Goal: Task Accomplishment & Management: Manage account settings

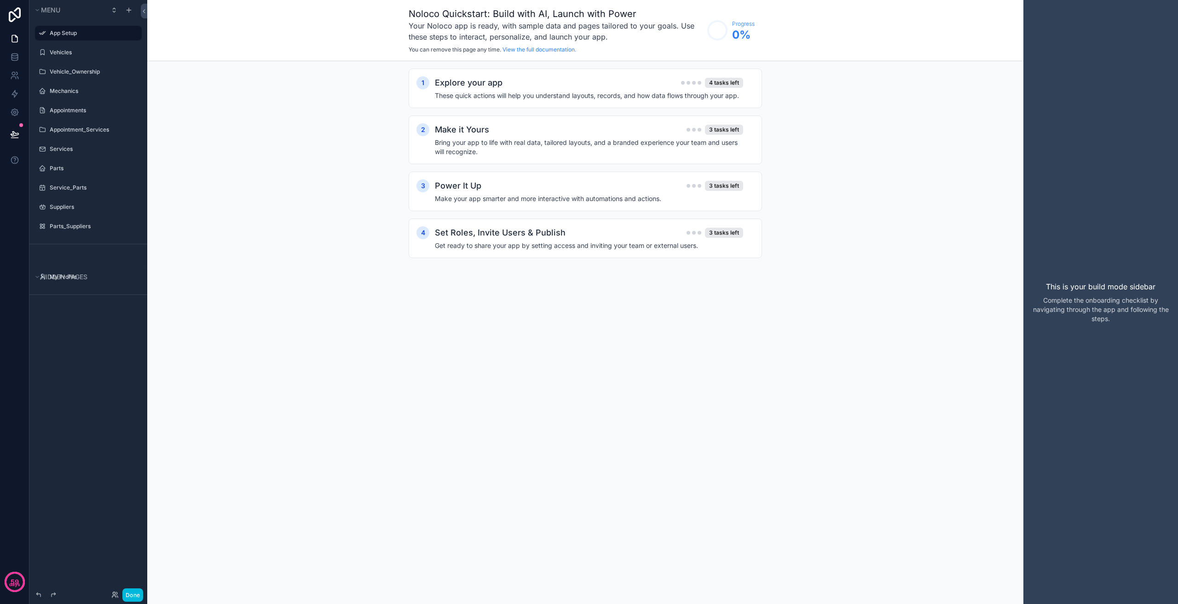
click at [0, 0] on icon "scrollable content" at bounding box center [0, 0] width 0 height 0
click at [159, 40] on icon at bounding box center [156, 39] width 7 height 7
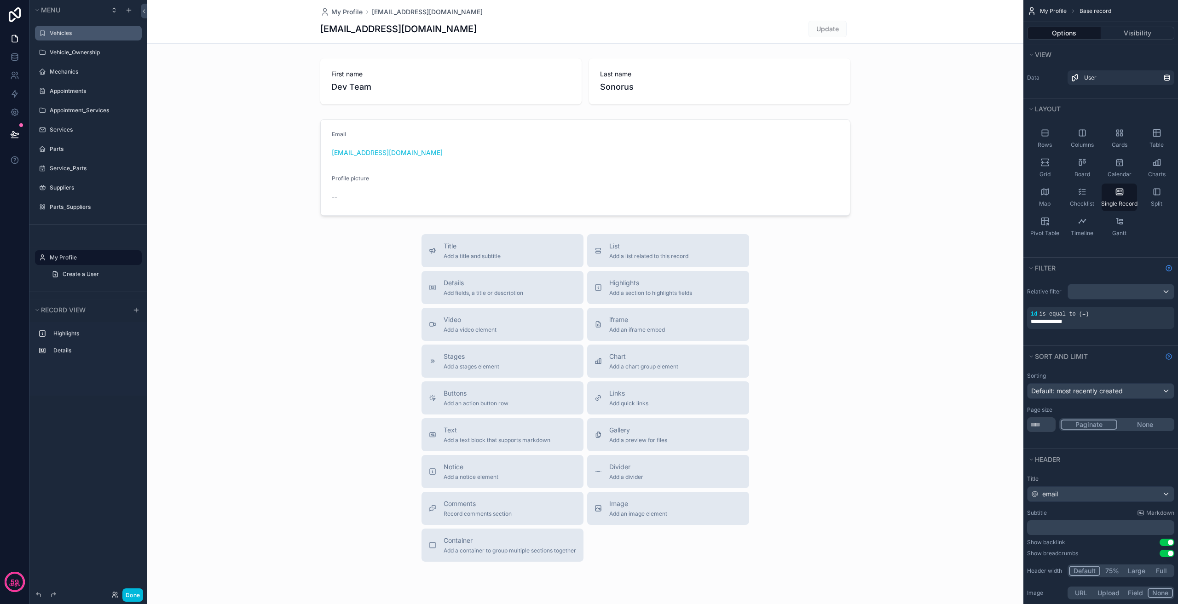
click at [89, 29] on div "Vehicles" at bounding box center [95, 32] width 90 height 7
click at [83, 34] on label "Vehicles" at bounding box center [93, 32] width 87 height 7
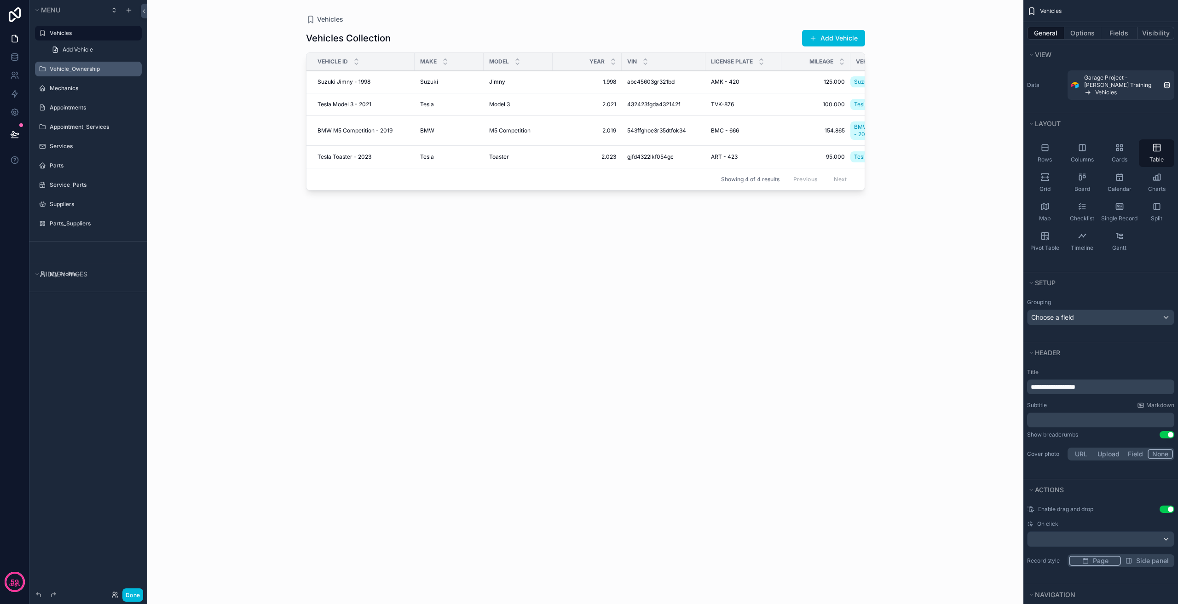
click at [87, 66] on label "Vehicle_Ownership" at bounding box center [93, 68] width 87 height 7
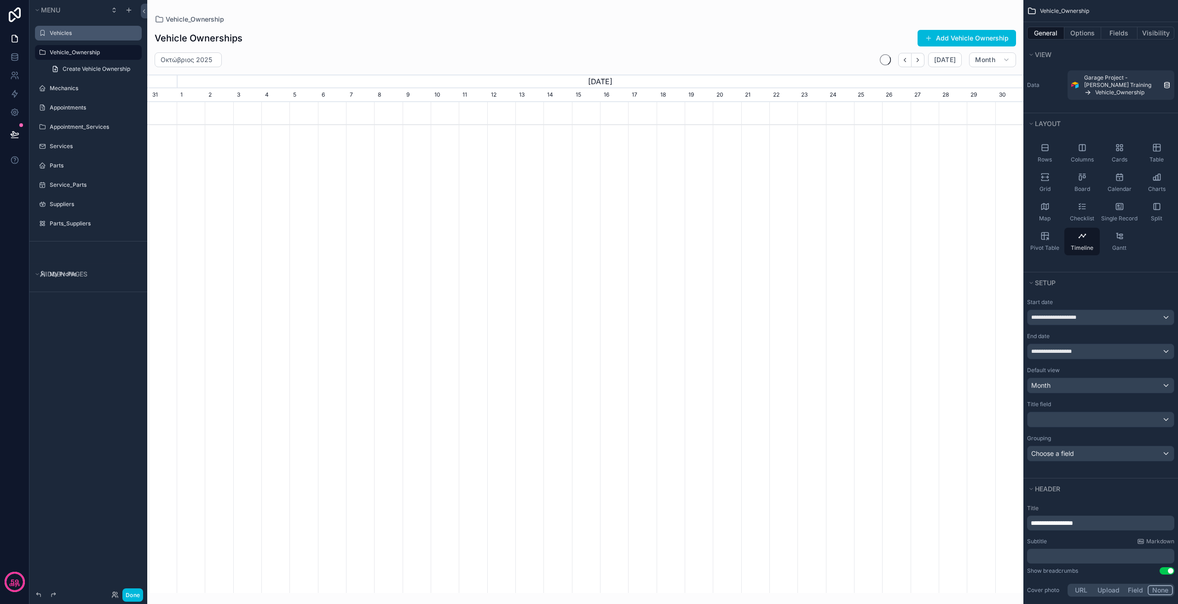
scroll to position [0, 876]
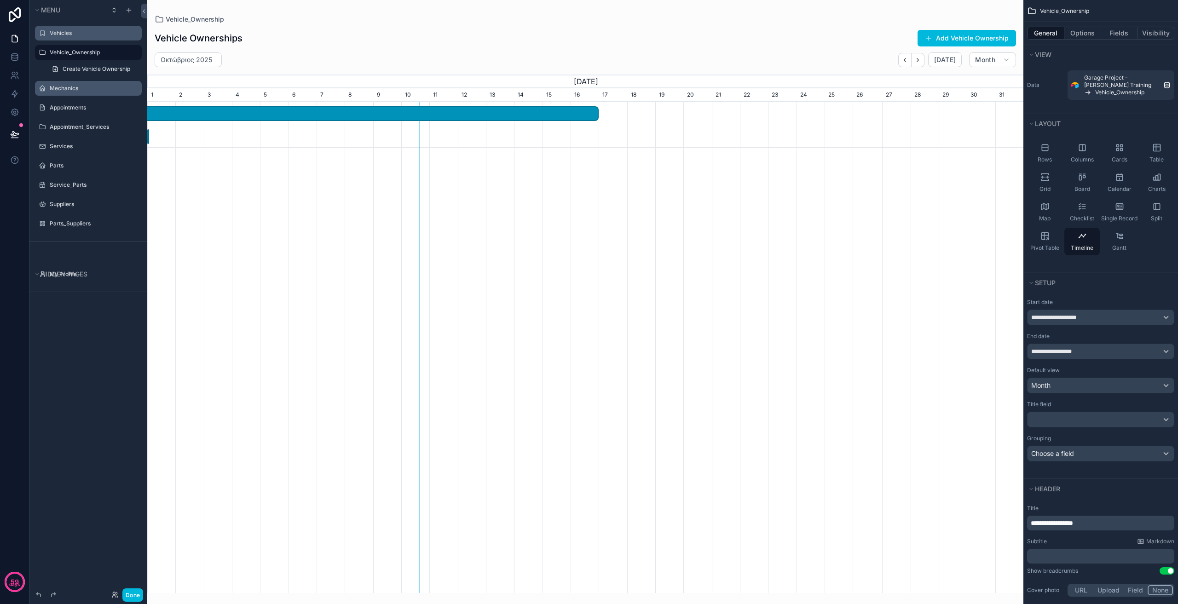
click at [87, 86] on label "Mechanics" at bounding box center [93, 88] width 87 height 7
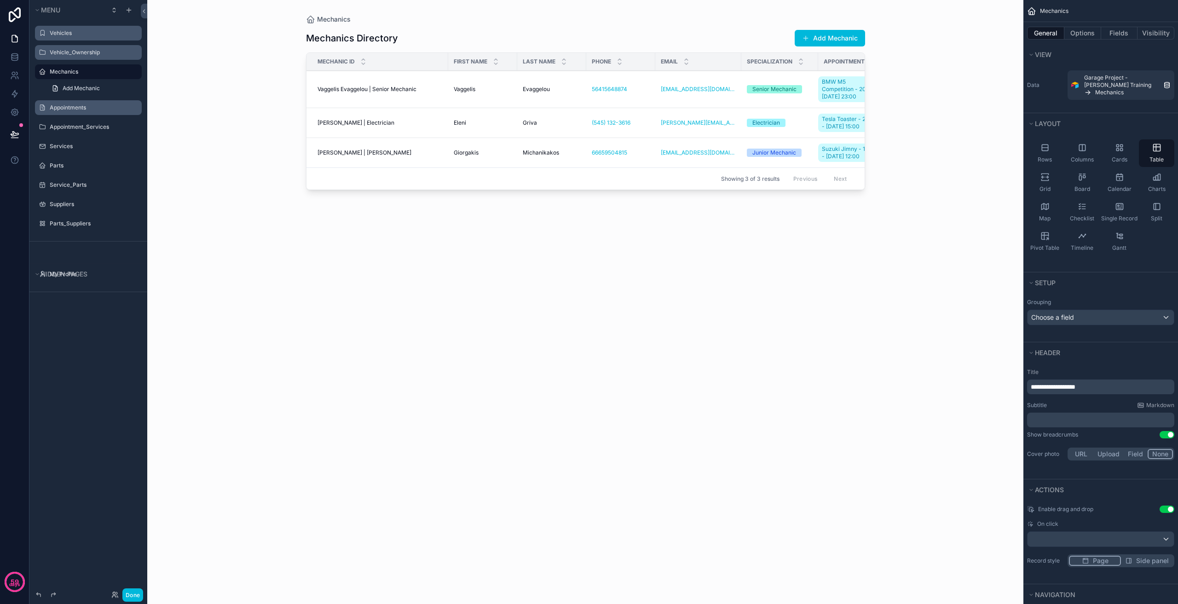
click at [87, 107] on label "Appointments" at bounding box center [93, 107] width 87 height 7
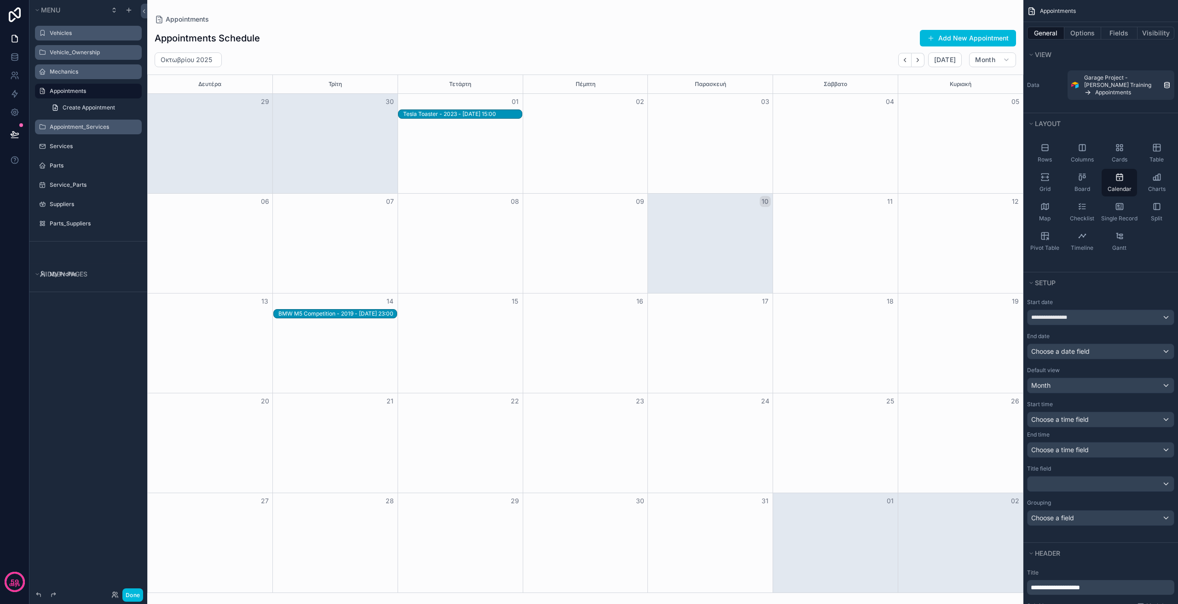
click at [87, 128] on label "Appointment_Services" at bounding box center [93, 126] width 87 height 7
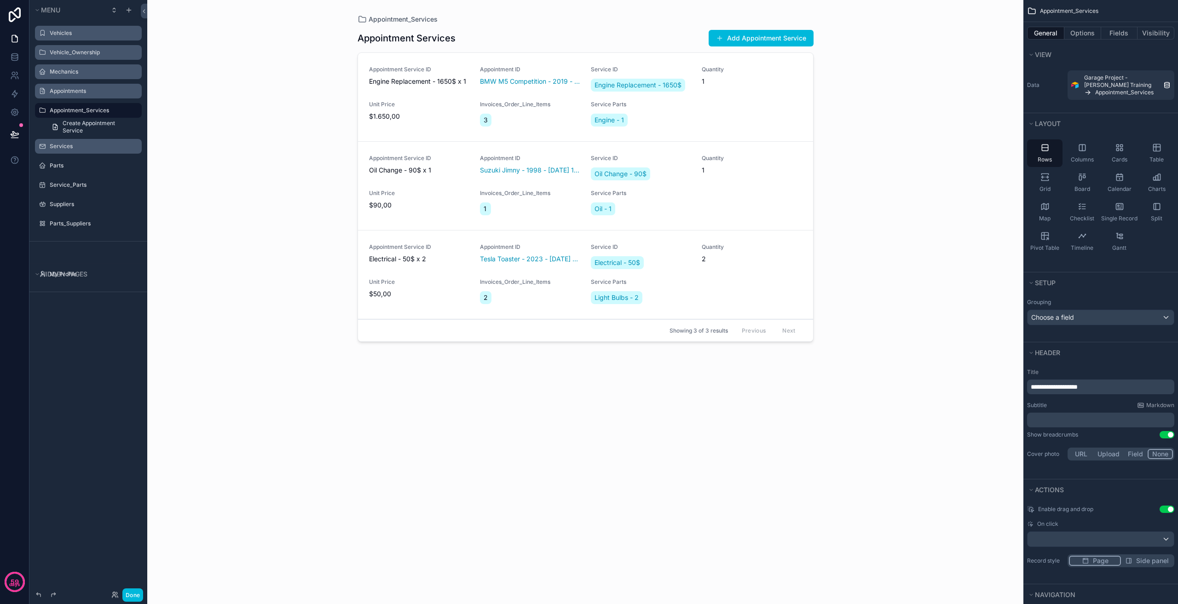
click at [89, 143] on label "Services" at bounding box center [93, 146] width 87 height 7
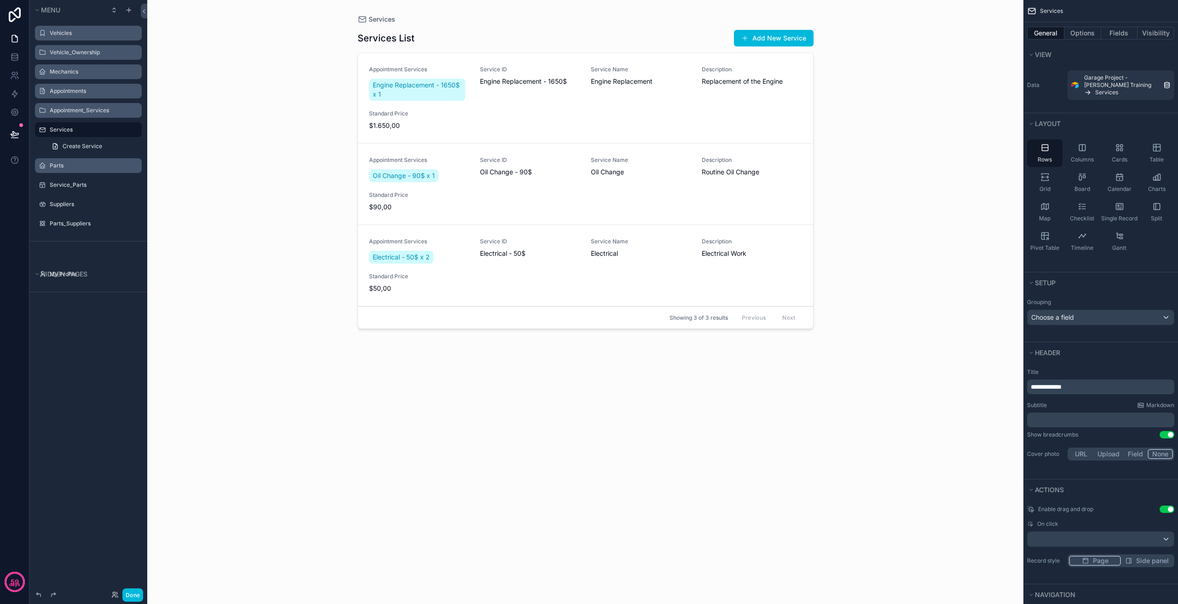
click at [86, 163] on label "Parts" at bounding box center [93, 165] width 87 height 7
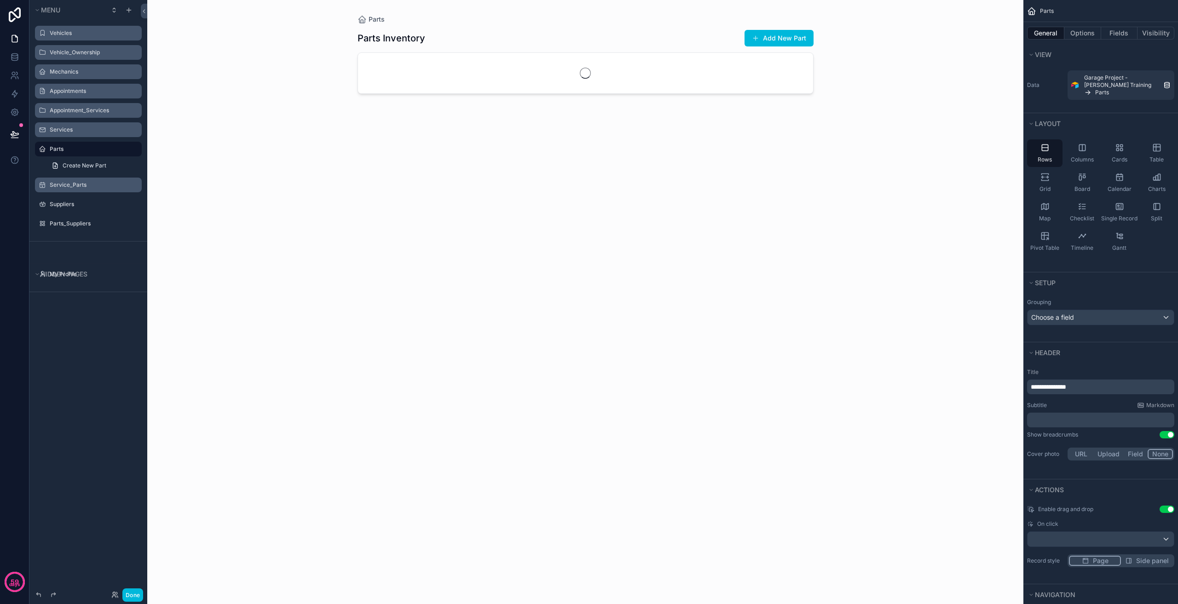
click at [87, 181] on label "Service_Parts" at bounding box center [93, 184] width 87 height 7
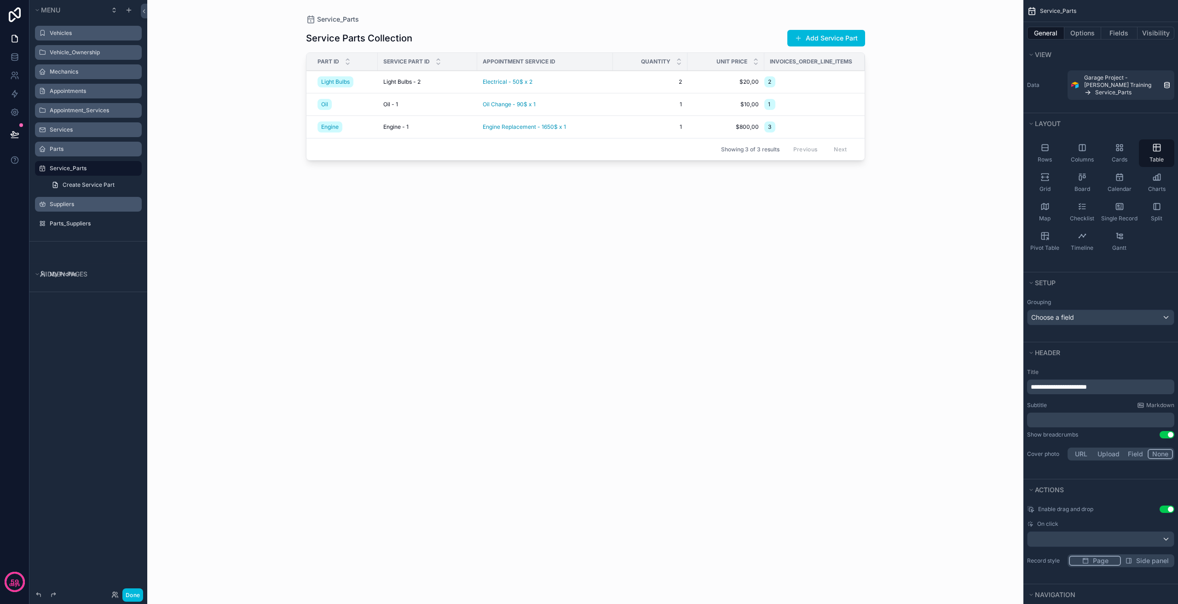
click at [88, 205] on label "Suppliers" at bounding box center [93, 204] width 87 height 7
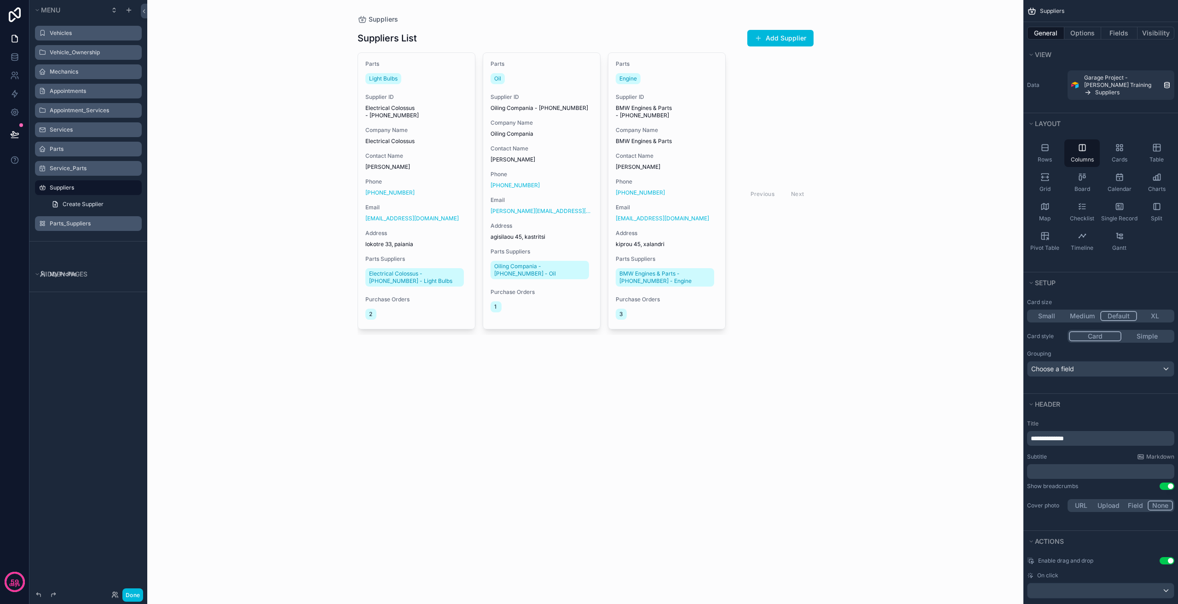
click at [86, 222] on label "Parts_Suppliers" at bounding box center [93, 223] width 87 height 7
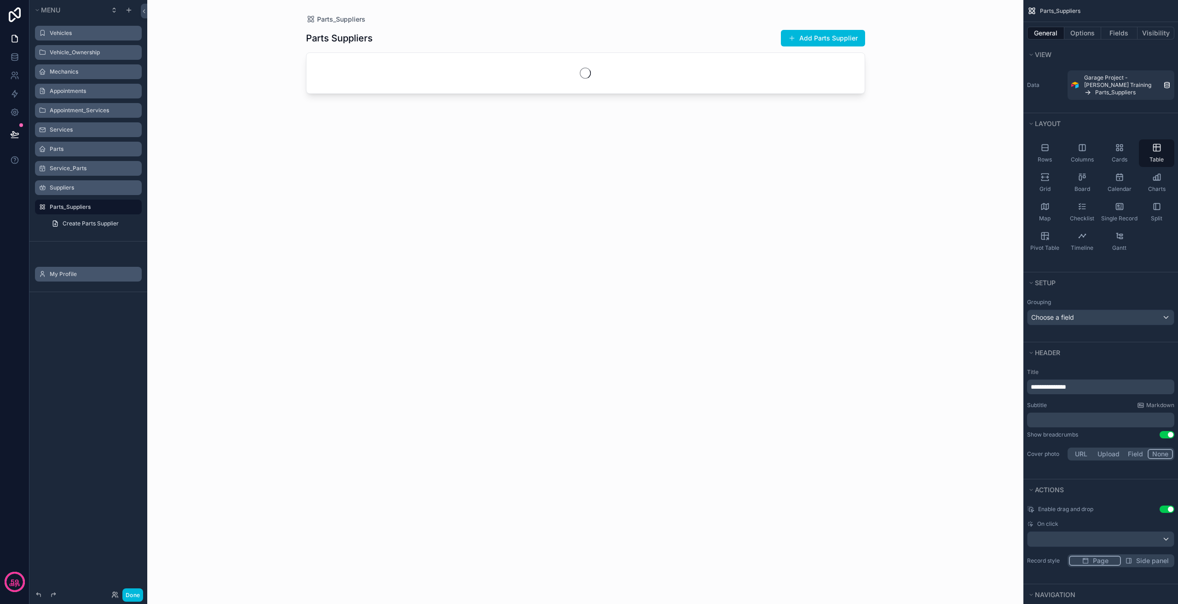
click at [62, 274] on label "My Profile" at bounding box center [93, 274] width 87 height 7
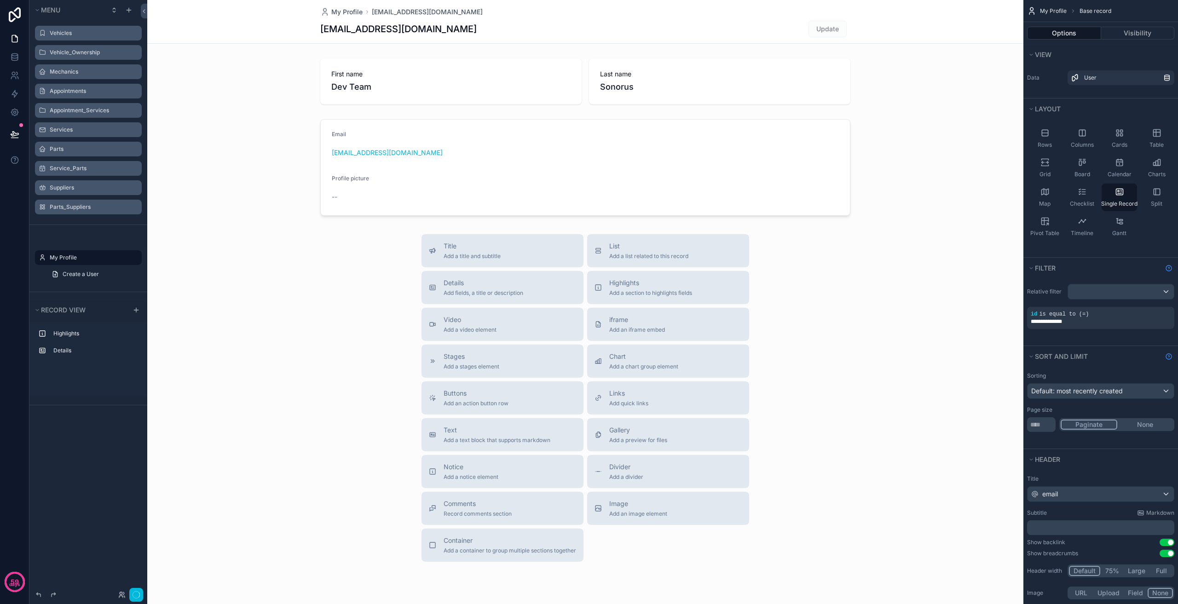
click at [89, 206] on label "Parts_Suppliers" at bounding box center [93, 206] width 87 height 7
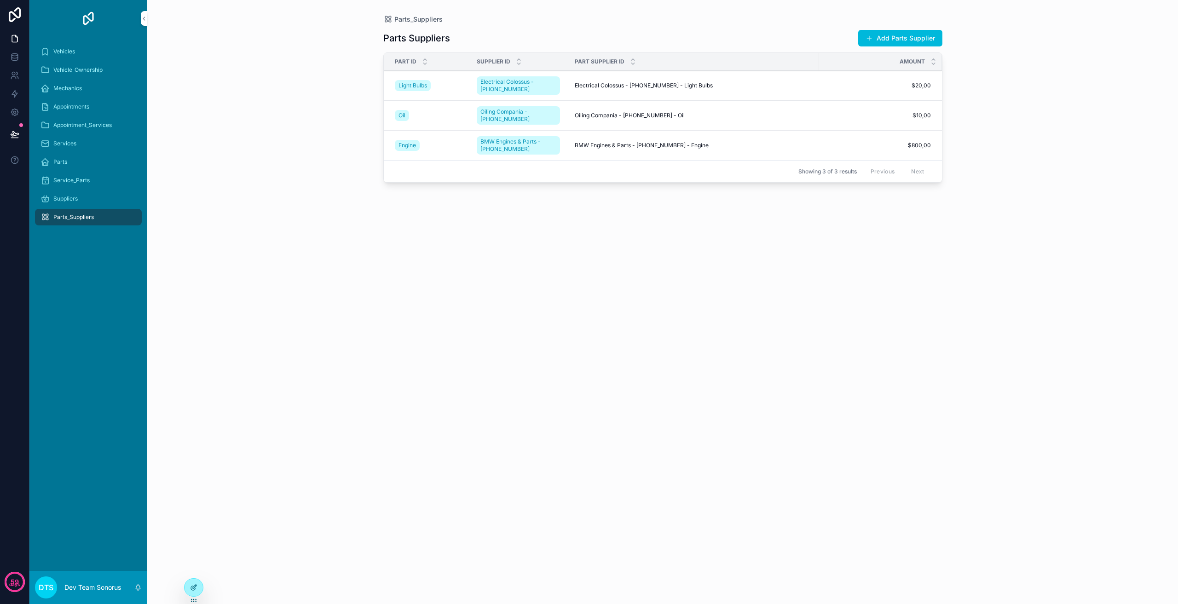
click at [191, 589] on icon at bounding box center [193, 587] width 7 height 7
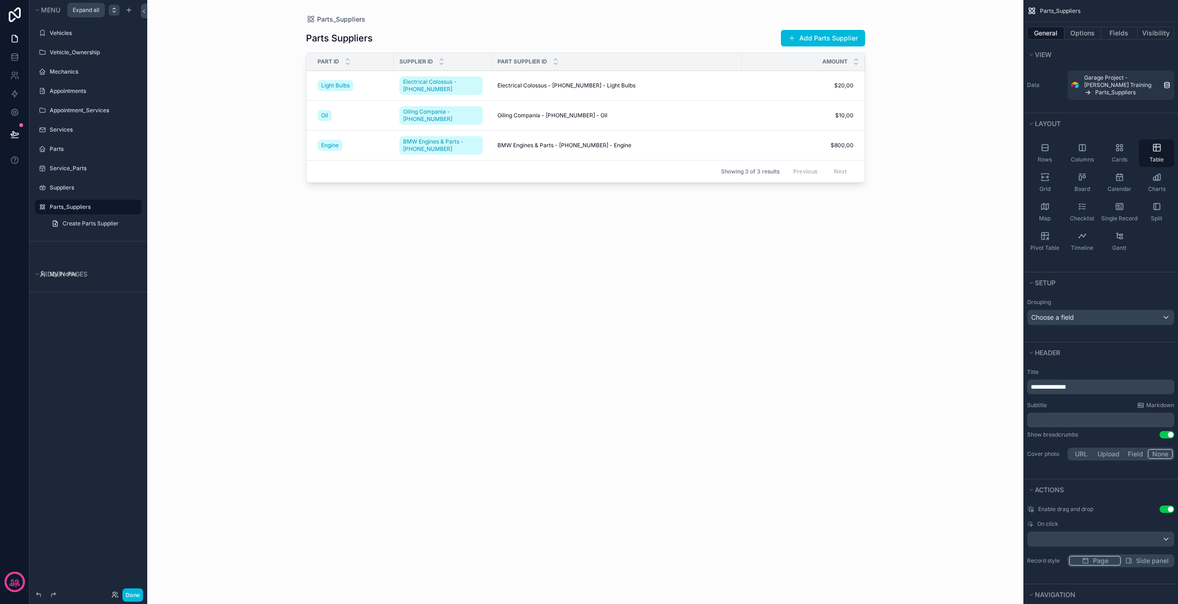
click at [116, 12] on icon "scrollable content" at bounding box center [113, 9] width 7 height 7
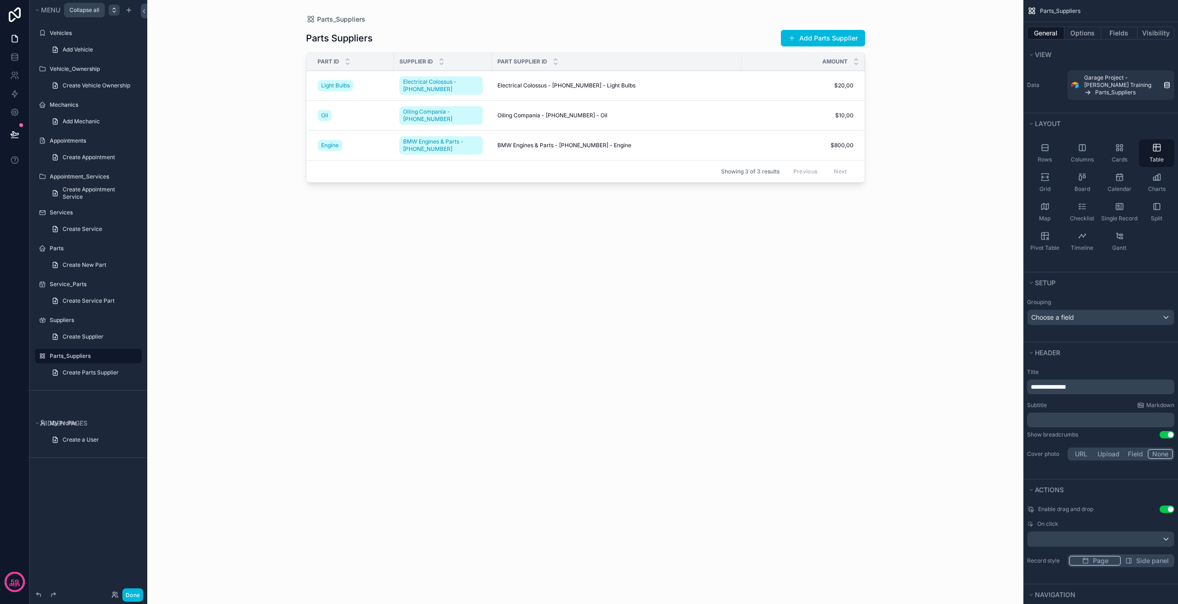
click at [113, 12] on icon "scrollable content" at bounding box center [113, 9] width 7 height 7
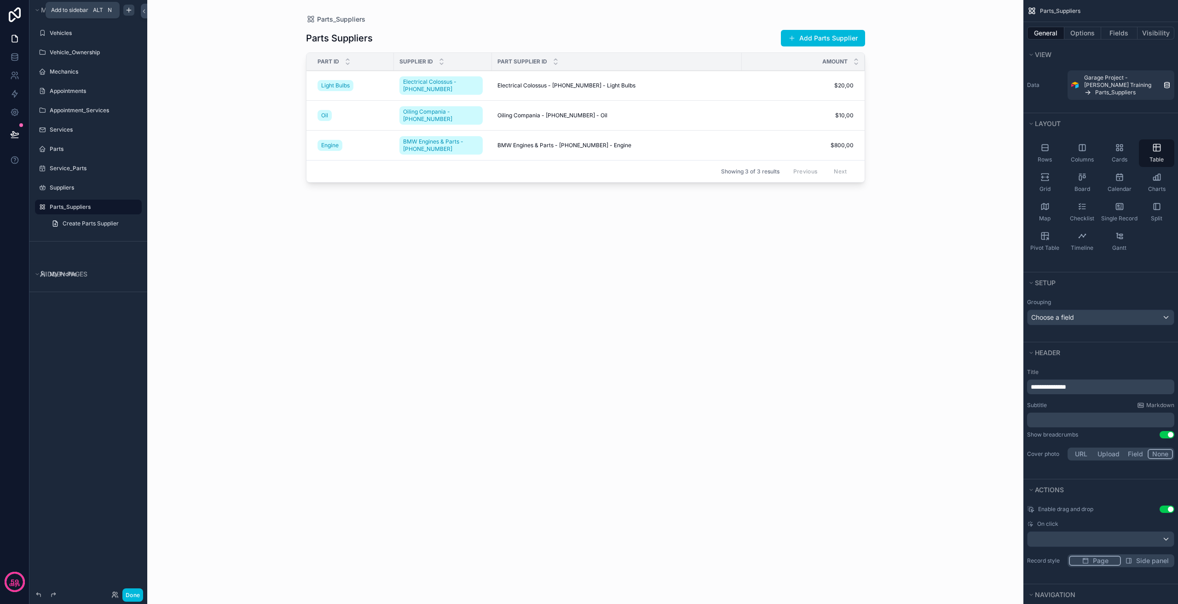
click at [131, 11] on icon "scrollable content" at bounding box center [128, 9] width 7 height 7
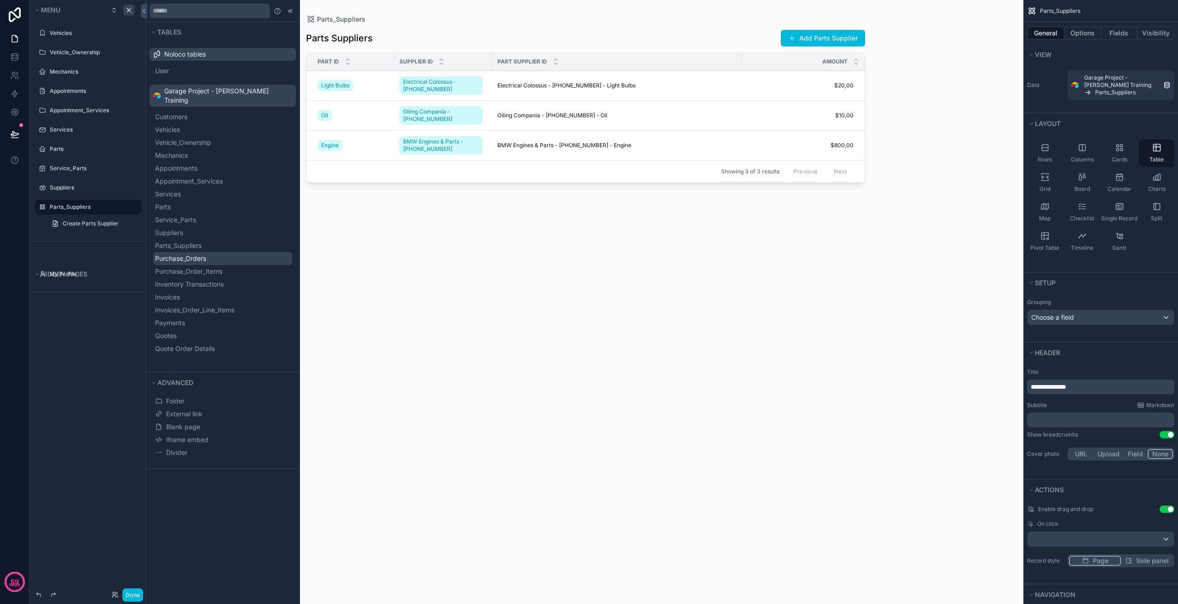
click at [204, 254] on span "Purchase_Orders" at bounding box center [180, 258] width 51 height 9
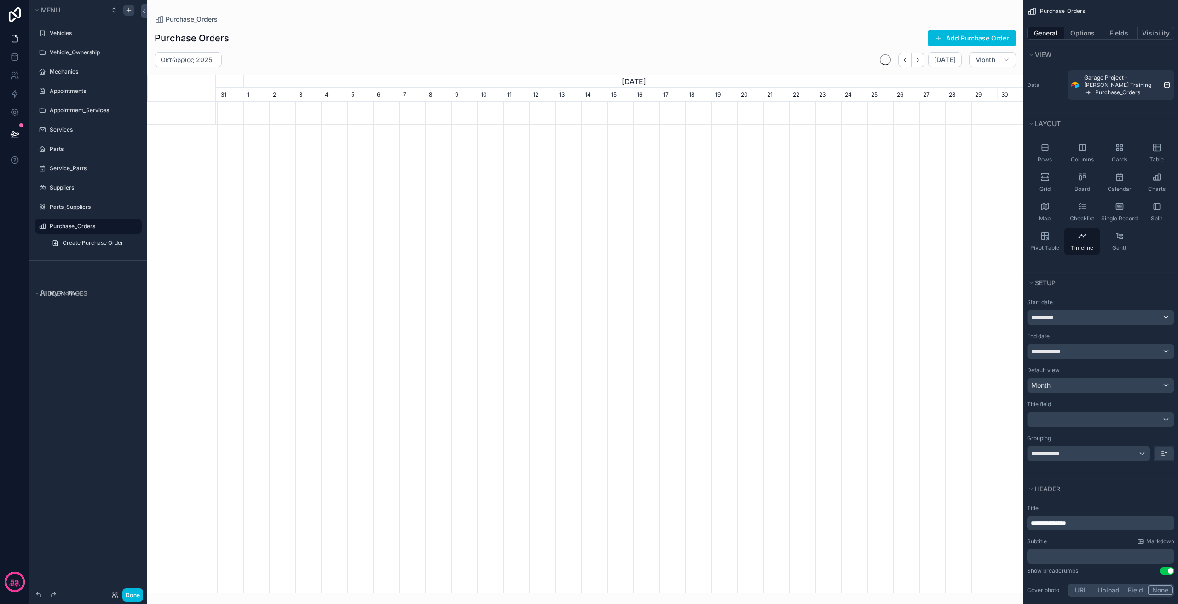
scroll to position [0, 807]
click at [131, 10] on icon "scrollable content" at bounding box center [128, 9] width 7 height 7
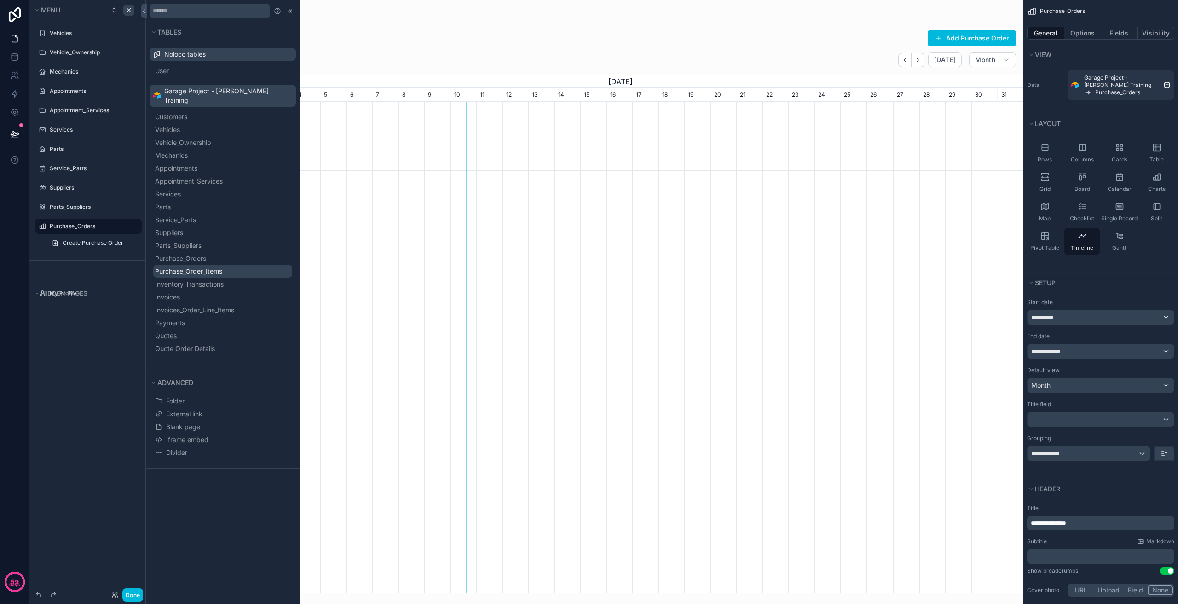
click at [219, 267] on span "Purchase_Order_Items" at bounding box center [188, 271] width 67 height 9
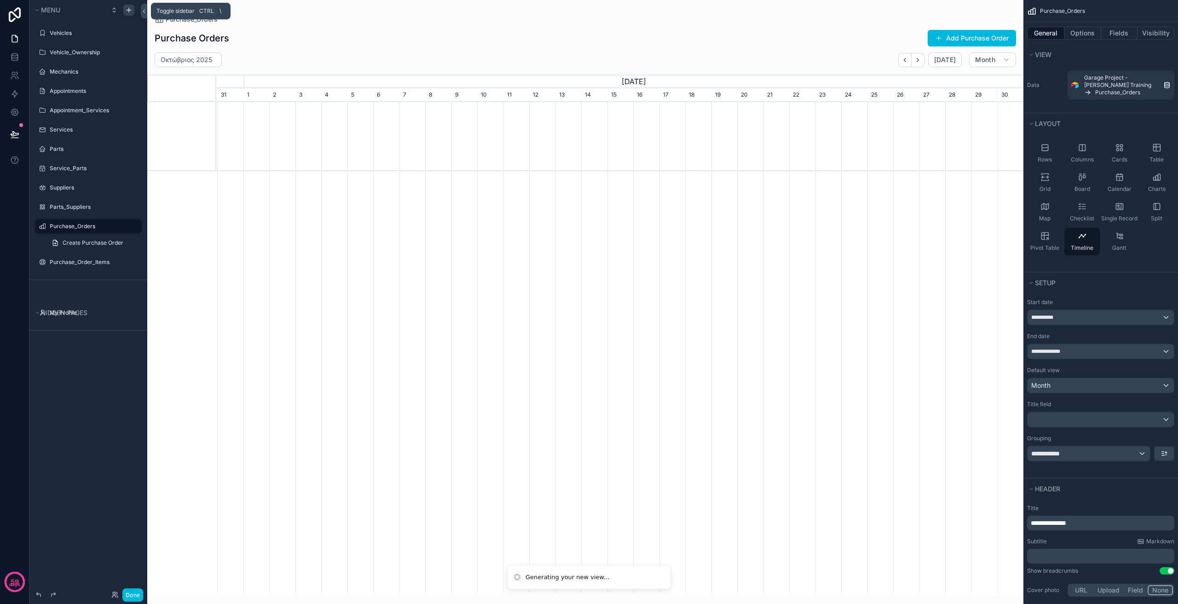
scroll to position [0, 807]
click at [134, 11] on div "scrollable content" at bounding box center [125, 10] width 33 height 11
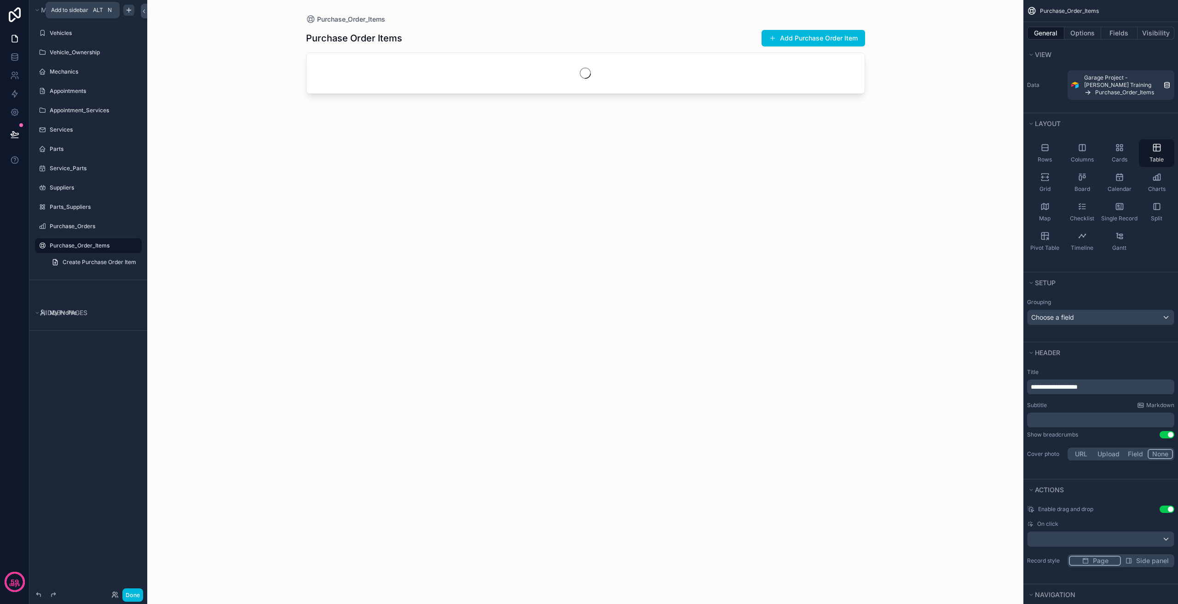
click at [133, 11] on div "scrollable content" at bounding box center [128, 10] width 11 height 11
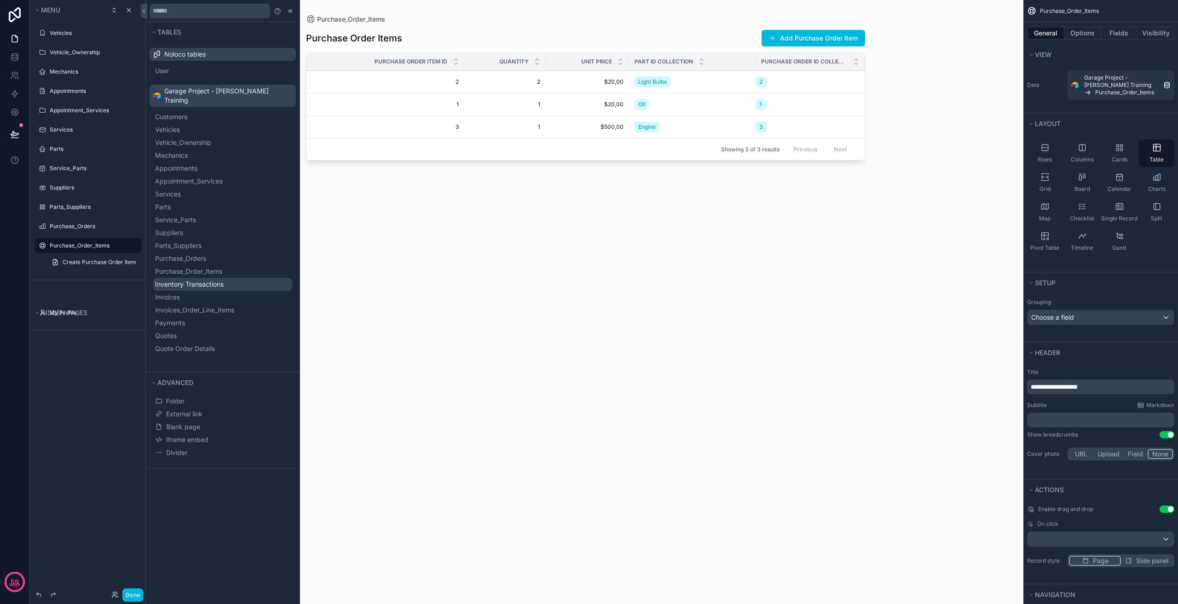
click at [215, 280] on span "Inventory Transactions" at bounding box center [189, 284] width 69 height 9
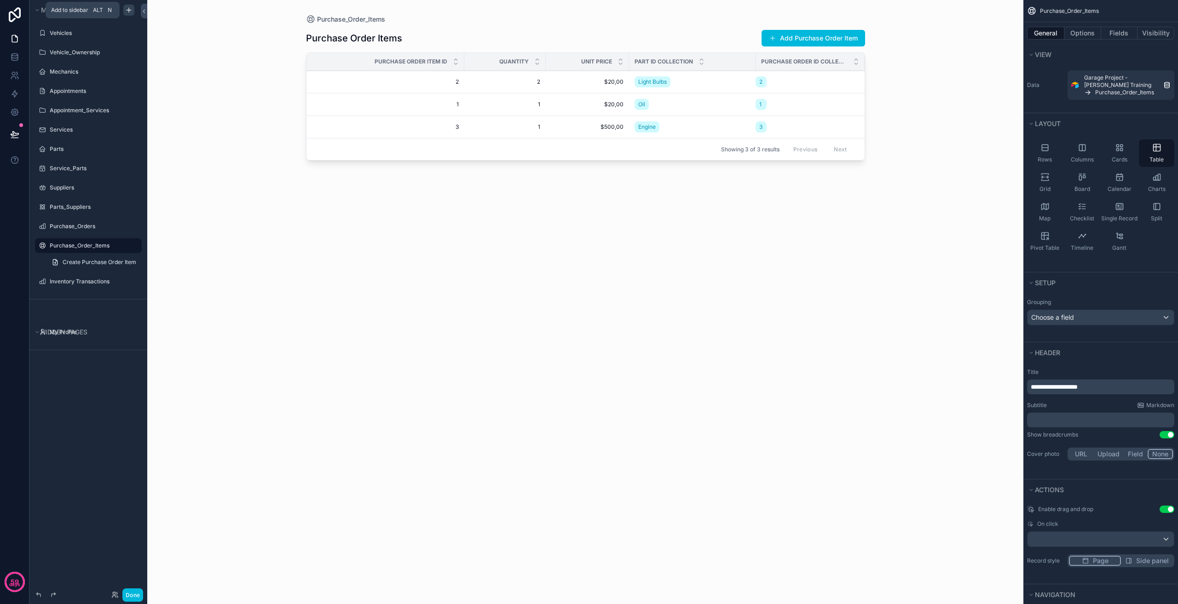
click at [129, 8] on icon "scrollable content" at bounding box center [129, 10] width 0 height 4
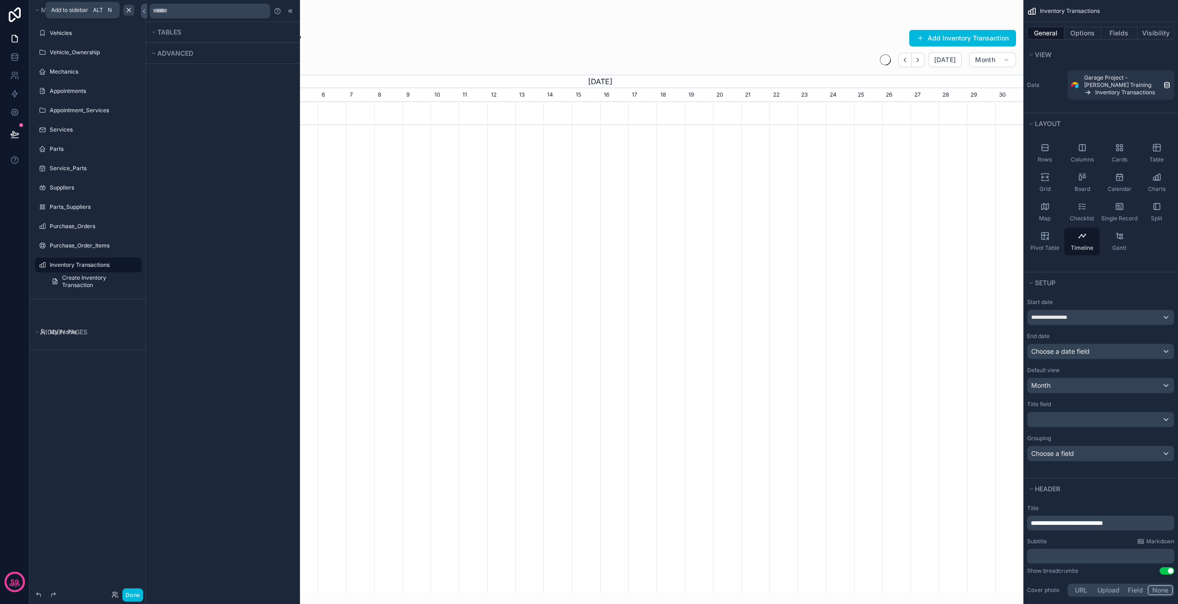
scroll to position [0, 876]
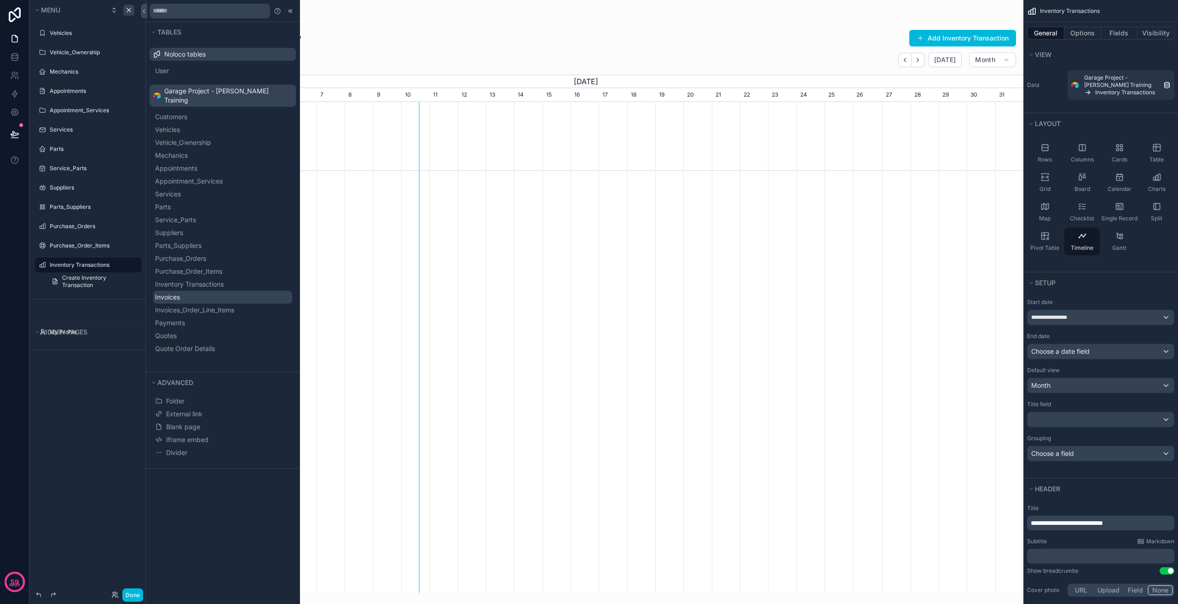
click at [215, 291] on button "Invoices" at bounding box center [222, 297] width 139 height 13
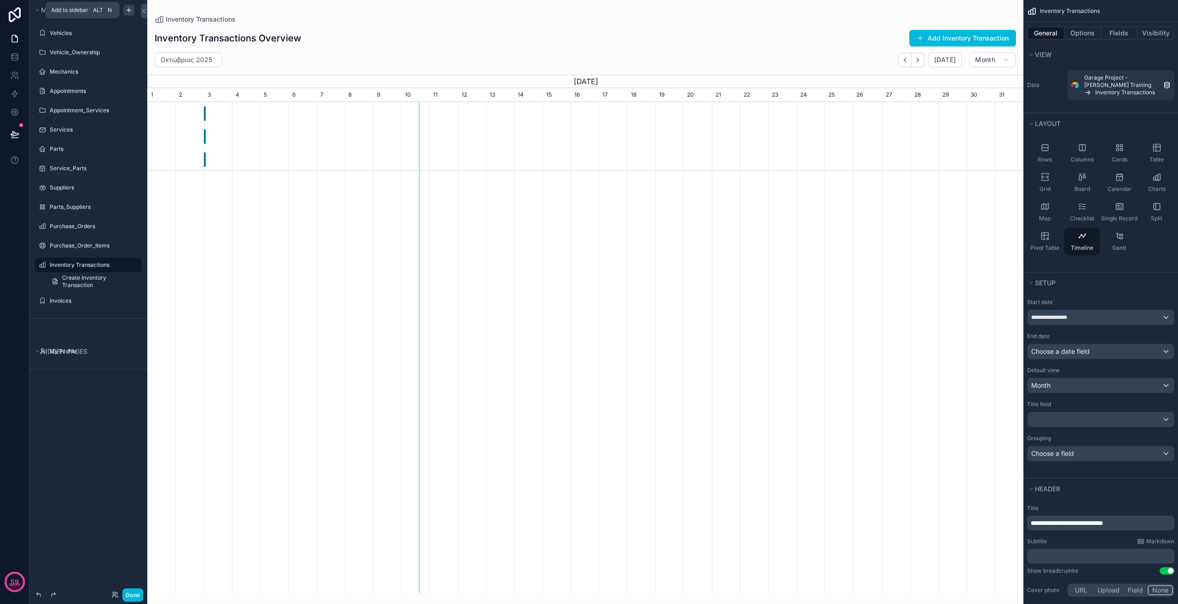
click at [129, 10] on icon "scrollable content" at bounding box center [128, 9] width 7 height 7
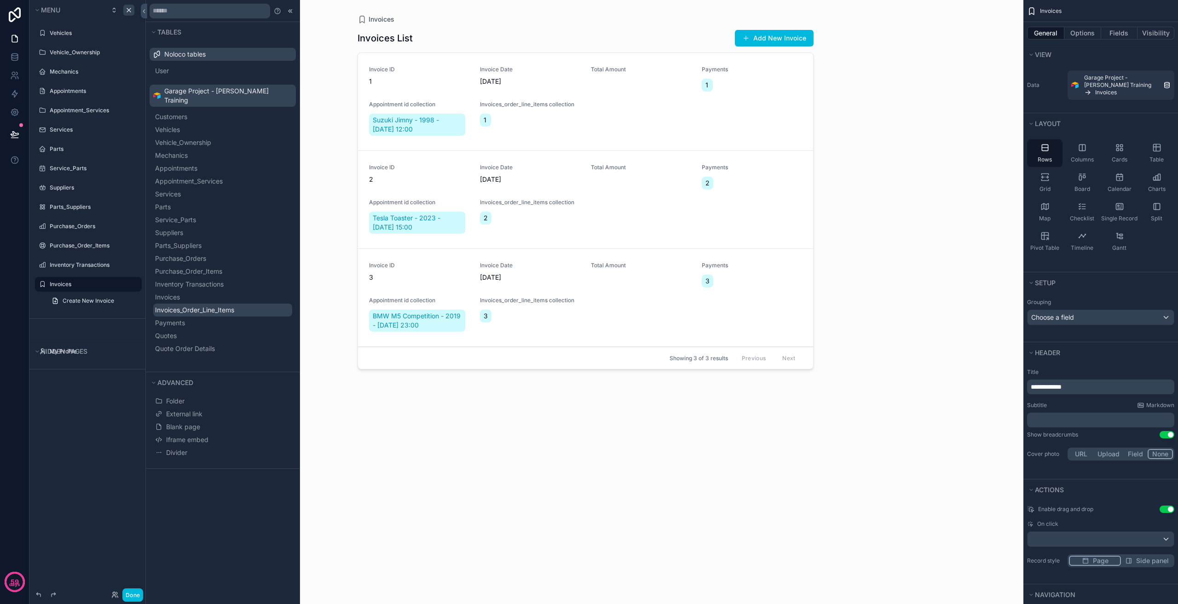
click at [201, 306] on button "Invoices_Order_Line_Items" at bounding box center [222, 310] width 139 height 13
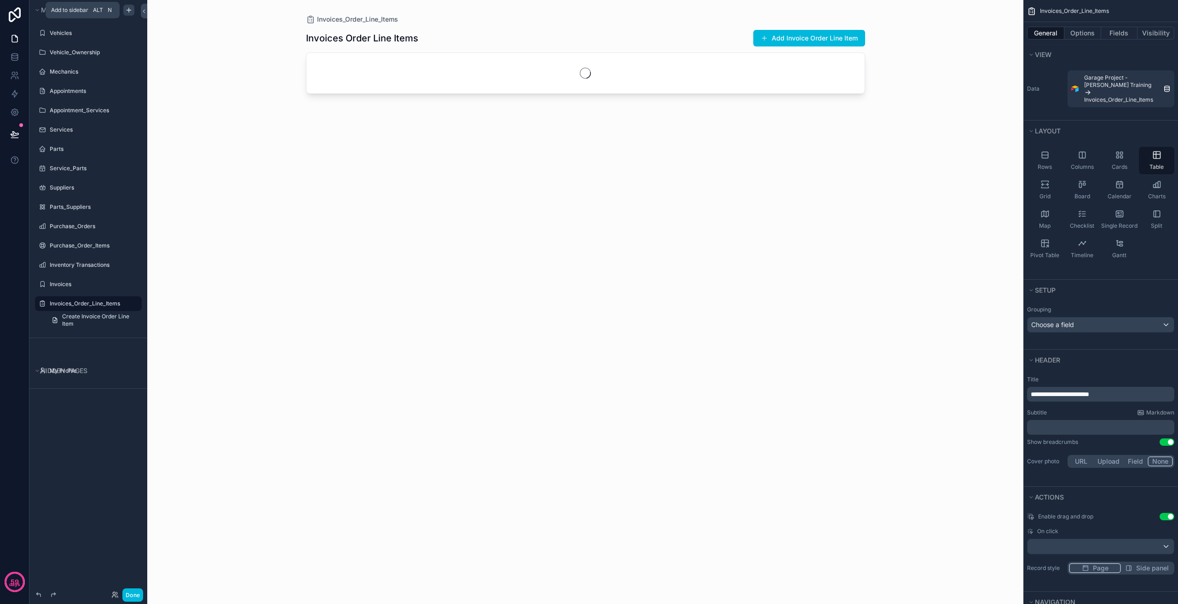
click at [129, 8] on icon "scrollable content" at bounding box center [128, 9] width 7 height 7
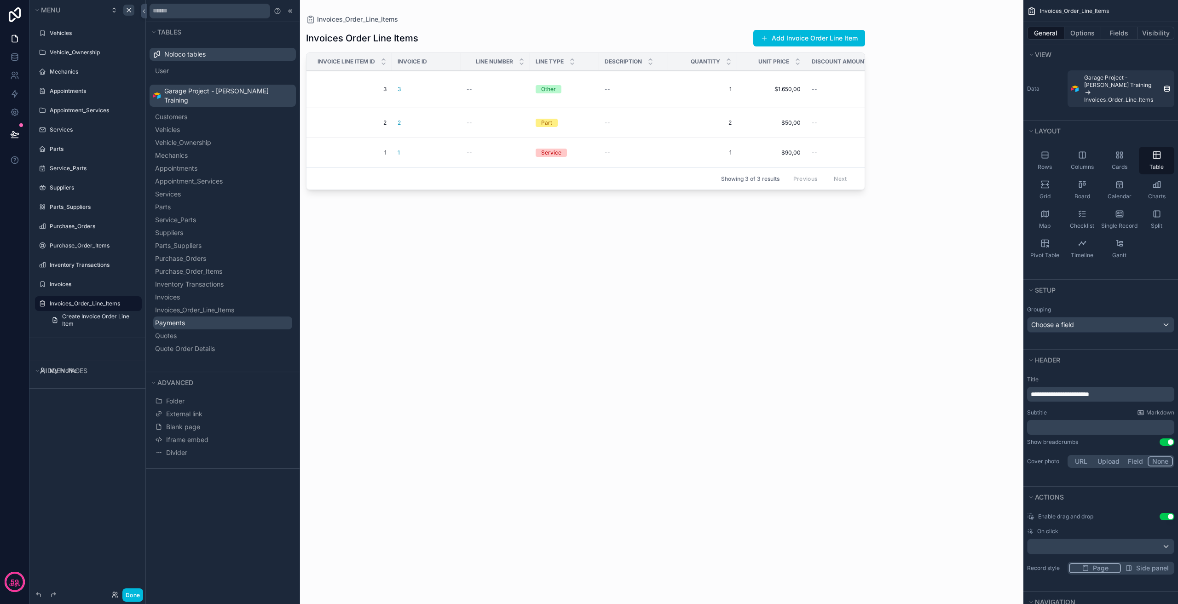
click at [199, 317] on button "Payments" at bounding box center [222, 323] width 139 height 13
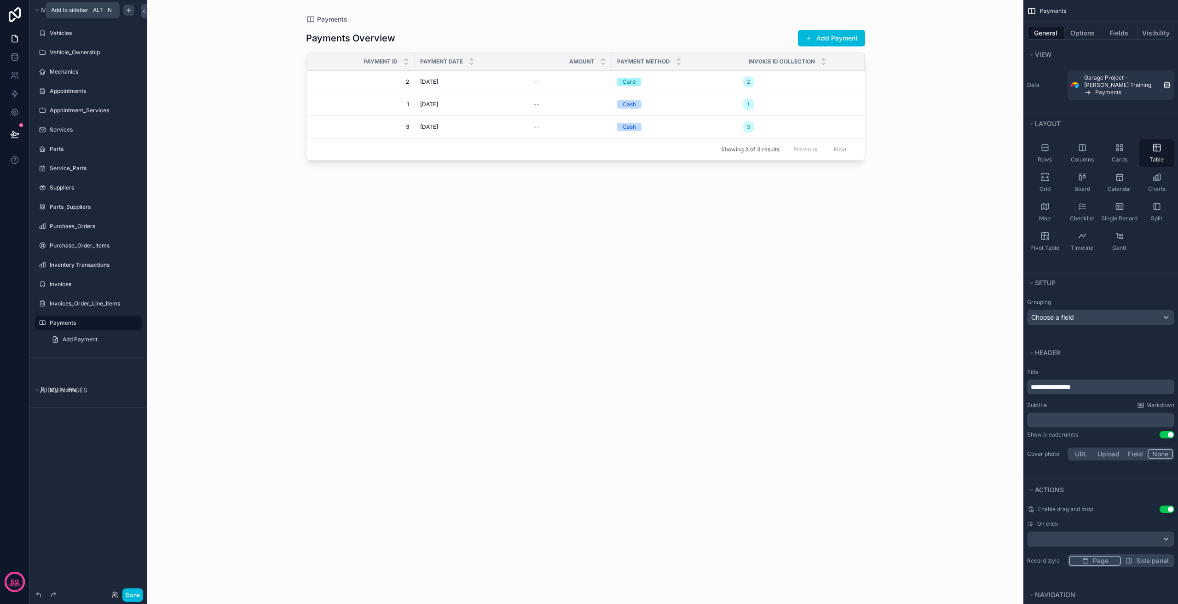
click at [127, 9] on icon "scrollable content" at bounding box center [128, 9] width 7 height 7
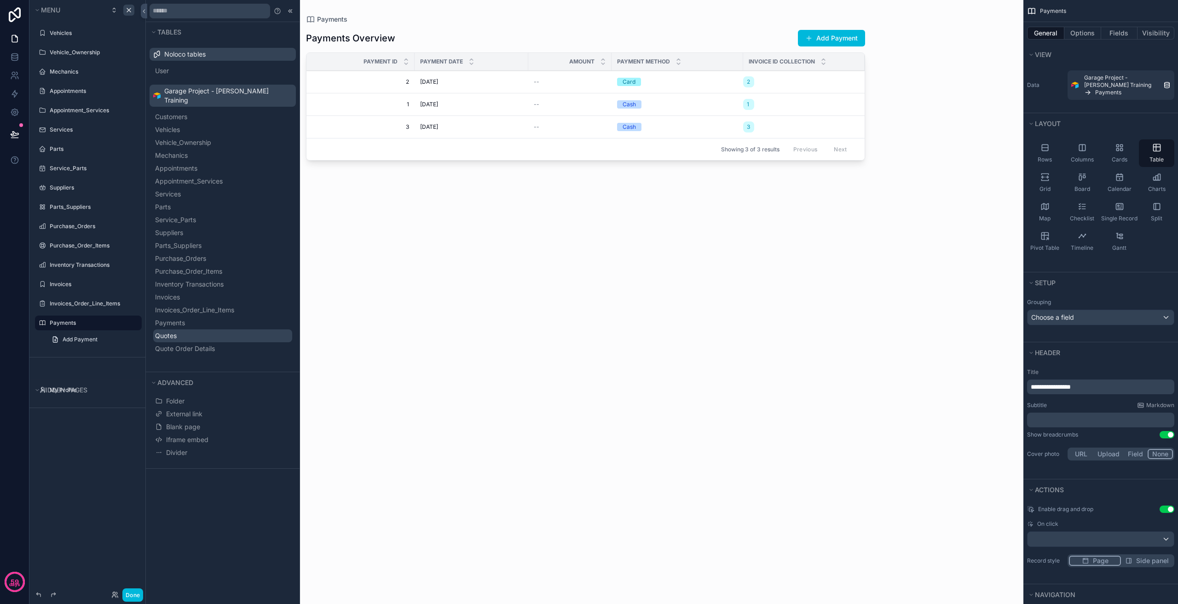
click at [191, 329] on button "Quotes" at bounding box center [222, 335] width 139 height 13
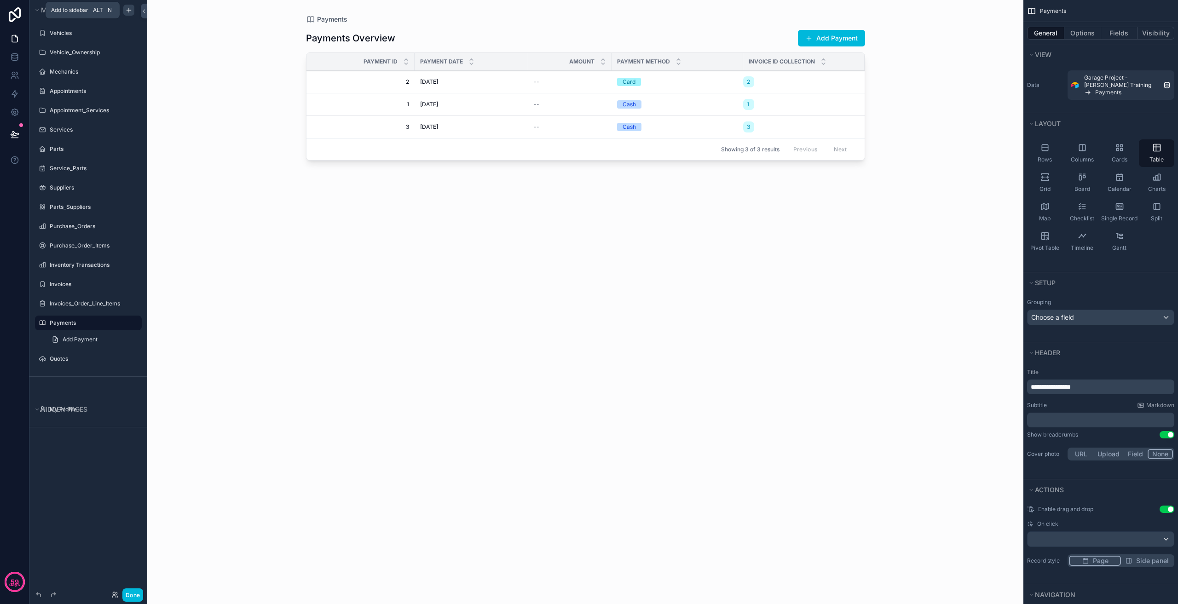
click at [131, 8] on icon "scrollable content" at bounding box center [128, 9] width 7 height 7
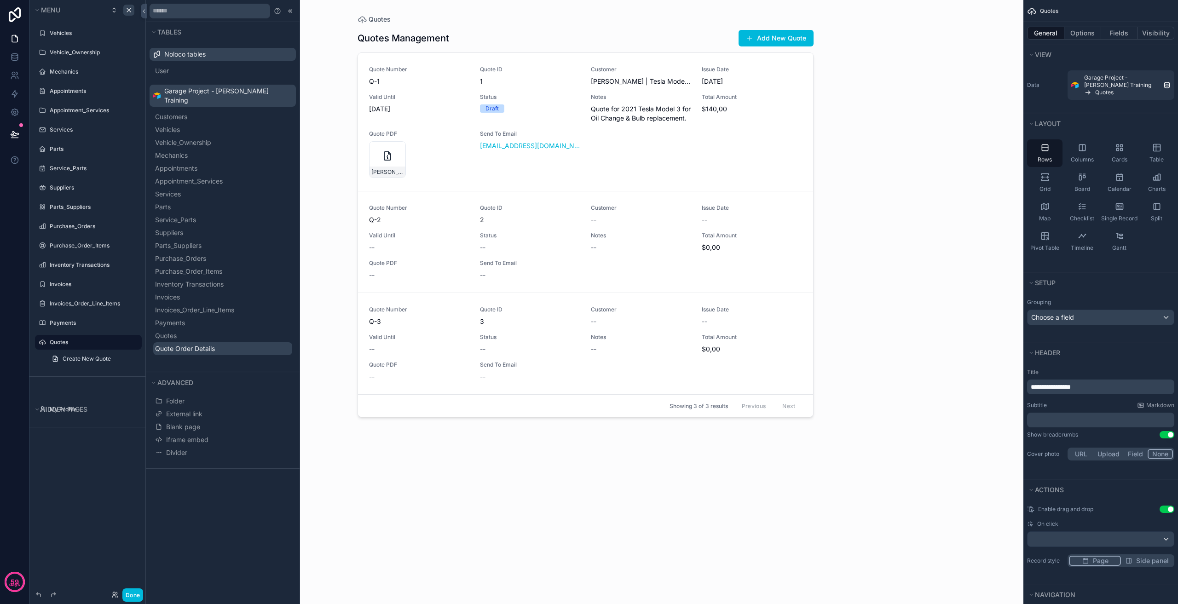
click at [187, 344] on span "Quote Order Details" at bounding box center [185, 348] width 60 height 9
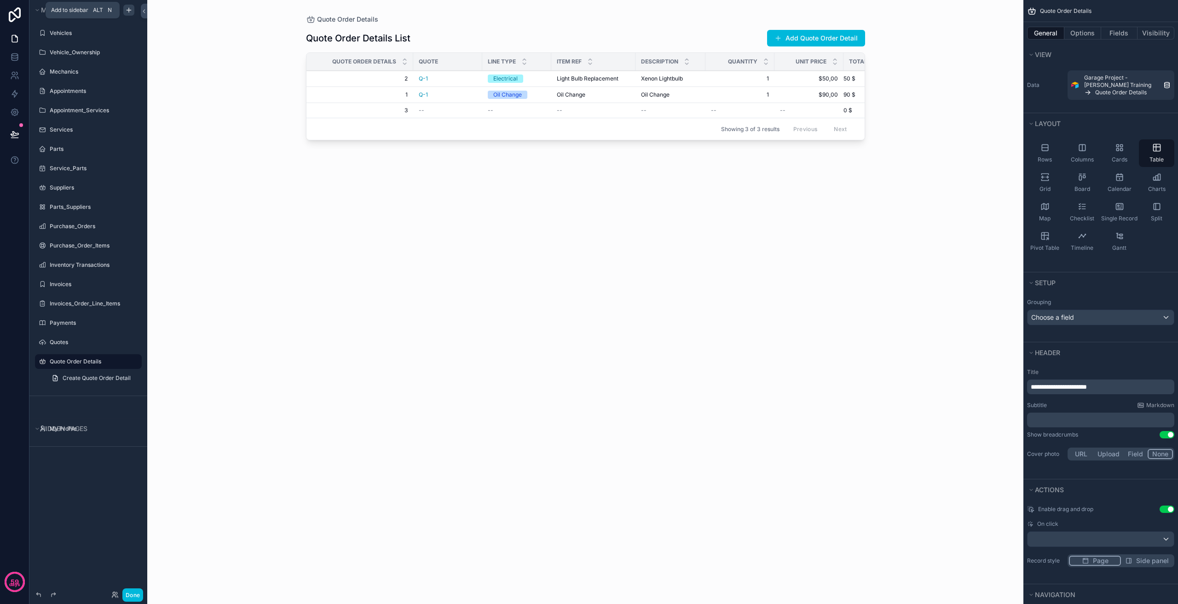
click at [123, 8] on div "scrollable content" at bounding box center [128, 10] width 11 height 11
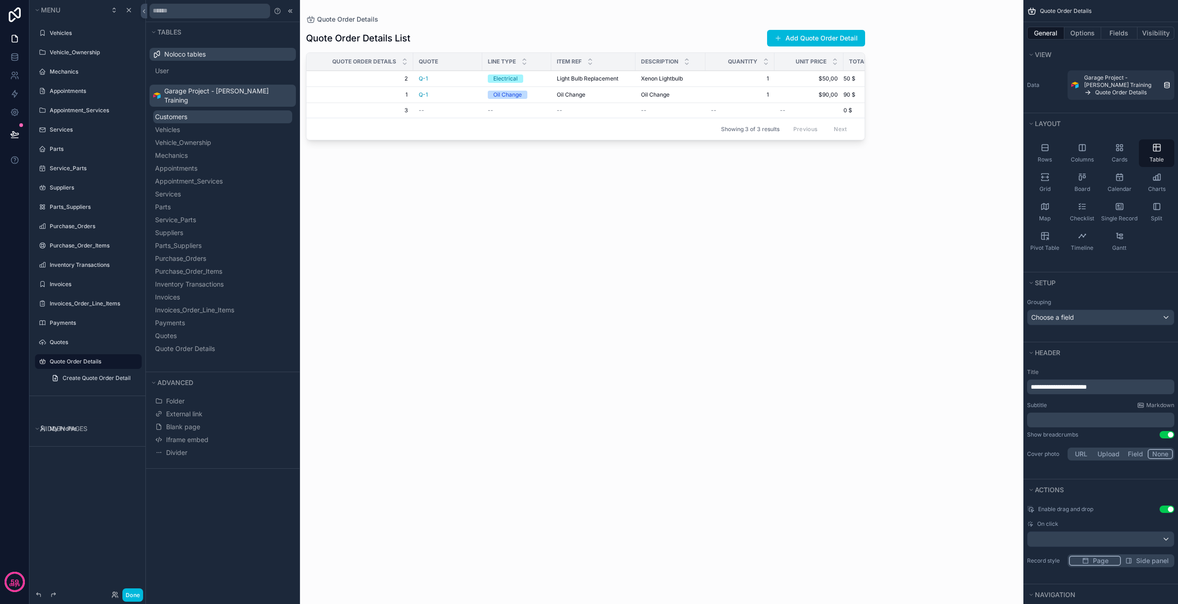
click at [187, 112] on span "Customers" at bounding box center [171, 116] width 32 height 9
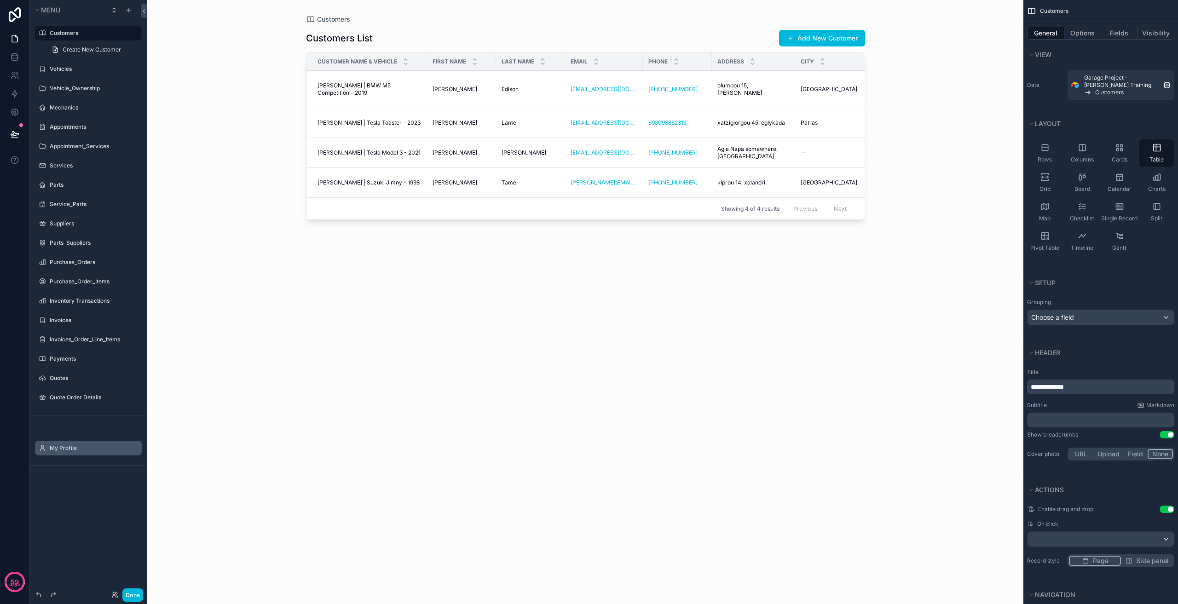
click at [66, 450] on label "My Profile" at bounding box center [93, 448] width 87 height 7
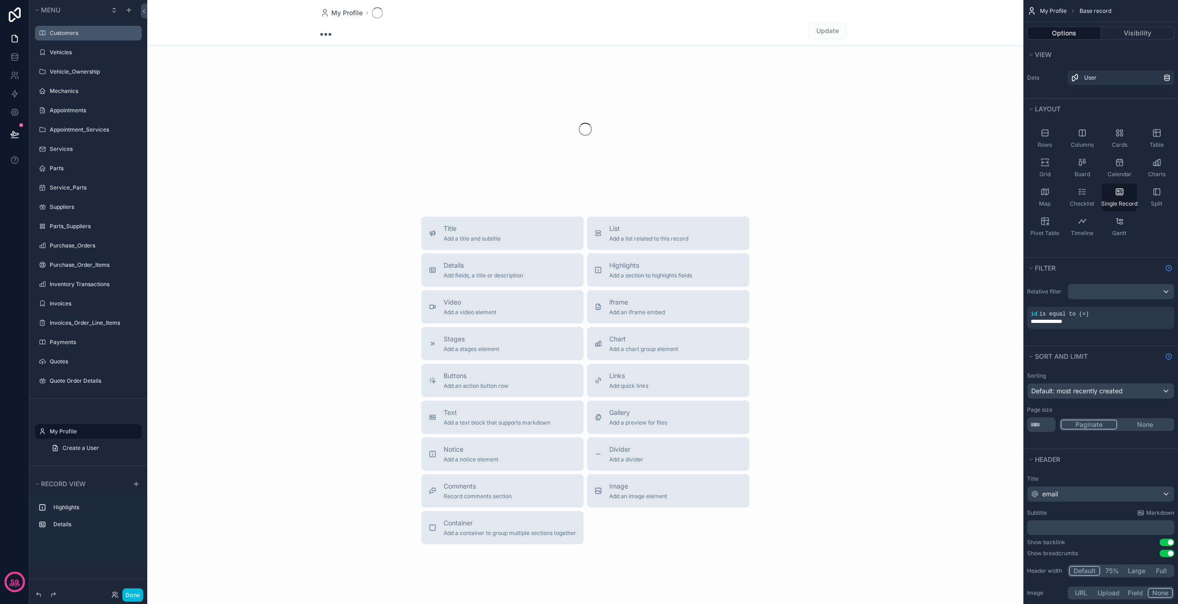
click at [79, 31] on label "Customers" at bounding box center [93, 32] width 87 height 7
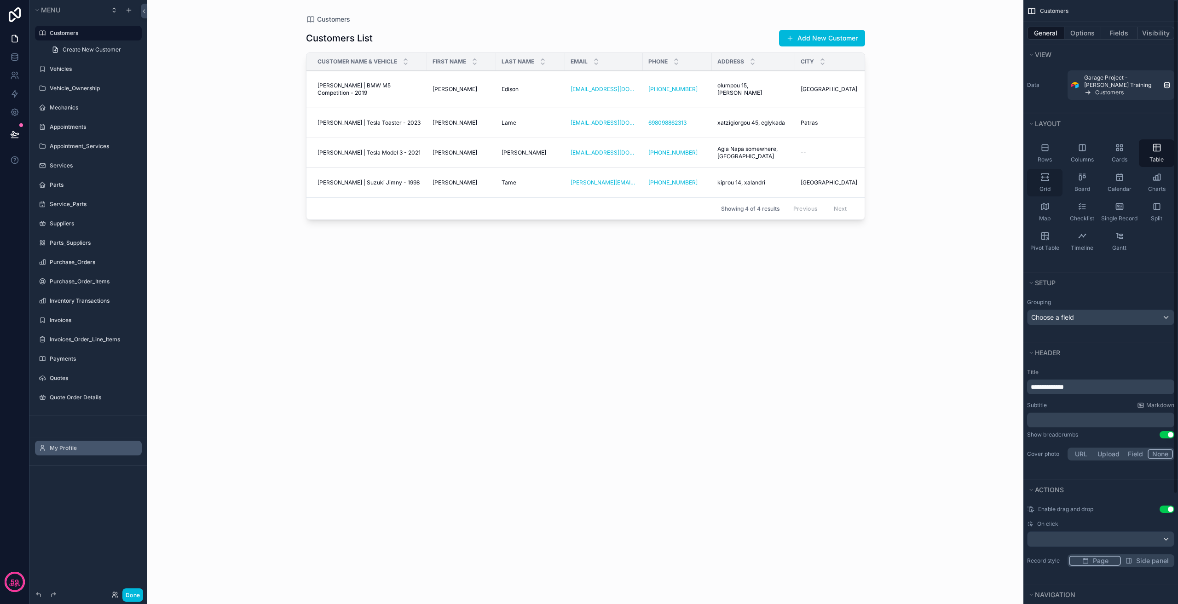
click at [1050, 179] on div "Grid" at bounding box center [1044, 183] width 35 height 28
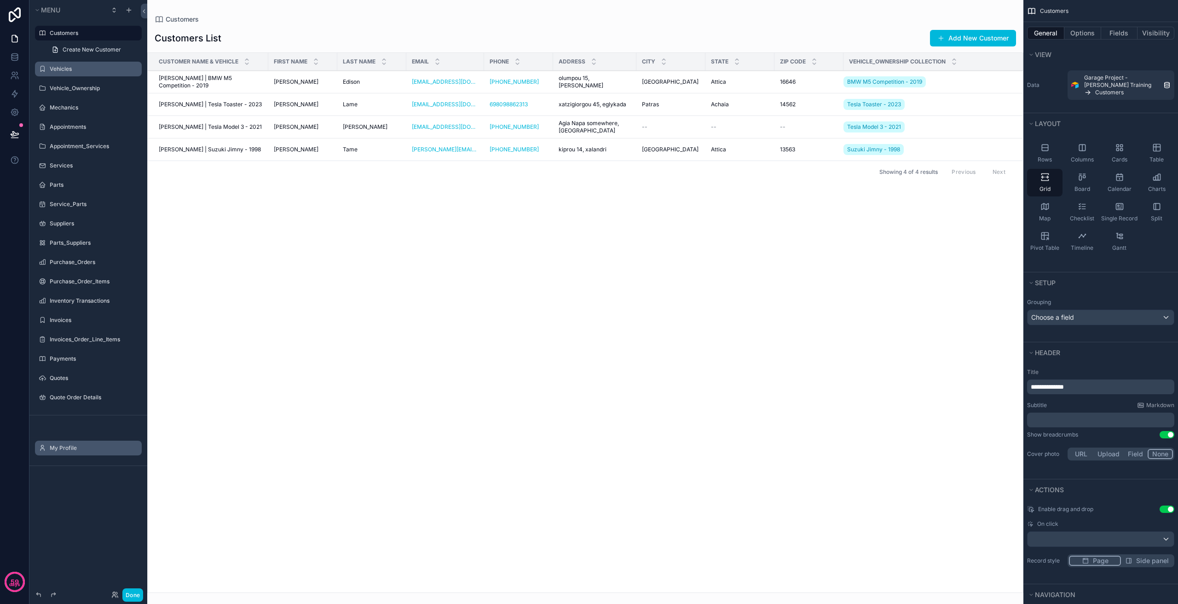
click at [73, 66] on label "Vehicles" at bounding box center [93, 68] width 87 height 7
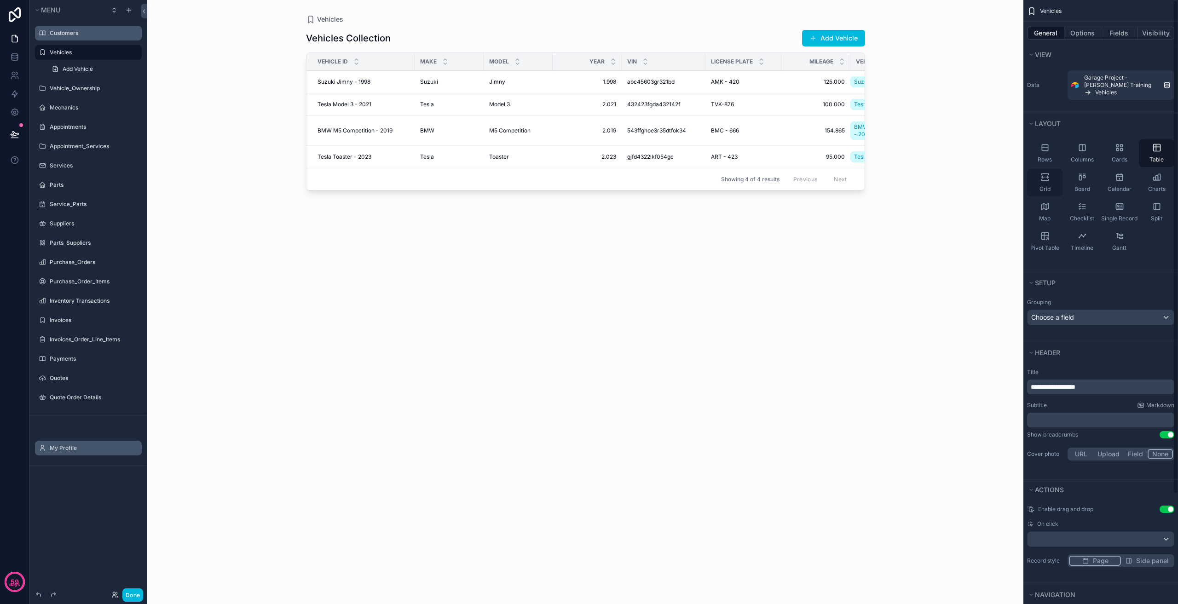
click at [1048, 180] on icon "scrollable content" at bounding box center [1044, 179] width 7 height 1
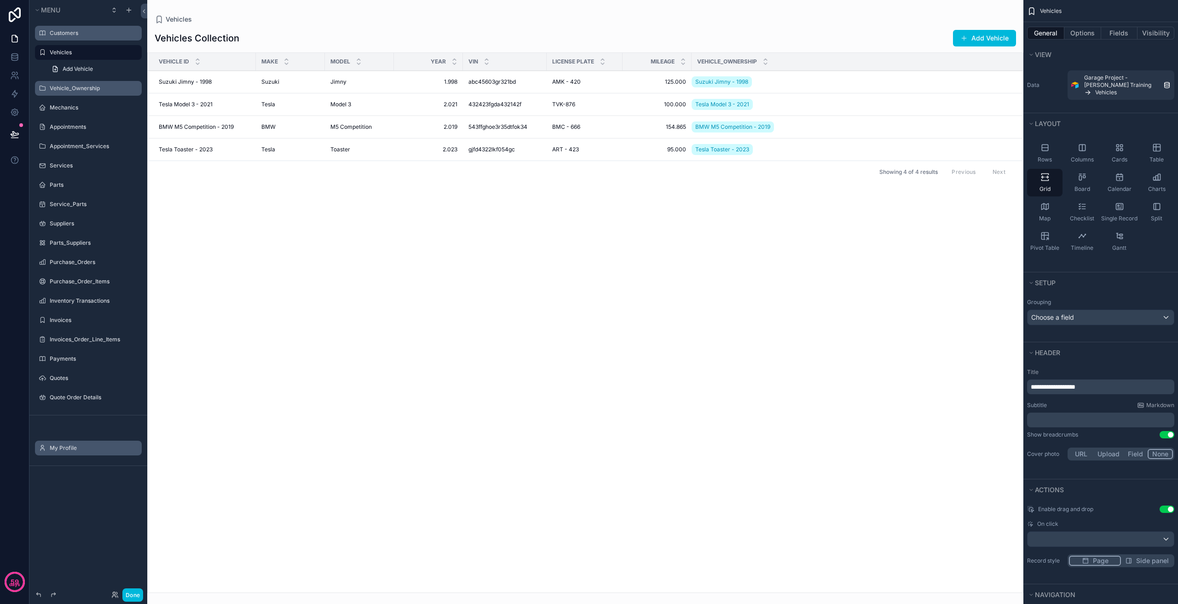
click at [76, 87] on label "Vehicle_Ownership" at bounding box center [93, 88] width 87 height 7
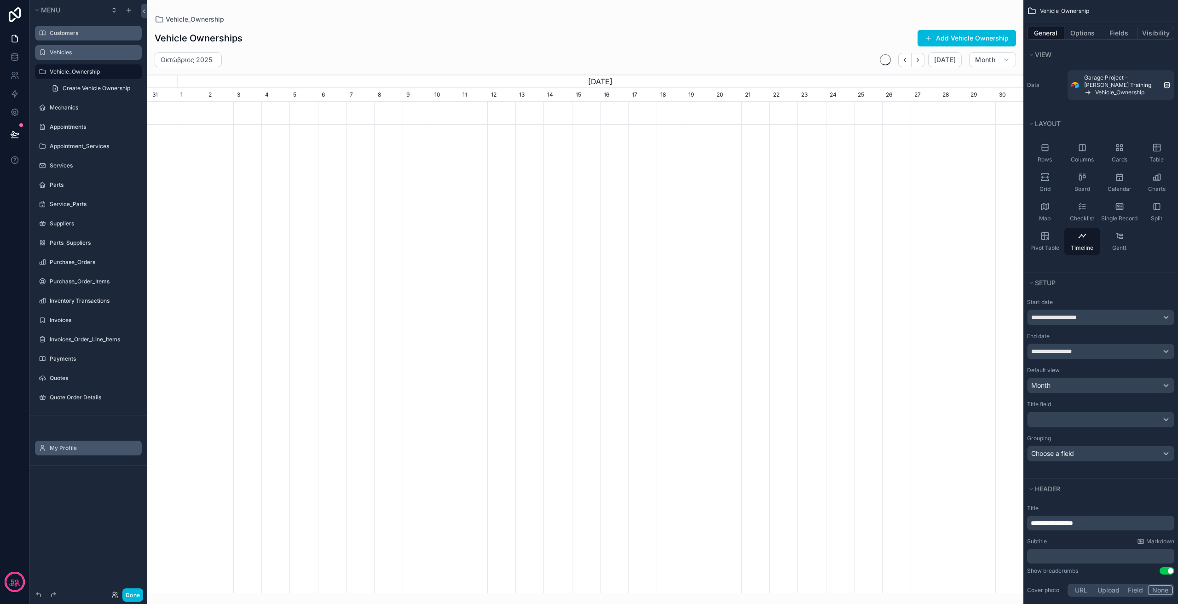
scroll to position [0, 876]
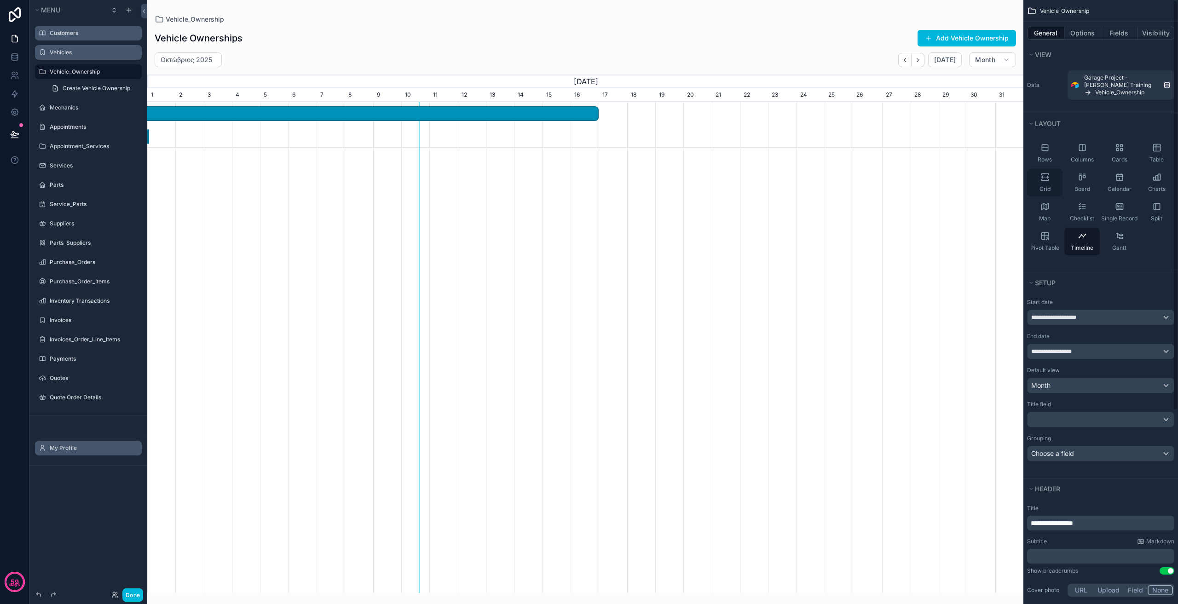
click at [1055, 186] on div "Grid" at bounding box center [1044, 183] width 35 height 28
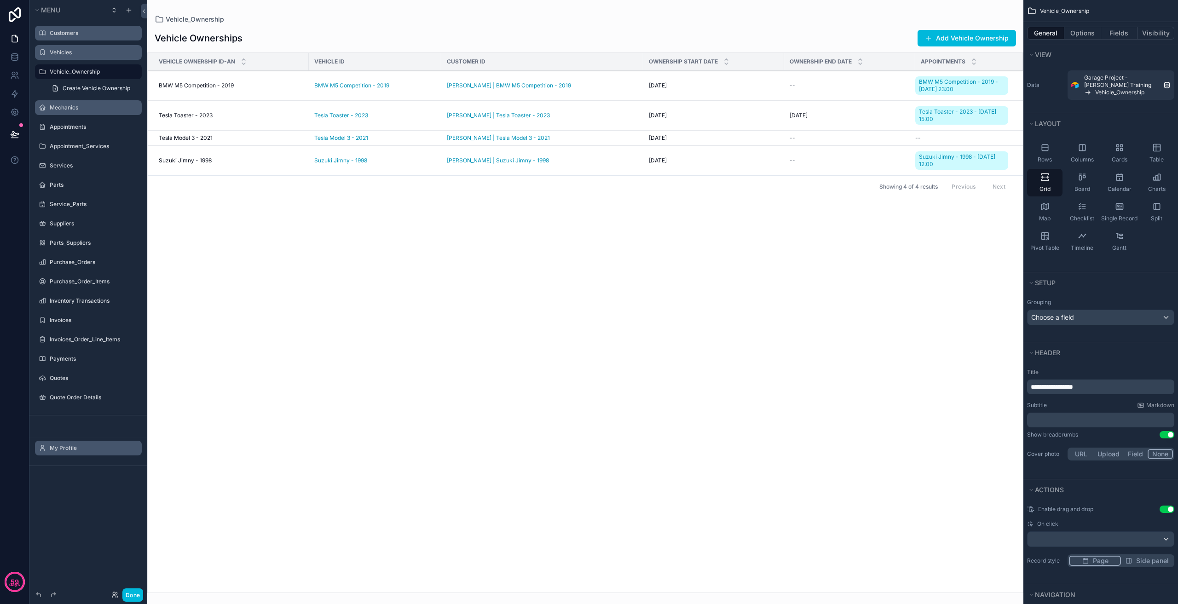
click at [86, 106] on label "Mechanics" at bounding box center [93, 107] width 87 height 7
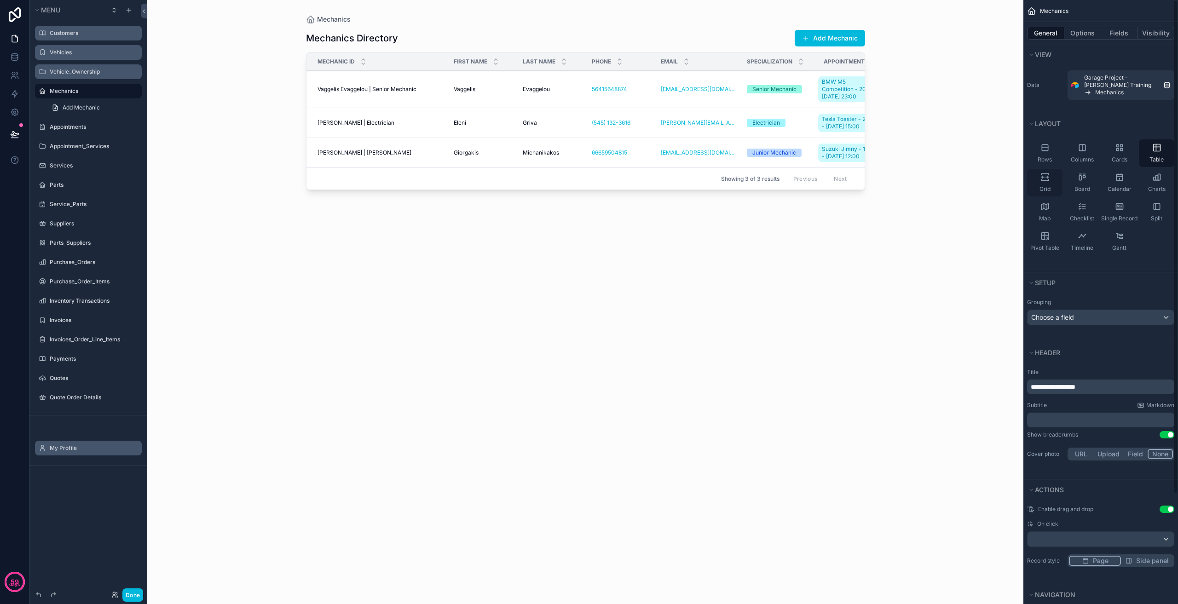
click at [1047, 189] on span "Grid" at bounding box center [1044, 188] width 11 height 7
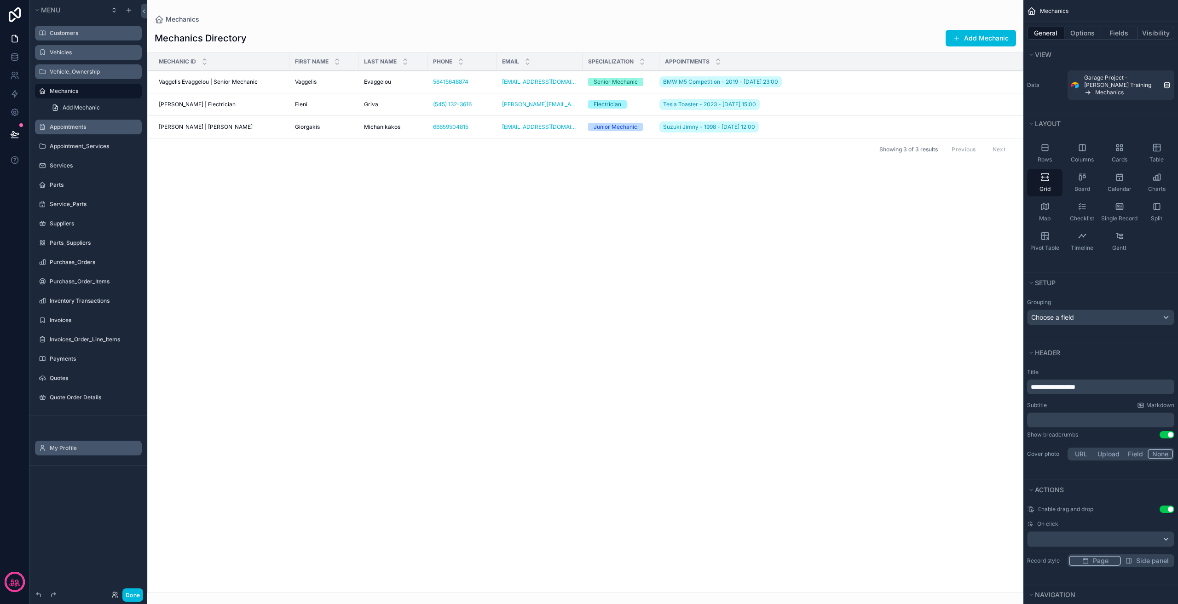
click at [92, 128] on label "Appointments" at bounding box center [93, 126] width 87 height 7
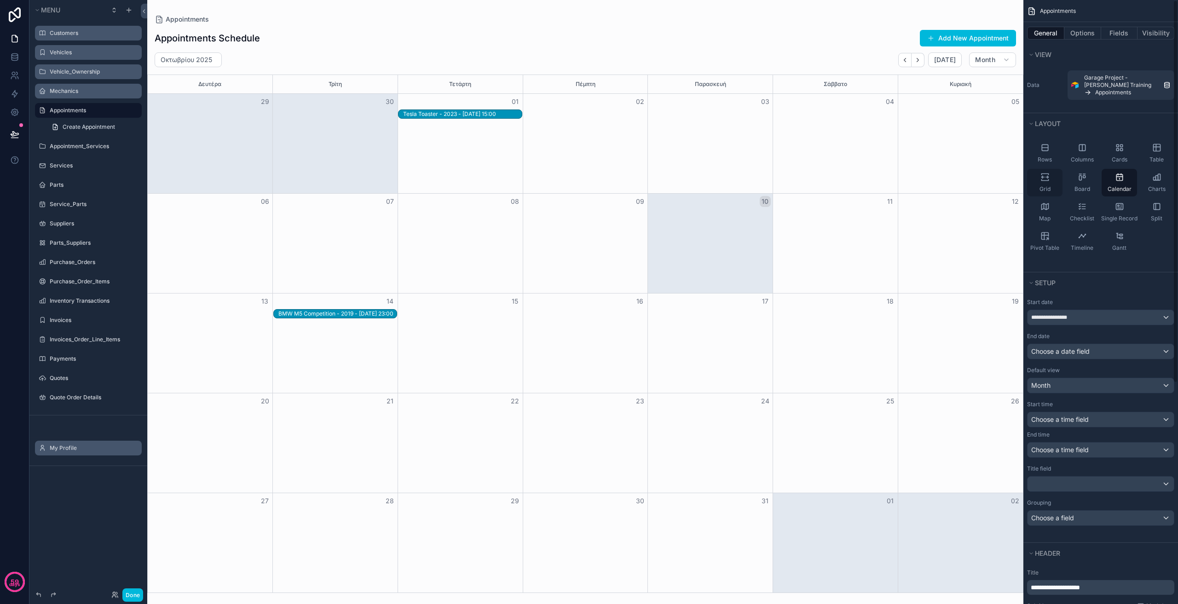
click at [1046, 185] on div "Grid" at bounding box center [1044, 183] width 35 height 28
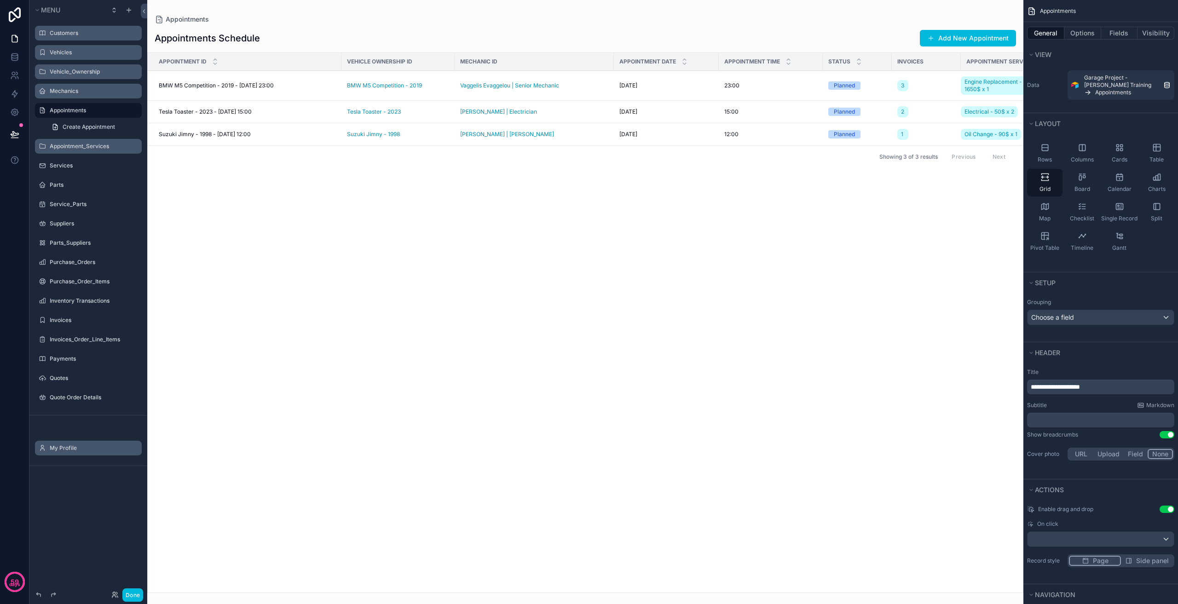
click at [91, 148] on label "Appointment_Services" at bounding box center [93, 146] width 87 height 7
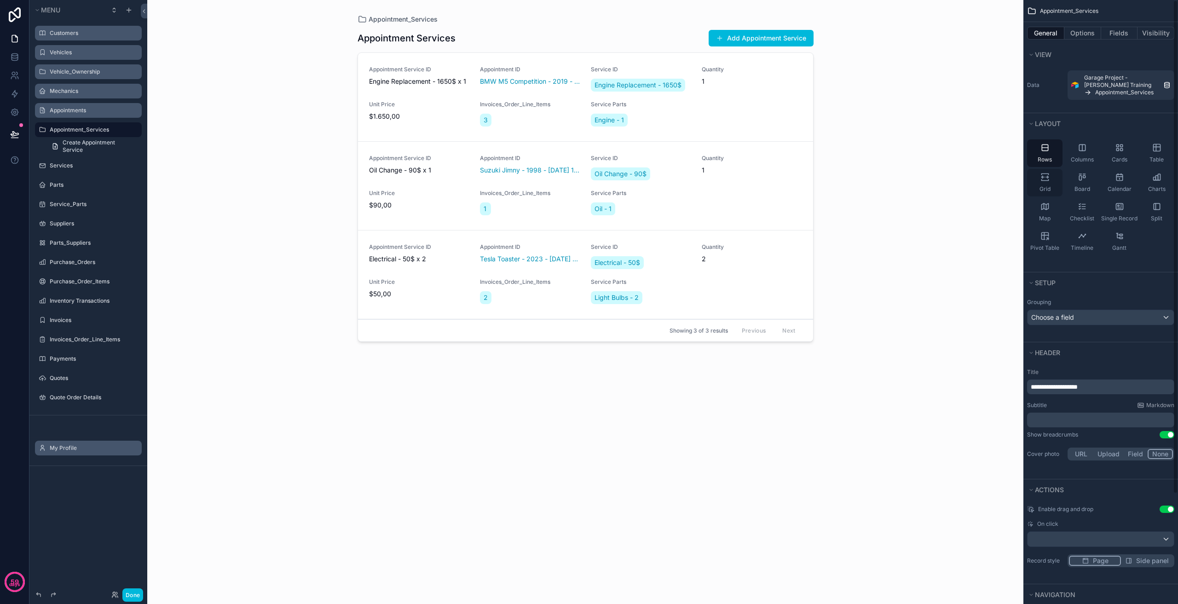
click at [1046, 177] on icon "scrollable content" at bounding box center [1046, 177] width 3 height 2
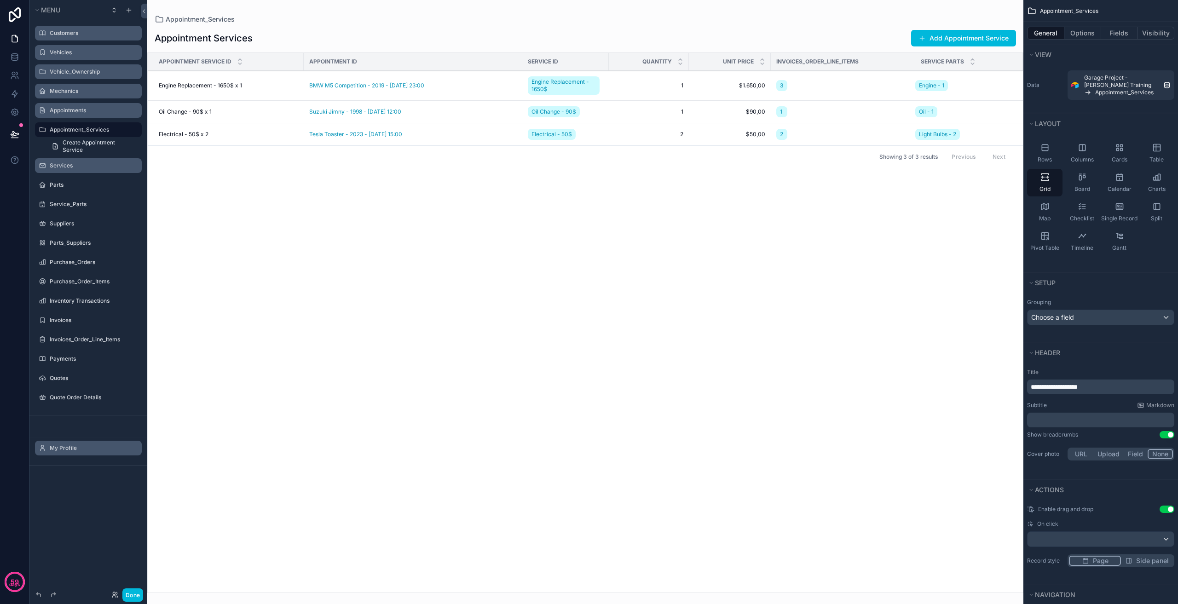
click at [83, 163] on label "Services" at bounding box center [93, 165] width 87 height 7
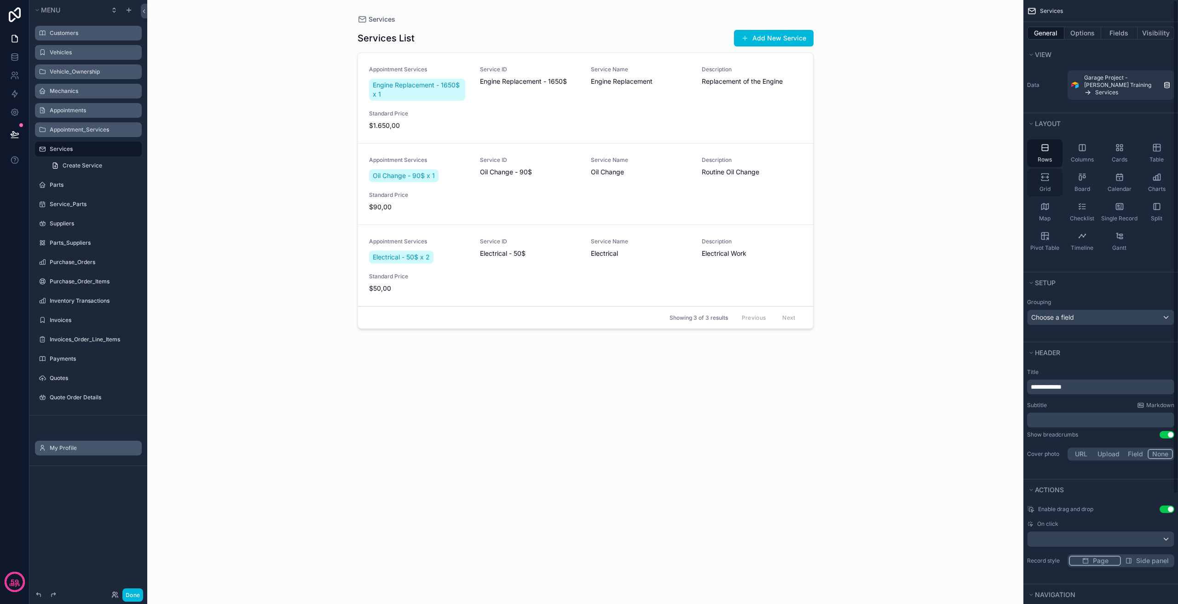
click at [1047, 182] on div "Grid" at bounding box center [1044, 183] width 35 height 28
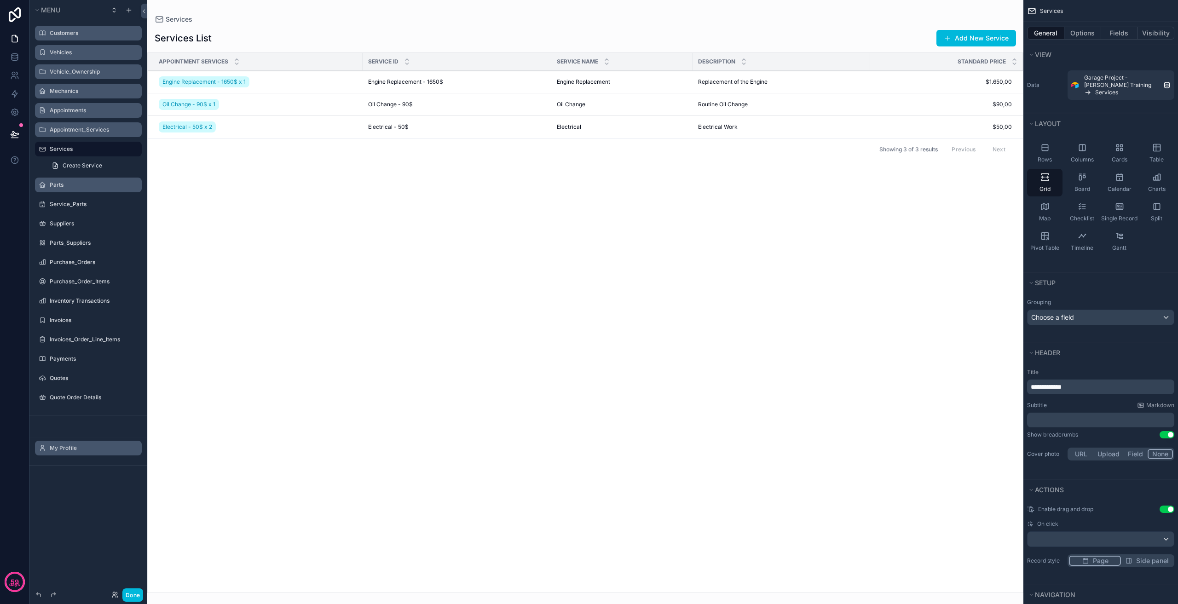
click at [76, 182] on label "Parts" at bounding box center [93, 184] width 87 height 7
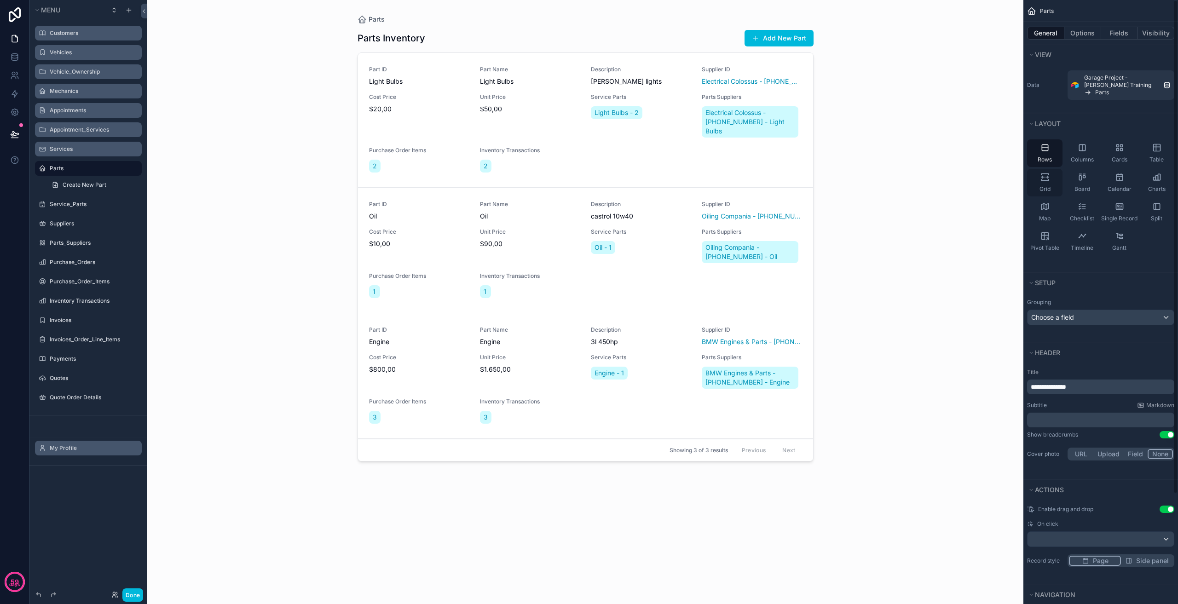
click at [1046, 191] on span "Grid" at bounding box center [1044, 188] width 11 height 7
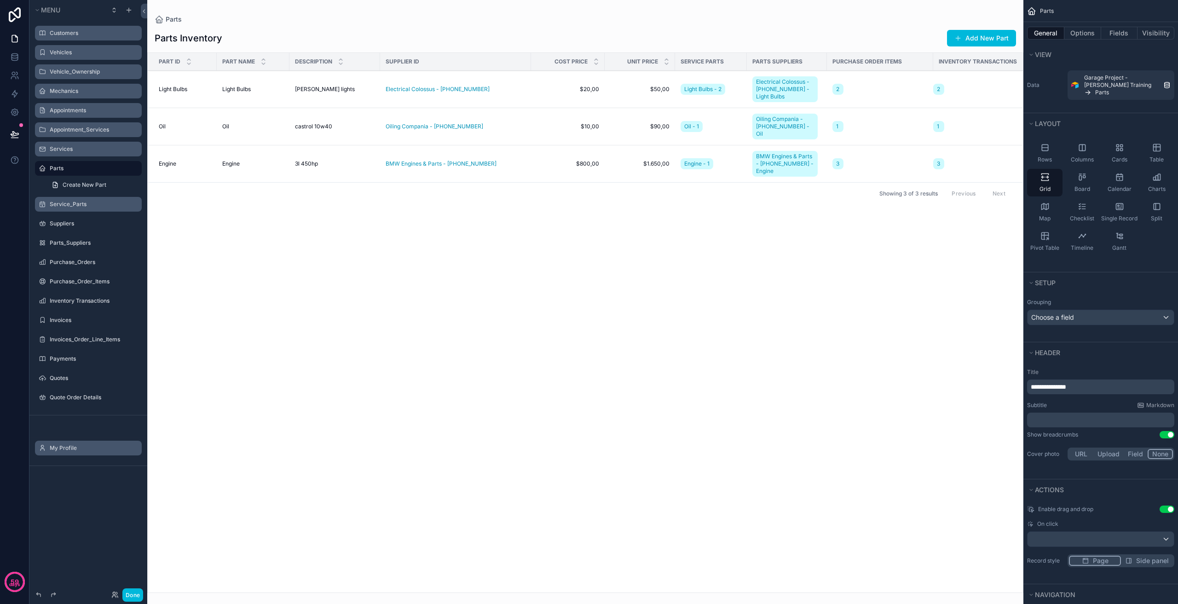
click at [75, 207] on label "Service_Parts" at bounding box center [93, 204] width 87 height 7
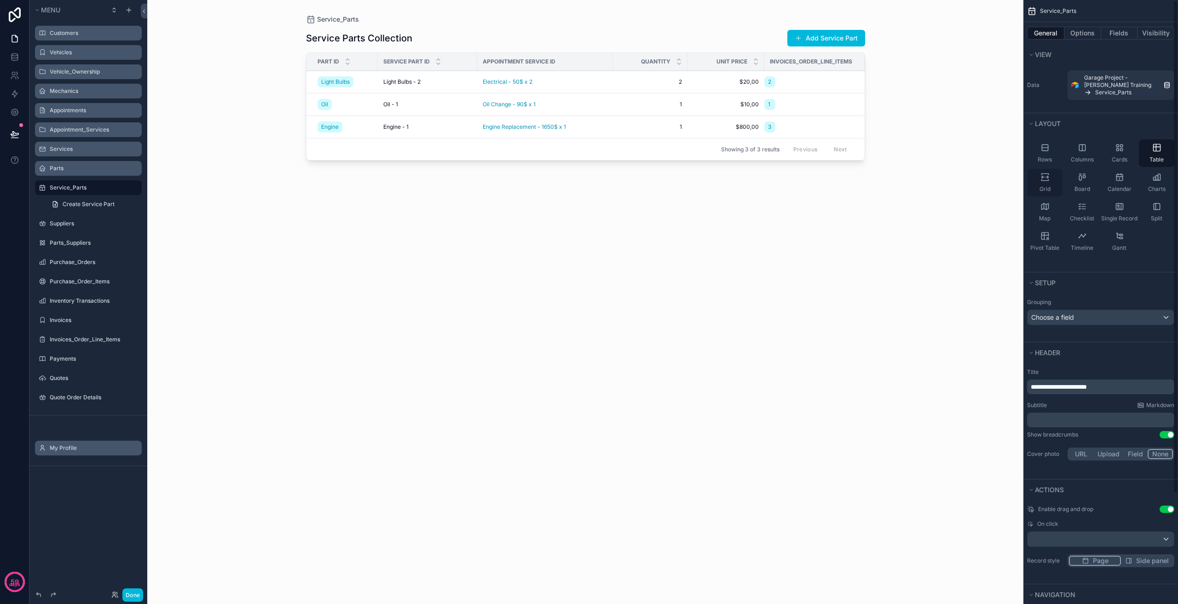
click at [1043, 179] on icon "scrollable content" at bounding box center [1044, 177] width 9 height 9
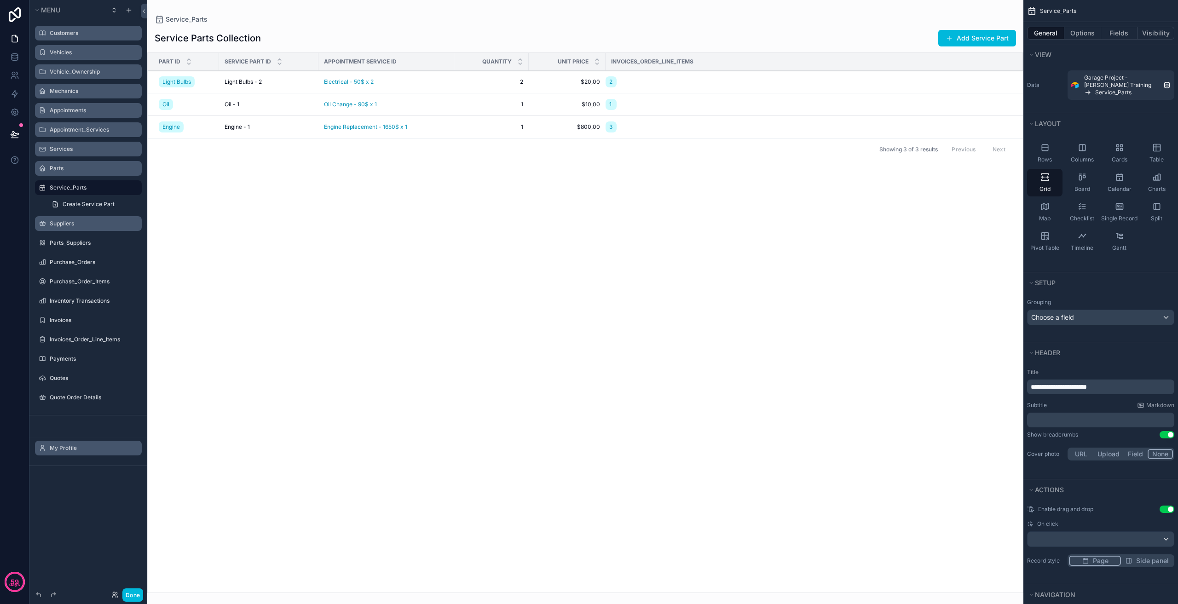
click at [98, 223] on label "Suppliers" at bounding box center [93, 223] width 87 height 7
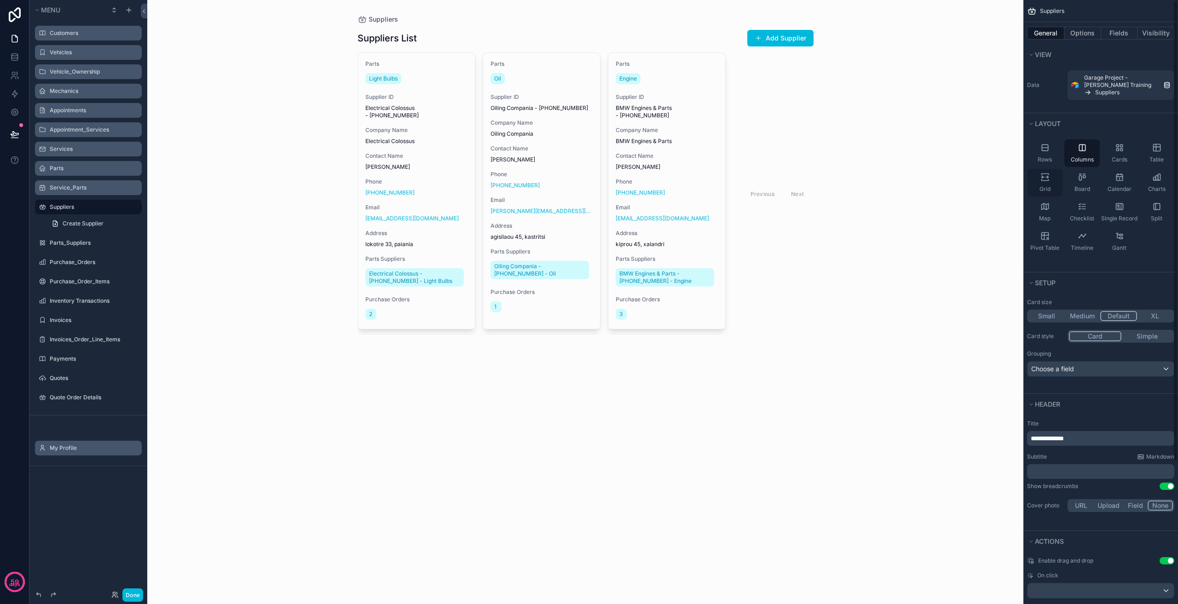
click at [1057, 173] on div "Grid" at bounding box center [1044, 183] width 35 height 28
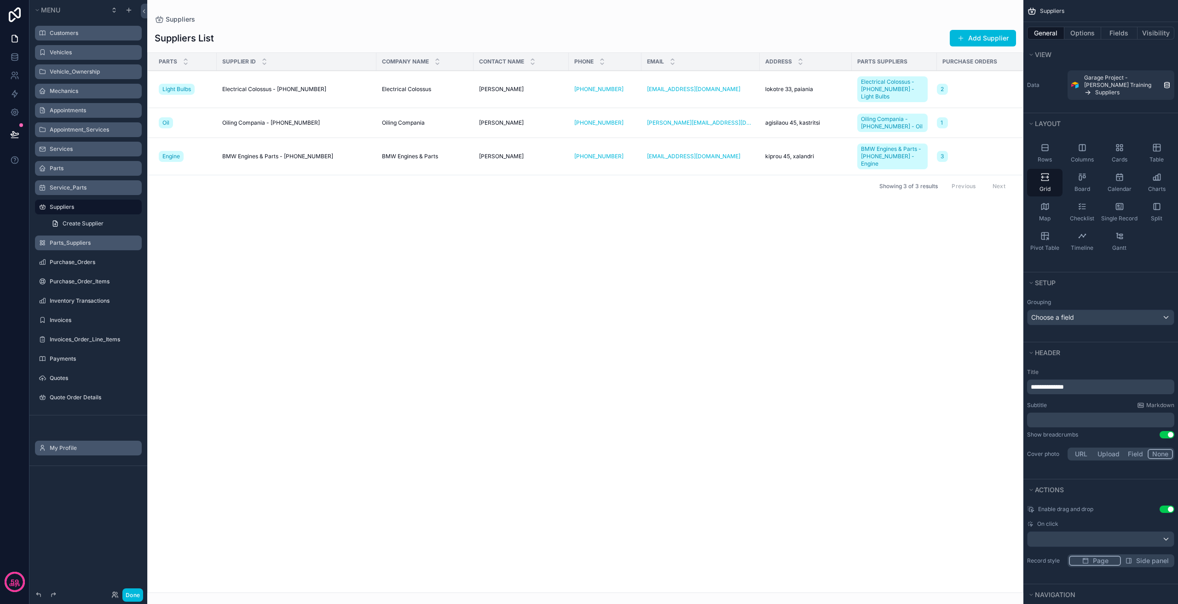
click at [89, 244] on label "Parts_Suppliers" at bounding box center [93, 242] width 87 height 7
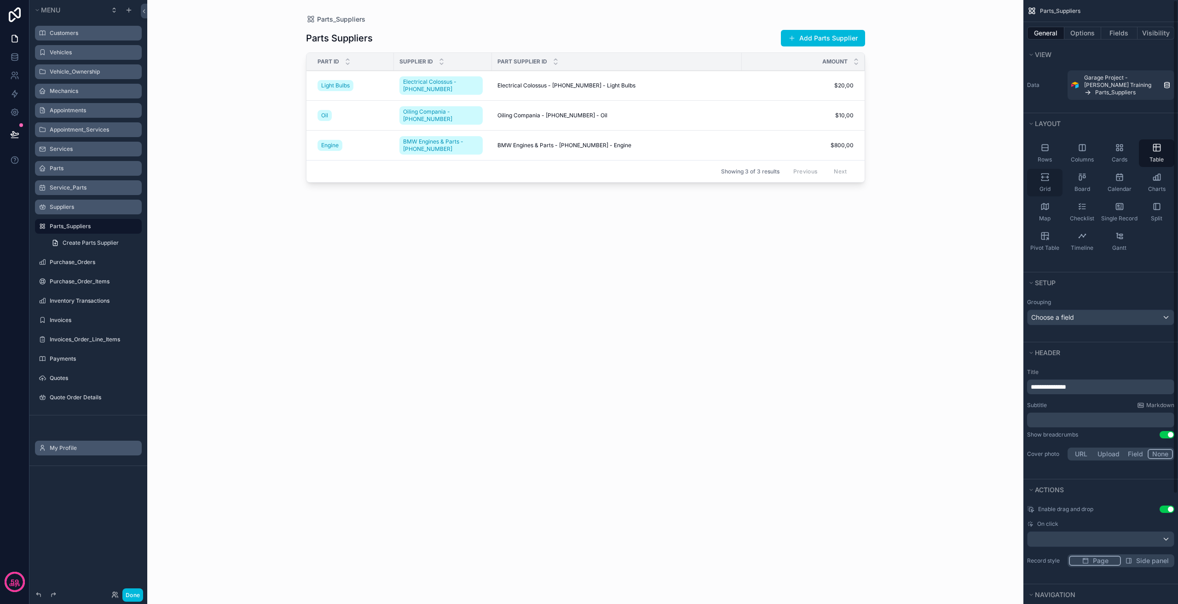
click at [1044, 177] on icon "scrollable content" at bounding box center [1044, 177] width 9 height 9
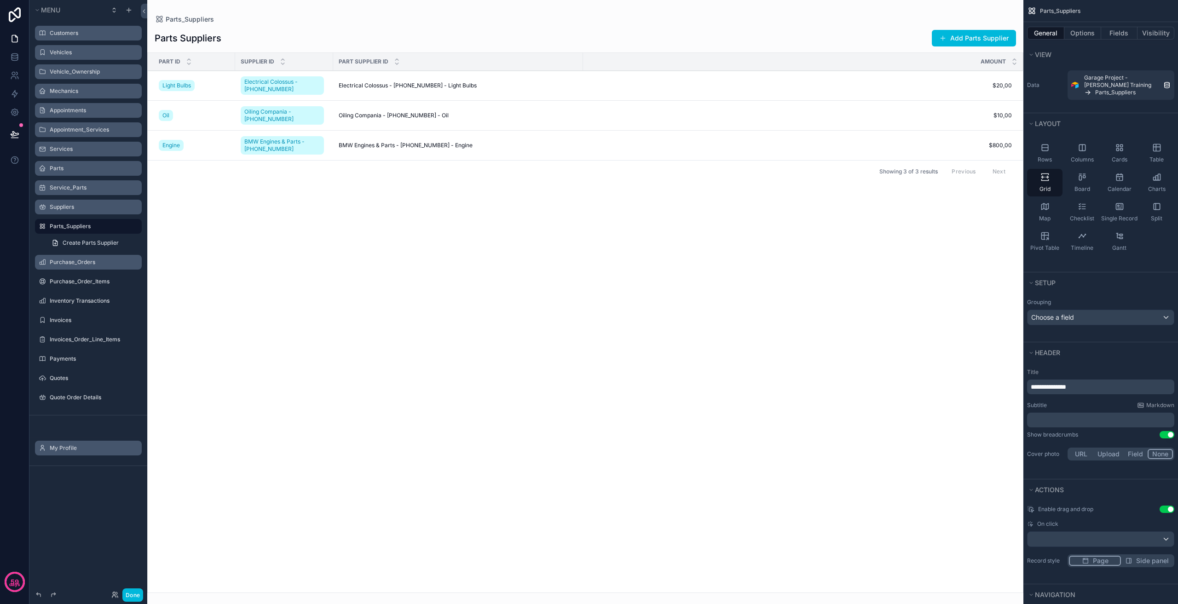
click at [92, 263] on label "Purchase_Orders" at bounding box center [93, 262] width 87 height 7
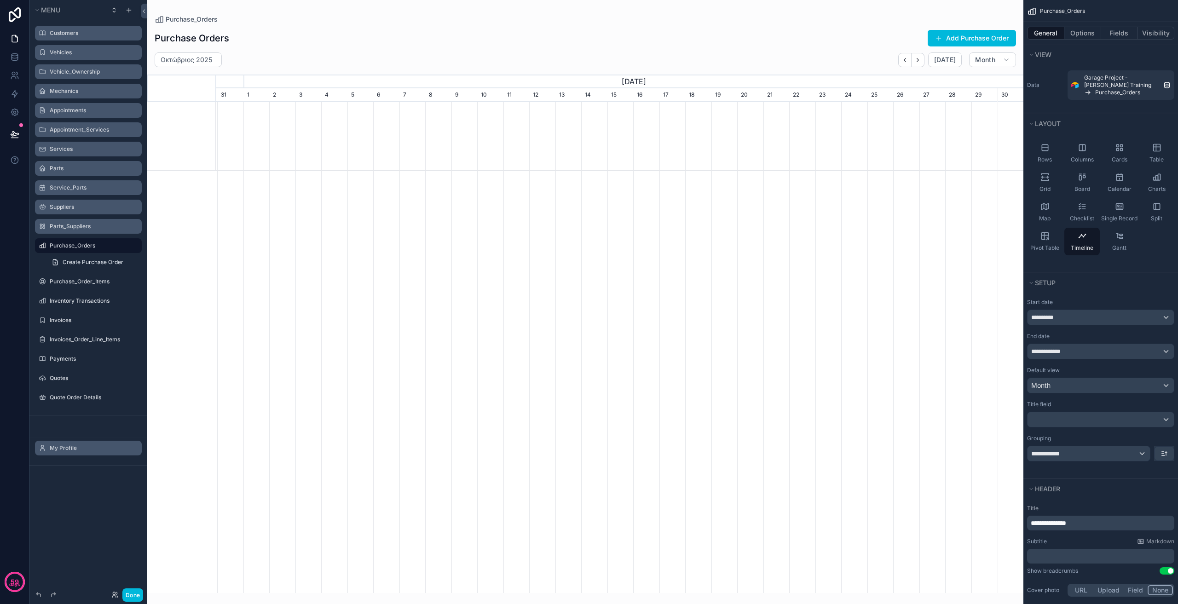
scroll to position [0, 807]
click at [1049, 189] on span "Grid" at bounding box center [1044, 188] width 11 height 7
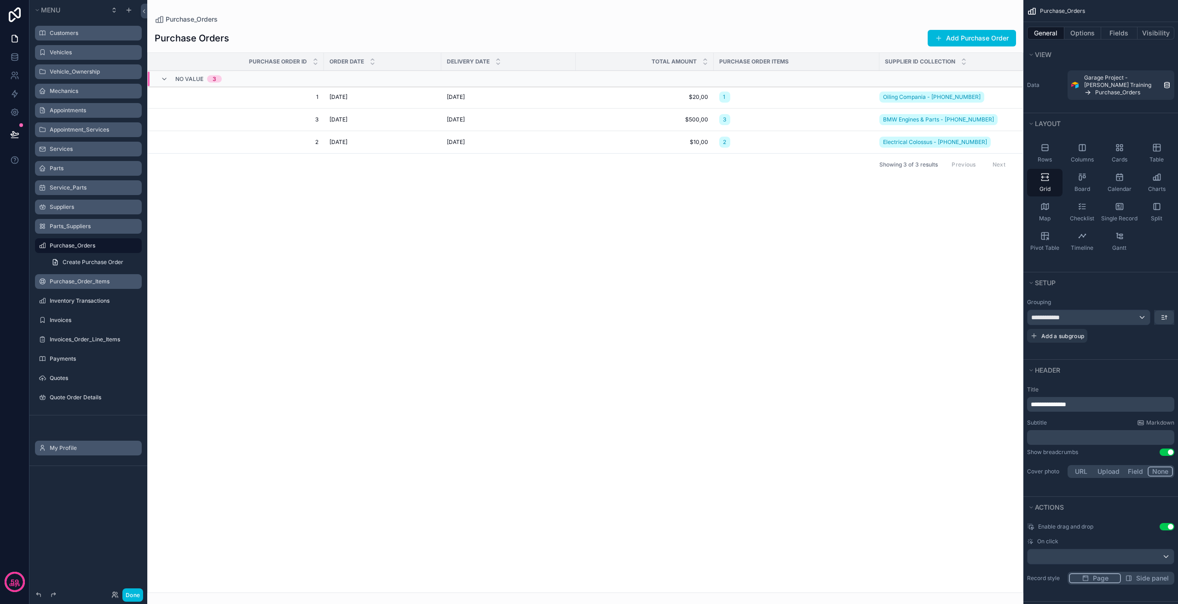
click at [76, 282] on label "Purchase_Order_Items" at bounding box center [93, 281] width 87 height 7
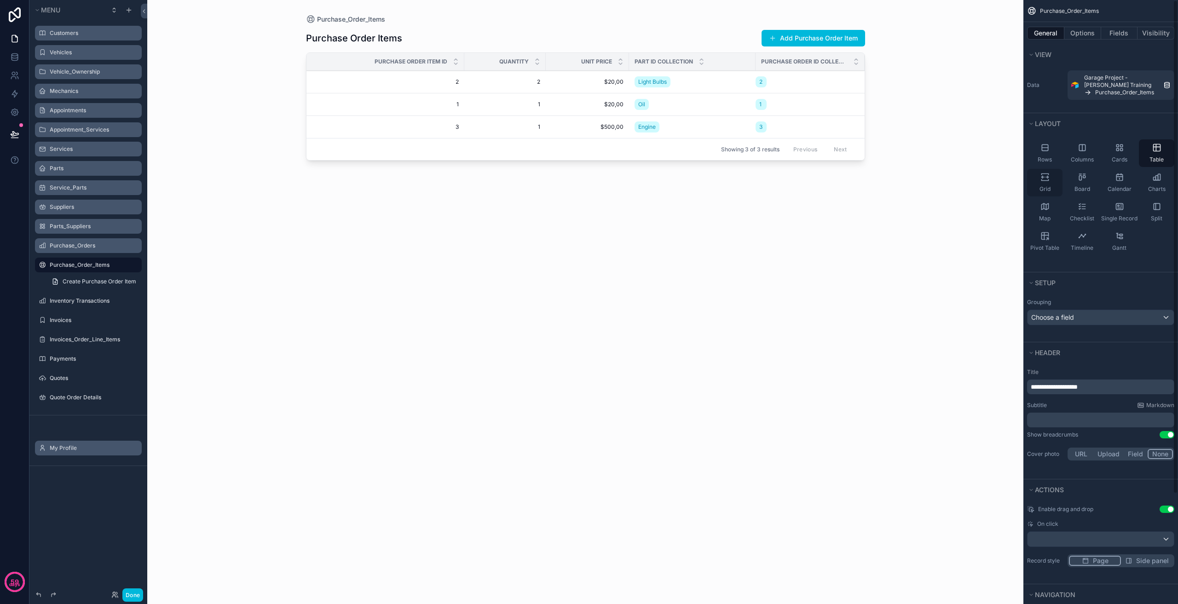
click at [1048, 186] on span "Grid" at bounding box center [1044, 188] width 11 height 7
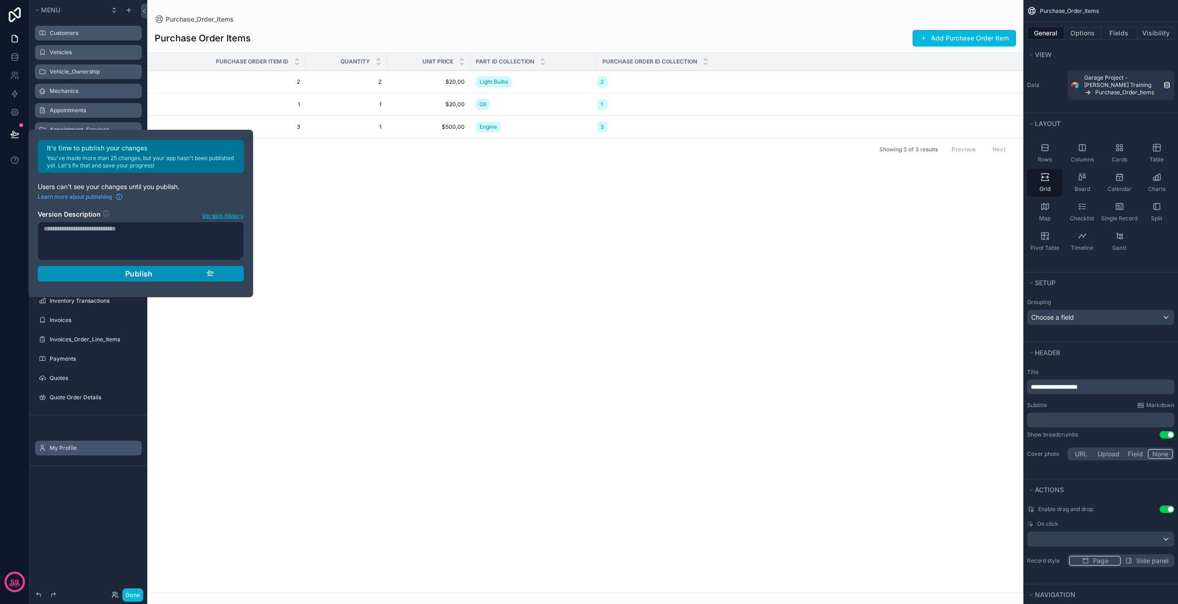
click at [172, 266] on button "Publish" at bounding box center [141, 274] width 206 height 16
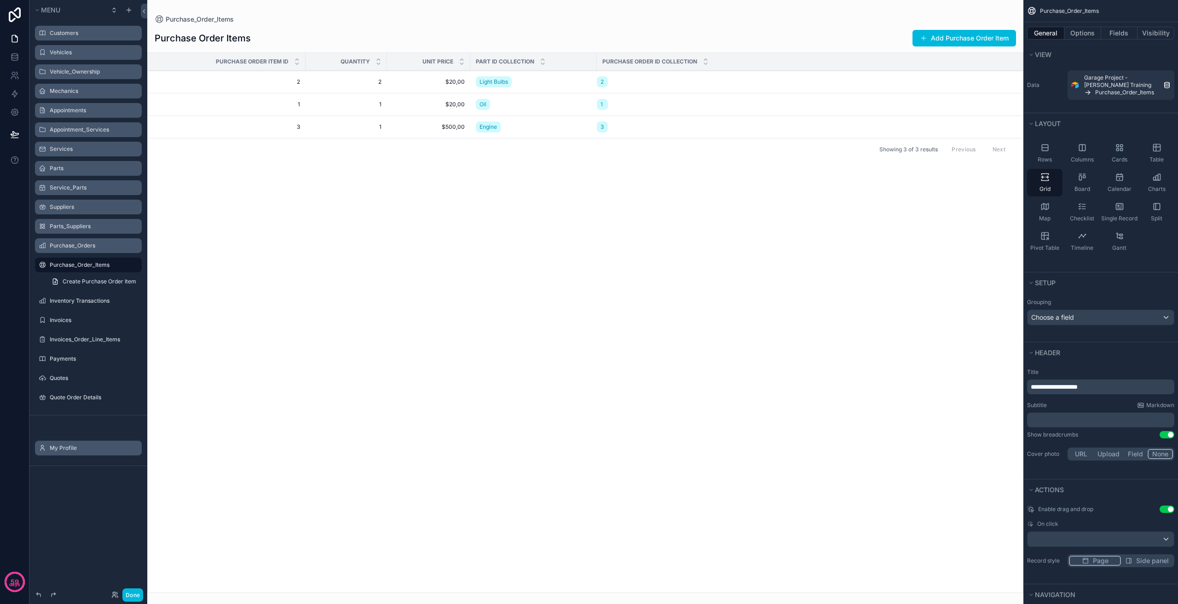
click at [246, 274] on div "scrollable content" at bounding box center [585, 302] width 876 height 604
click at [96, 302] on label "Inventory Transactions" at bounding box center [93, 300] width 87 height 7
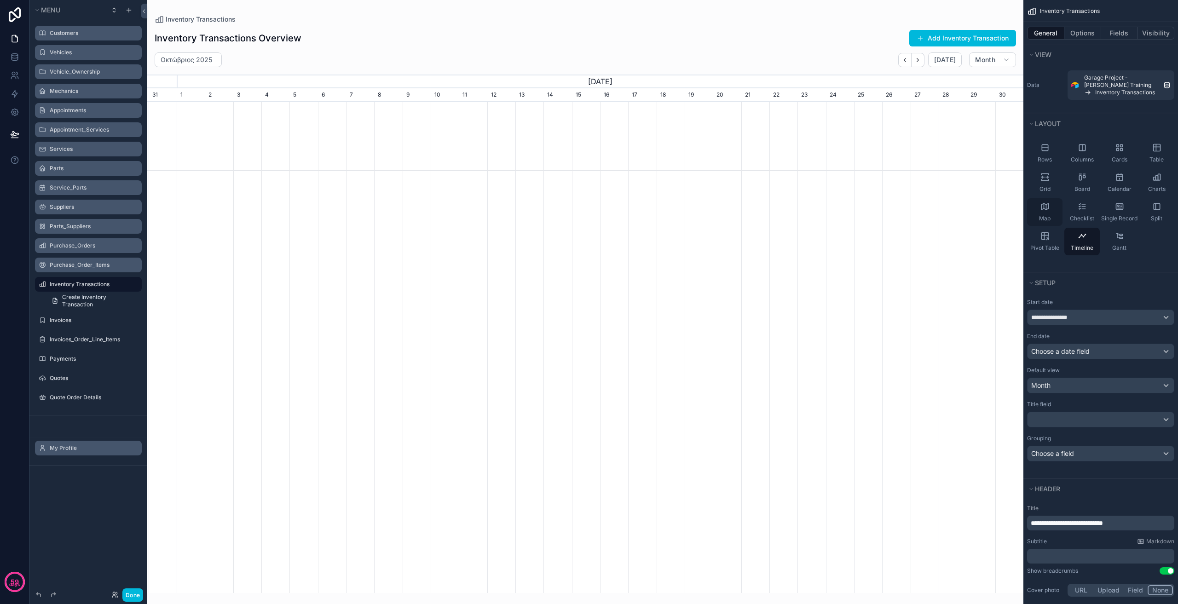
scroll to position [0, 876]
click at [1034, 192] on div "Grid" at bounding box center [1044, 183] width 35 height 28
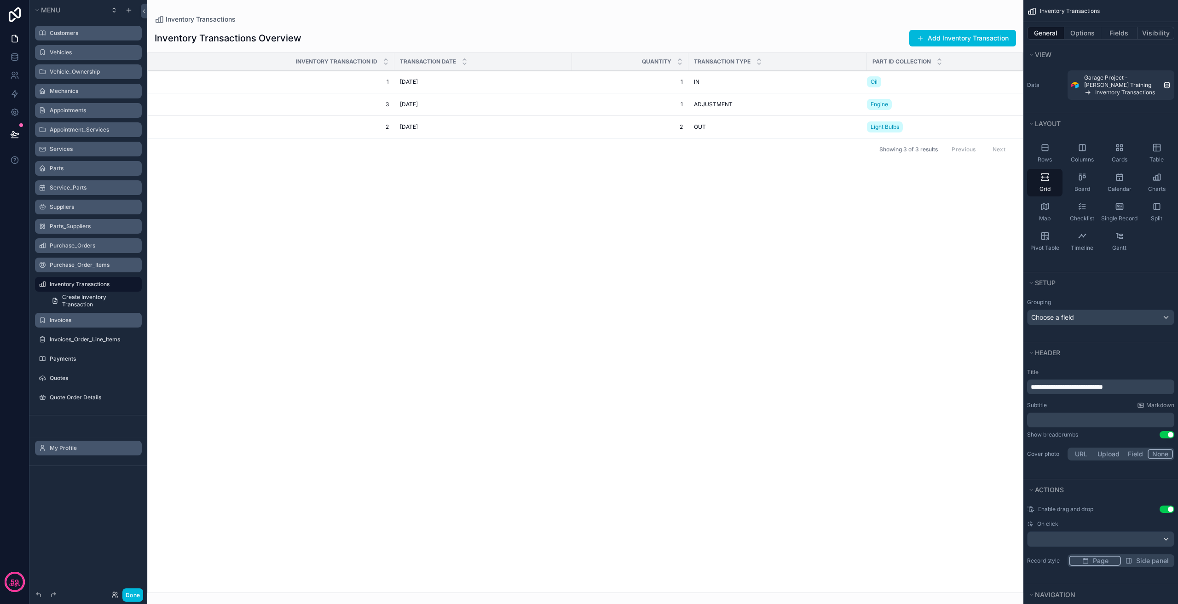
click at [90, 318] on label "Invoices" at bounding box center [93, 320] width 87 height 7
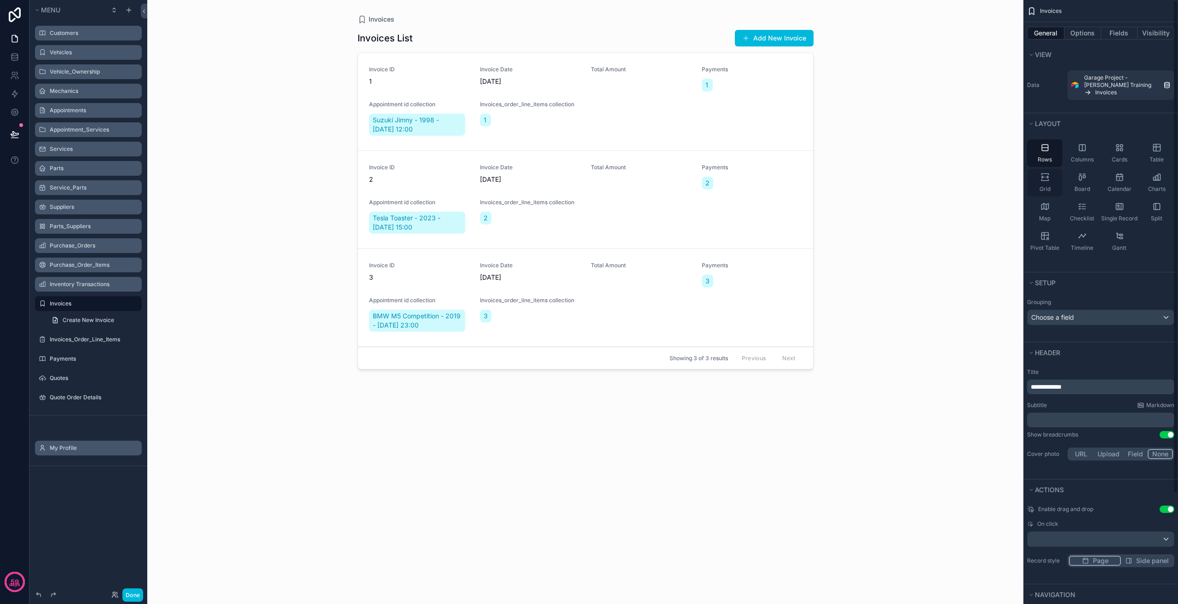
click at [1044, 182] on div "Grid" at bounding box center [1044, 183] width 35 height 28
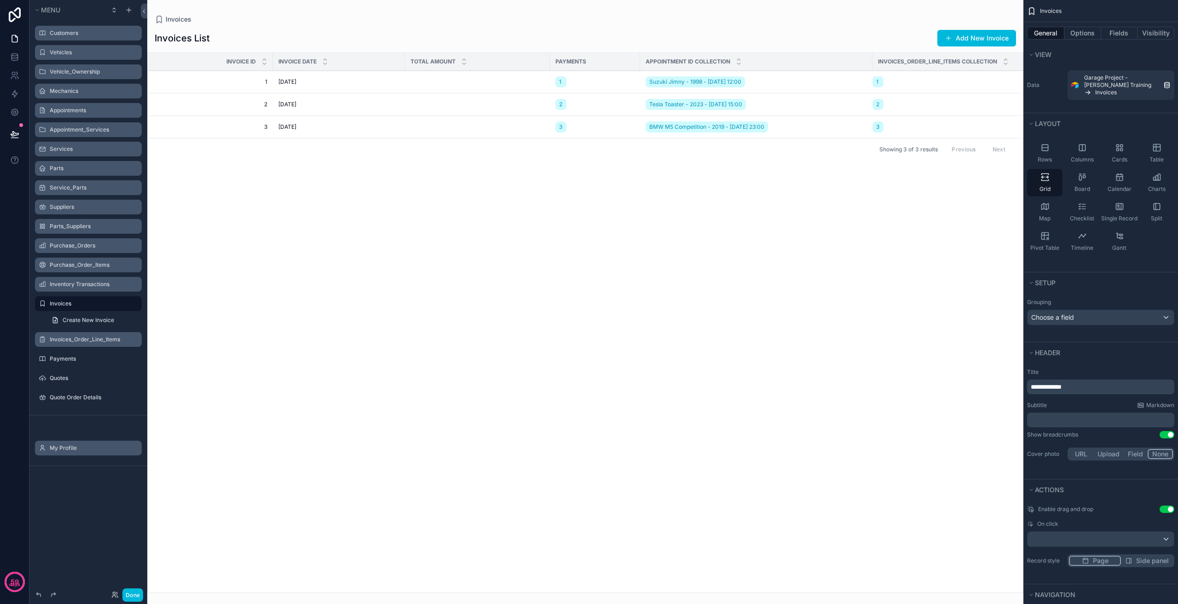
click at [85, 339] on label "Invoices_Order_Line_Items" at bounding box center [93, 339] width 87 height 7
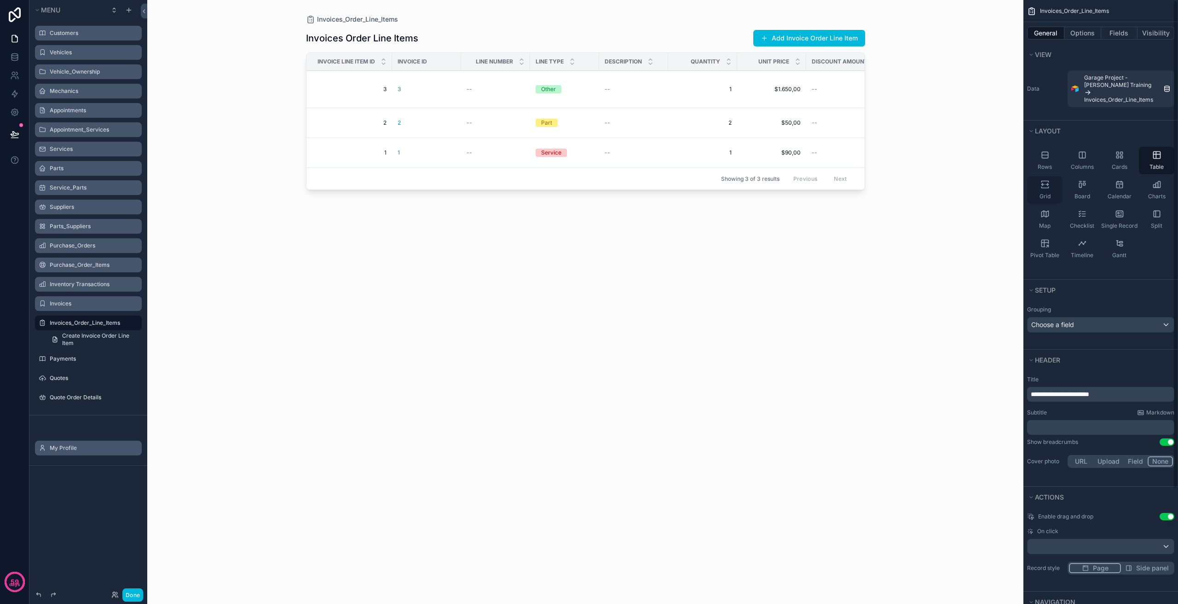
click at [1045, 197] on span "Grid" at bounding box center [1044, 196] width 11 height 7
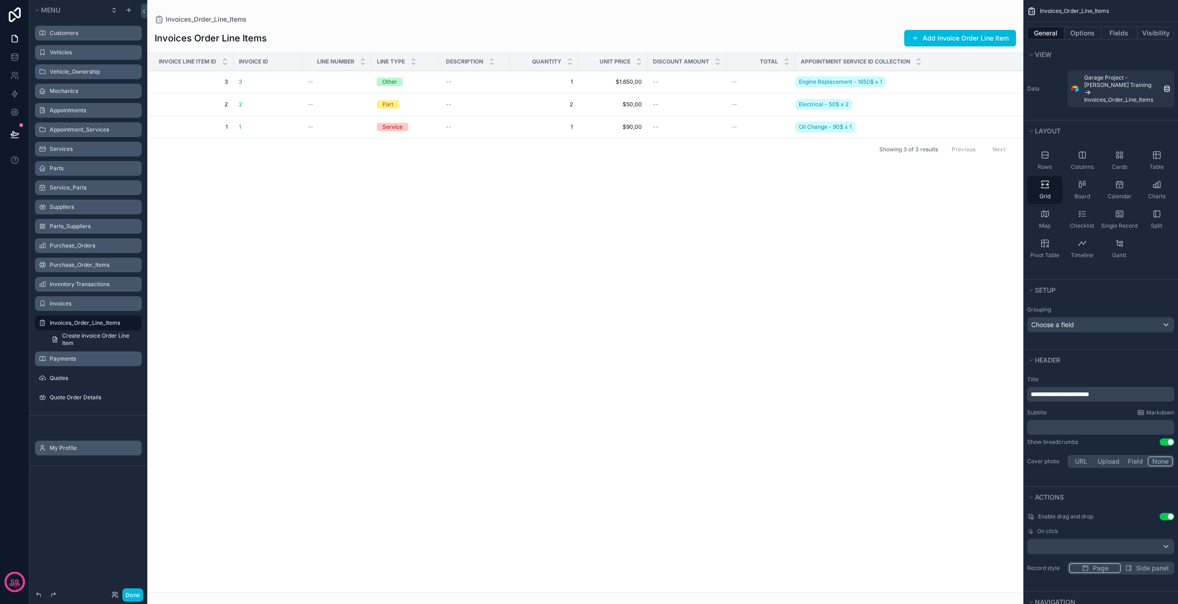
click at [89, 359] on label "Payments" at bounding box center [93, 358] width 87 height 7
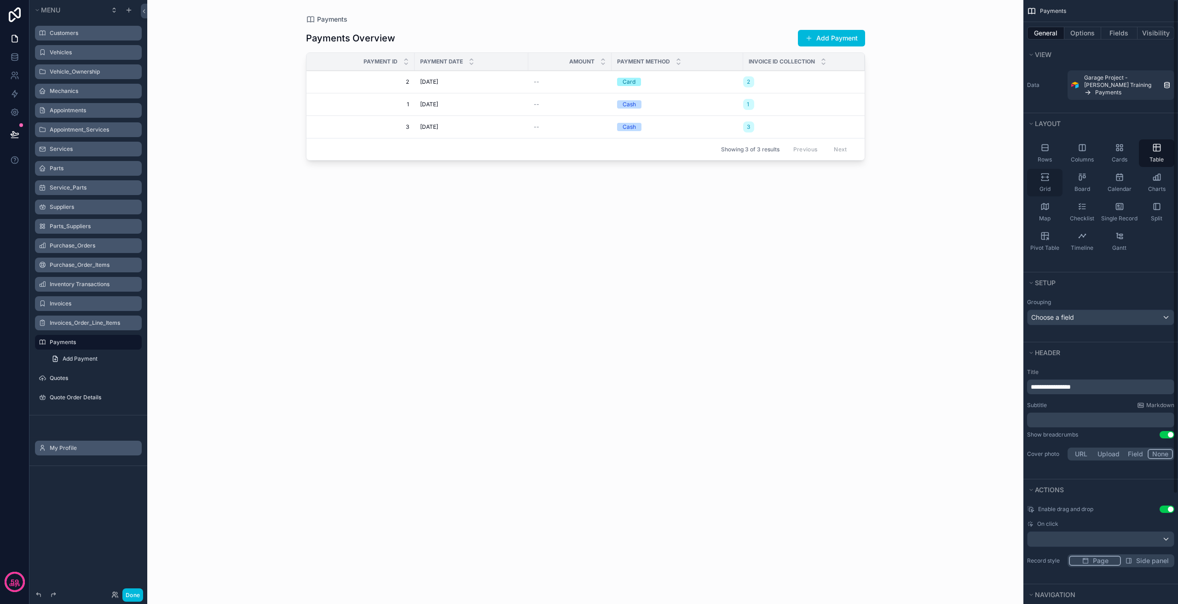
click at [1041, 182] on div "Grid" at bounding box center [1044, 183] width 35 height 28
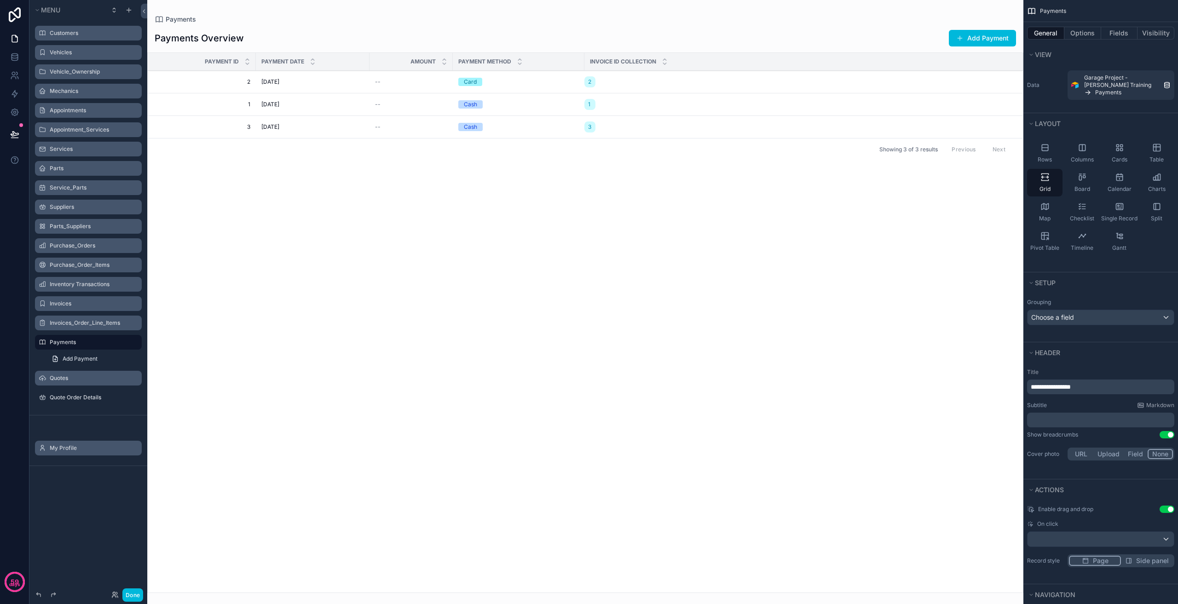
click at [79, 377] on label "Quotes" at bounding box center [93, 378] width 87 height 7
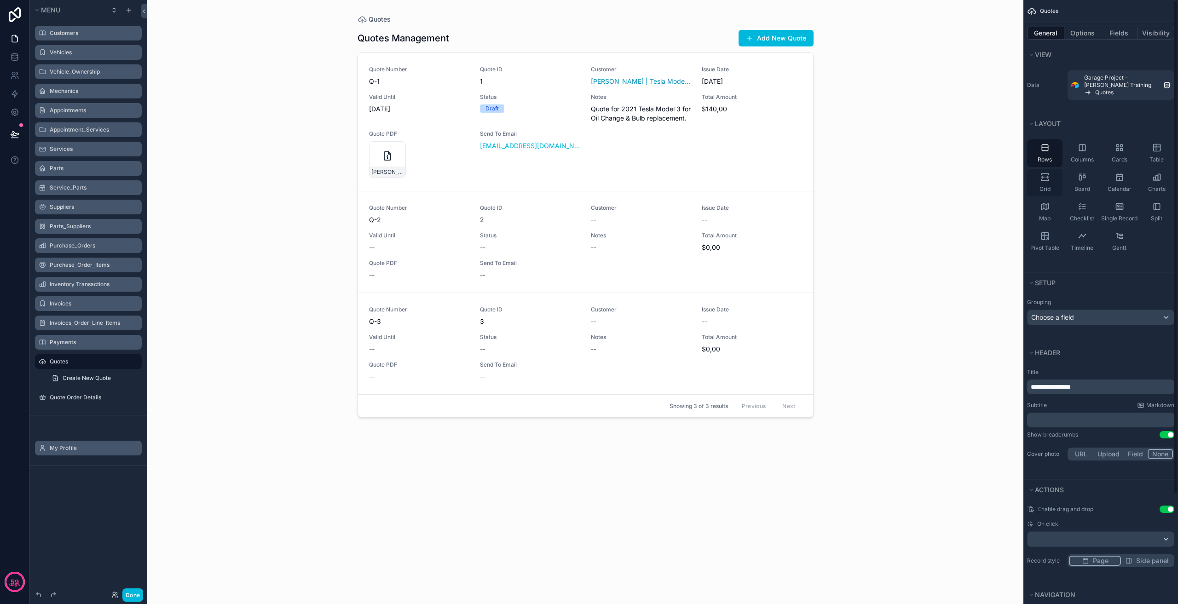
click at [1051, 183] on div "Grid" at bounding box center [1044, 183] width 35 height 28
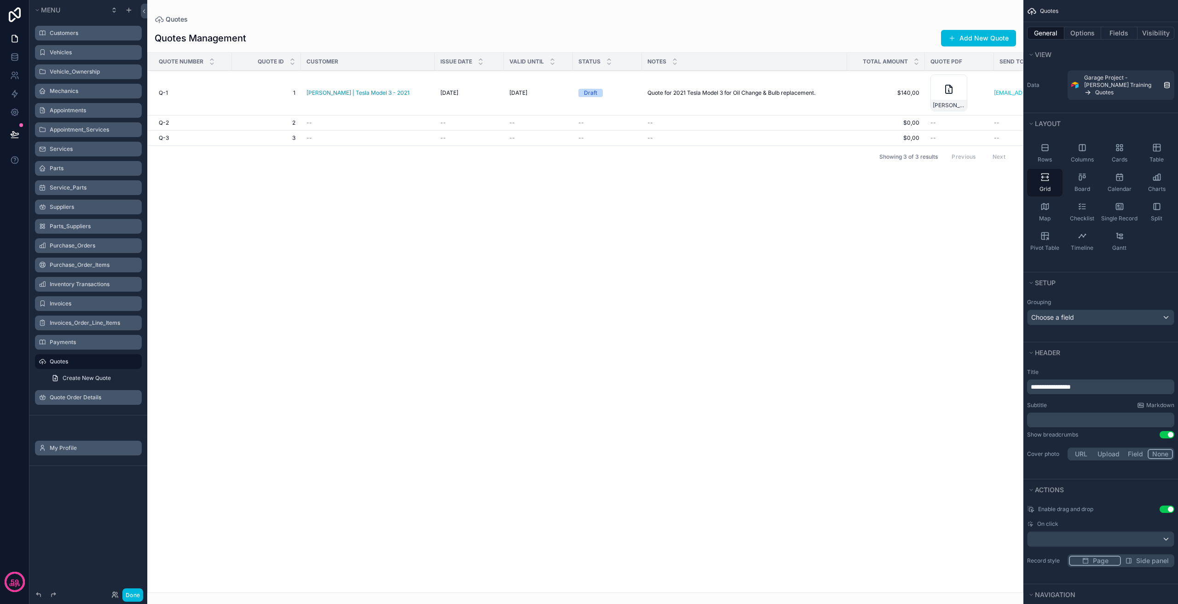
click at [81, 394] on label "Quote Order Details" at bounding box center [93, 397] width 87 height 7
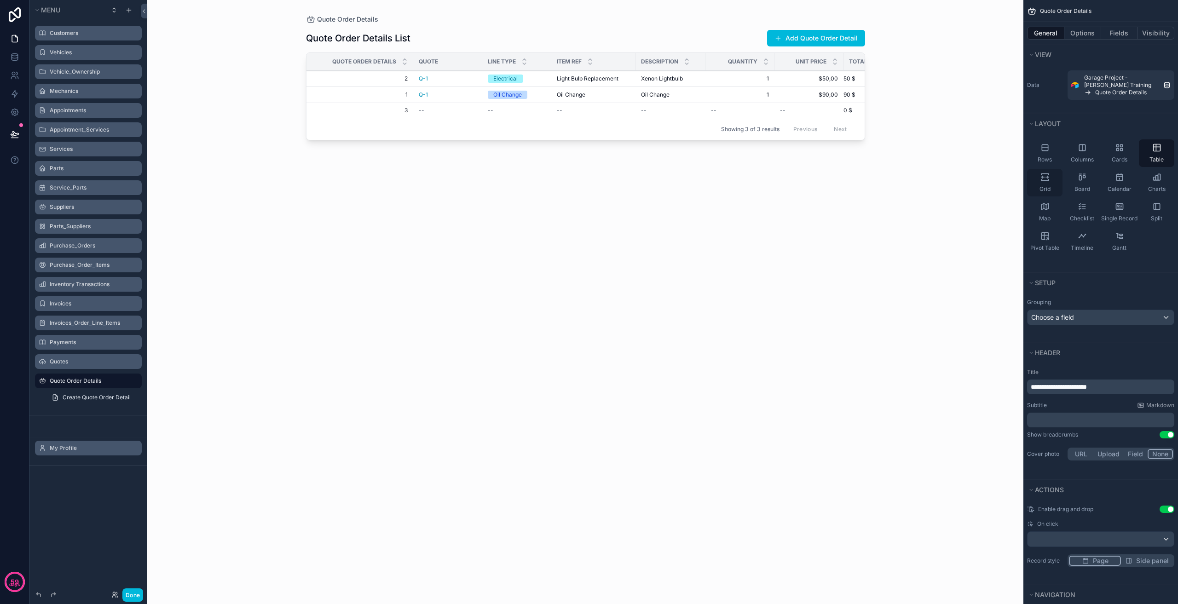
click at [1044, 183] on div "Grid" at bounding box center [1044, 183] width 35 height 28
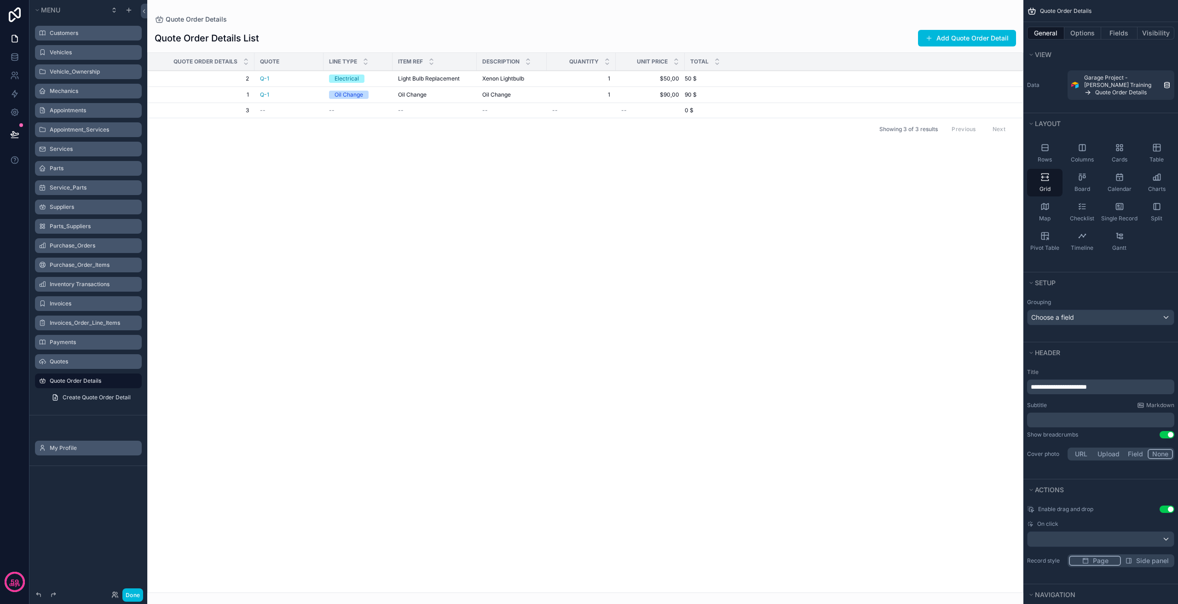
click at [389, 372] on div "scrollable content" at bounding box center [585, 302] width 876 height 604
click at [91, 39] on div "Customers" at bounding box center [88, 33] width 103 height 15
click at [92, 34] on label "Customers" at bounding box center [93, 32] width 87 height 7
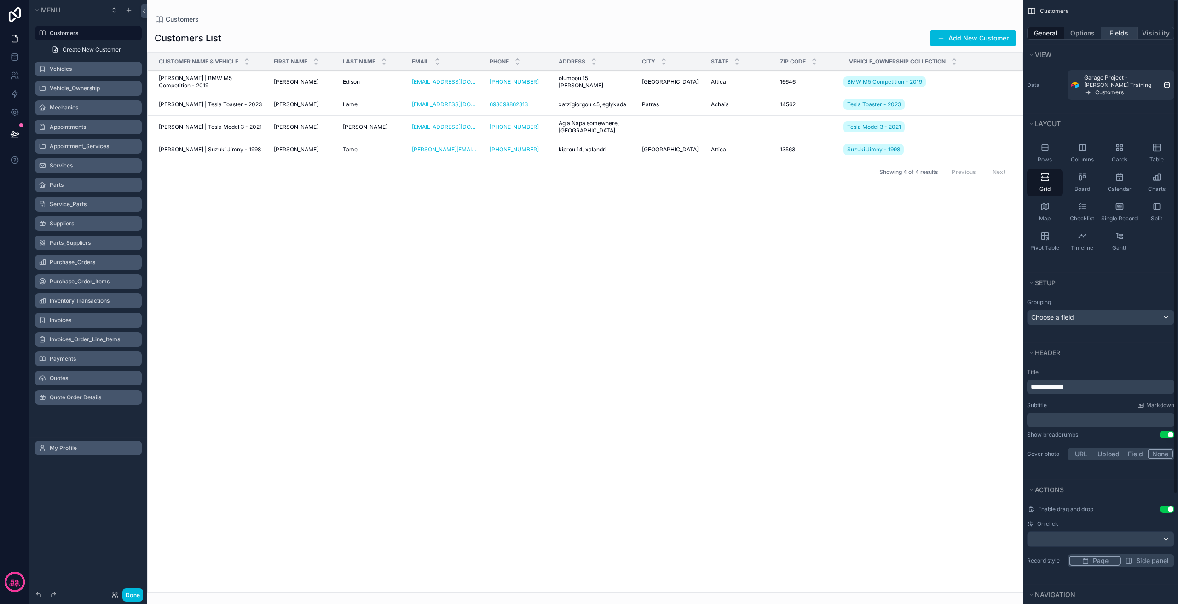
click at [1119, 32] on button "Fields" at bounding box center [1119, 33] width 37 height 13
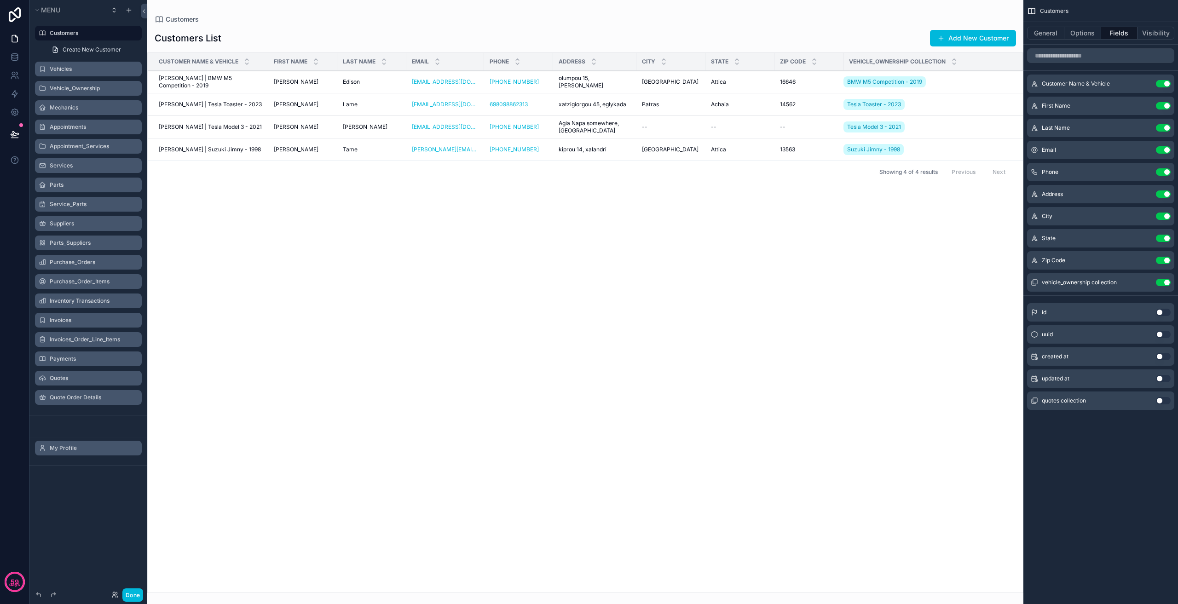
click at [1161, 84] on button "Use setting" at bounding box center [1163, 83] width 15 height 7
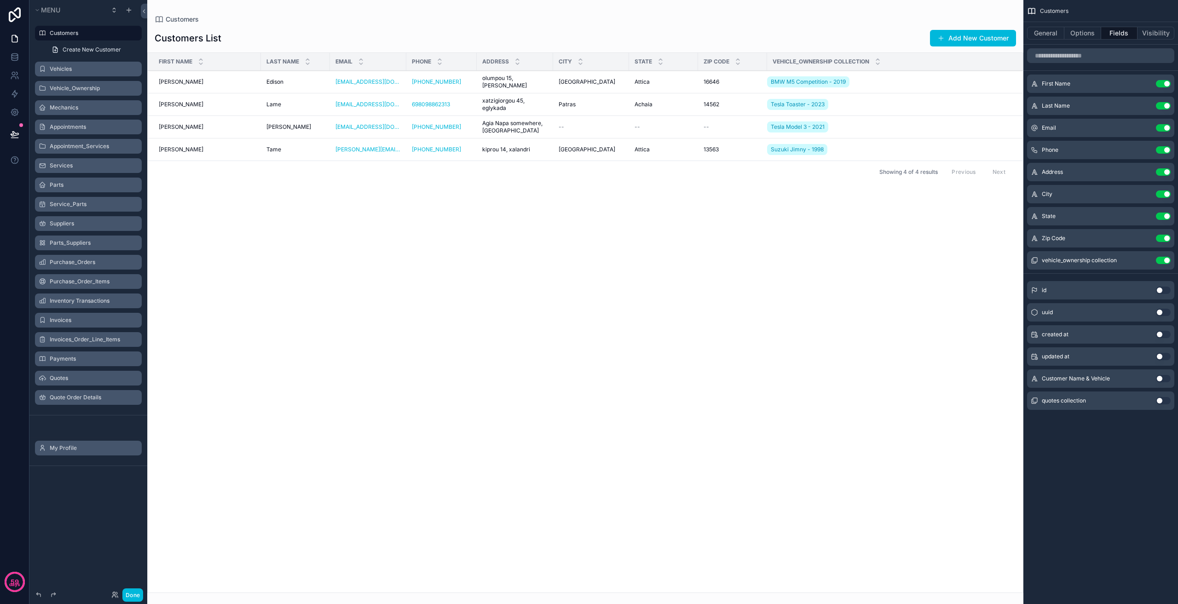
click at [966, 36] on div "scrollable content" at bounding box center [585, 302] width 876 height 604
click at [966, 36] on button "Add New Customer" at bounding box center [973, 38] width 86 height 17
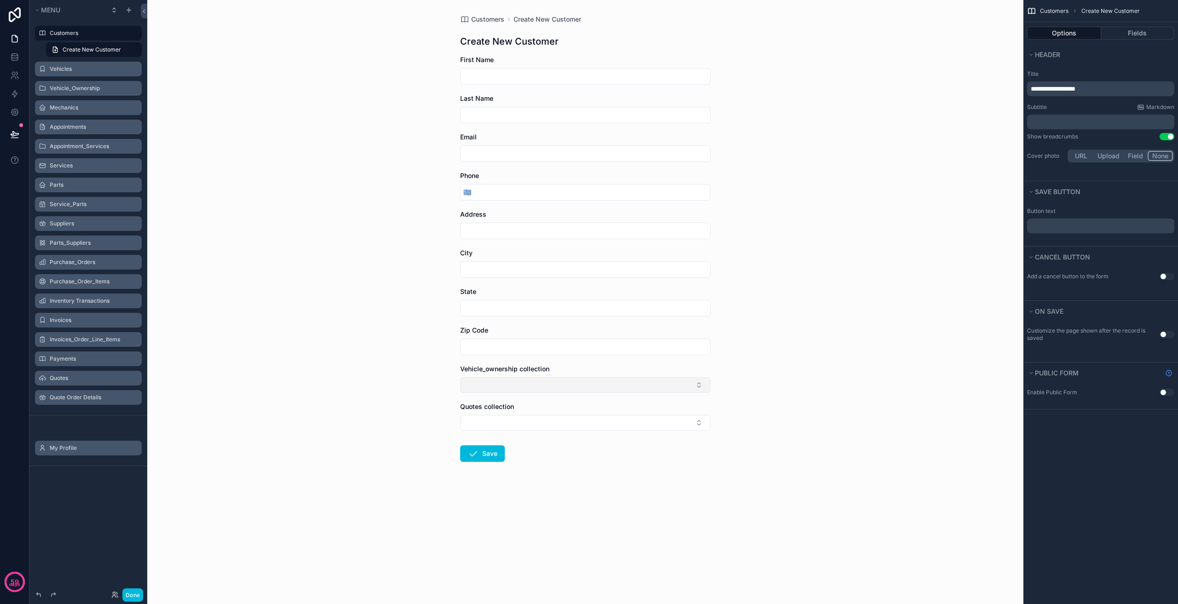
click at [522, 387] on button "Select Button" at bounding box center [585, 385] width 250 height 16
click at [511, 427] on button "Select Button" at bounding box center [585, 423] width 250 height 16
click at [513, 423] on button "Select Button" at bounding box center [585, 423] width 250 height 16
click at [1140, 31] on button "Fields" at bounding box center [1138, 33] width 74 height 13
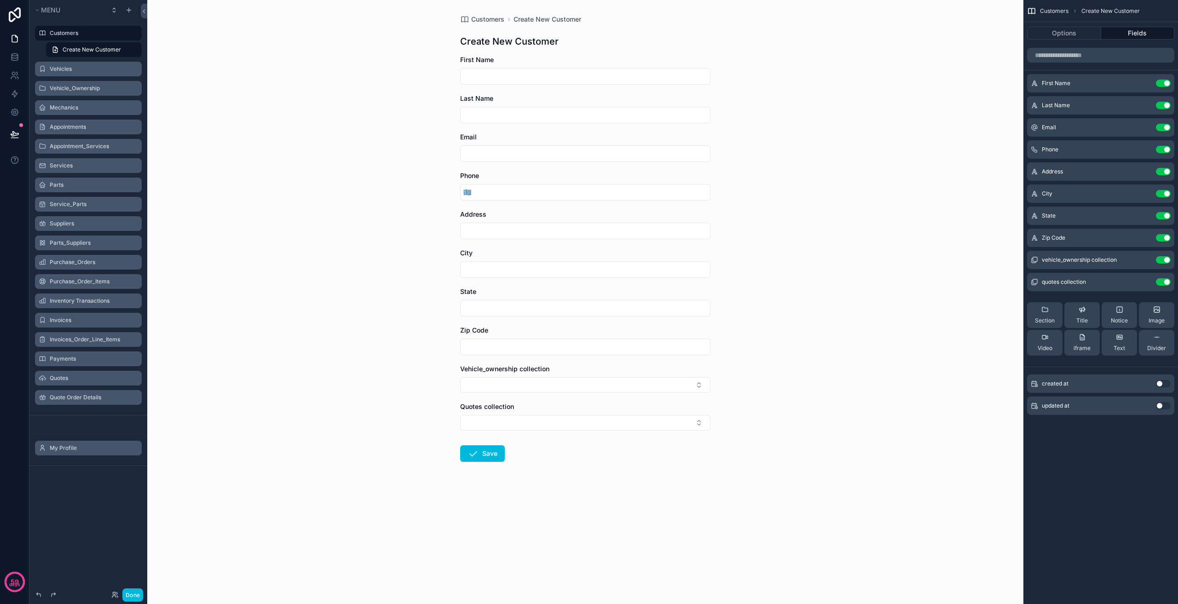
click at [1158, 282] on button "Use setting" at bounding box center [1163, 281] width 15 height 7
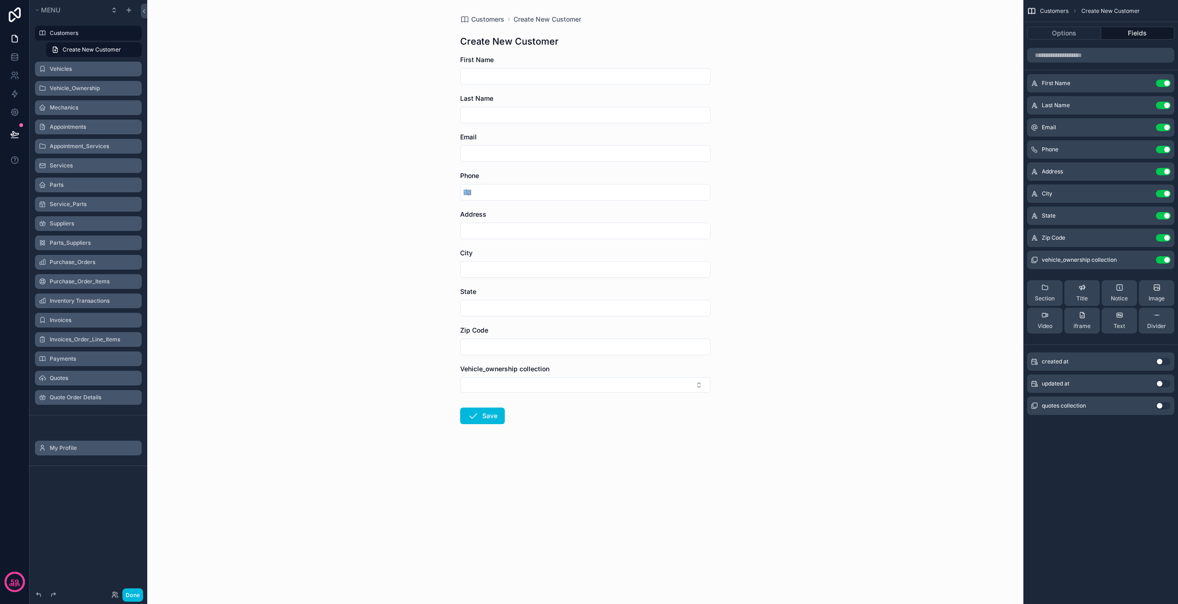
click at [1167, 260] on button "Use setting" at bounding box center [1163, 259] width 15 height 7
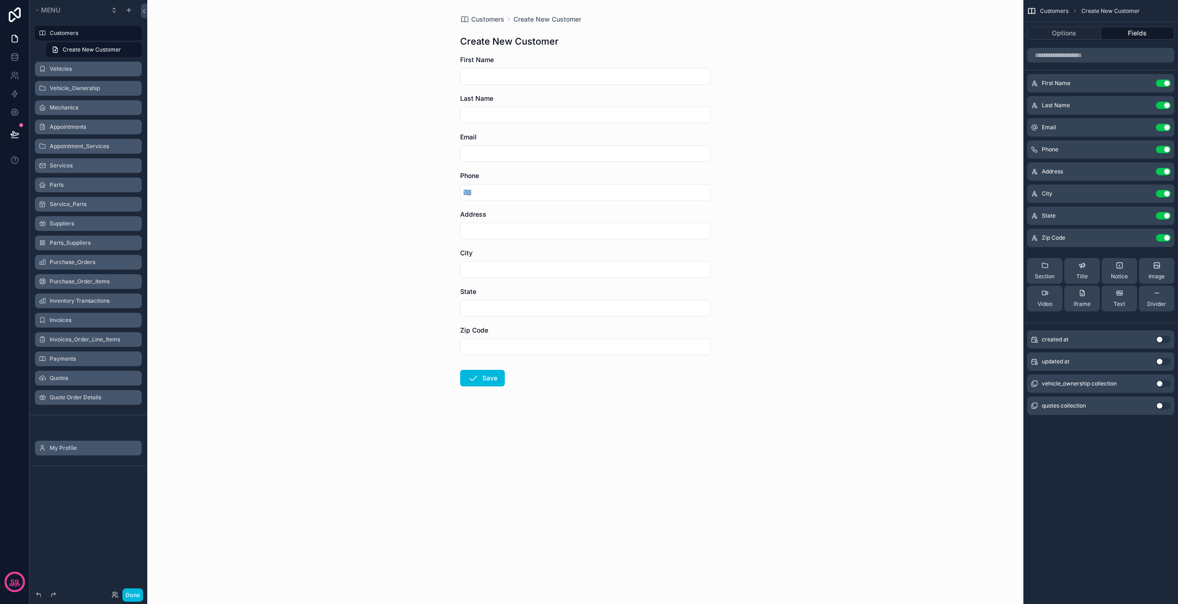
click at [512, 190] on input "scrollable content" at bounding box center [592, 192] width 236 height 13
click at [409, 199] on div "Customers Create New Customer Create New Customer First Name Last Name Email Ph…" at bounding box center [585, 302] width 876 height 604
click at [82, 34] on label "Customers" at bounding box center [93, 32] width 87 height 7
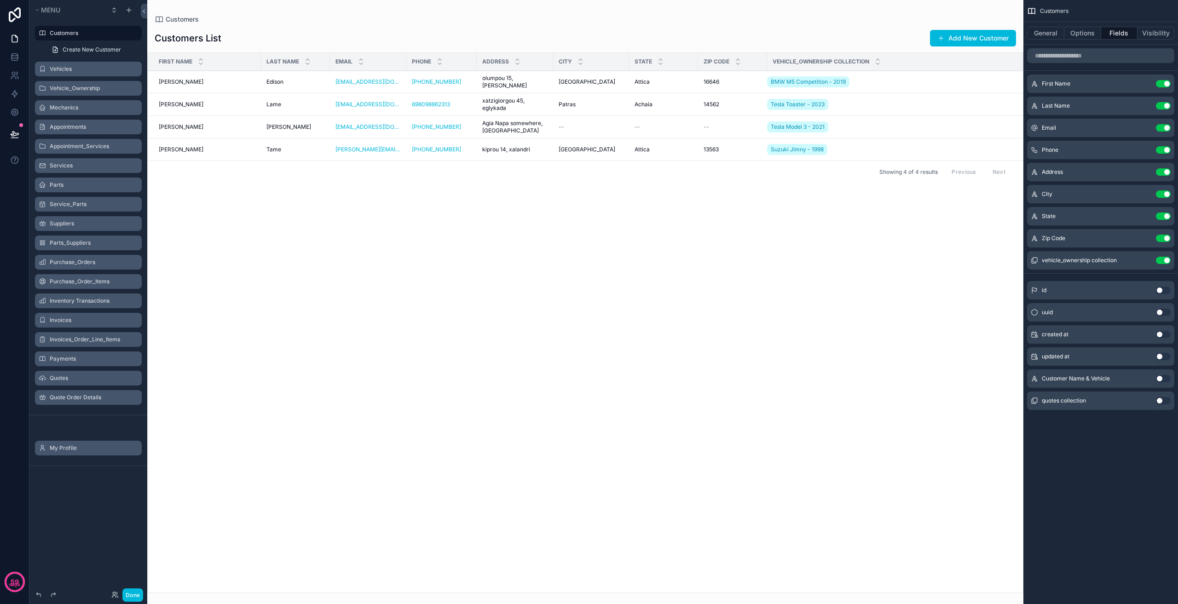
click at [357, 467] on div "First Name Last Name Email Phone Address City State Zip Code Vehicle_ownership …" at bounding box center [585, 323] width 875 height 540
click at [954, 39] on button "Add New Customer" at bounding box center [973, 38] width 86 height 17
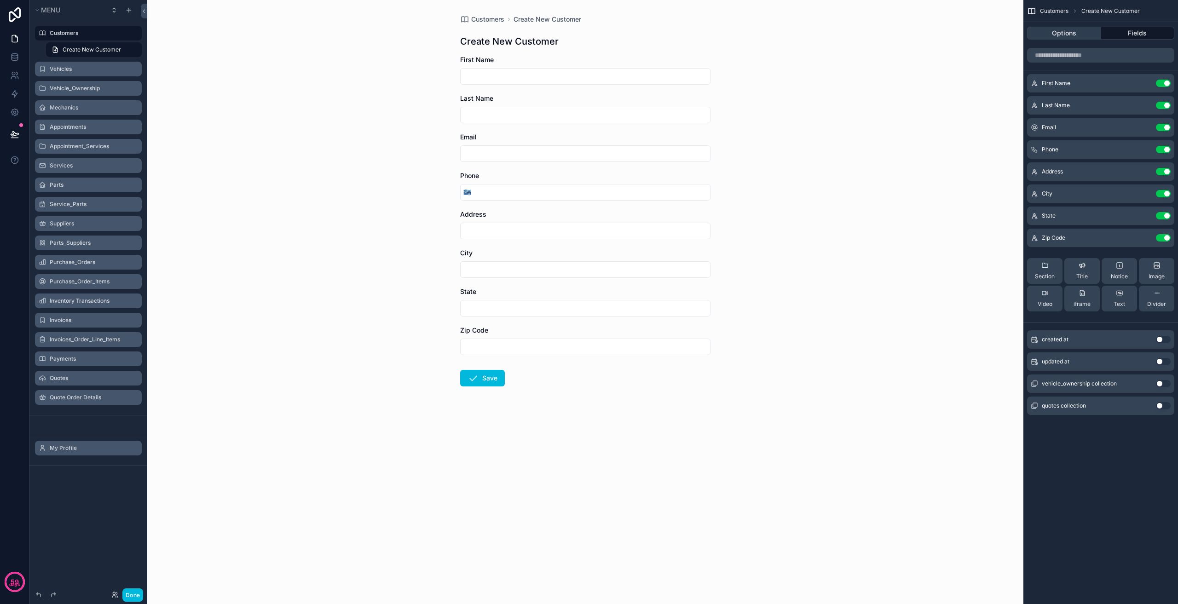
click at [1079, 39] on button "Options" at bounding box center [1064, 33] width 74 height 13
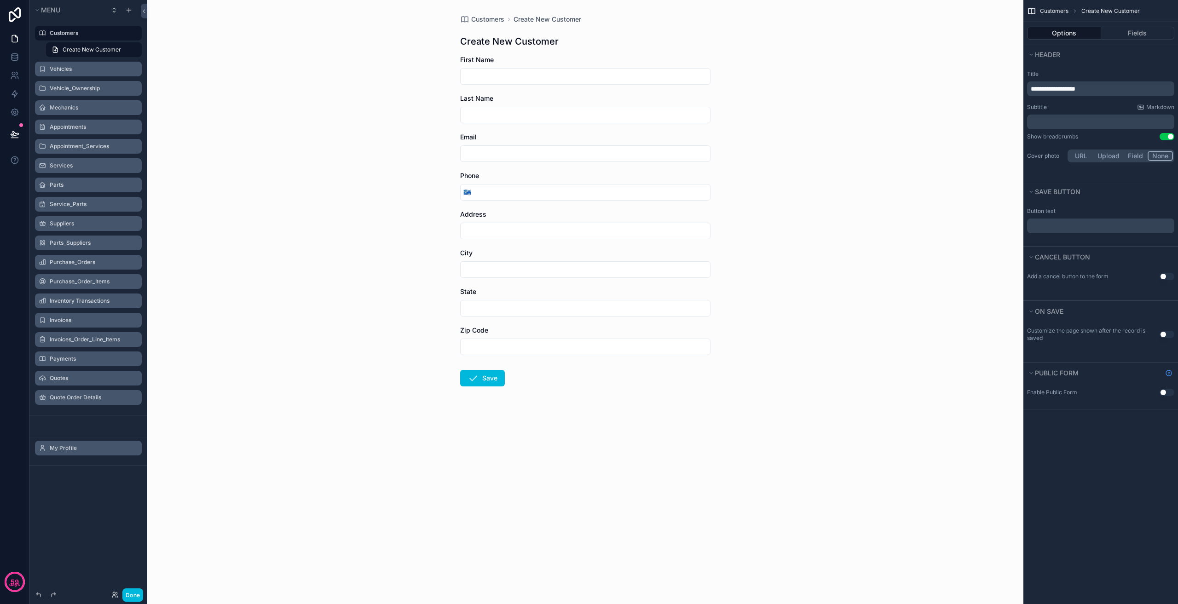
drag, startPoint x: 1112, startPoint y: 84, endPoint x: 980, endPoint y: 81, distance: 132.1
click at [980, 81] on div "**********" at bounding box center [662, 302] width 1031 height 604
click at [1040, 87] on span "**********" at bounding box center [1053, 89] width 45 height 6
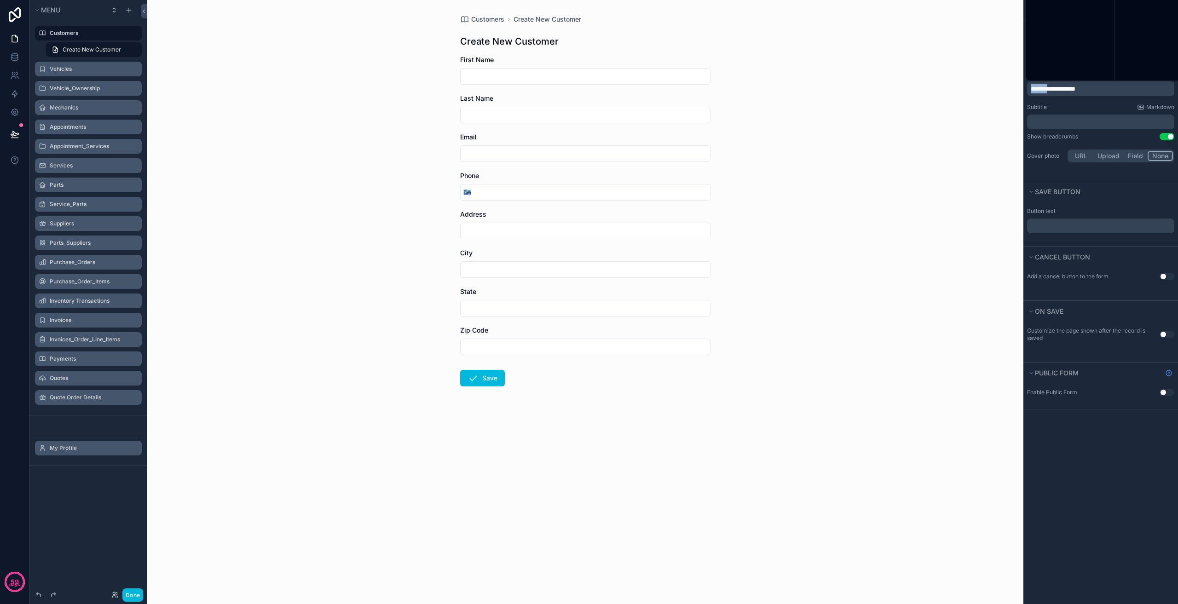
click at [1040, 87] on span "**********" at bounding box center [1053, 89] width 45 height 6
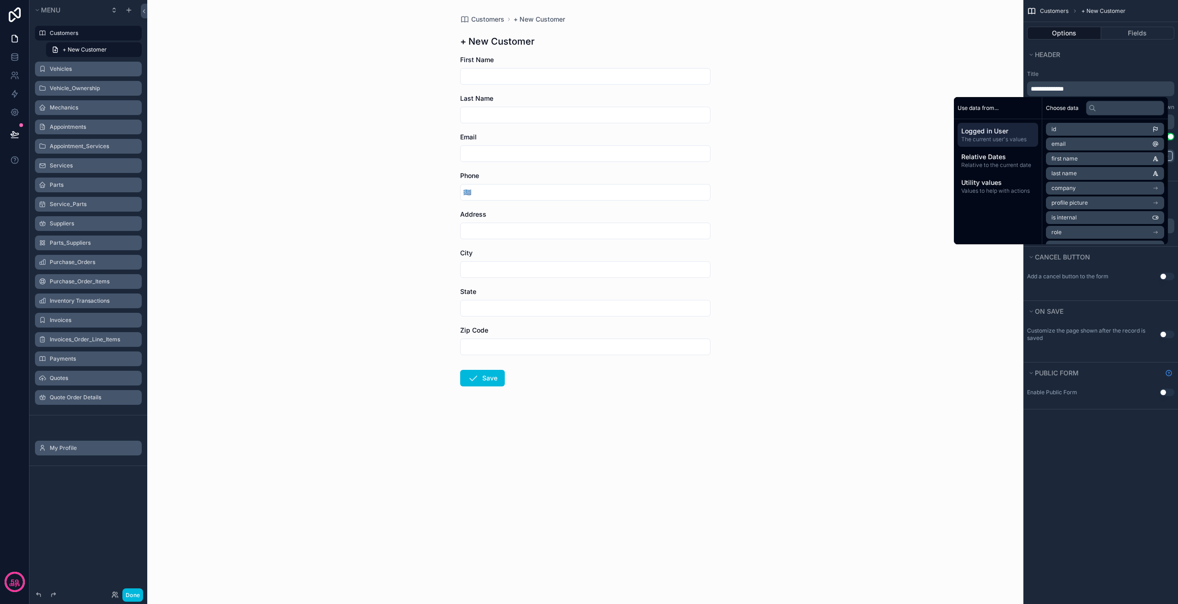
click at [853, 255] on div "Customers + New Customer + New Customer First Name Last Name Email Phone 🇬🇷 Add…" at bounding box center [585, 302] width 876 height 604
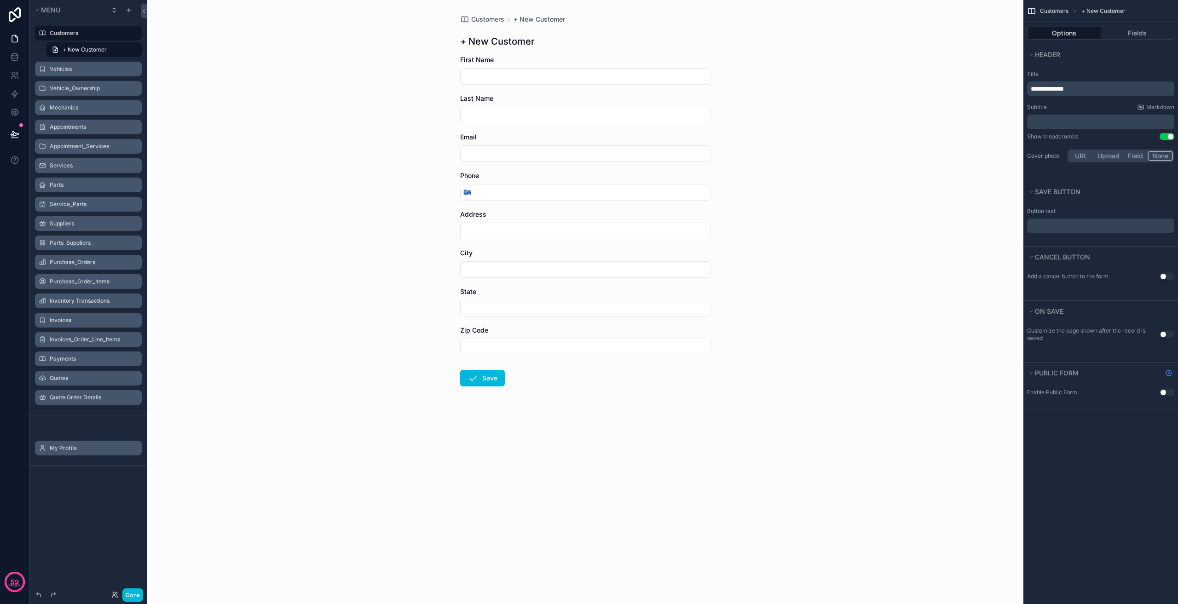
click at [85, 72] on label "Vehicles" at bounding box center [93, 68] width 87 height 7
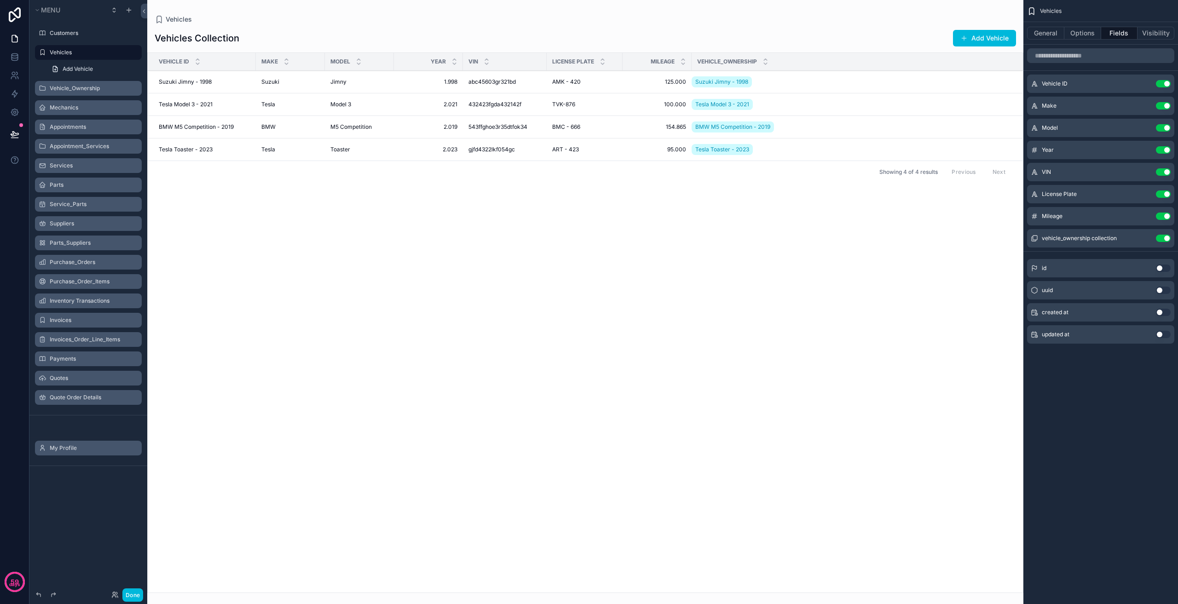
click at [1163, 81] on button "Use setting" at bounding box center [1163, 83] width 15 height 7
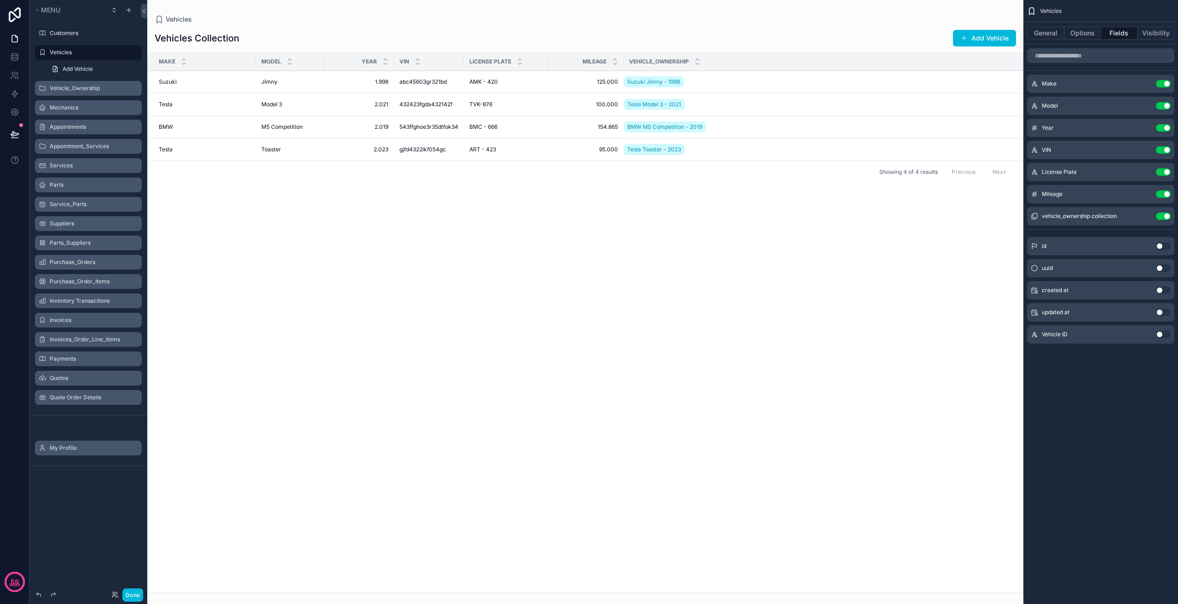
click at [0, 0] on icon "scrollable content" at bounding box center [0, 0] width 0 height 0
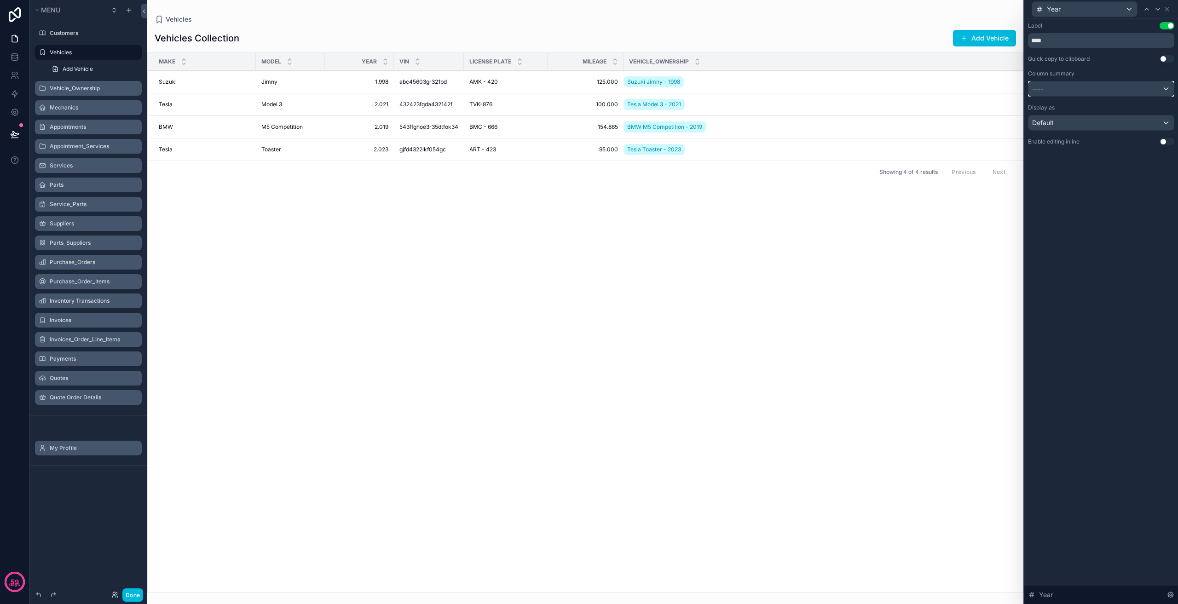
click at [1104, 93] on div "----" at bounding box center [1100, 88] width 145 height 15
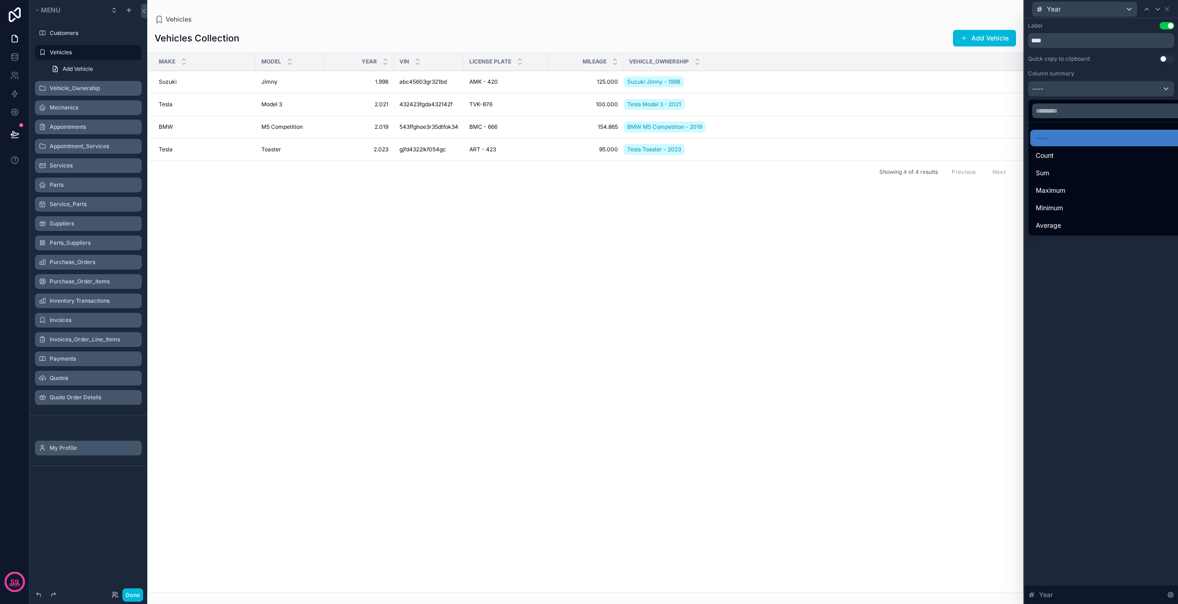
click at [1081, 96] on div at bounding box center [1101, 302] width 154 height 604
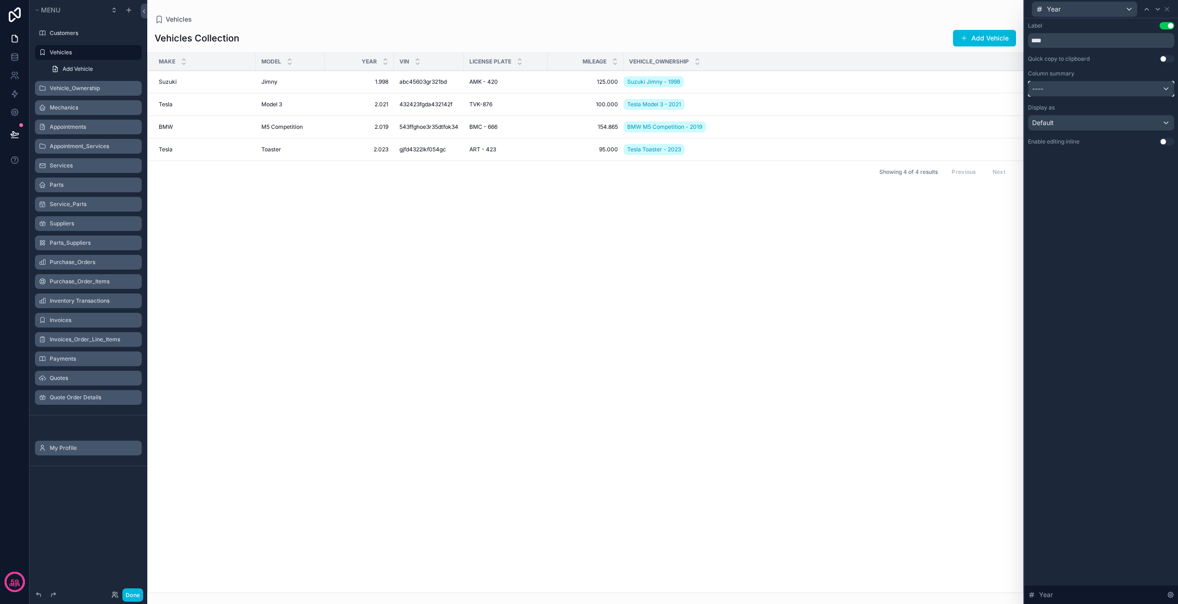
click at [1081, 92] on div "----" at bounding box center [1100, 88] width 145 height 15
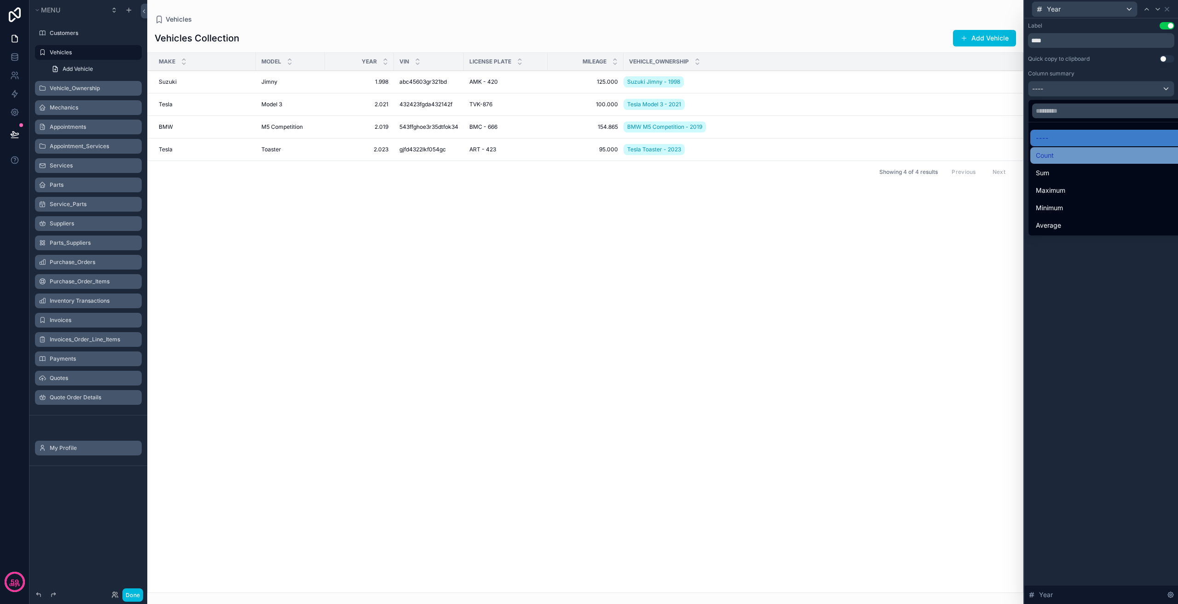
click at [1055, 156] on div "Count" at bounding box center [1112, 155] width 152 height 11
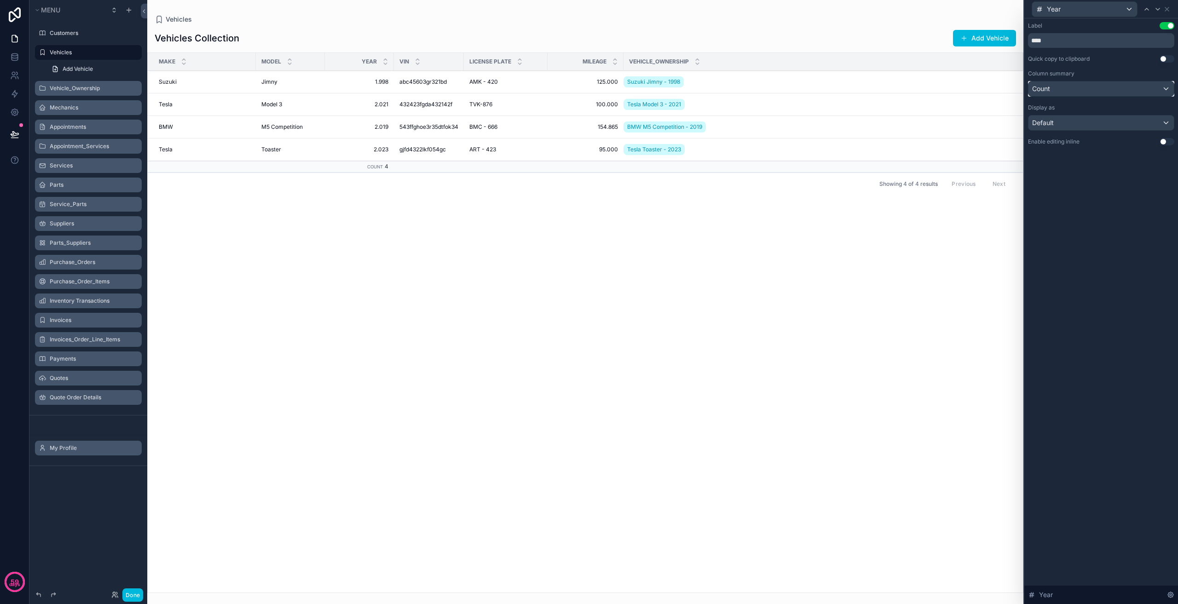
click at [1072, 87] on div "Count" at bounding box center [1100, 88] width 145 height 15
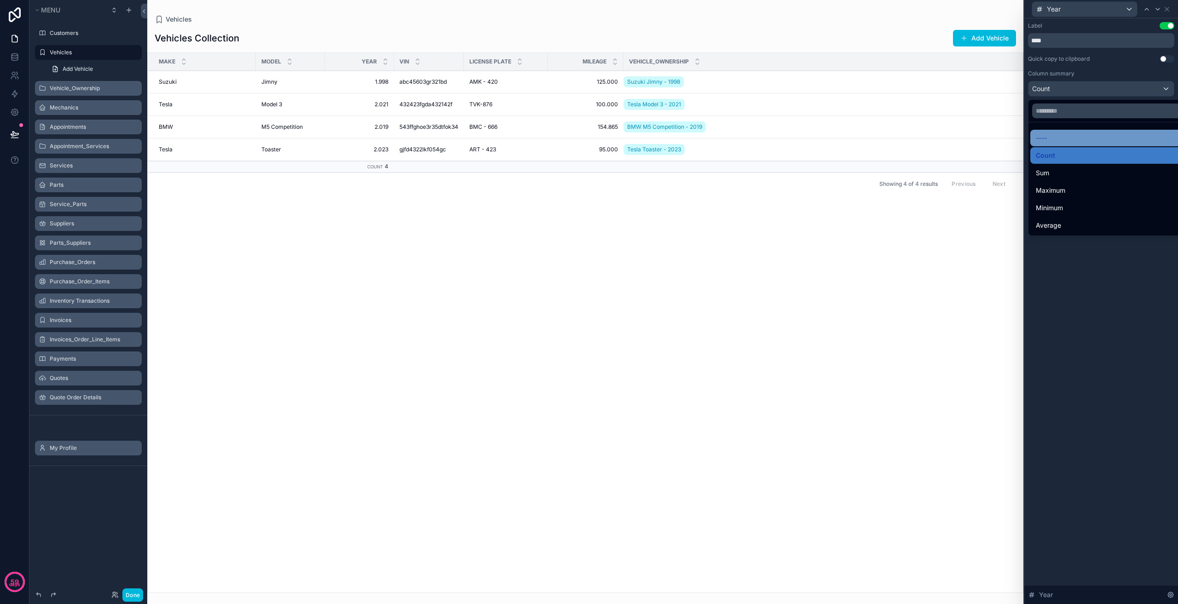
click at [1057, 137] on div "----" at bounding box center [1112, 138] width 152 height 11
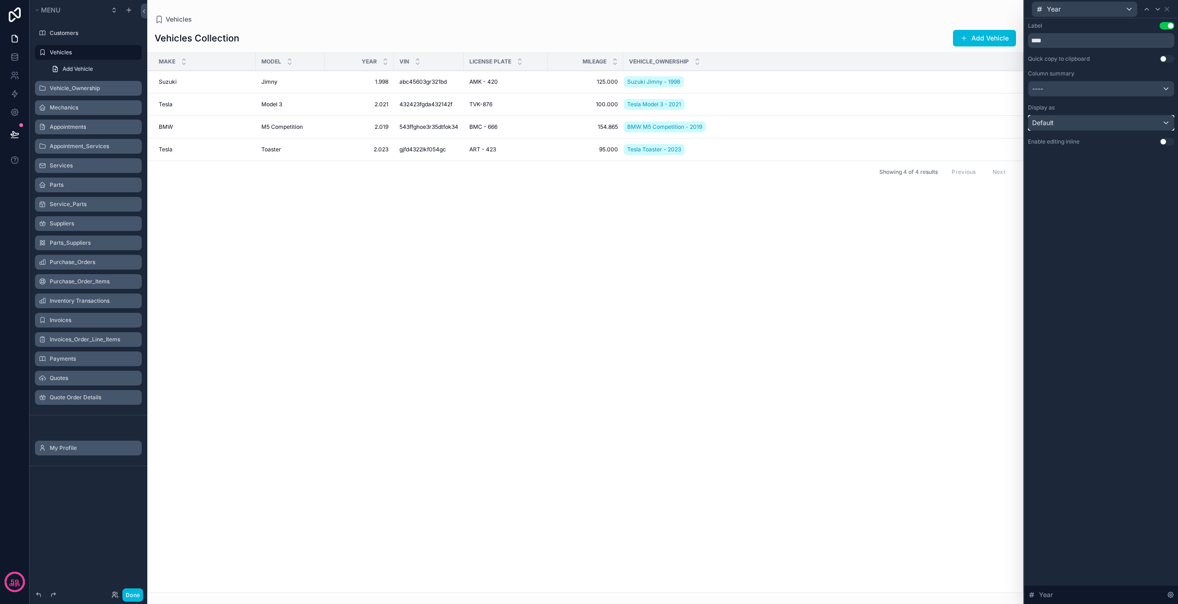
click at [1077, 118] on div "Default" at bounding box center [1100, 122] width 145 height 15
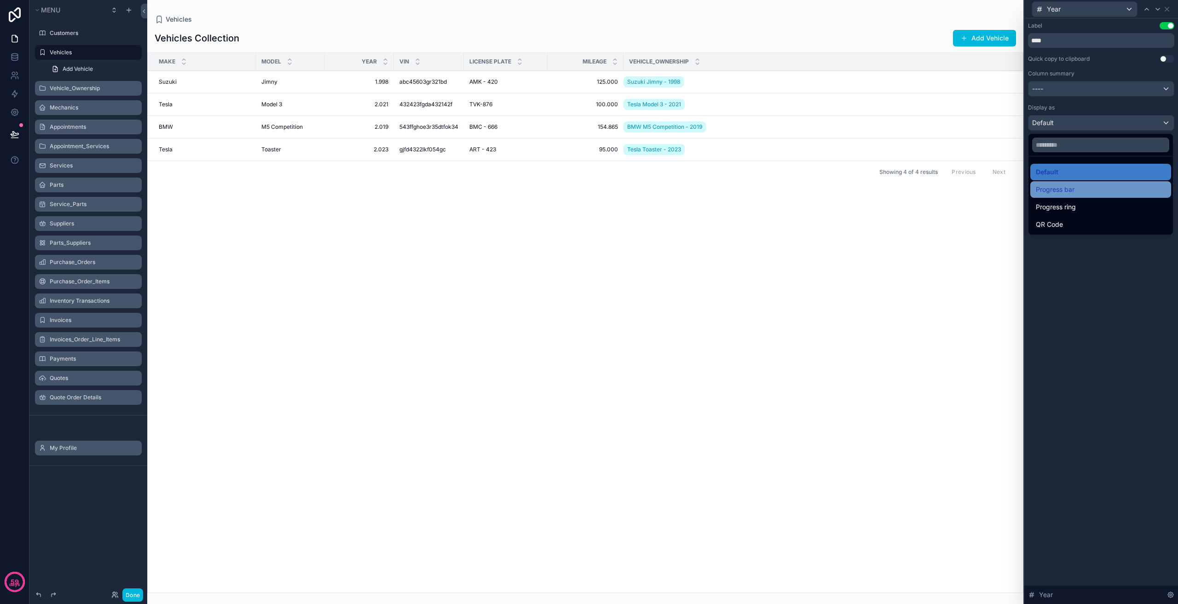
click at [1070, 194] on span "Progress bar" at bounding box center [1055, 189] width 39 height 11
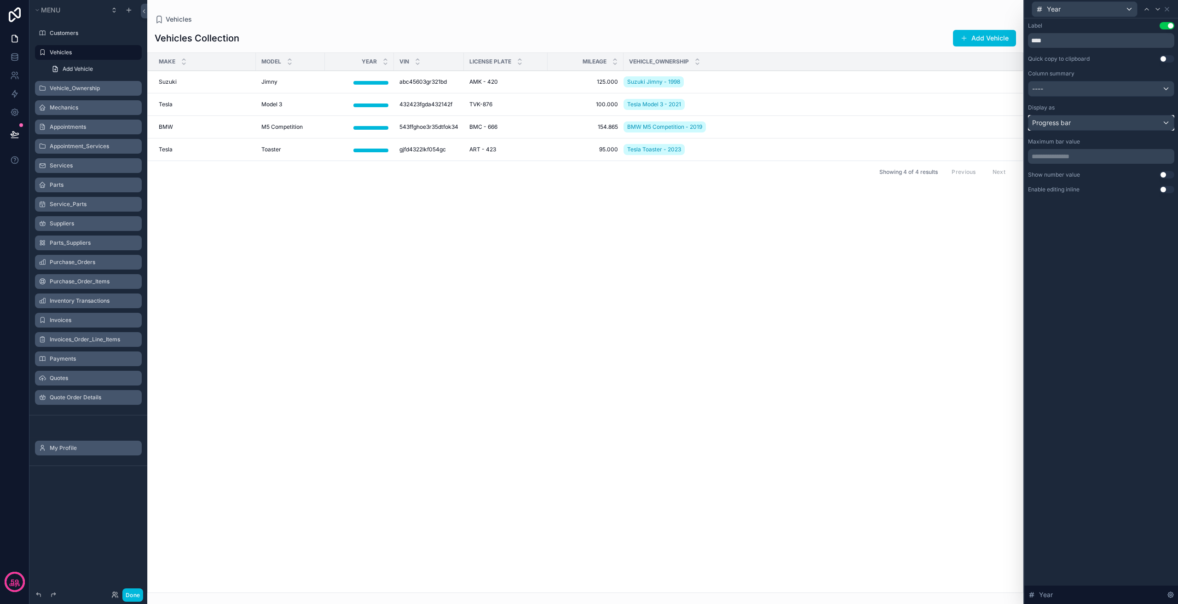
click at [1075, 127] on div "Progress bar" at bounding box center [1100, 122] width 145 height 15
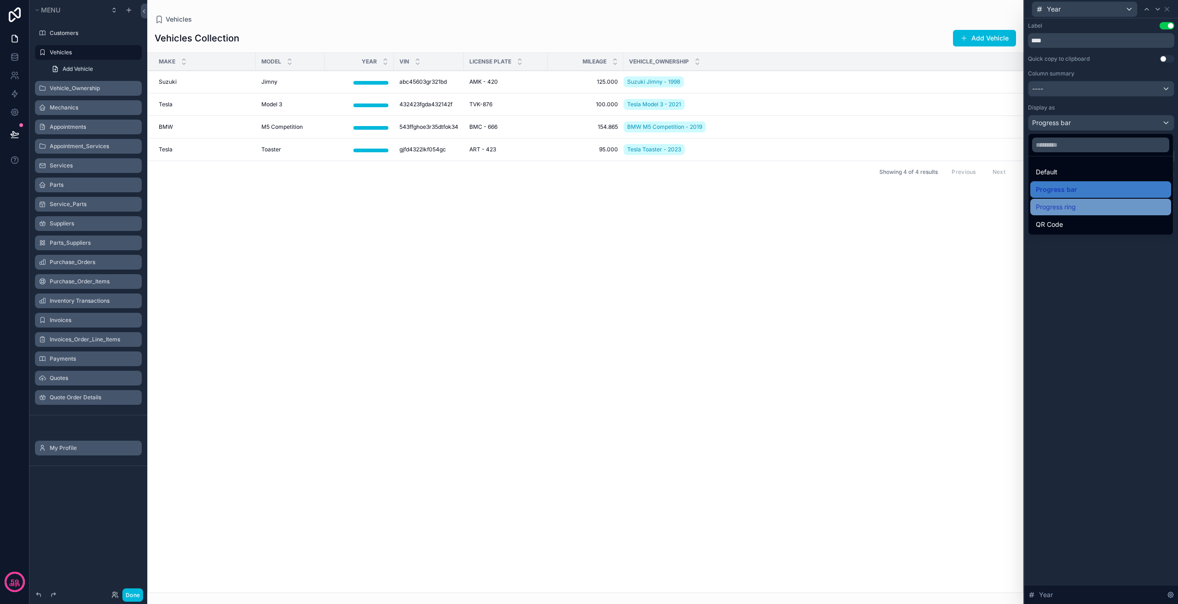
click at [1067, 205] on span "Progress ring" at bounding box center [1056, 207] width 40 height 11
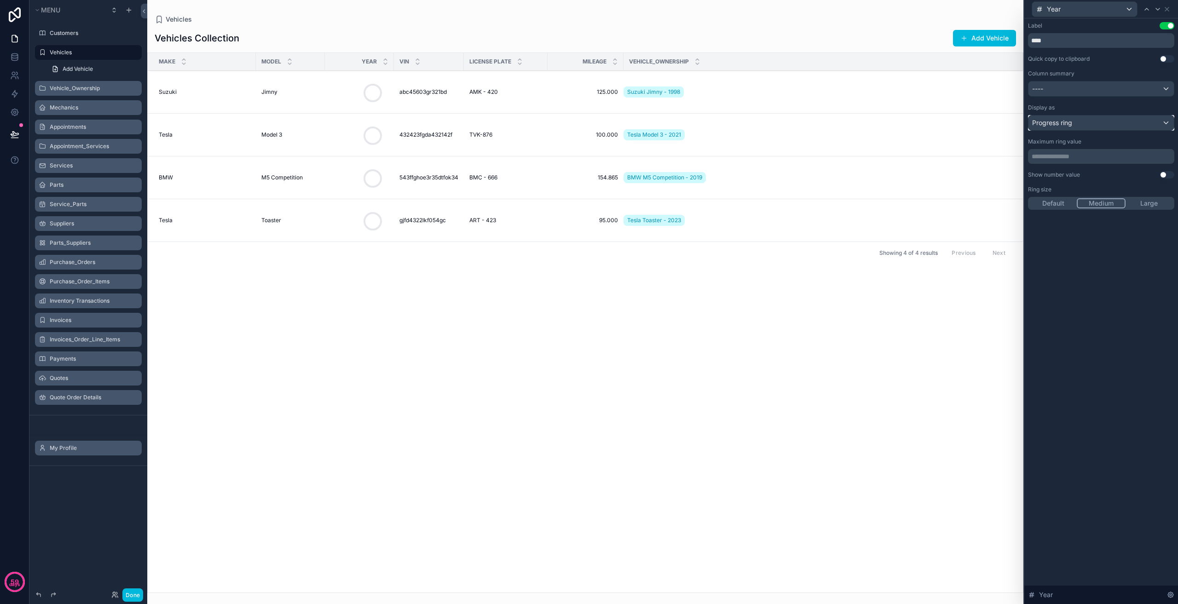
click at [1083, 125] on div "Progress ring" at bounding box center [1100, 122] width 145 height 15
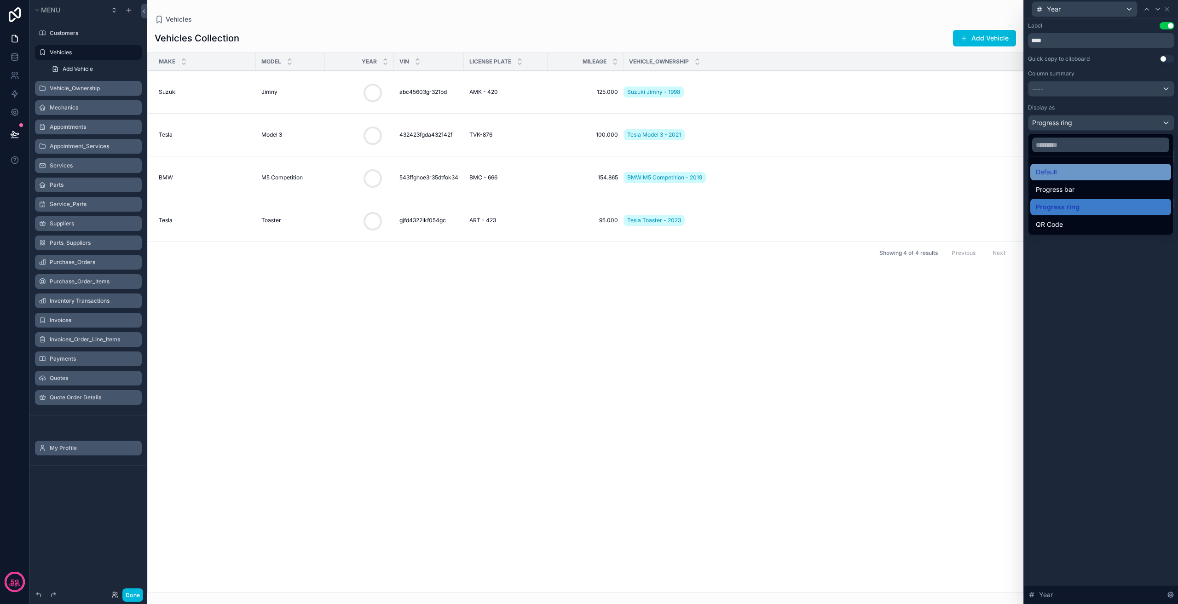
click at [1074, 170] on div "Default" at bounding box center [1101, 172] width 130 height 11
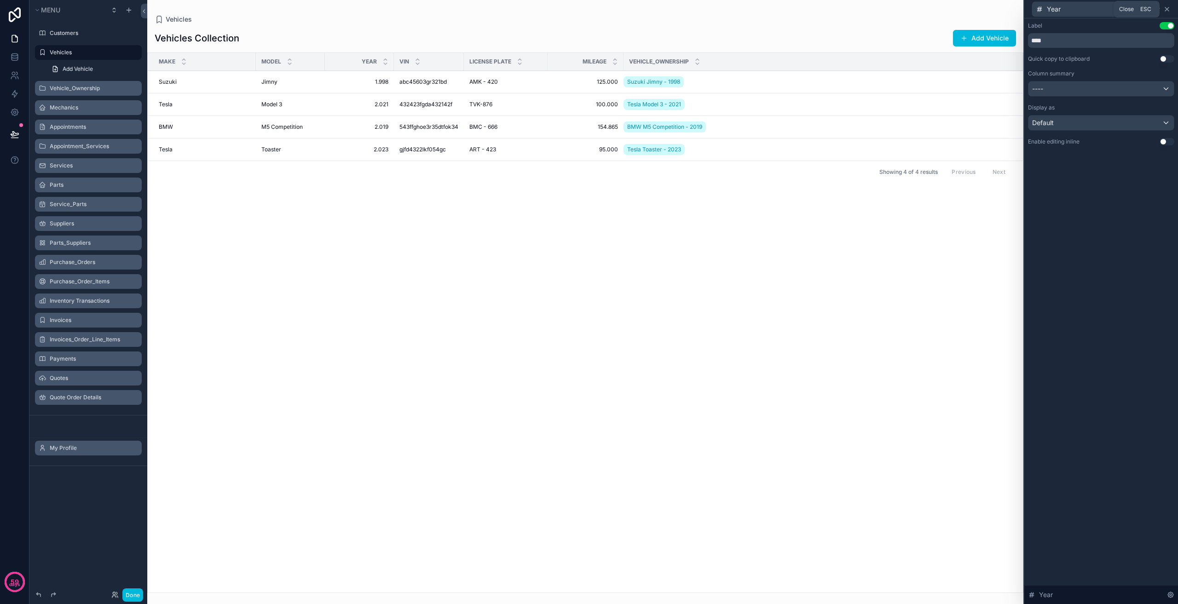
click at [1167, 10] on icon at bounding box center [1166, 9] width 7 height 7
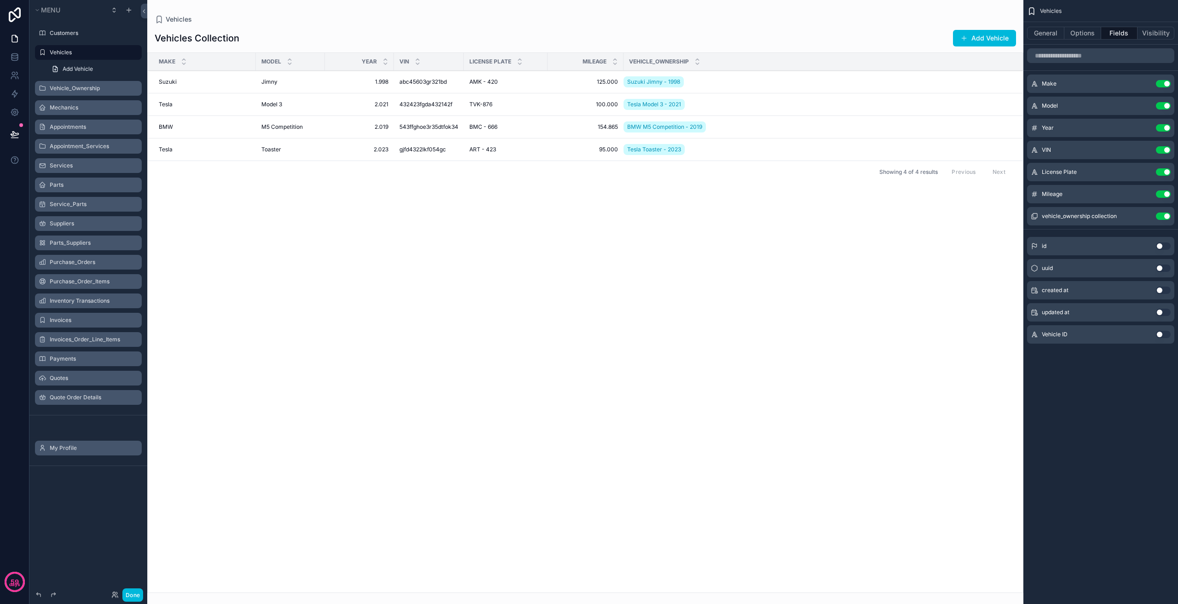
click at [694, 240] on div "scrollable content" at bounding box center [585, 302] width 876 height 604
click at [740, 292] on div "Make Model Year VIN License Plate Mileage Vehicle_Ownership Suzuki Suzuki [PERS…" at bounding box center [585, 323] width 875 height 540
click at [674, 206] on div "Make Model Year VIN License Plate Mileage Vehicle_Ownership Suzuki Suzuki [PERS…" at bounding box center [585, 323] width 875 height 540
click at [600, 240] on div "Make Model Year VIN License Plate Mileage Vehicle_Ownership Suzuki Suzuki [PERS…" at bounding box center [585, 323] width 875 height 540
click at [510, 222] on div "Make Model Year VIN License Plate Mileage Vehicle_Ownership Suzuki Suzuki [PERS…" at bounding box center [585, 323] width 875 height 540
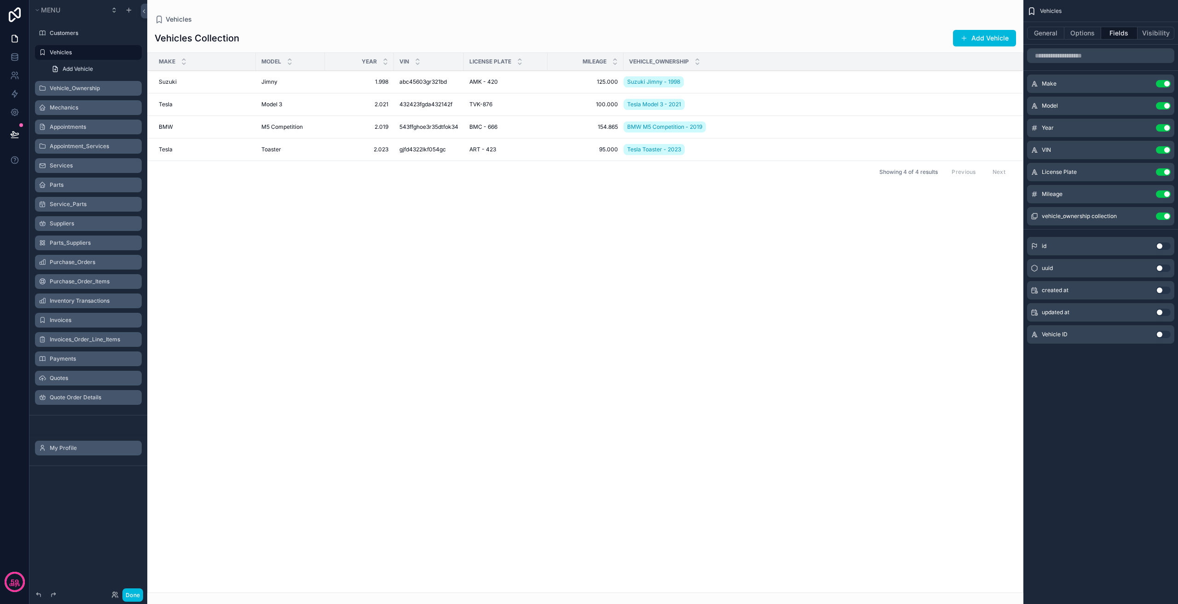
click at [294, 222] on div "Make Model Year VIN License Plate Mileage Vehicle_Ownership Suzuki Suzuki [PERS…" at bounding box center [585, 323] width 875 height 540
click at [68, 34] on label "Customers" at bounding box center [93, 32] width 87 height 7
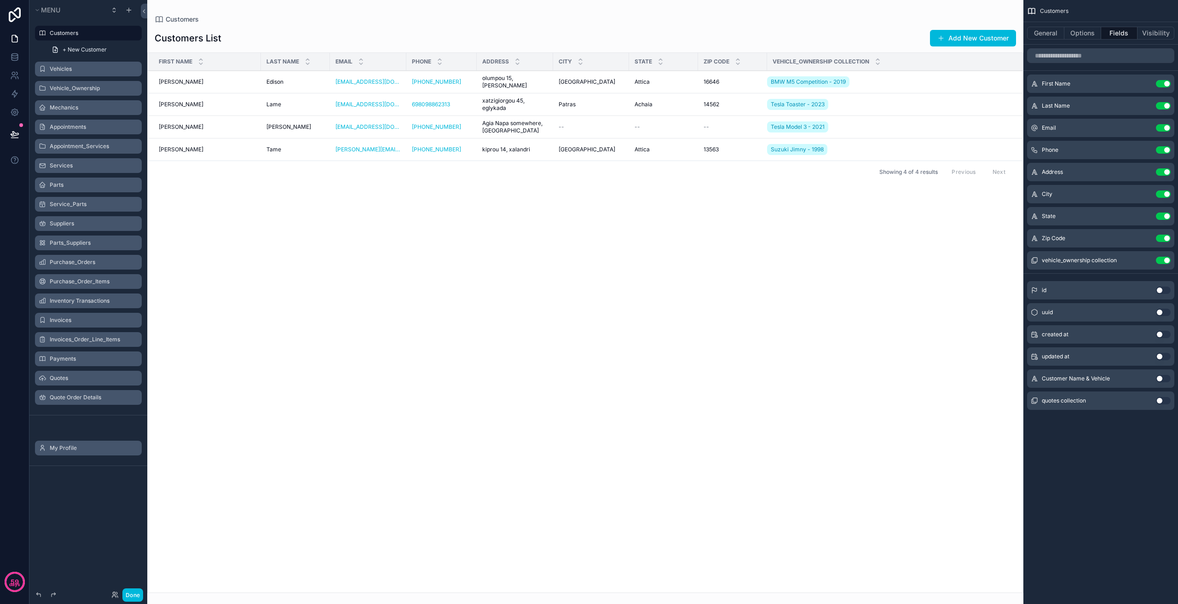
click at [82, 73] on div "Vehicles" at bounding box center [95, 68] width 90 height 7
click at [82, 70] on label "Vehicles" at bounding box center [93, 68] width 87 height 7
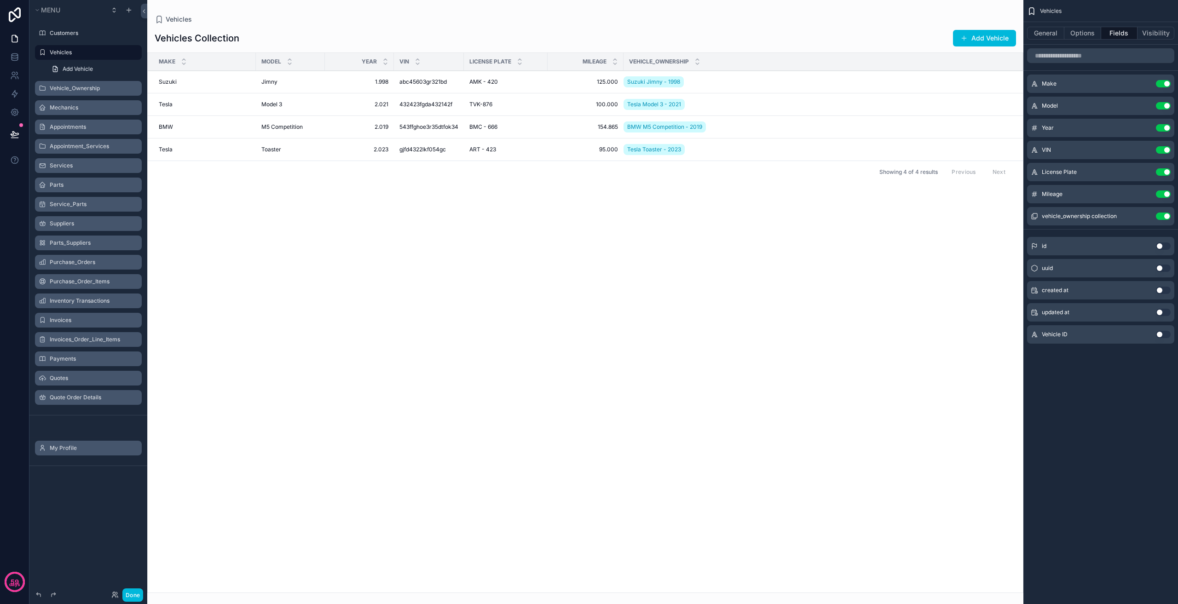
click at [81, 33] on label "Customers" at bounding box center [93, 32] width 87 height 7
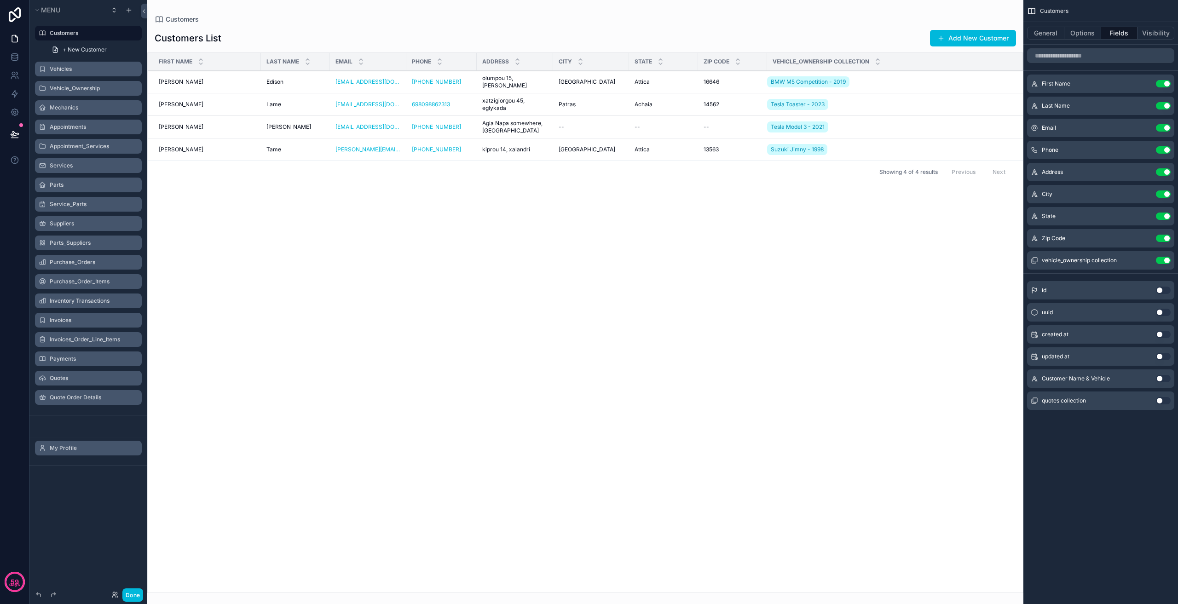
click at [0, 0] on icon "scrollable content" at bounding box center [0, 0] width 0 height 0
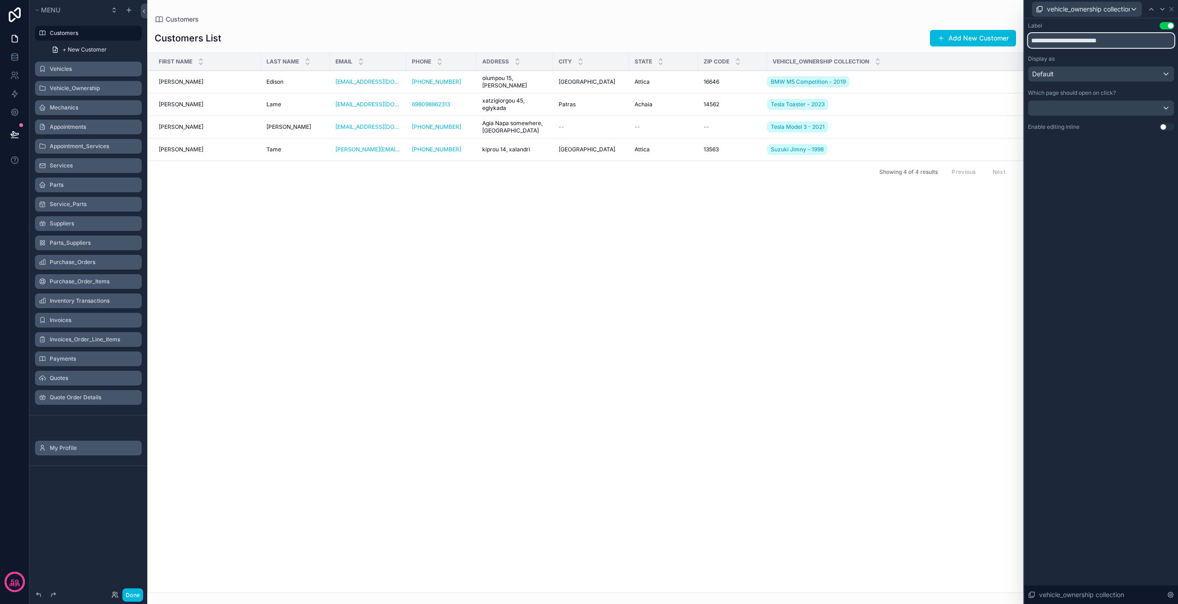
drag, startPoint x: 1130, startPoint y: 38, endPoint x: 1088, endPoint y: 40, distance: 42.4
click at [1088, 40] on input "**********" at bounding box center [1101, 40] width 146 height 15
click at [1057, 40] on input "**********" at bounding box center [1101, 40] width 146 height 15
type input "**********"
click at [919, 422] on div "scrollable content" at bounding box center [585, 302] width 876 height 604
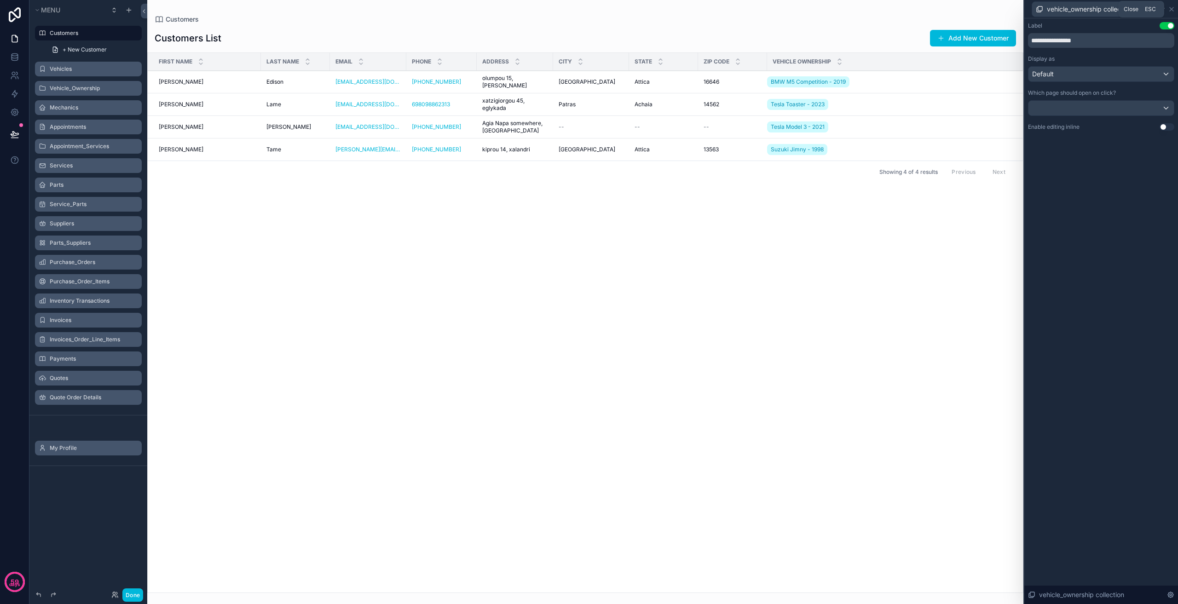
click at [1171, 8] on icon at bounding box center [1172, 9] width 4 height 4
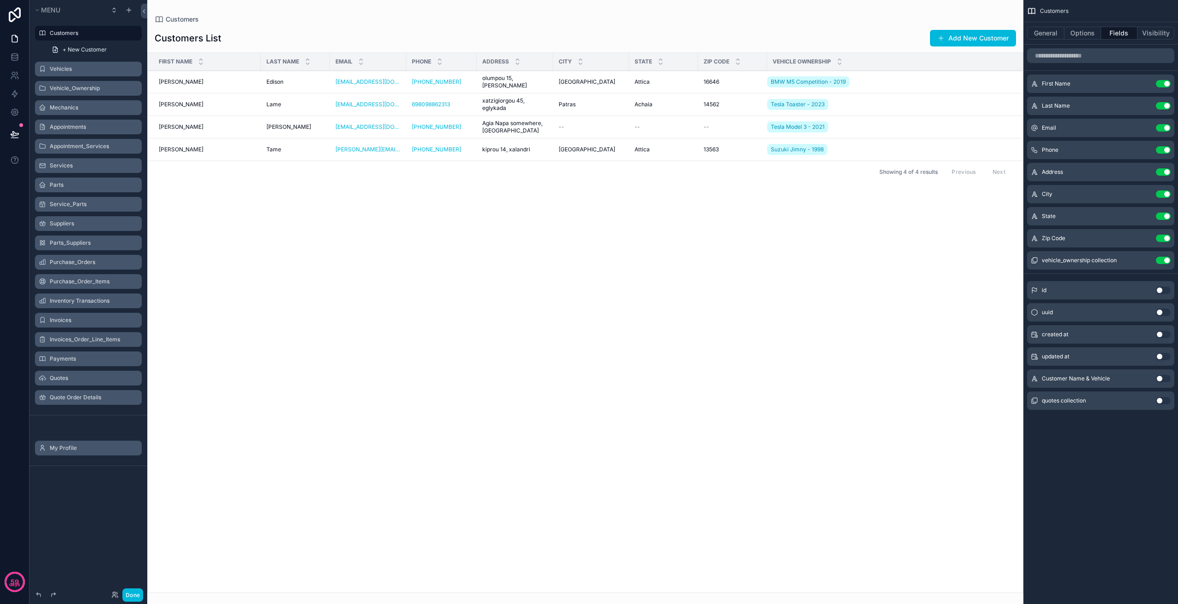
click at [694, 348] on div "First Name Last Name Email Phone Address City State Zip Code Vehicle ownership …" at bounding box center [585, 323] width 875 height 540
click at [107, 46] on link "+ New Customer" at bounding box center [94, 49] width 96 height 15
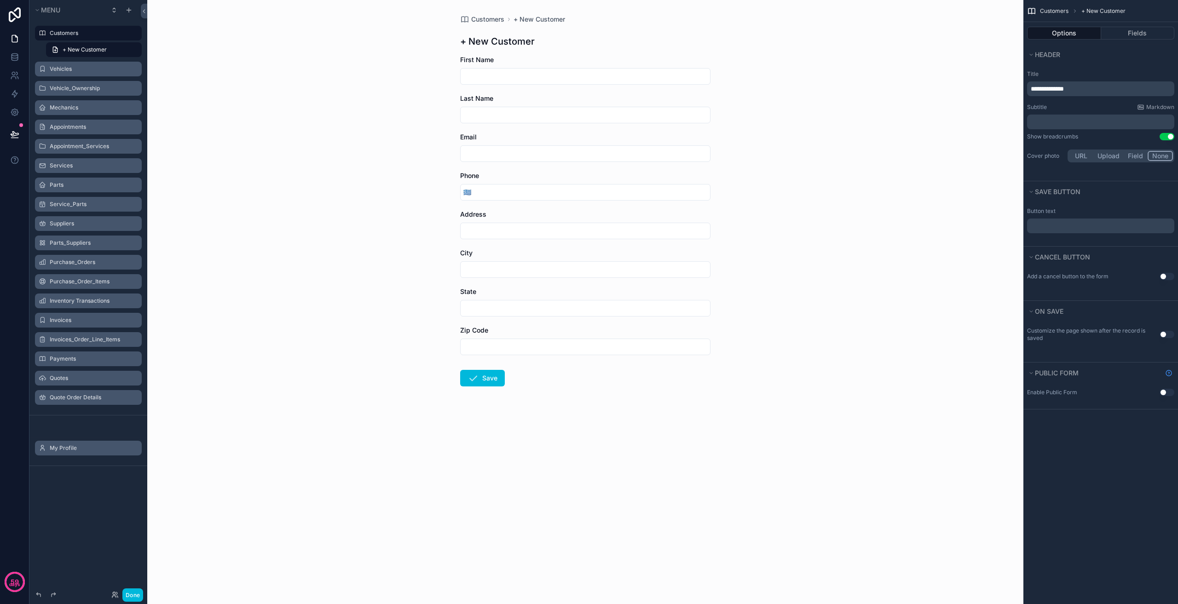
click at [100, 71] on label "Vehicles" at bounding box center [93, 68] width 87 height 7
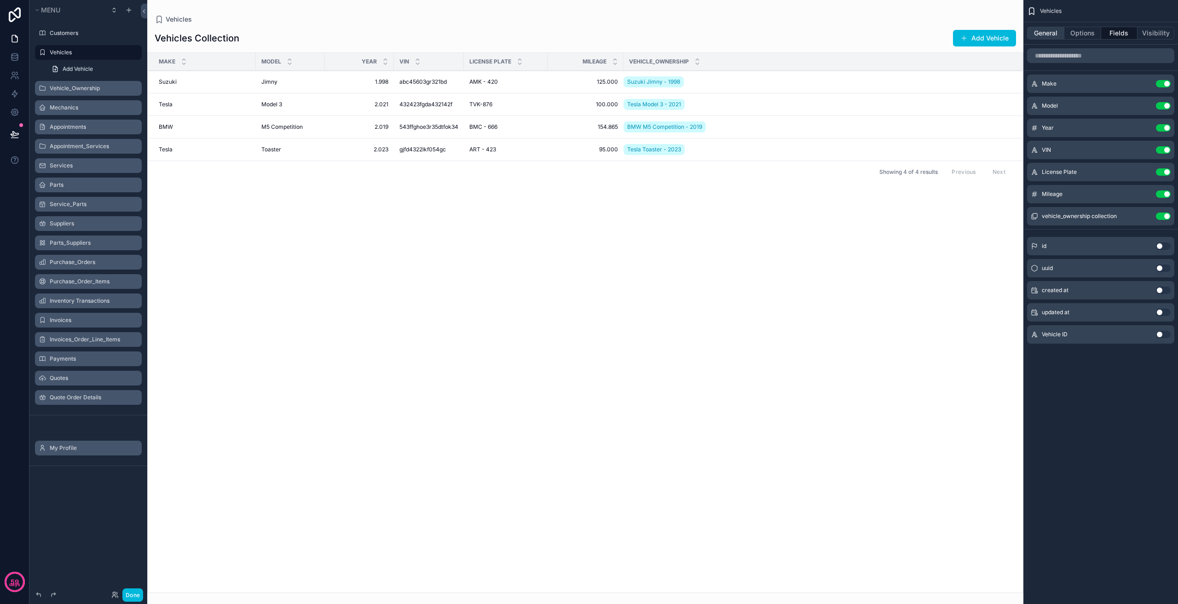
click at [1057, 31] on button "General" at bounding box center [1045, 33] width 37 height 13
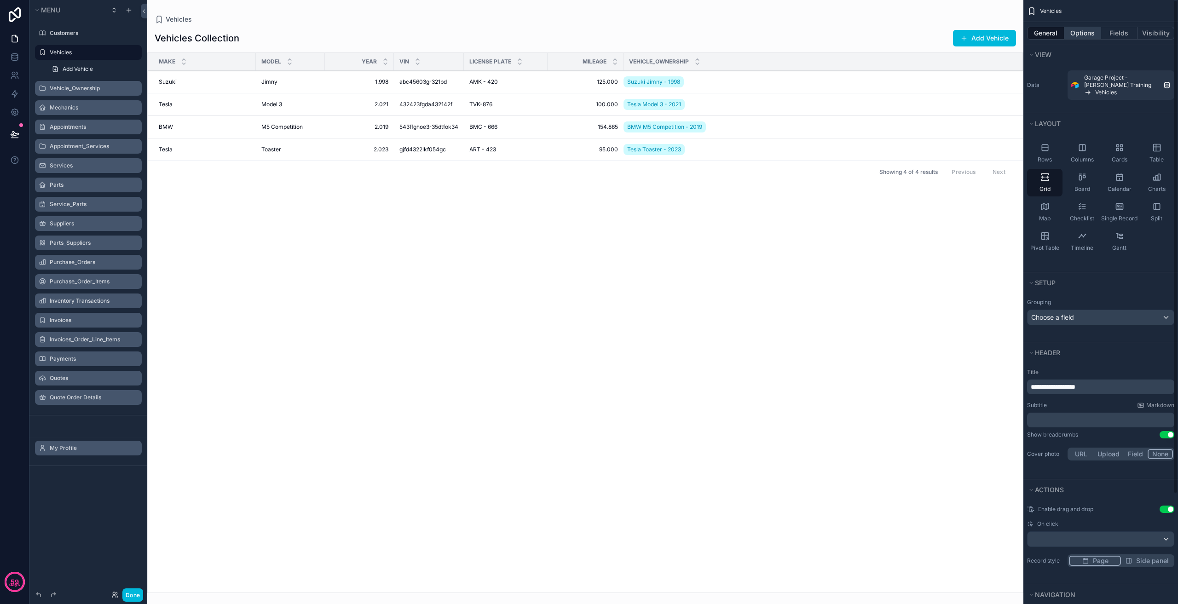
click at [1080, 30] on button "Options" at bounding box center [1082, 33] width 37 height 13
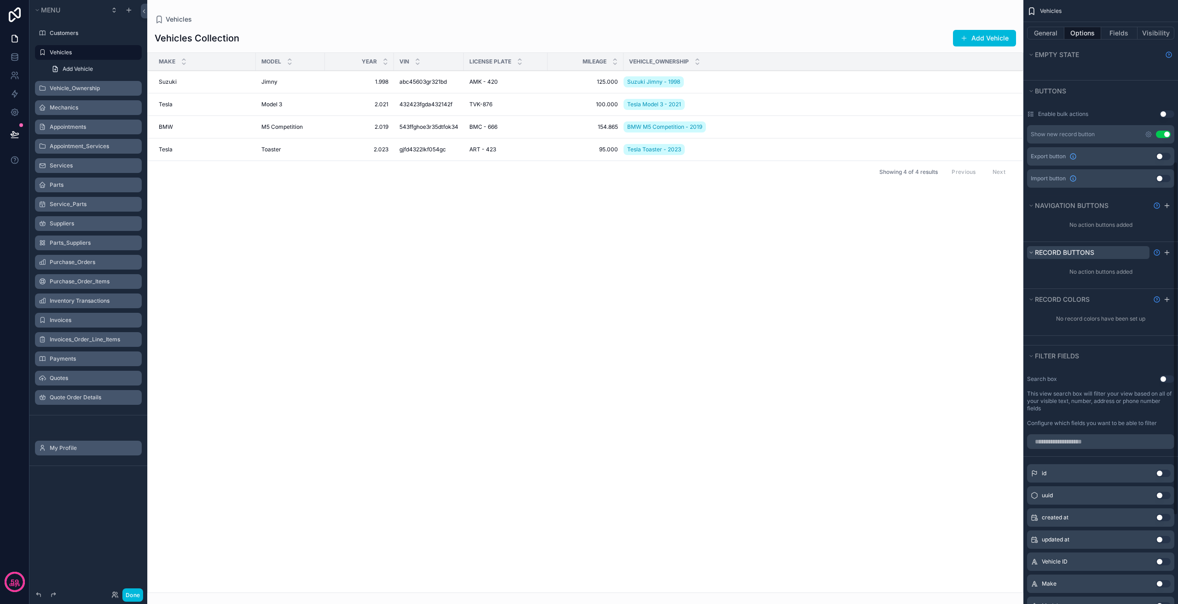
scroll to position [276, 0]
click at [1164, 370] on button "Use setting" at bounding box center [1167, 373] width 15 height 7
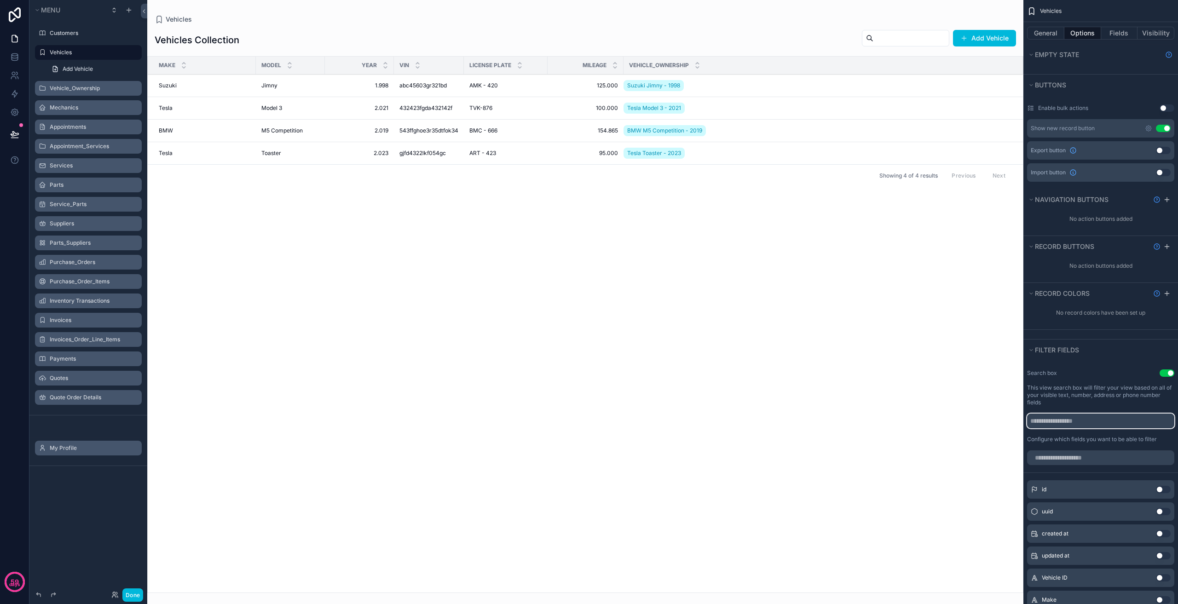
click at [1108, 421] on input "scrollable content" at bounding box center [1100, 421] width 147 height 15
click at [1102, 437] on label "Configure which fields you want to be able to filter" at bounding box center [1092, 439] width 130 height 7
click at [1091, 451] on input "scrollable content" at bounding box center [1100, 457] width 147 height 15
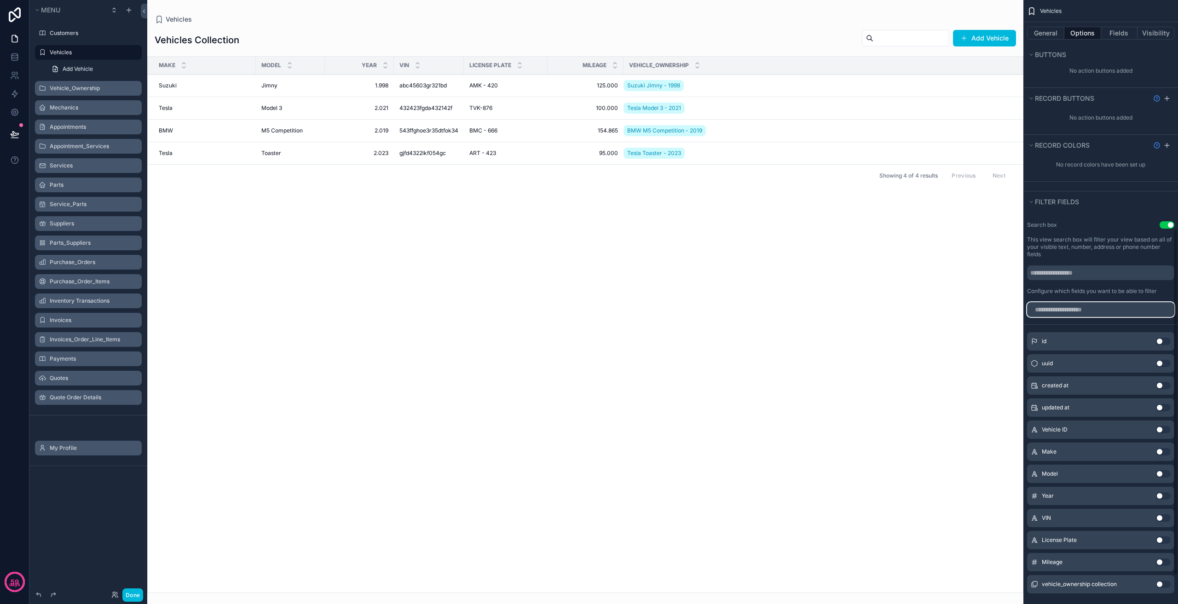
scroll to position [449, 0]
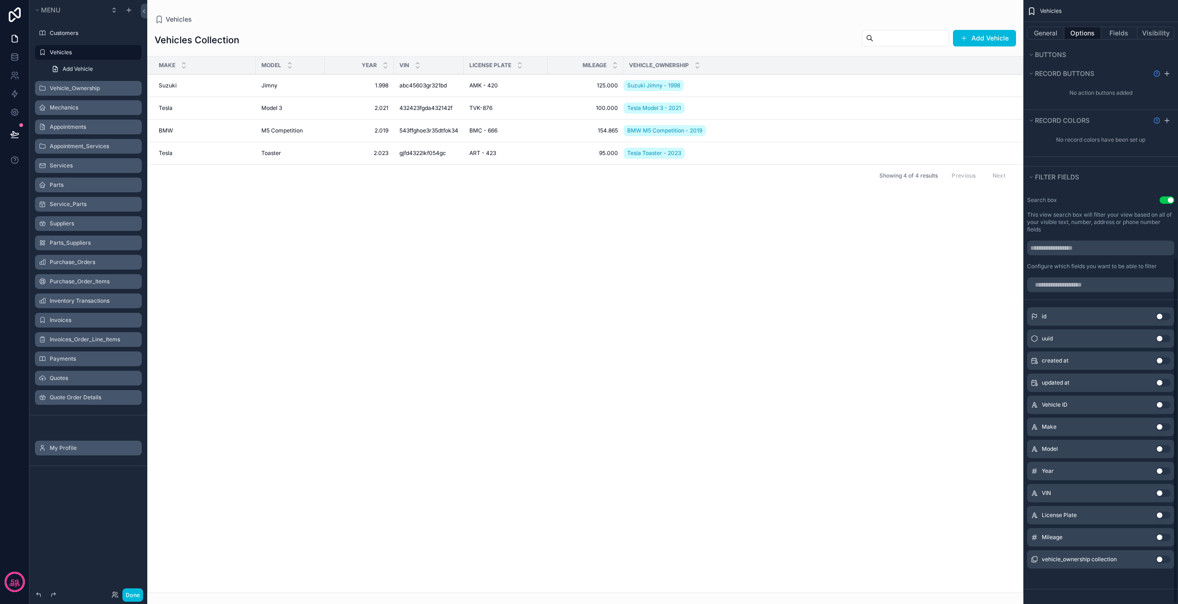
click at [1161, 430] on div "Make Use setting" at bounding box center [1100, 427] width 147 height 18
click at [1161, 428] on button "Use setting" at bounding box center [1163, 426] width 15 height 7
click at [1164, 454] on button "Use setting" at bounding box center [1163, 453] width 15 height 7
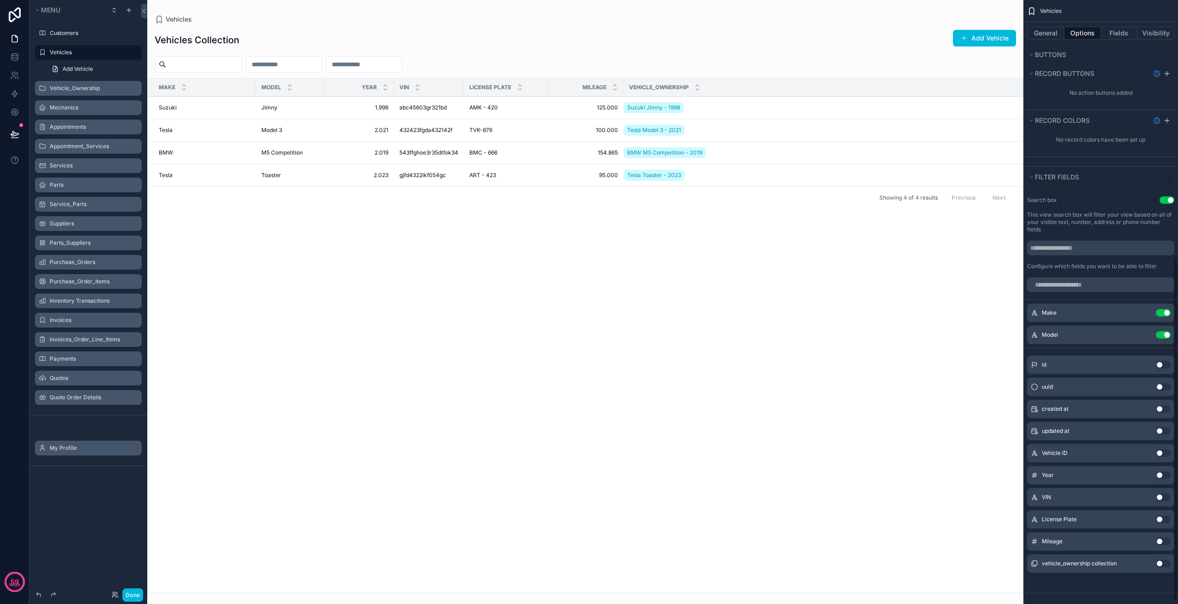
click at [1165, 315] on button "Use setting" at bounding box center [1163, 312] width 15 height 7
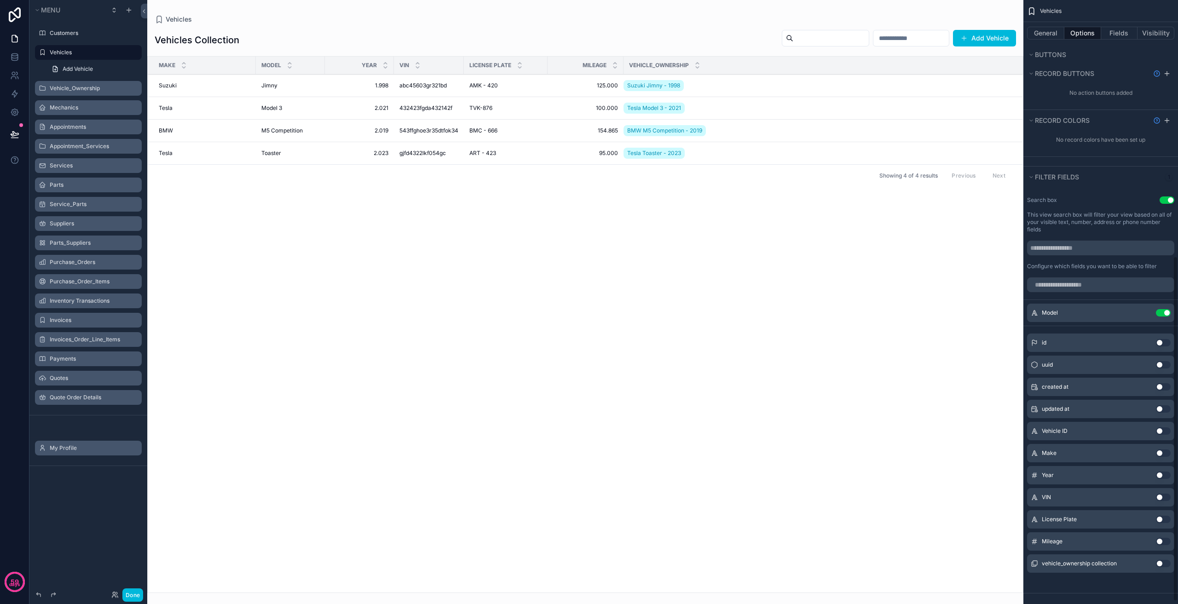
click at [1165, 314] on button "Use setting" at bounding box center [1163, 312] width 15 height 7
click at [952, 228] on div "scrollable content" at bounding box center [585, 302] width 876 height 604
click at [849, 249] on div "Make Model Year VIN License Plate Mileage Vehicle_Ownership Suzuki Suzuki [PERS…" at bounding box center [585, 325] width 875 height 536
click at [1047, 30] on button "General" at bounding box center [1045, 33] width 37 height 13
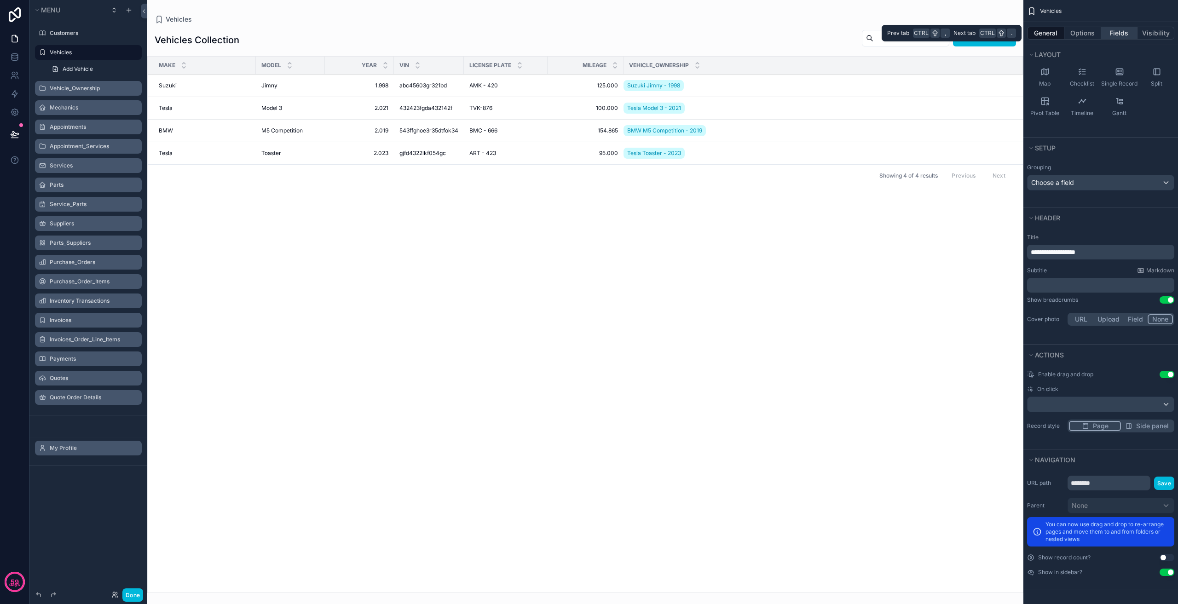
click at [1117, 35] on button "Fields" at bounding box center [1119, 33] width 37 height 13
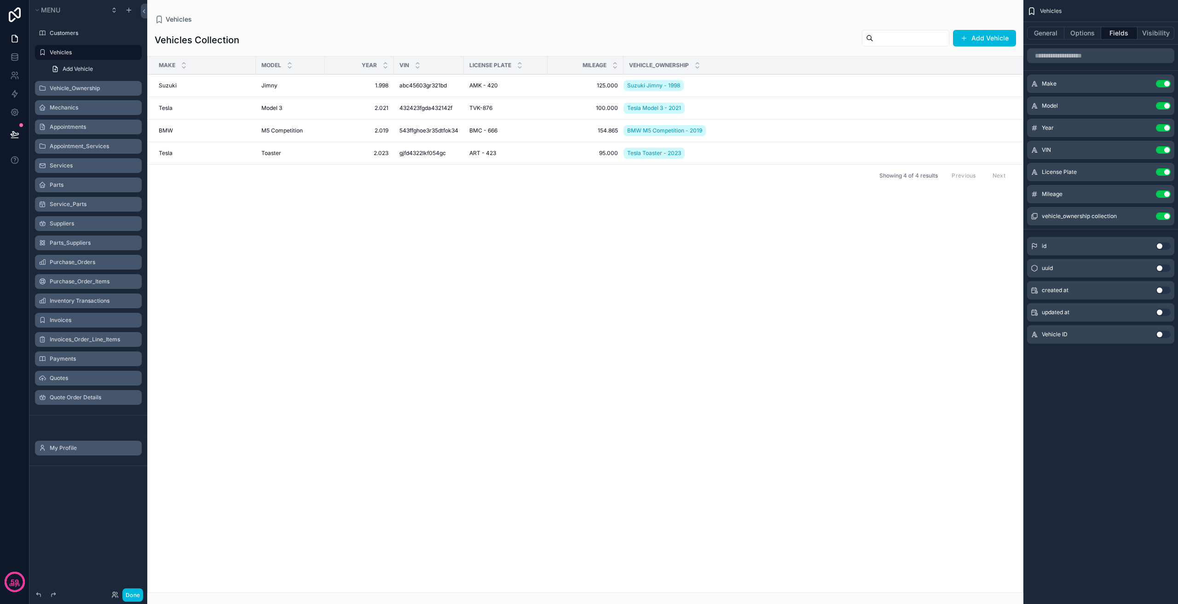
click at [1164, 215] on button "Use setting" at bounding box center [1163, 216] width 15 height 7
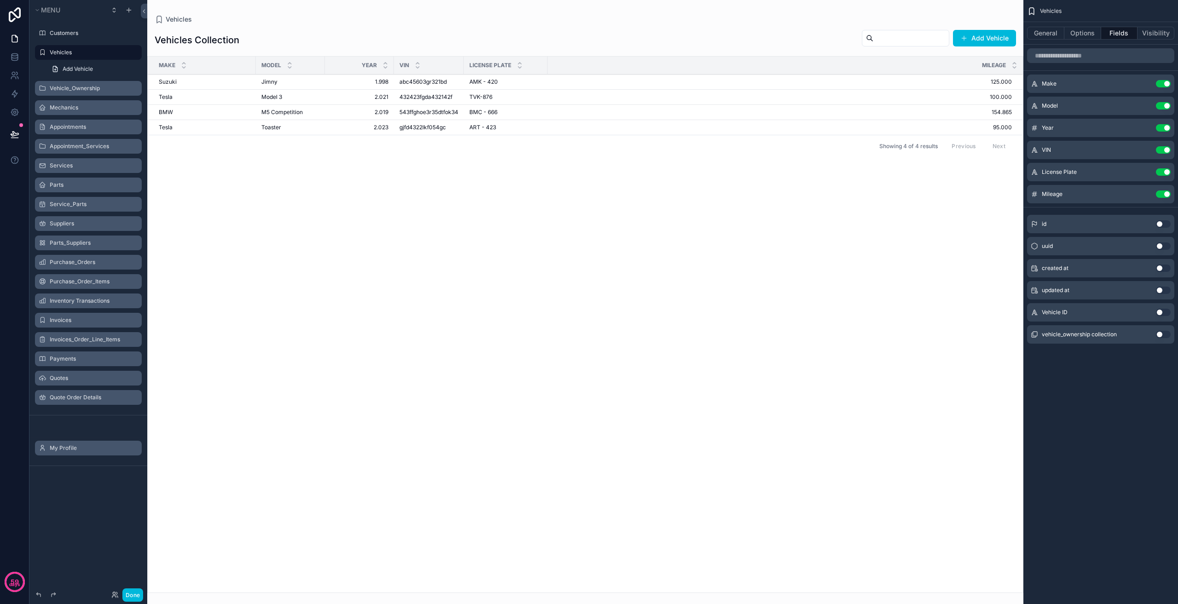
drag, startPoint x: 645, startPoint y: 230, endPoint x: 613, endPoint y: 210, distance: 37.3
click at [642, 230] on div "Make Model Year VIN License Plate Mileage Suzuki Suzuki Jimny Jimny 1.998 1.998…" at bounding box center [585, 325] width 875 height 536
click at [77, 30] on label "Customers" at bounding box center [93, 32] width 87 height 7
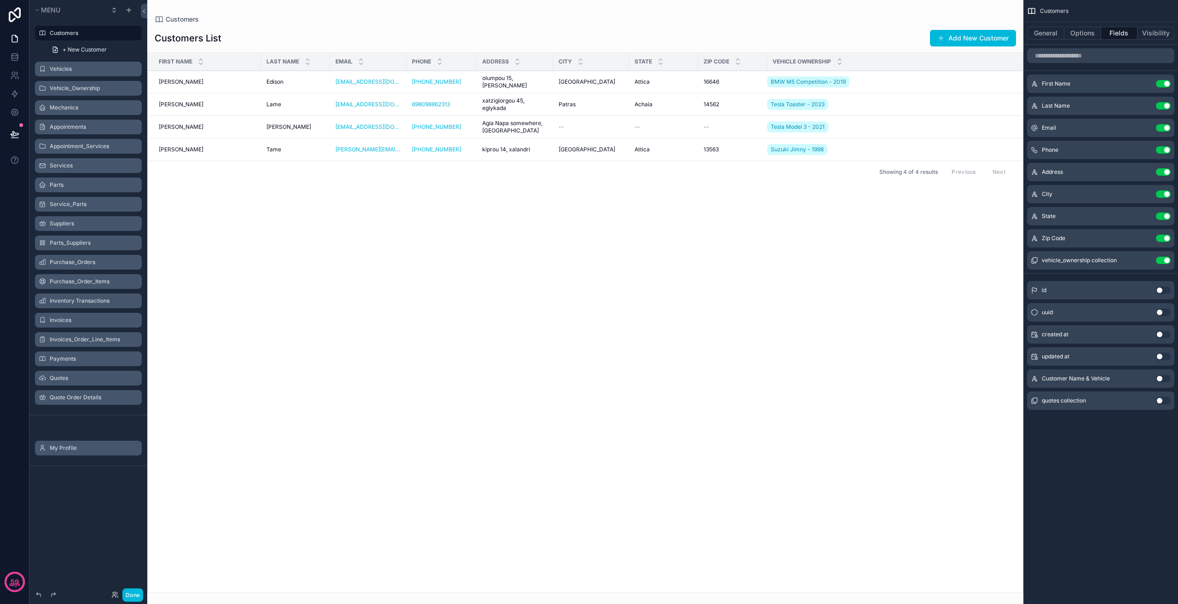
click at [93, 67] on label "Vehicles" at bounding box center [93, 68] width 87 height 7
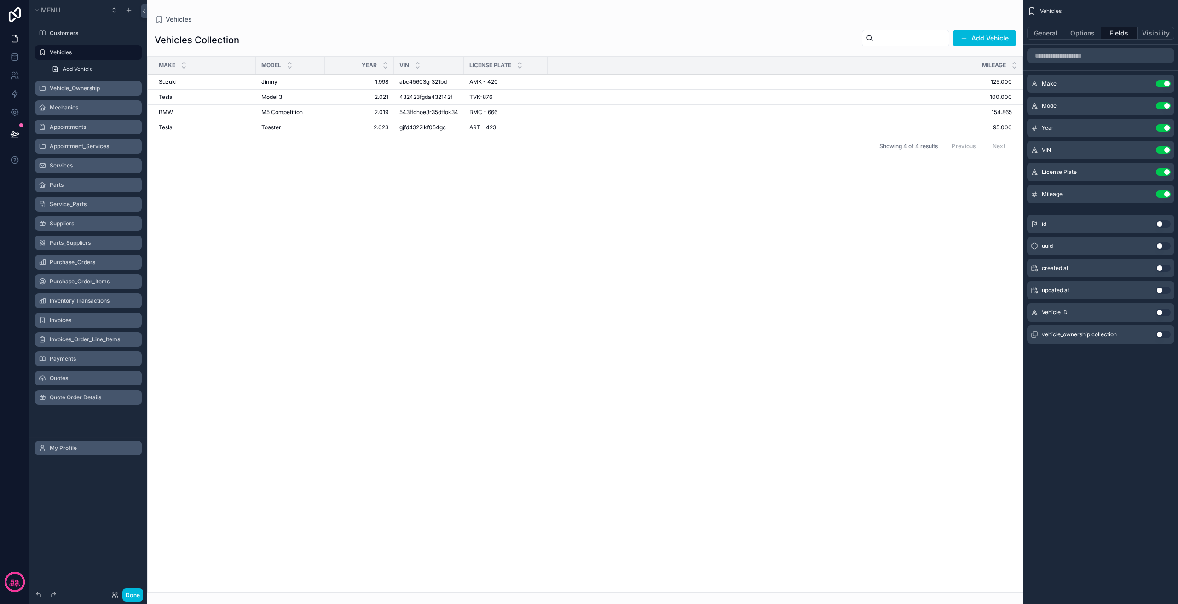
click at [1164, 310] on button "Use setting" at bounding box center [1163, 312] width 15 height 7
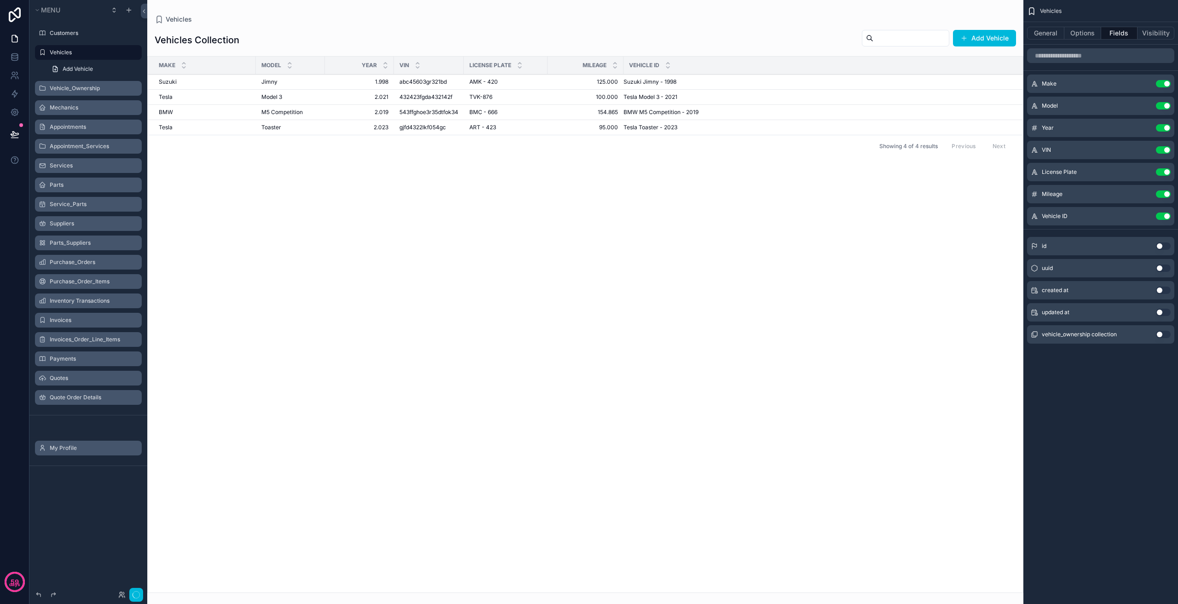
click at [1164, 310] on button "Use setting" at bounding box center [1163, 312] width 15 height 7
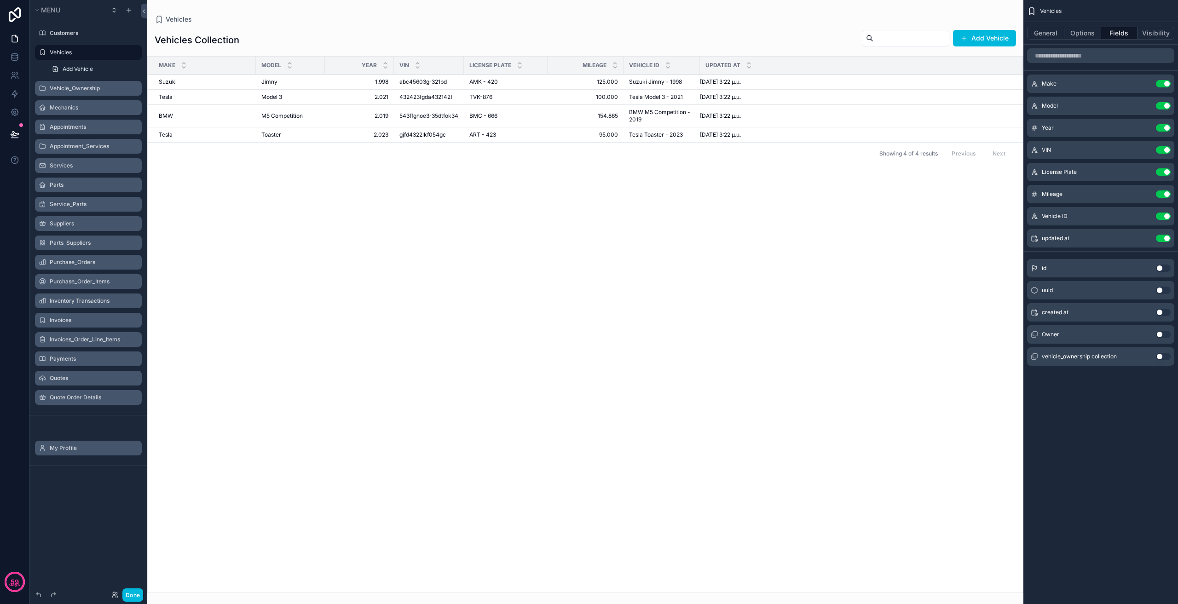
click at [572, 249] on div "Make Model Year VIN License Plate Mileage Vehicle ID Updated at Suzuki Suzuki J…" at bounding box center [585, 325] width 875 height 536
click at [93, 67] on span "Add Vehicle" at bounding box center [78, 68] width 30 height 7
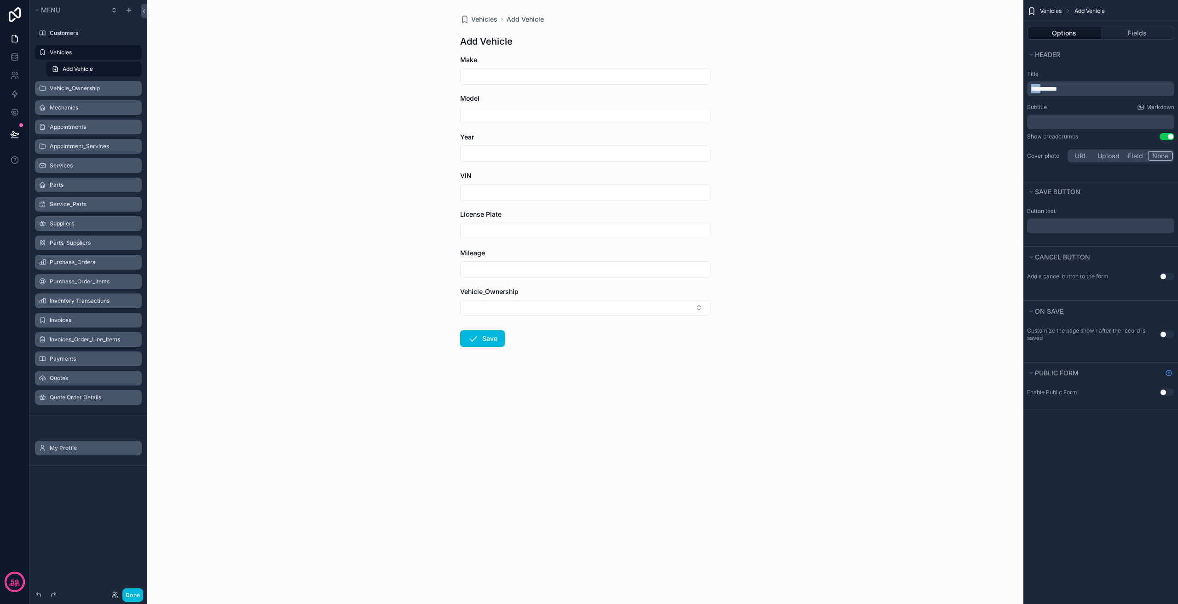
drag, startPoint x: 1044, startPoint y: 87, endPoint x: 996, endPoint y: 83, distance: 48.5
click at [996, 83] on div "**********" at bounding box center [662, 302] width 1031 height 604
click at [519, 307] on button "Select Button" at bounding box center [585, 308] width 250 height 16
click at [535, 308] on button "Select Button" at bounding box center [585, 308] width 250 height 16
click at [1125, 35] on button "Fields" at bounding box center [1138, 33] width 74 height 13
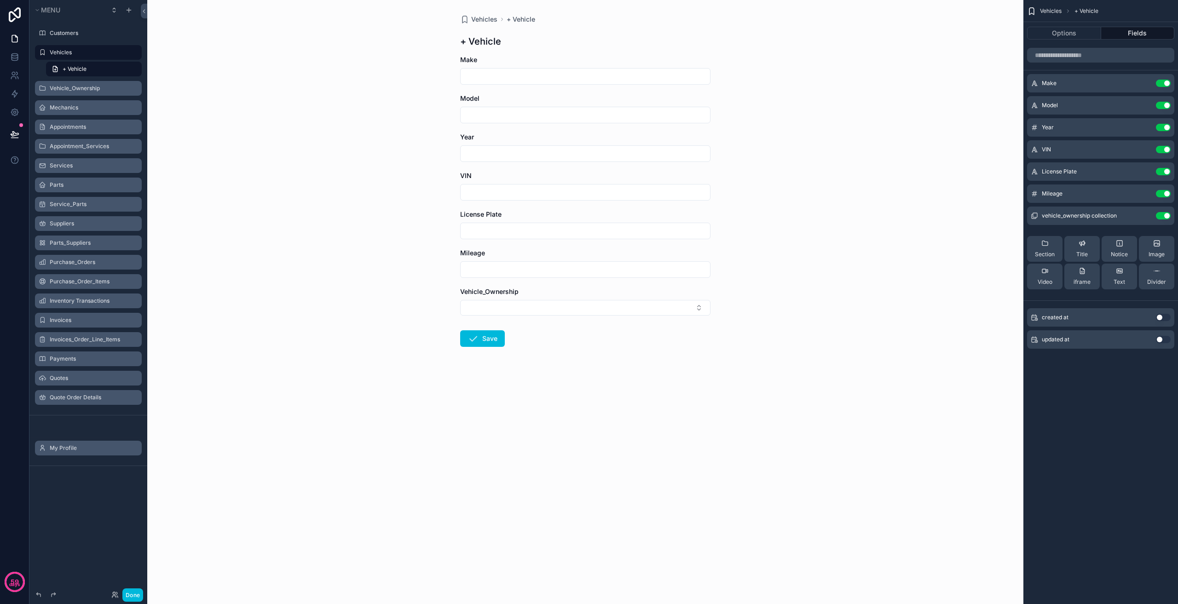
click at [1160, 214] on button "Use setting" at bounding box center [1163, 215] width 15 height 7
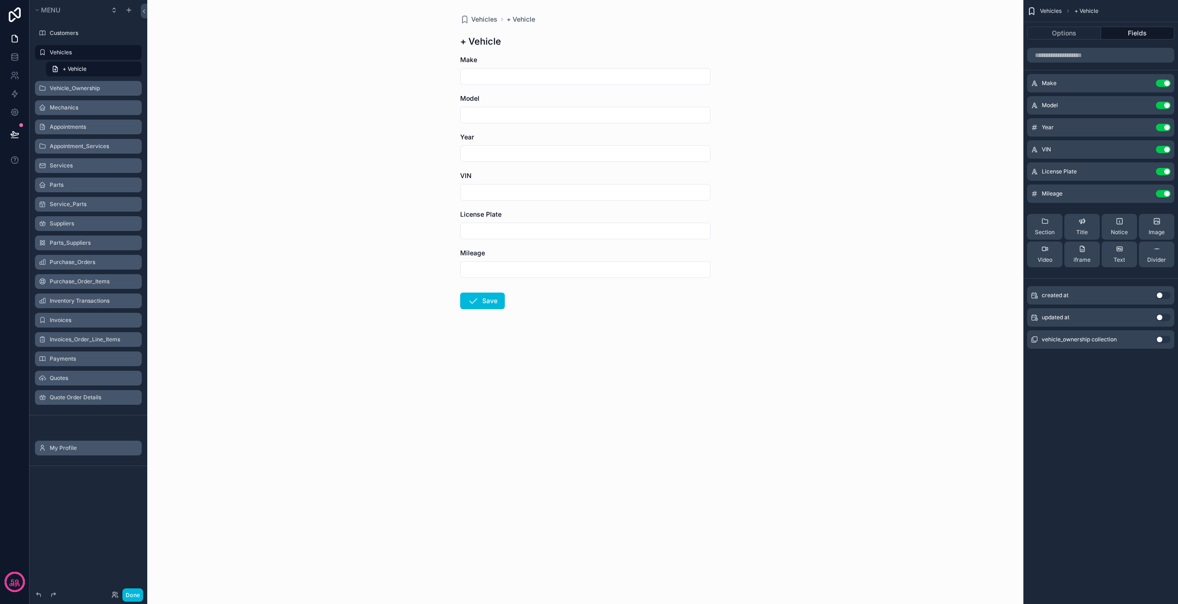
click at [803, 344] on div "Vehicles + Vehicle + Vehicle Make Model Year VIN License Plate Mileage Save" at bounding box center [585, 302] width 876 height 604
click at [90, 92] on div "Vehicle_Ownership" at bounding box center [95, 88] width 90 height 7
click at [92, 87] on label "Vehicle_Ownership" at bounding box center [93, 88] width 87 height 7
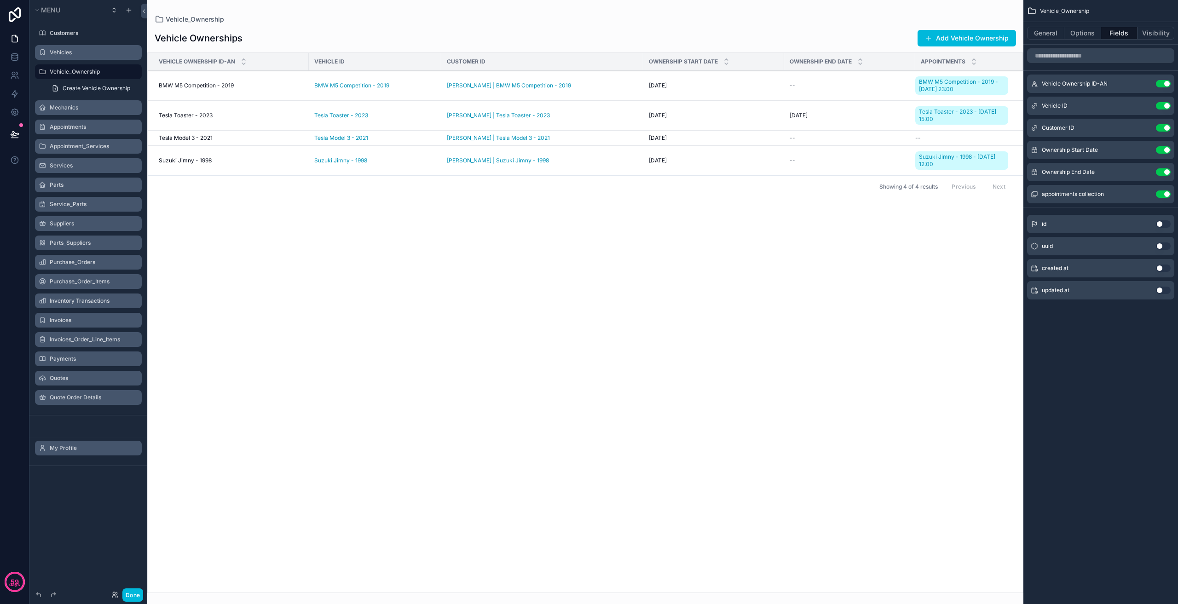
click at [1161, 82] on button "Use setting" at bounding box center [1163, 83] width 15 height 7
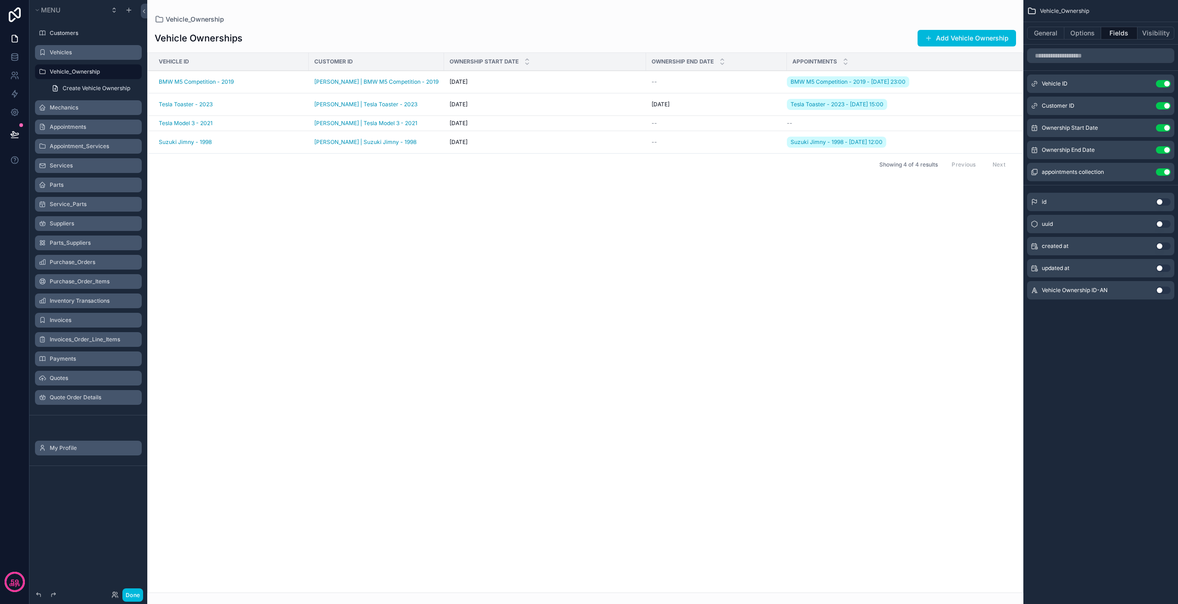
click at [1163, 171] on button "Use setting" at bounding box center [1163, 171] width 15 height 7
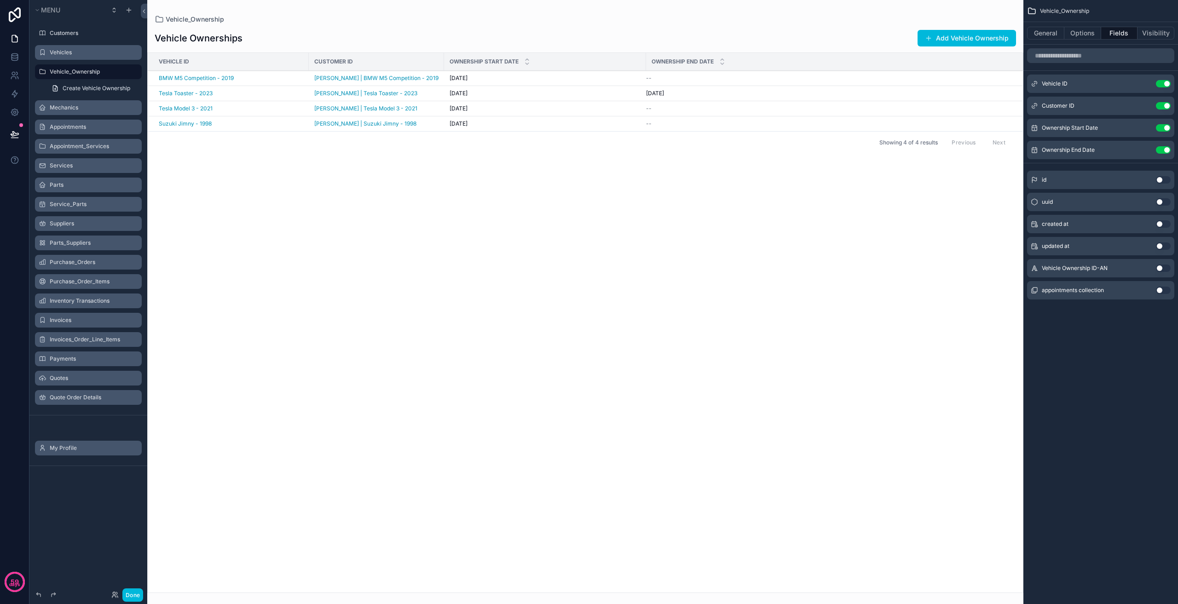
click at [88, 35] on label "Customers" at bounding box center [93, 32] width 87 height 7
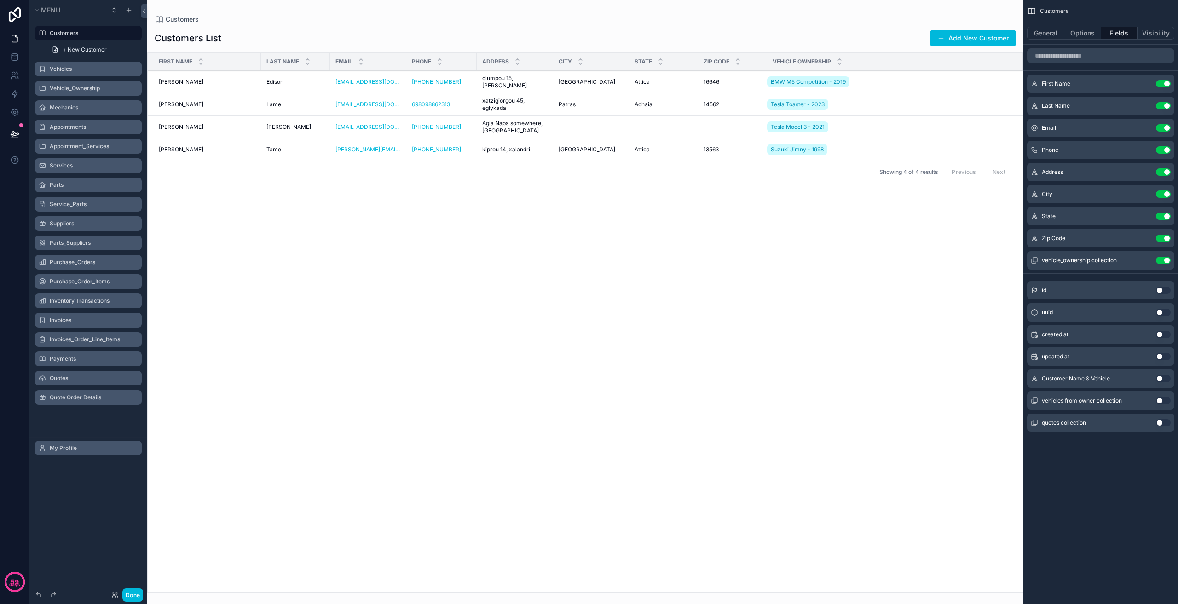
click at [85, 70] on label "Vehicles" at bounding box center [93, 68] width 87 height 7
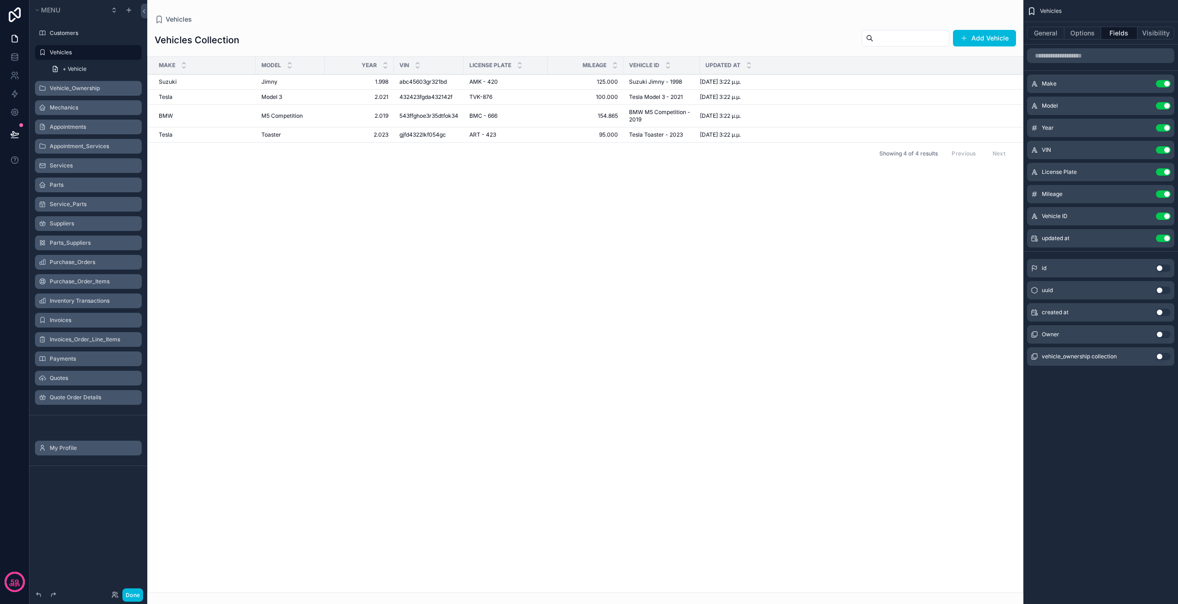
click at [1166, 217] on button "Use setting" at bounding box center [1163, 216] width 15 height 7
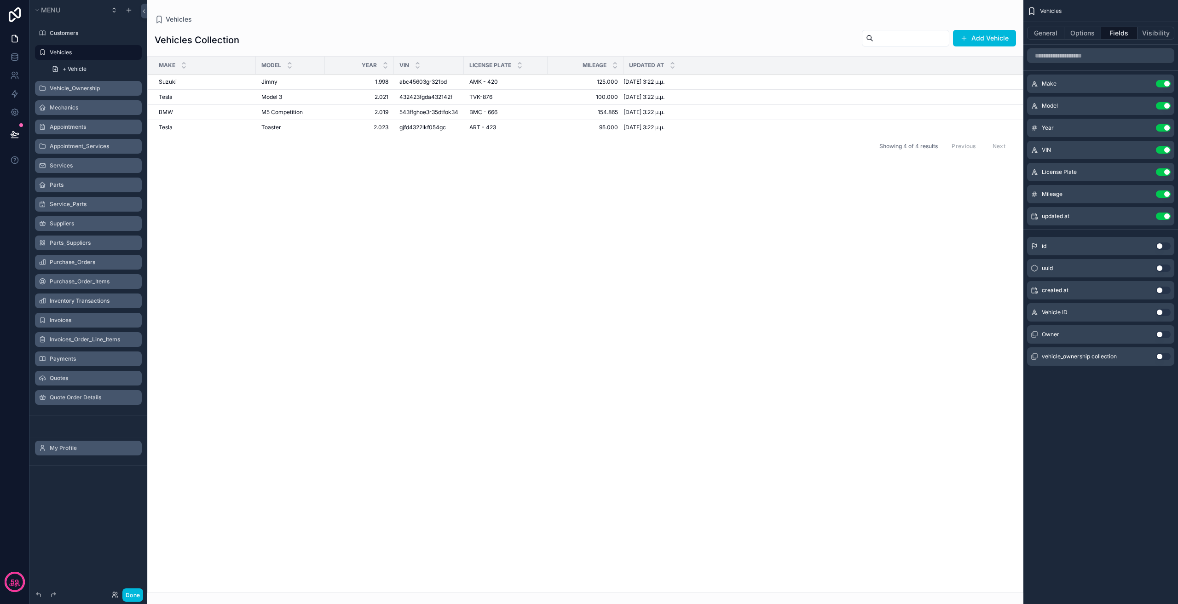
click at [1165, 332] on button "Use setting" at bounding box center [1163, 334] width 15 height 7
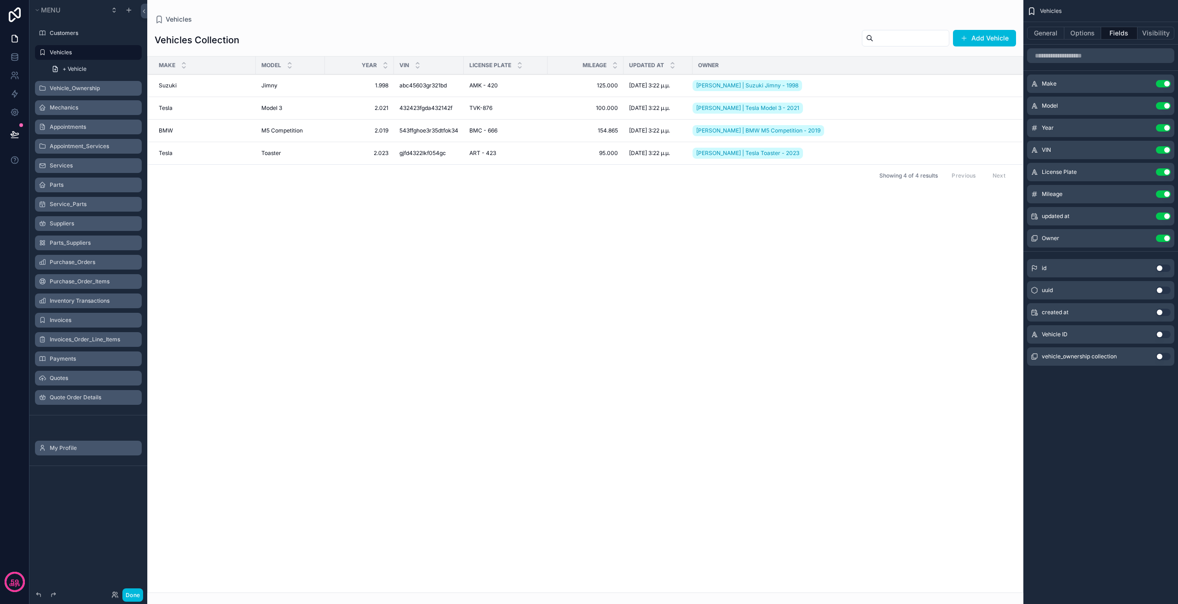
click at [94, 92] on div "Vehicle_Ownership" at bounding box center [95, 88] width 90 height 7
click at [95, 90] on label "Vehicle_Ownership" at bounding box center [93, 88] width 87 height 7
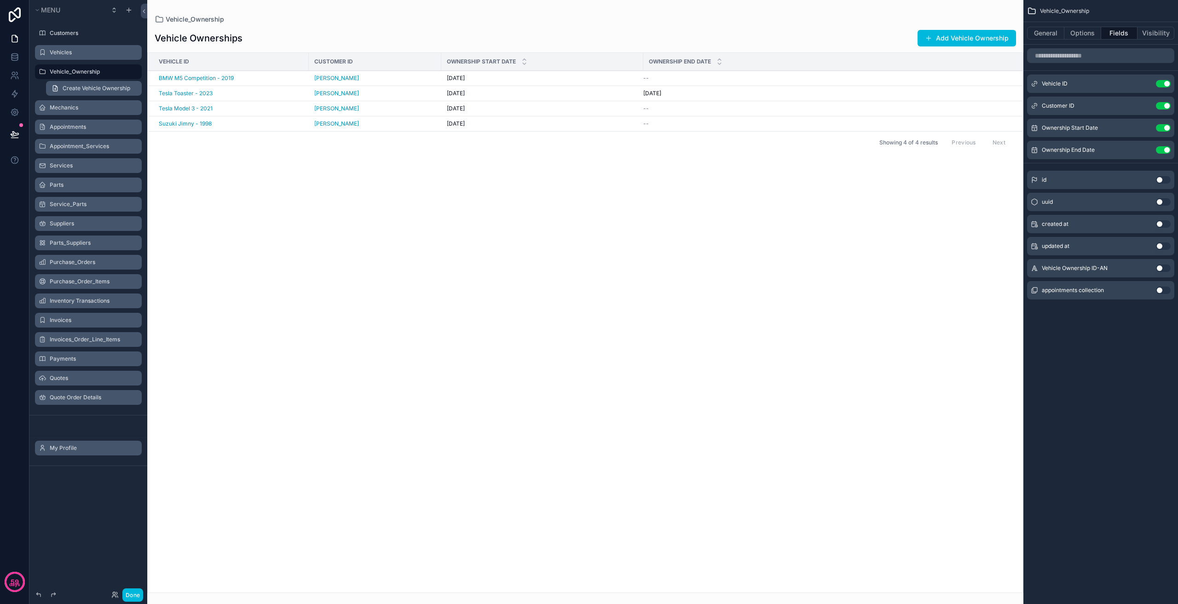
click at [100, 85] on span "Create Vehicle Ownership" at bounding box center [97, 88] width 68 height 7
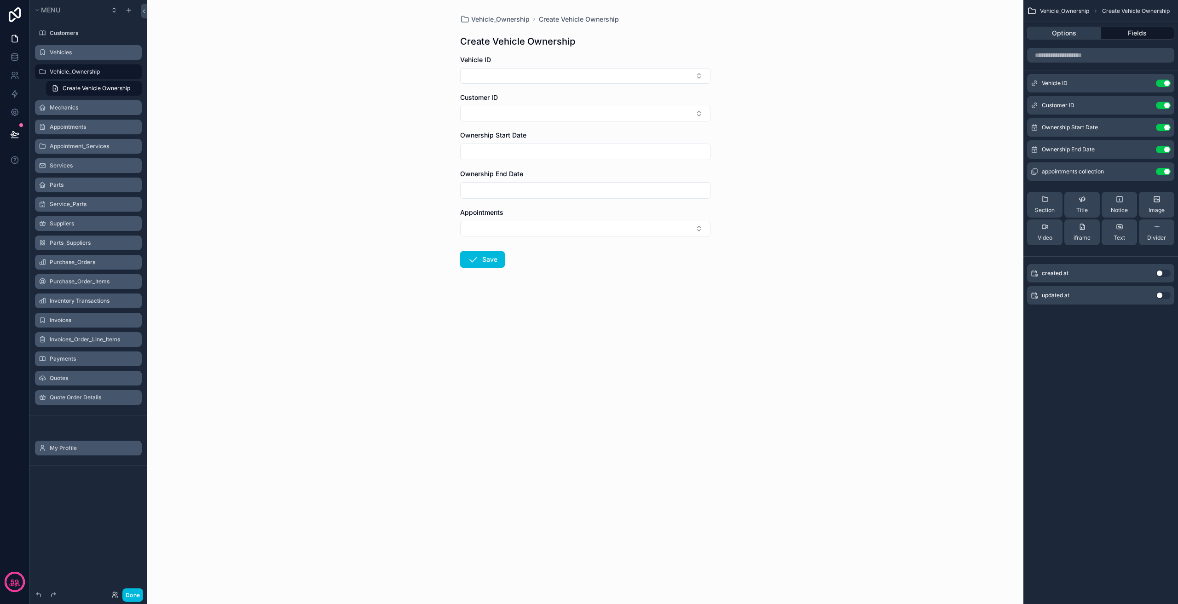
click at [1064, 34] on button "Options" at bounding box center [1064, 33] width 74 height 13
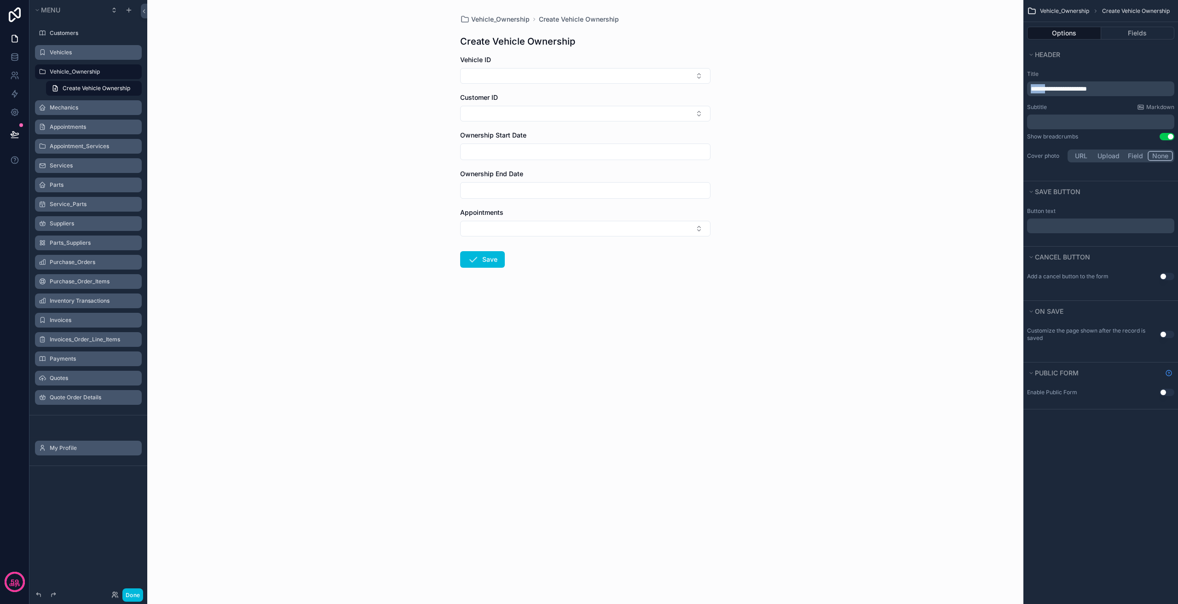
drag, startPoint x: 1051, startPoint y: 87, endPoint x: 973, endPoint y: 89, distance: 78.2
click at [987, 88] on div "**********" at bounding box center [662, 302] width 1031 height 604
click at [549, 68] on button "Select Button" at bounding box center [585, 76] width 250 height 16
click at [558, 68] on button "Select Button" at bounding box center [585, 76] width 250 height 16
click at [552, 109] on button "Select Button" at bounding box center [585, 114] width 250 height 16
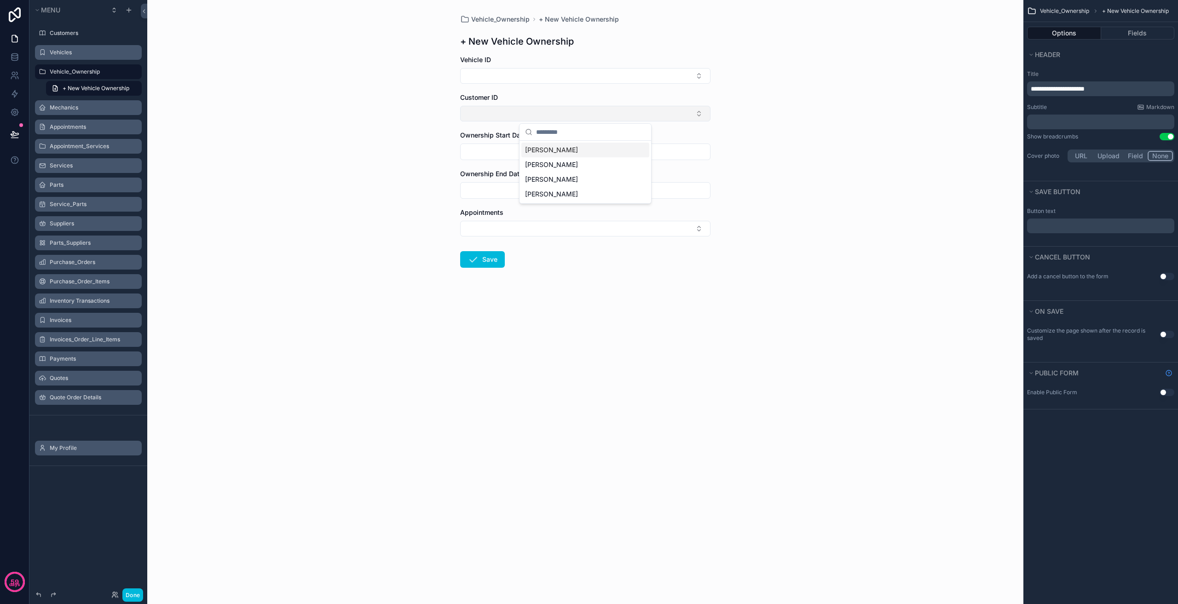
click at [552, 109] on button "Select Button" at bounding box center [585, 114] width 250 height 16
click at [533, 154] on input "scrollable content" at bounding box center [585, 151] width 249 height 13
click at [1122, 26] on div "Options Fields" at bounding box center [1100, 33] width 155 height 22
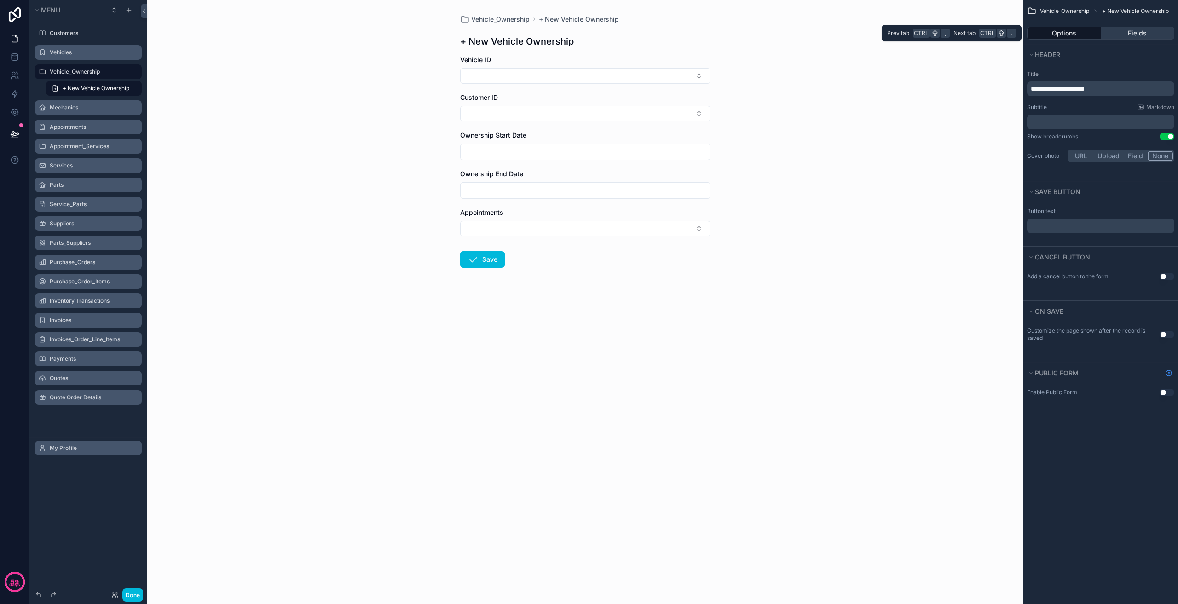
click at [1122, 30] on button "Fields" at bounding box center [1138, 33] width 74 height 13
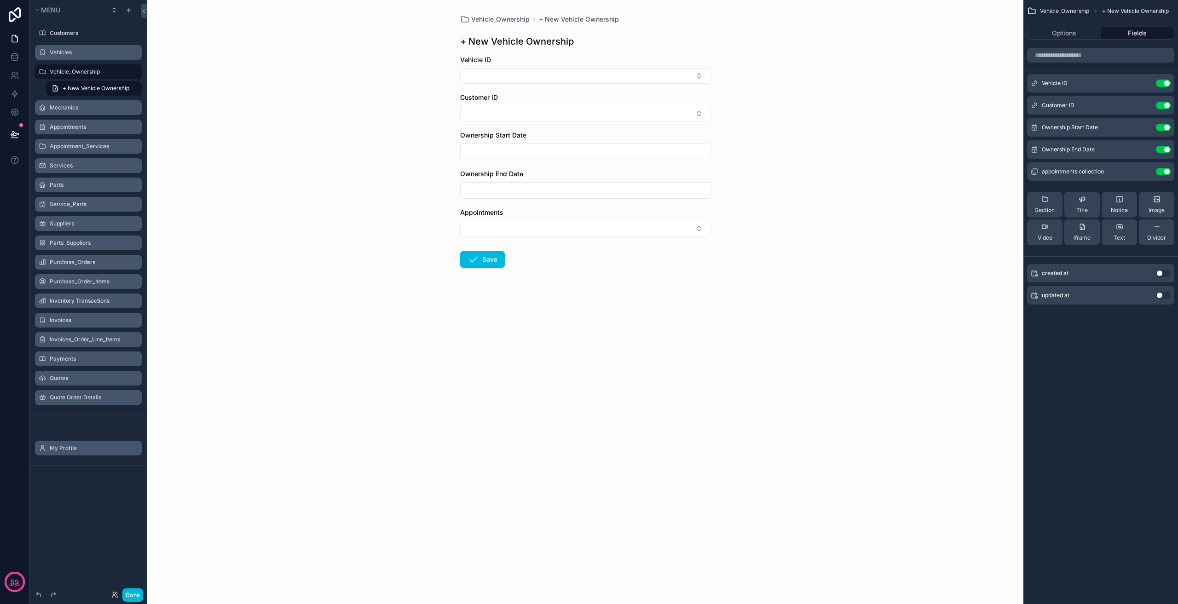
click at [1163, 149] on button "Use setting" at bounding box center [1163, 149] width 15 height 7
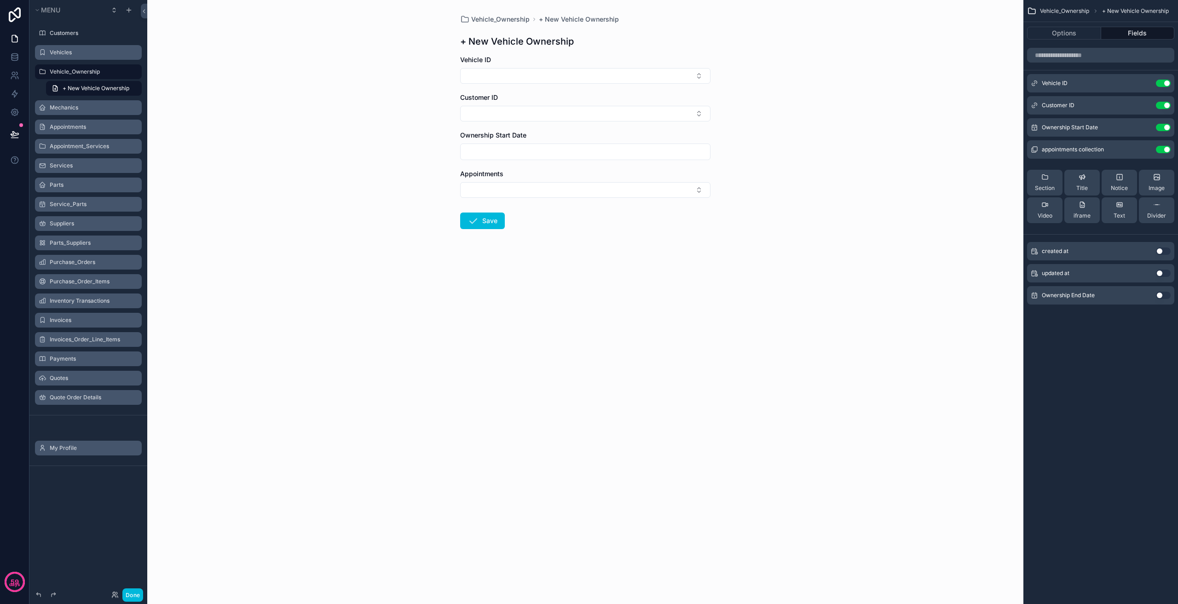
click at [1163, 149] on button "Use setting" at bounding box center [1163, 149] width 15 height 7
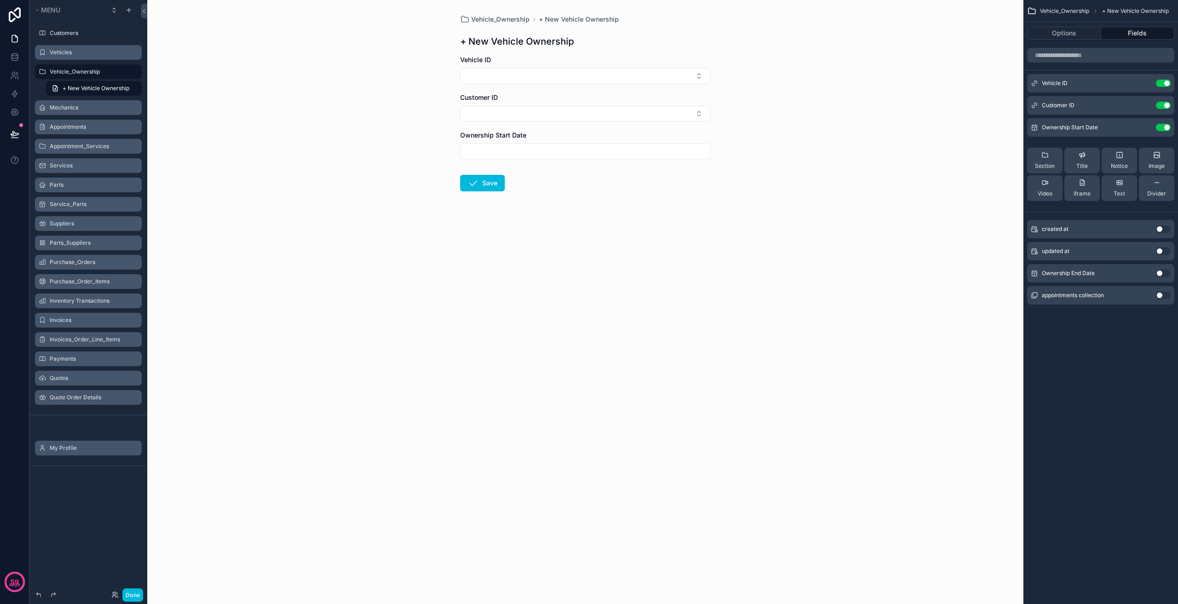
click at [73, 106] on label "Mechanics" at bounding box center [93, 107] width 87 height 7
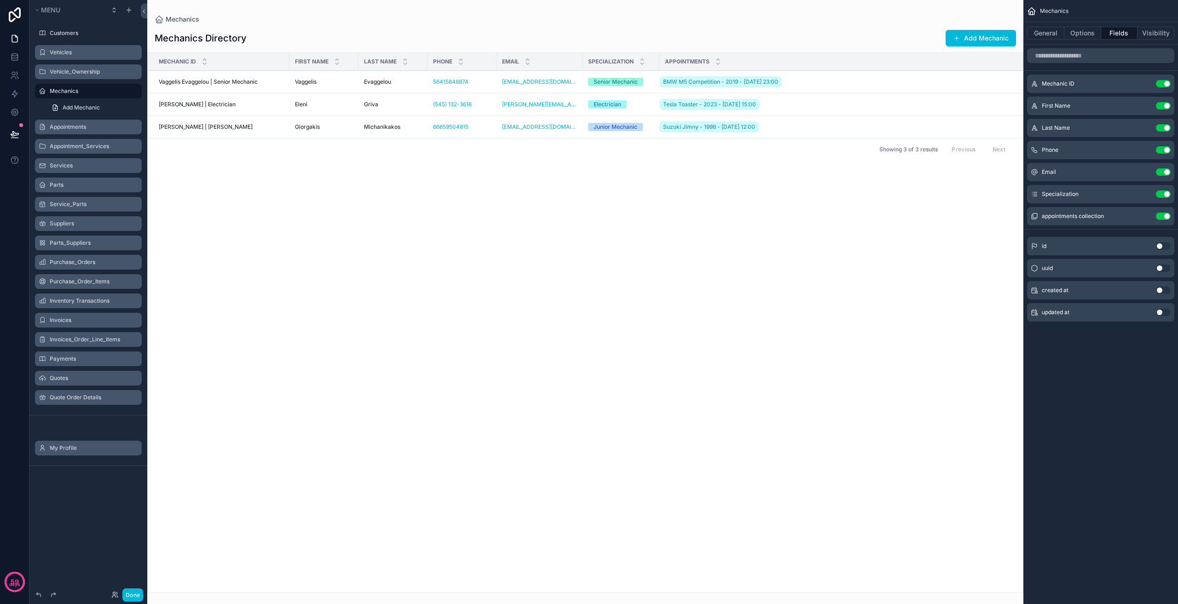
click at [1162, 81] on button "Use setting" at bounding box center [1163, 83] width 15 height 7
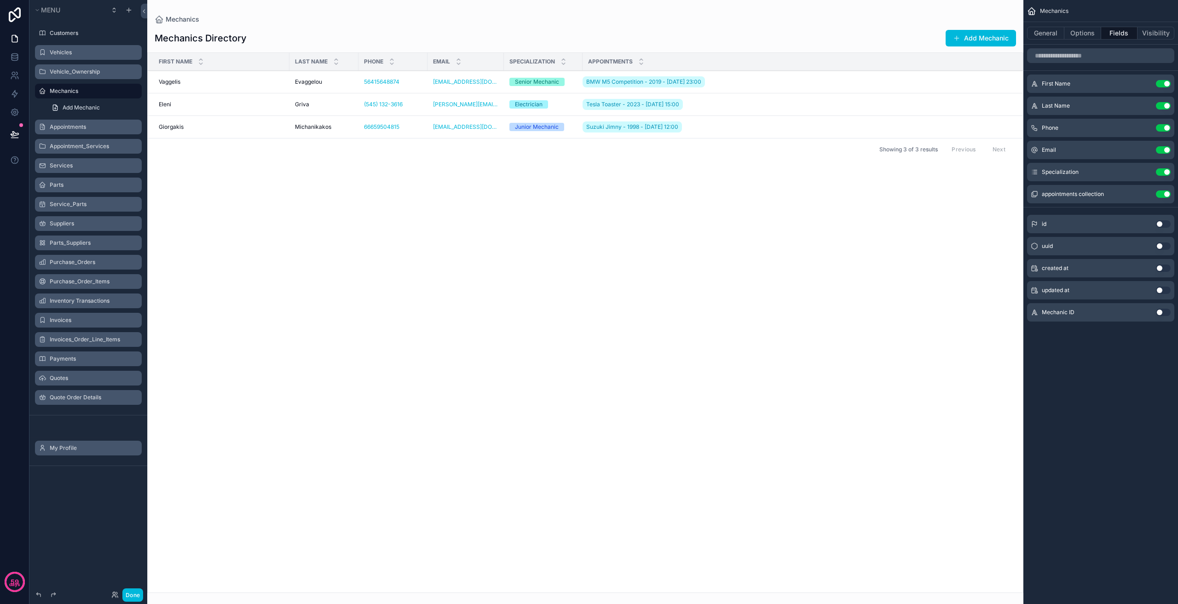
click at [1164, 192] on button "Use setting" at bounding box center [1163, 194] width 15 height 7
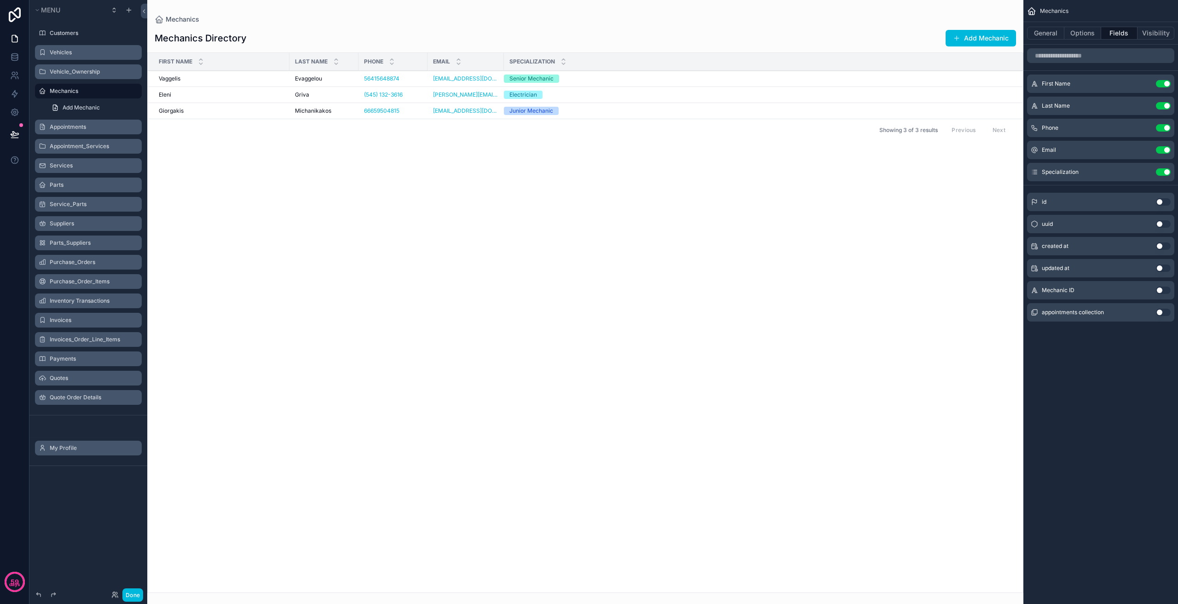
click at [82, 130] on label "Appointments" at bounding box center [93, 126] width 87 height 7
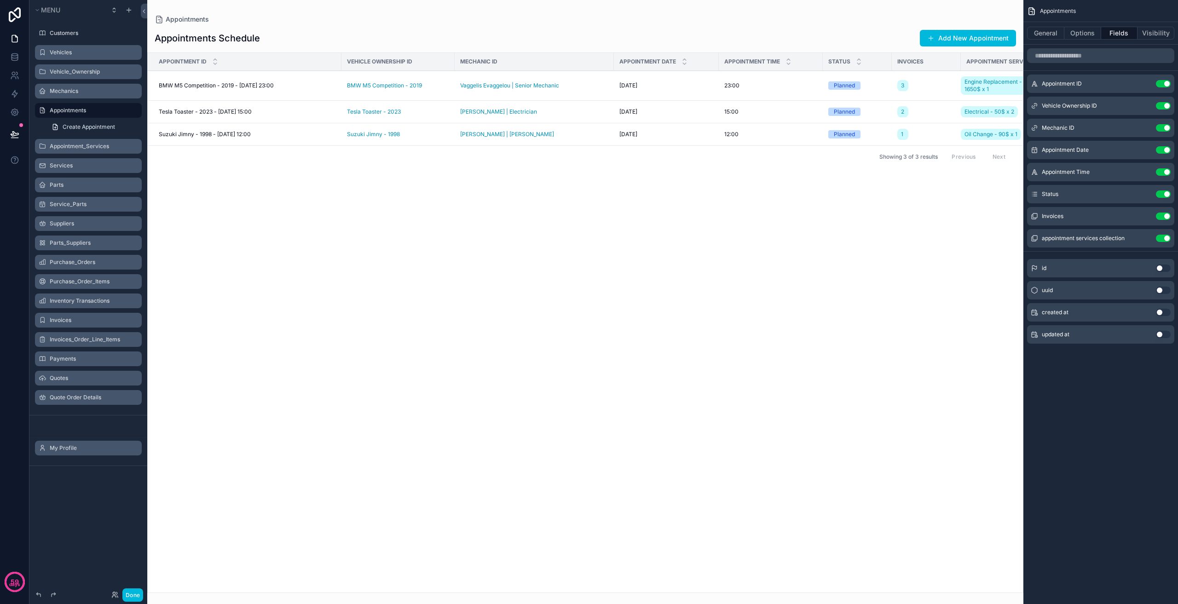
click at [82, 95] on div "Mechanics" at bounding box center [95, 90] width 90 height 7
click at [86, 89] on label "Mechanics" at bounding box center [93, 90] width 87 height 7
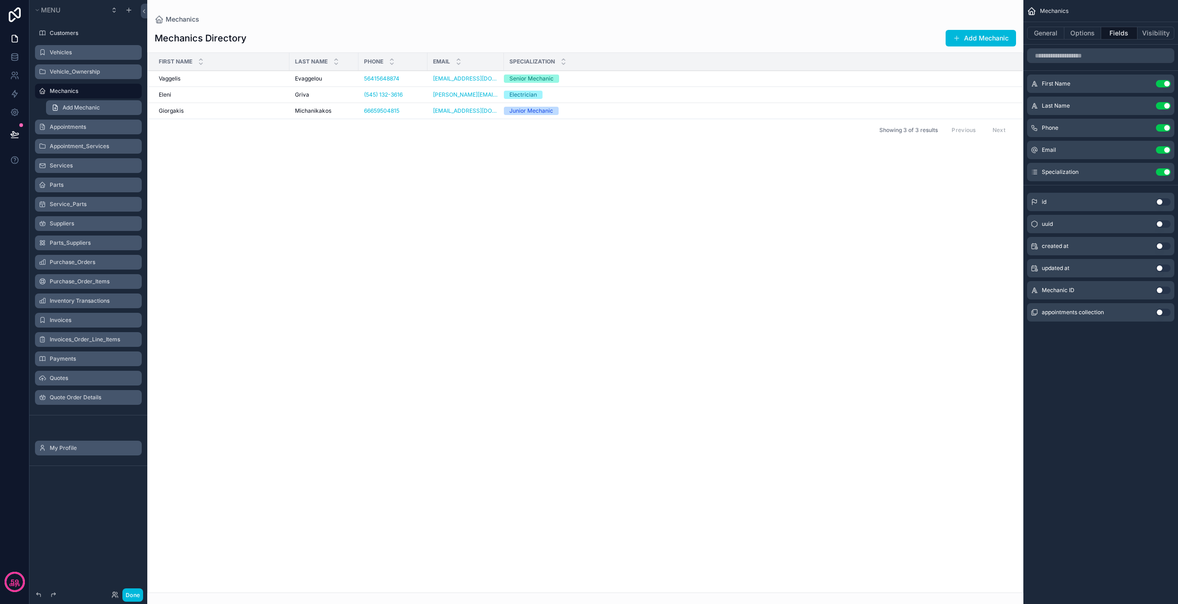
click at [88, 106] on span "Add Mechanic" at bounding box center [81, 107] width 37 height 7
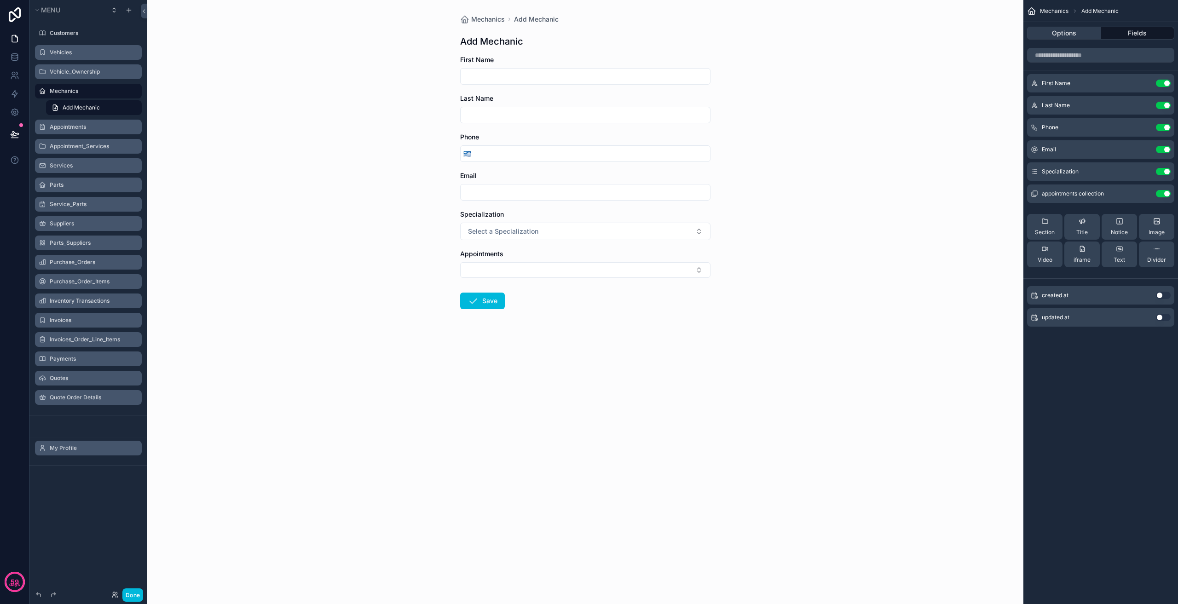
click at [1068, 28] on button "Options" at bounding box center [1064, 33] width 74 height 13
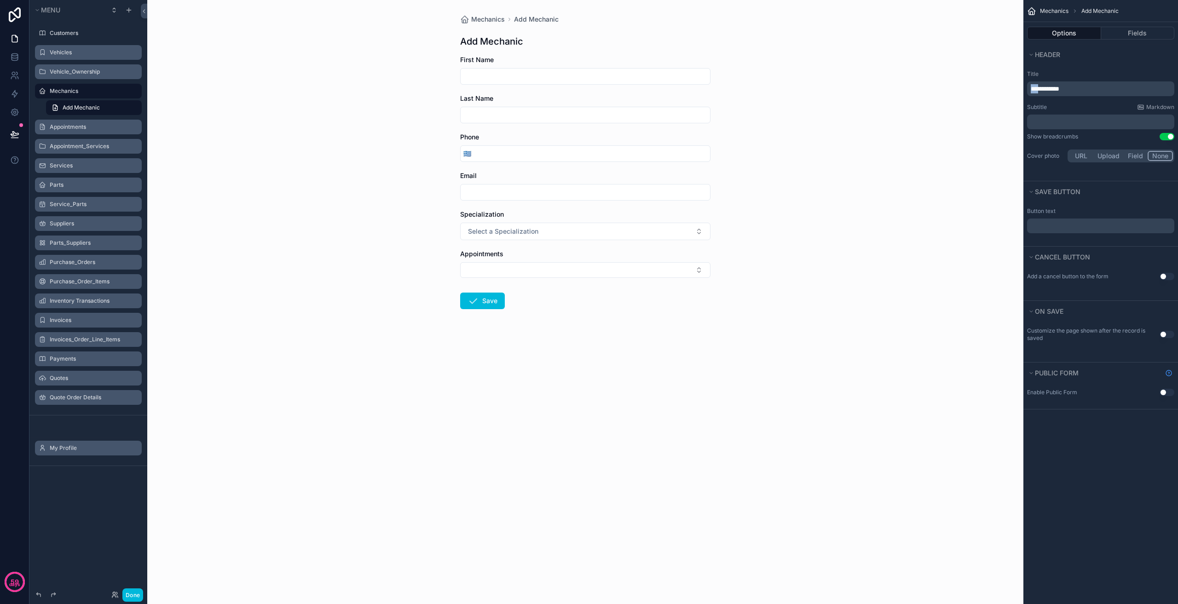
drag, startPoint x: 1041, startPoint y: 87, endPoint x: 1010, endPoint y: 88, distance: 31.8
click at [1011, 88] on div "**********" at bounding box center [662, 302] width 1031 height 604
click at [1045, 87] on span "**********" at bounding box center [1047, 89] width 33 height 6
click at [1129, 29] on button "Fields" at bounding box center [1138, 33] width 74 height 13
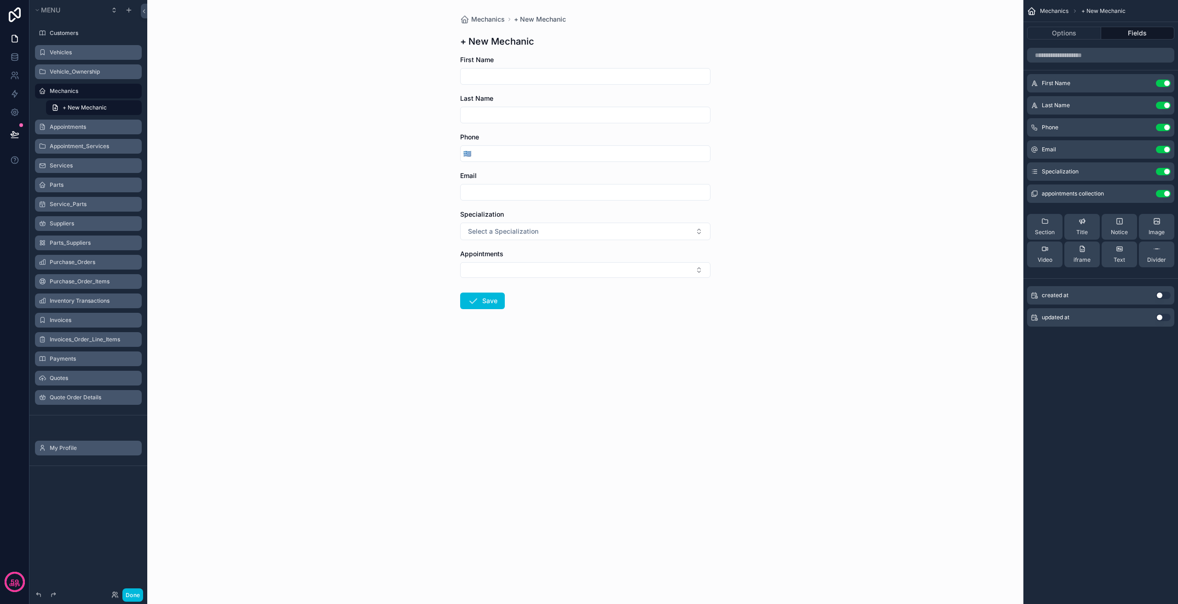
click at [1170, 193] on button "Use setting" at bounding box center [1163, 193] width 15 height 7
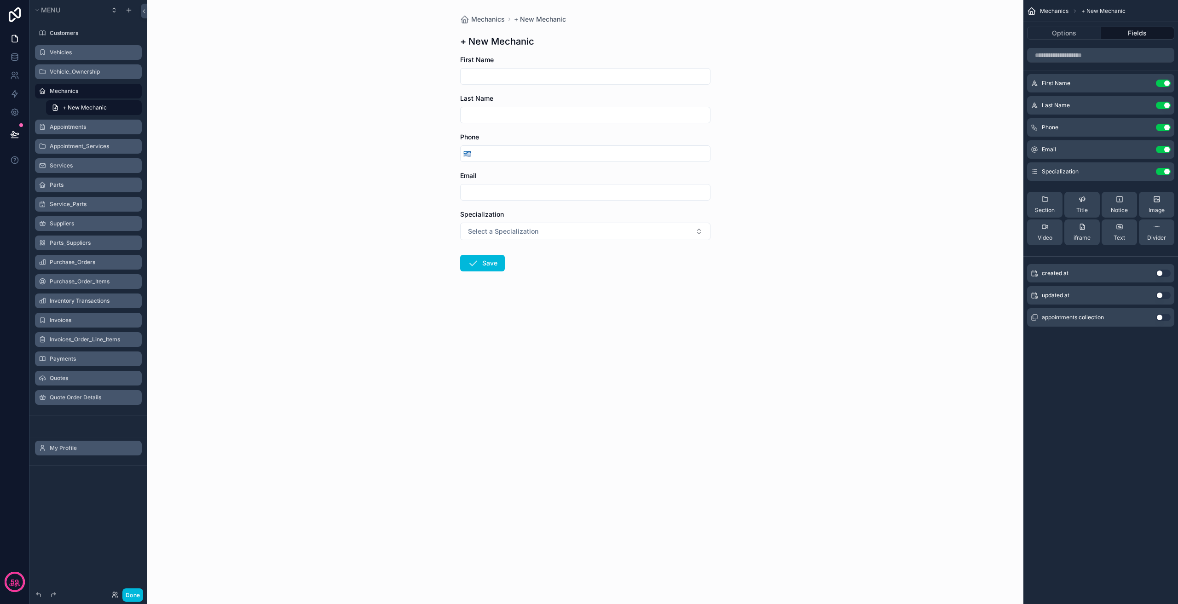
click at [380, 307] on div "Mechanics + New Mechanic + New Mechanic First Name Last Name Phone 🇬🇷 Email Spe…" at bounding box center [585, 302] width 876 height 604
click at [94, 129] on label "Appointments" at bounding box center [93, 126] width 87 height 7
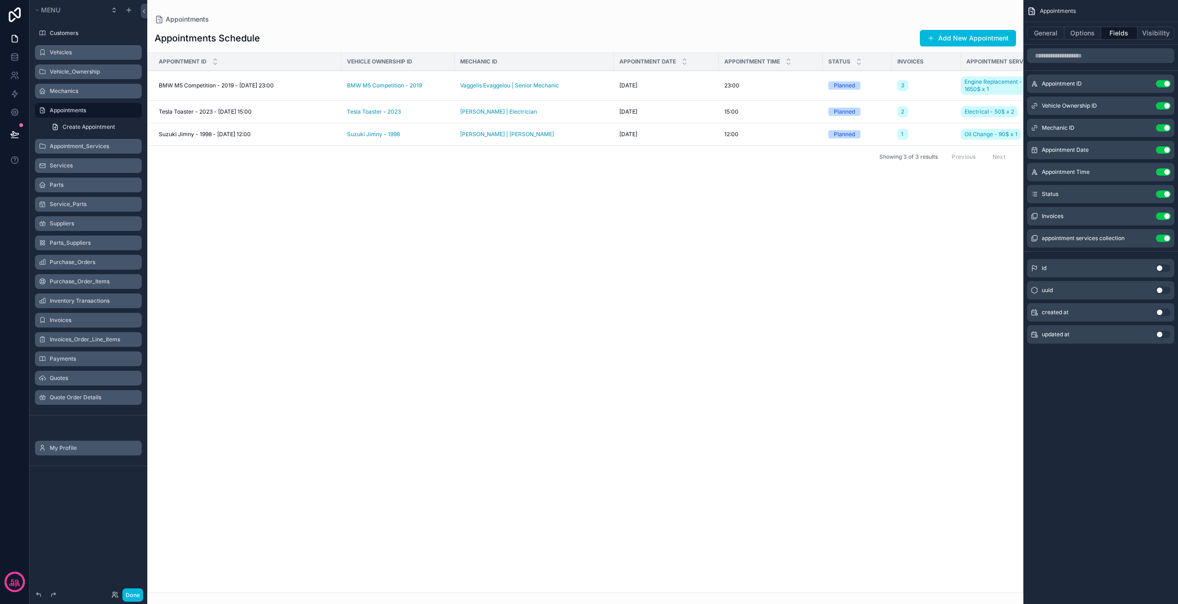
click at [1081, 104] on span "Vehicle Ownership ID" at bounding box center [1069, 105] width 55 height 7
click at [0, 0] on icon "scrollable content" at bounding box center [0, 0] width 0 height 0
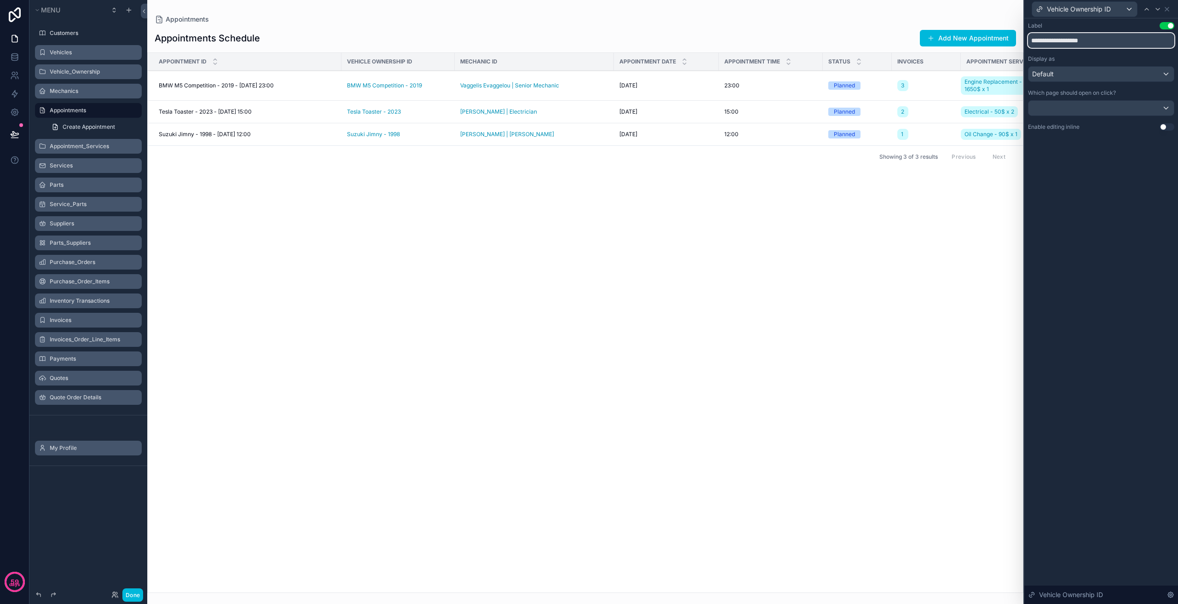
drag, startPoint x: 1116, startPoint y: 46, endPoint x: 1056, endPoint y: 44, distance: 60.3
click at [1056, 44] on input "**********" at bounding box center [1101, 40] width 146 height 15
type input "*******"
click at [1166, 6] on icon at bounding box center [1166, 9] width 7 height 7
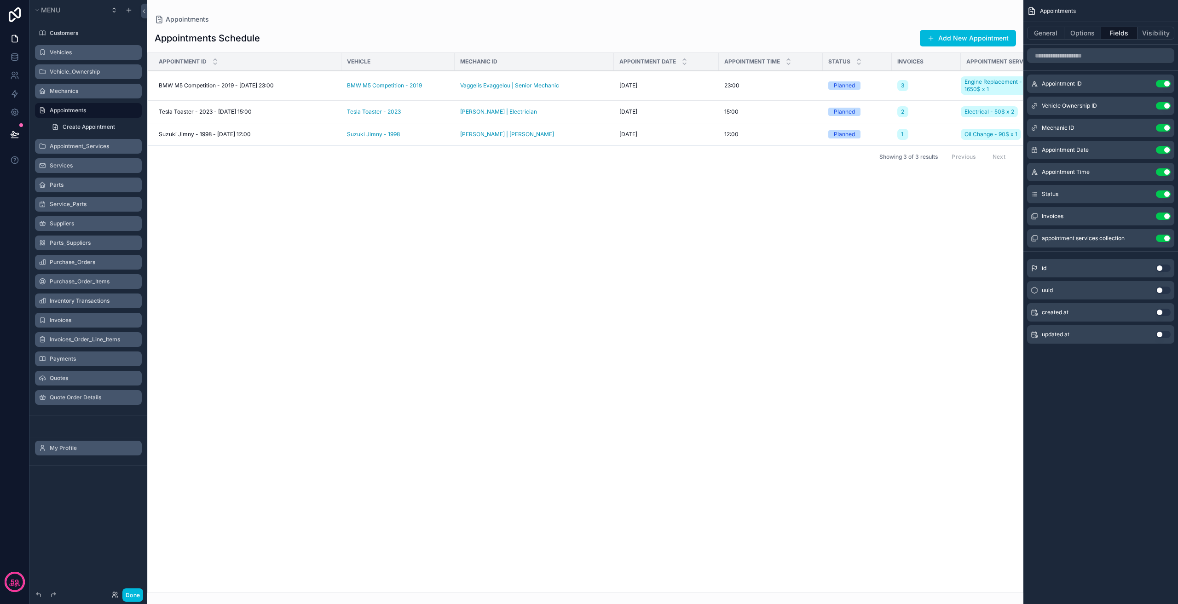
click at [712, 272] on div "scrollable content" at bounding box center [585, 302] width 876 height 604
click at [0, 0] on icon "scrollable content" at bounding box center [0, 0] width 0 height 0
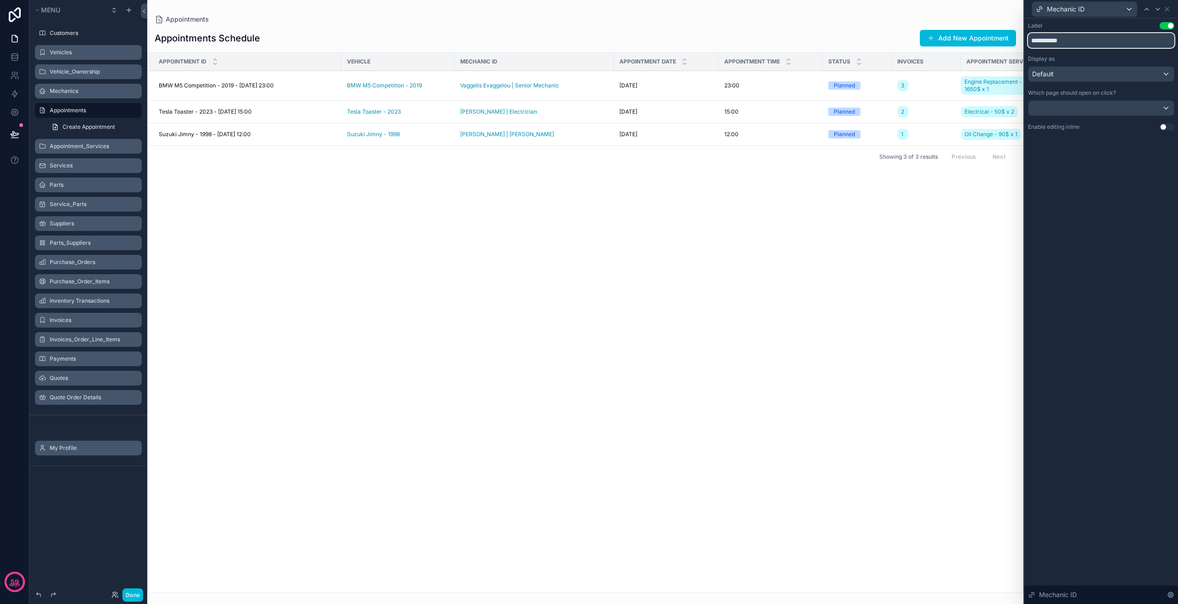
drag, startPoint x: 1074, startPoint y: 39, endPoint x: 1062, endPoint y: 38, distance: 11.1
click at [1062, 38] on input "**********" at bounding box center [1101, 40] width 146 height 15
type input "********"
click at [1166, 6] on icon at bounding box center [1166, 9] width 7 height 7
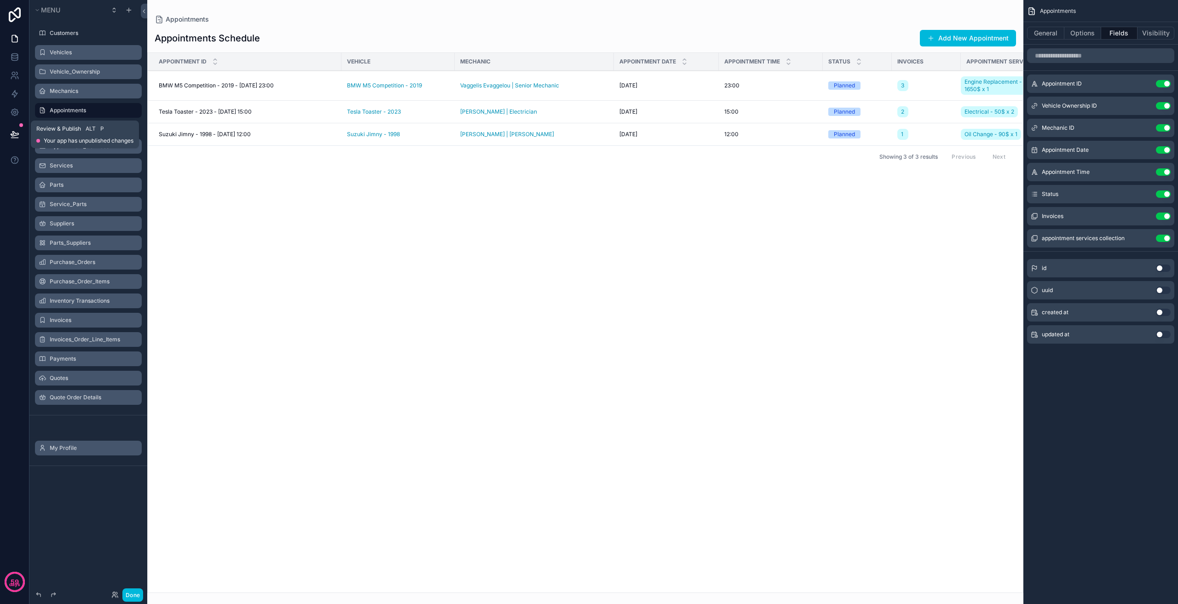
click at [12, 127] on button at bounding box center [15, 134] width 20 height 26
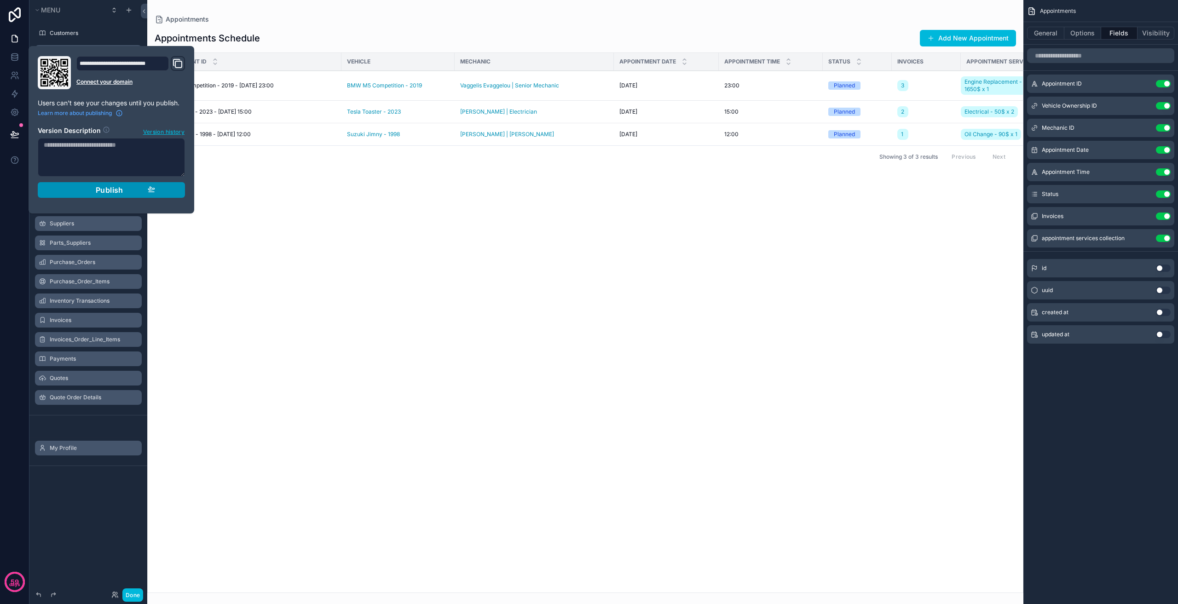
click at [112, 183] on button "Publish" at bounding box center [111, 190] width 147 height 16
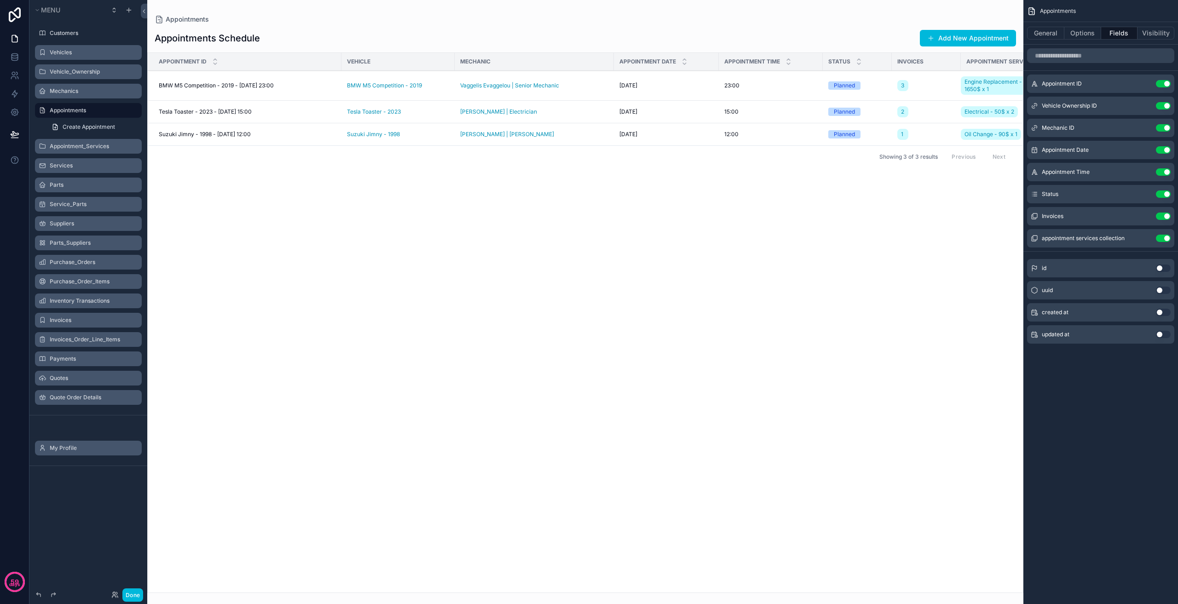
click at [370, 220] on div "Appointment ID Vehicle Mechanic Appointment Date Appointment Time Status Invoic…" at bounding box center [585, 323] width 875 height 540
click at [1164, 81] on button "Use setting" at bounding box center [1163, 83] width 15 height 7
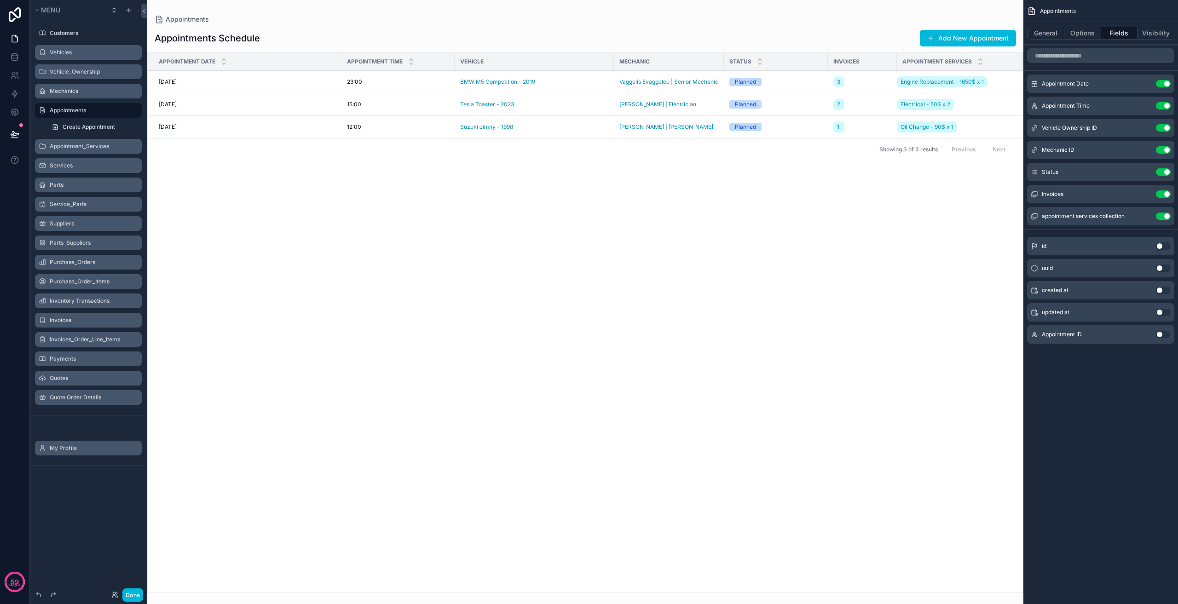
click at [1167, 191] on button "Use setting" at bounding box center [1163, 194] width 15 height 7
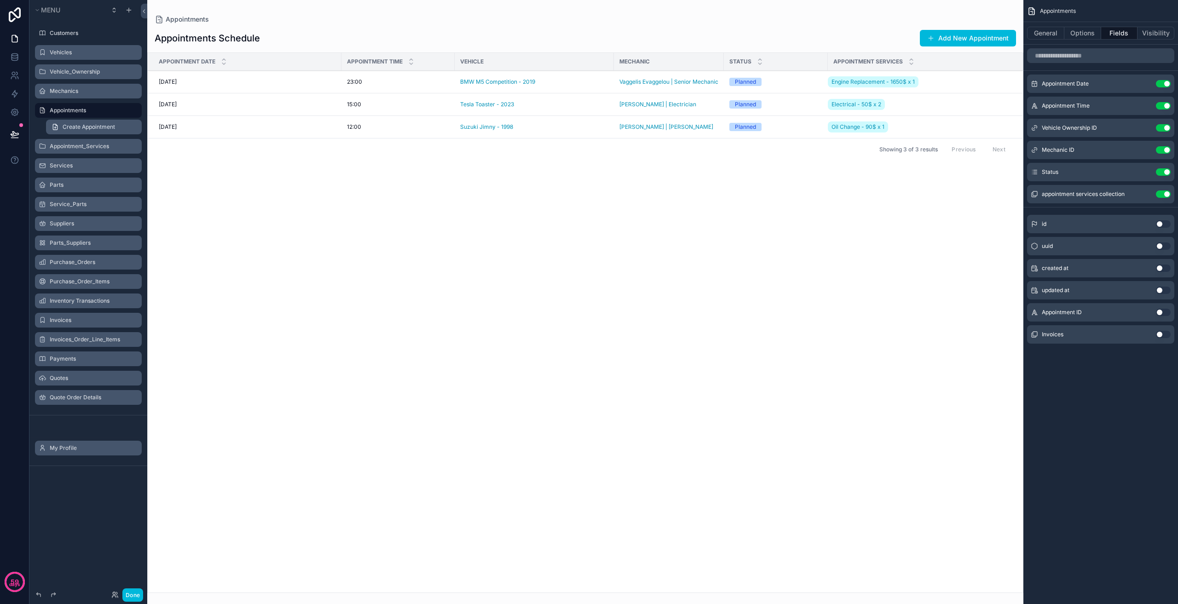
click at [117, 123] on link "Create Appointment" at bounding box center [94, 127] width 96 height 15
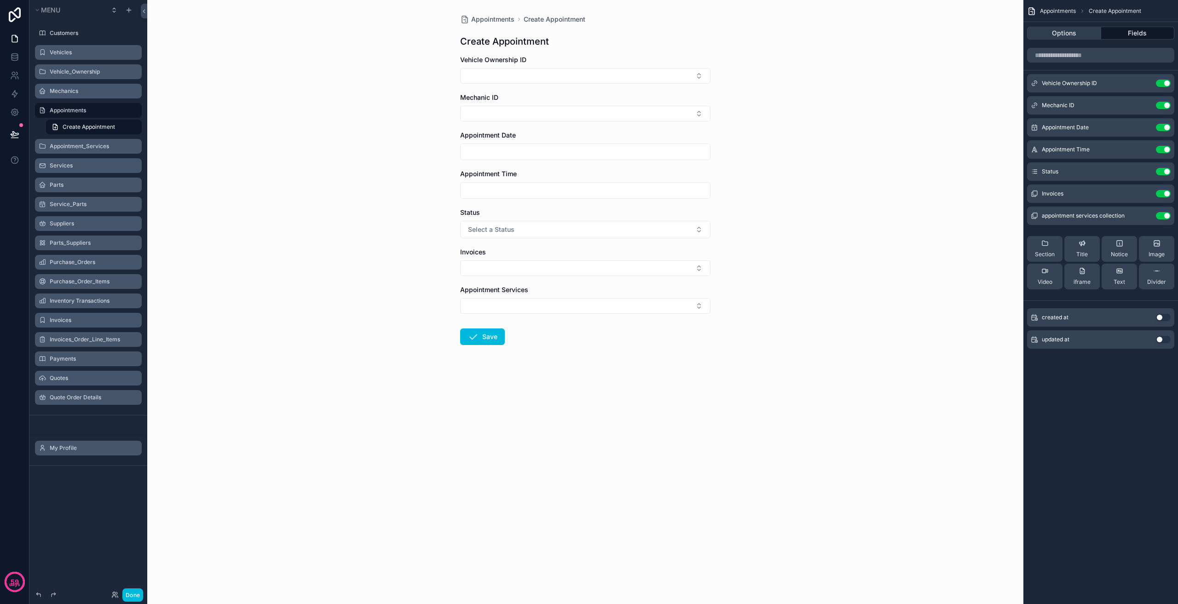
click at [1080, 35] on button "Options" at bounding box center [1064, 33] width 74 height 13
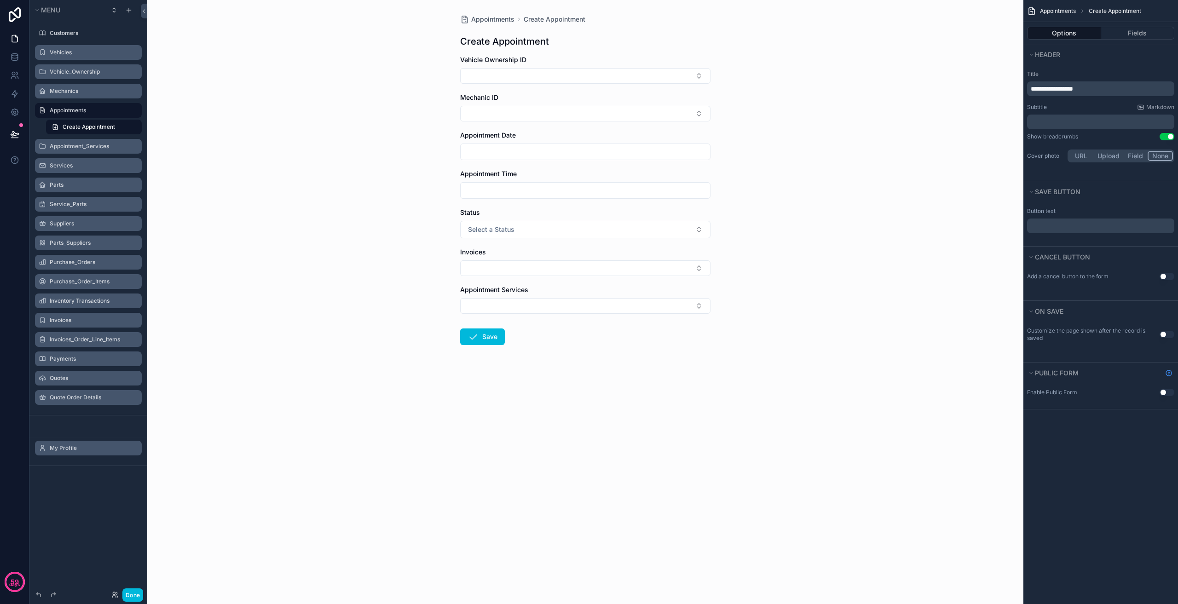
click at [1042, 90] on span "**********" at bounding box center [1052, 89] width 42 height 6
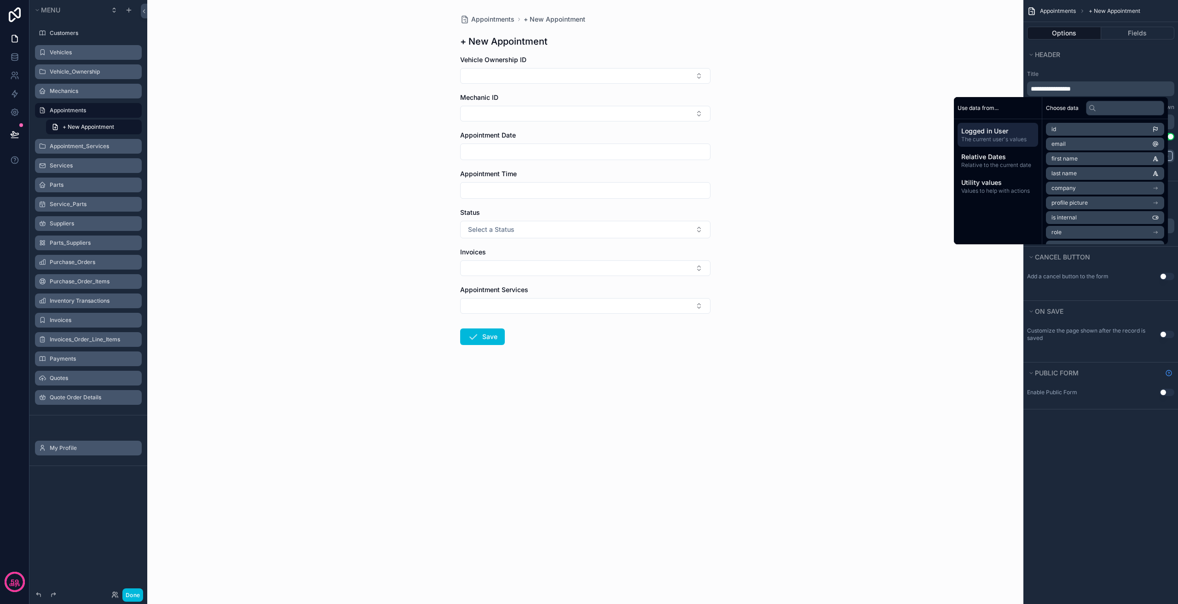
click at [854, 255] on div "Appointments + New Appointment + New Appointment Vehicle Ownership ID Mechanic …" at bounding box center [585, 302] width 876 height 604
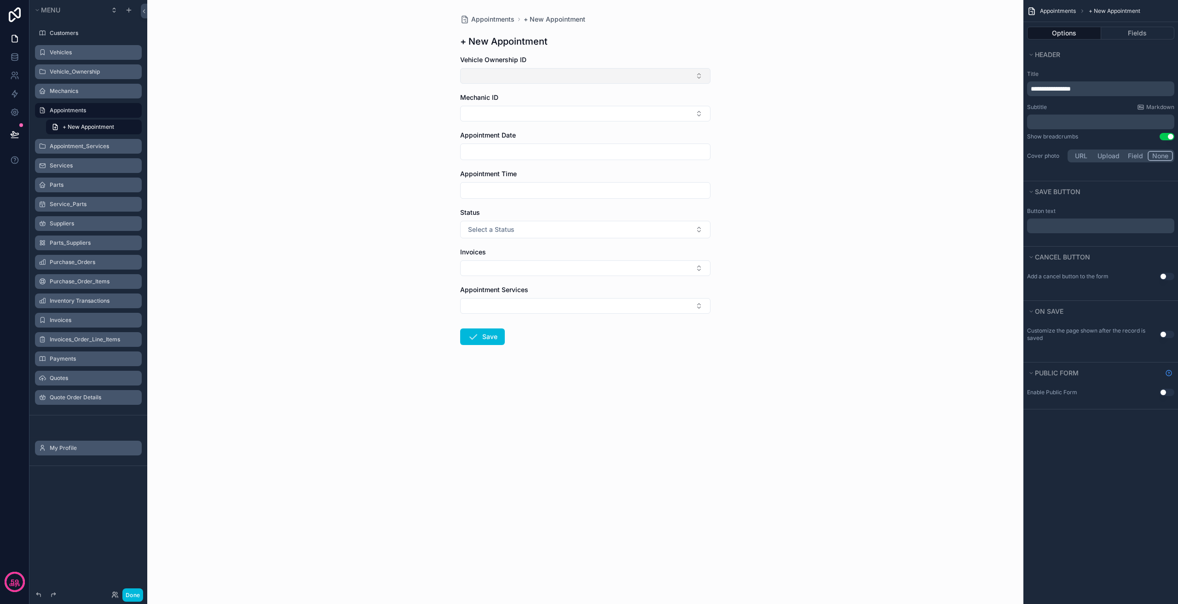
click at [590, 80] on button "Select Button" at bounding box center [585, 76] width 250 height 16
click at [591, 78] on button "Select Button" at bounding box center [585, 76] width 250 height 16
click at [582, 109] on button "Select Button" at bounding box center [585, 114] width 250 height 16
click at [580, 110] on button "Select Button" at bounding box center [585, 114] width 250 height 16
click at [545, 146] on input "scrollable content" at bounding box center [585, 151] width 249 height 13
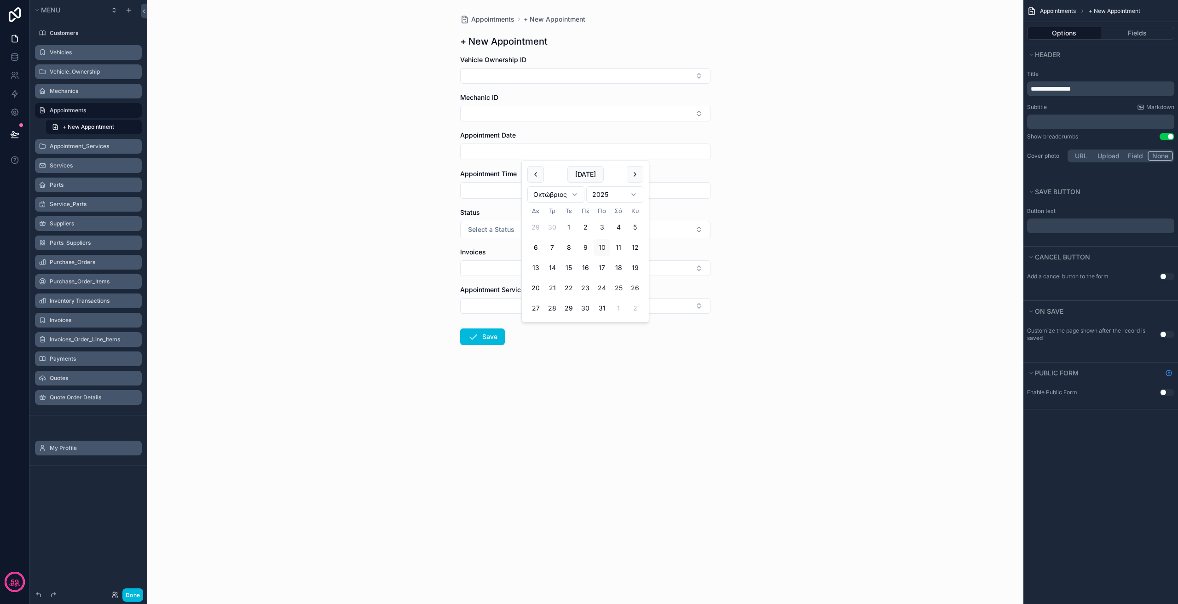
click at [808, 203] on div "Appointments + New Appointment + New Appointment Vehicle Ownership ID Mechanic …" at bounding box center [585, 302] width 876 height 604
click at [576, 224] on button "Select a Status" at bounding box center [585, 229] width 250 height 17
click at [576, 225] on button "Select a Status" at bounding box center [585, 229] width 250 height 17
click at [1131, 31] on button "Fields" at bounding box center [1138, 33] width 74 height 13
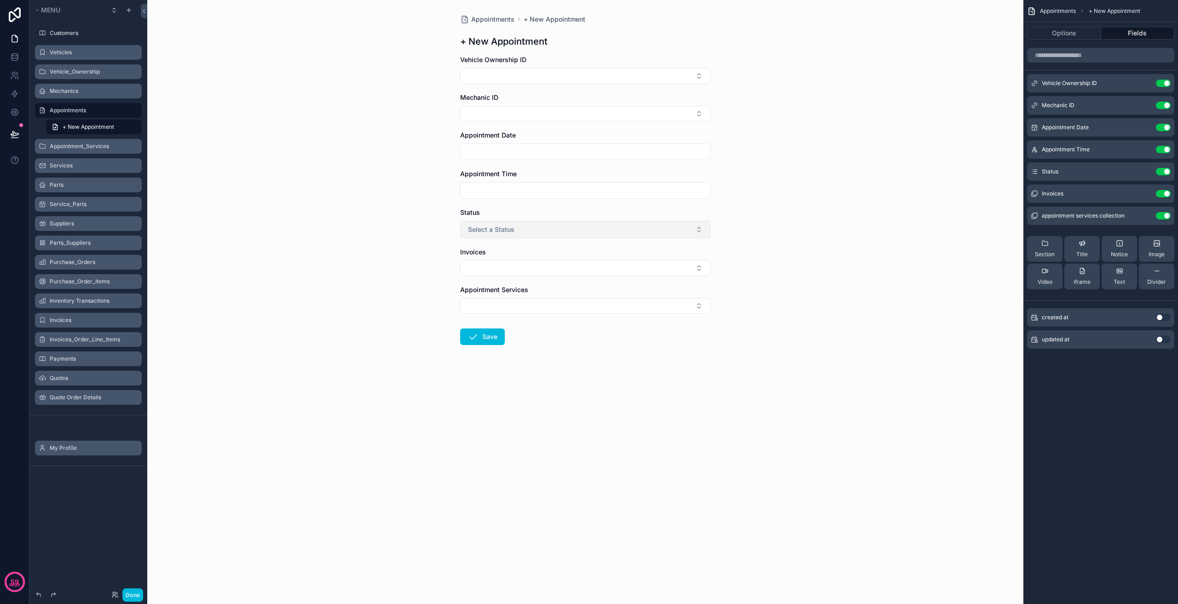
click at [565, 230] on button "Select a Status" at bounding box center [585, 229] width 250 height 17
click at [541, 264] on button "Select Button" at bounding box center [585, 268] width 250 height 16
click at [974, 260] on div "Appointments + New Appointment + New Appointment Vehicle Ownership ID Mechanic …" at bounding box center [585, 302] width 876 height 604
click at [1166, 192] on button "Use setting" at bounding box center [1163, 193] width 15 height 7
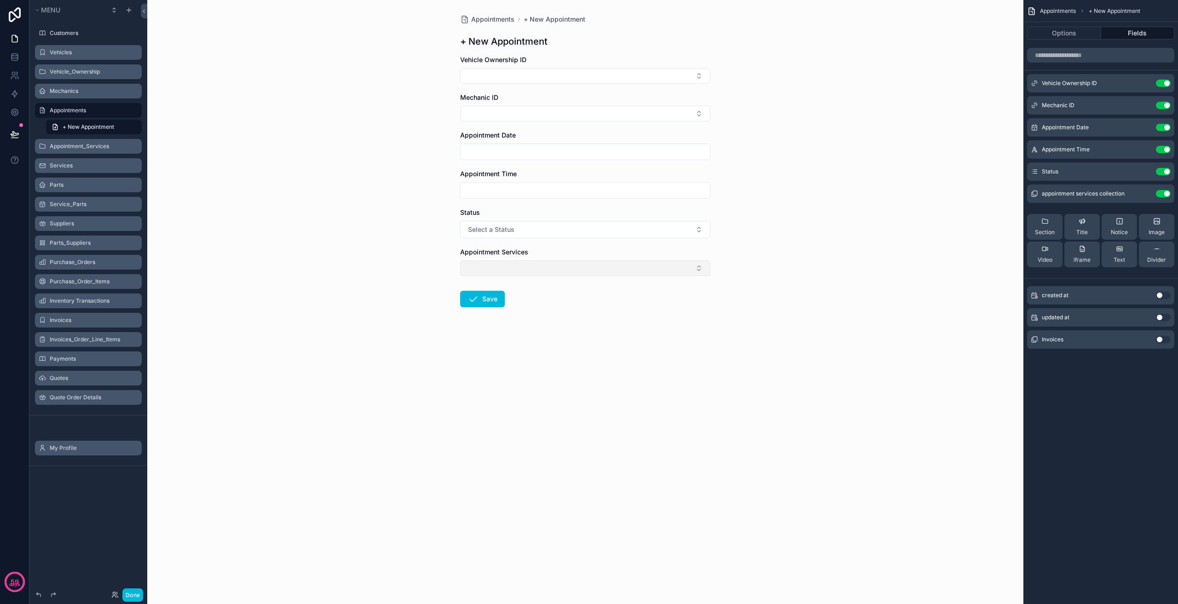
click at [520, 265] on button "Select Button" at bounding box center [585, 268] width 250 height 16
click at [563, 304] on span "Engine Replacement - 1650$ x 1" at bounding box center [573, 304] width 97 height 9
click at [567, 338] on span "Oil Change - 90$ x 1" at bounding box center [556, 336] width 62 height 9
click at [561, 269] on div "Engine Replacement - 1650$ x 1" at bounding box center [519, 270] width 102 height 10
click at [528, 269] on div "Oil Change - 90$ x 1" at bounding box center [503, 270] width 71 height 10
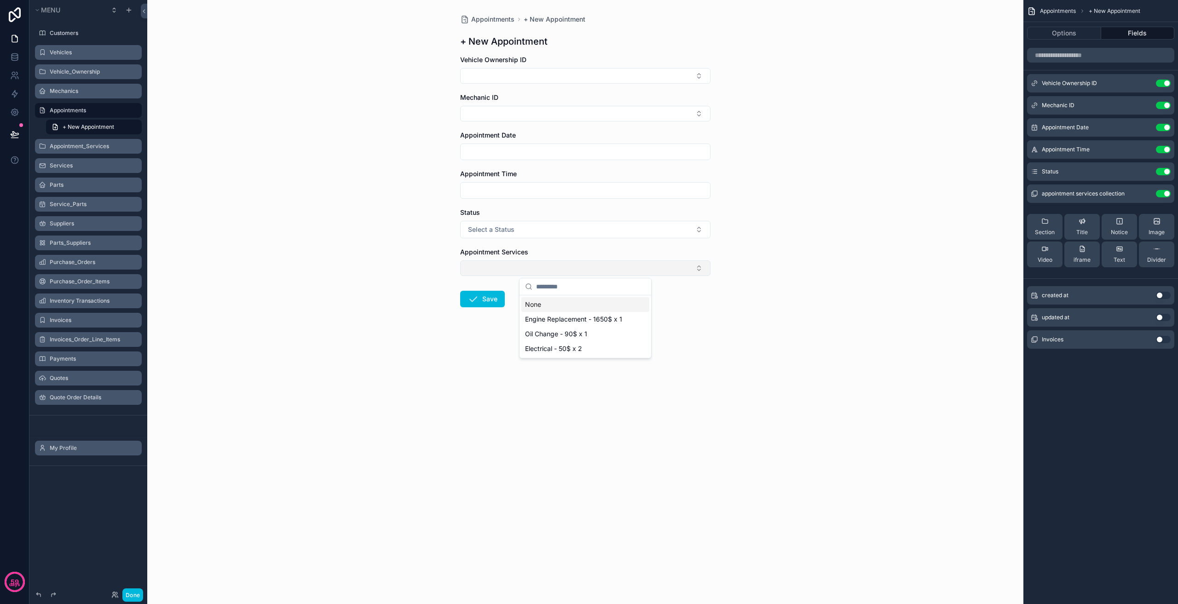
click at [789, 317] on div "Appointments + New Appointment + New Appointment Vehicle Ownership ID Mechanic …" at bounding box center [585, 302] width 876 height 604
click at [98, 145] on label "Appointment_Services" at bounding box center [93, 146] width 87 height 7
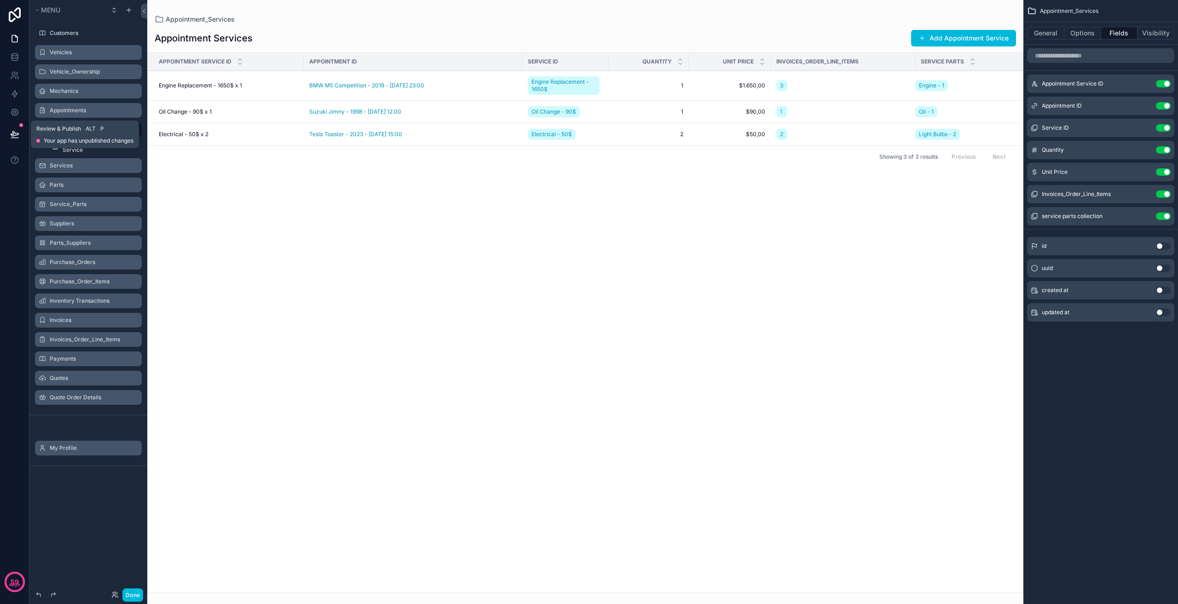
click at [22, 138] on button at bounding box center [15, 134] width 20 height 26
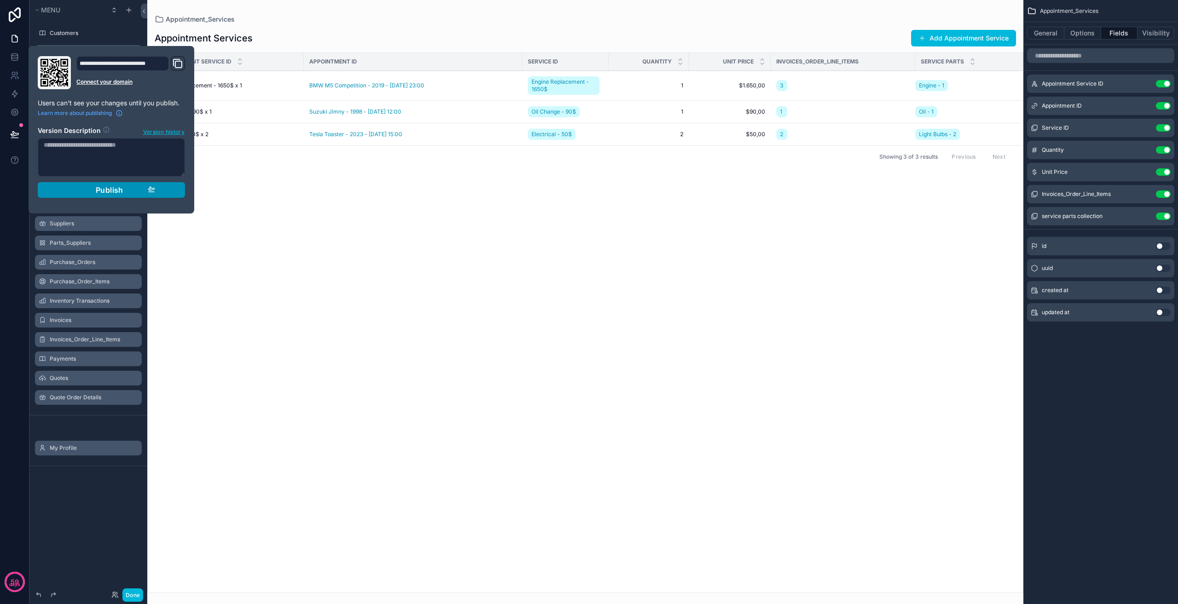
click at [140, 194] on div "Publish" at bounding box center [111, 189] width 87 height 9
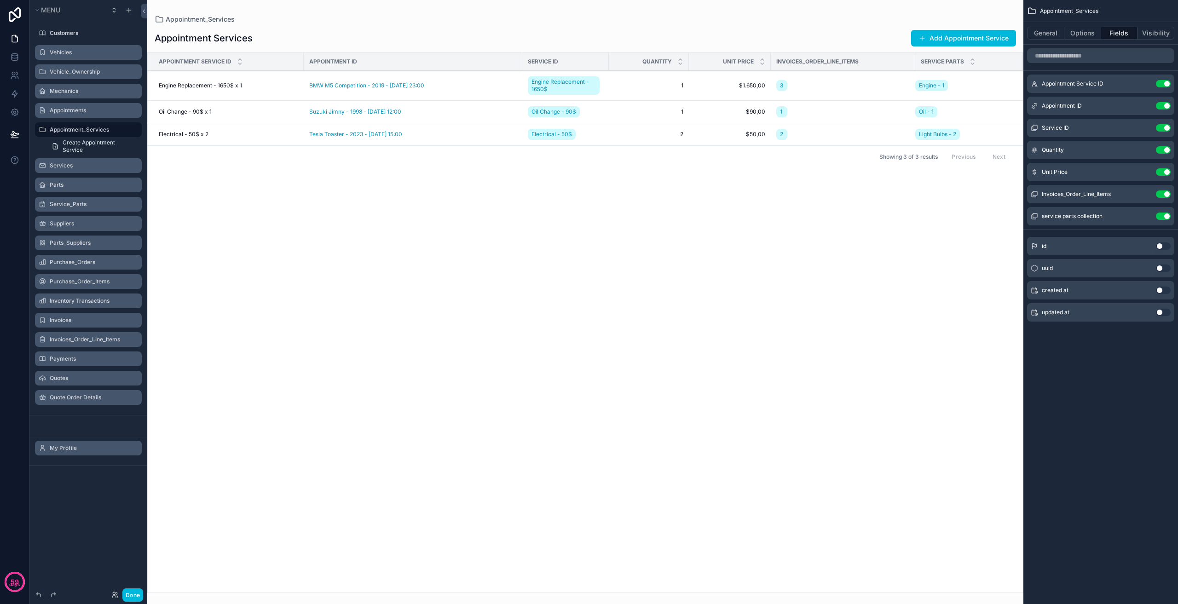
click at [285, 290] on div "scrollable content" at bounding box center [585, 302] width 876 height 604
click at [104, 113] on label "Appointments" at bounding box center [93, 110] width 87 height 7
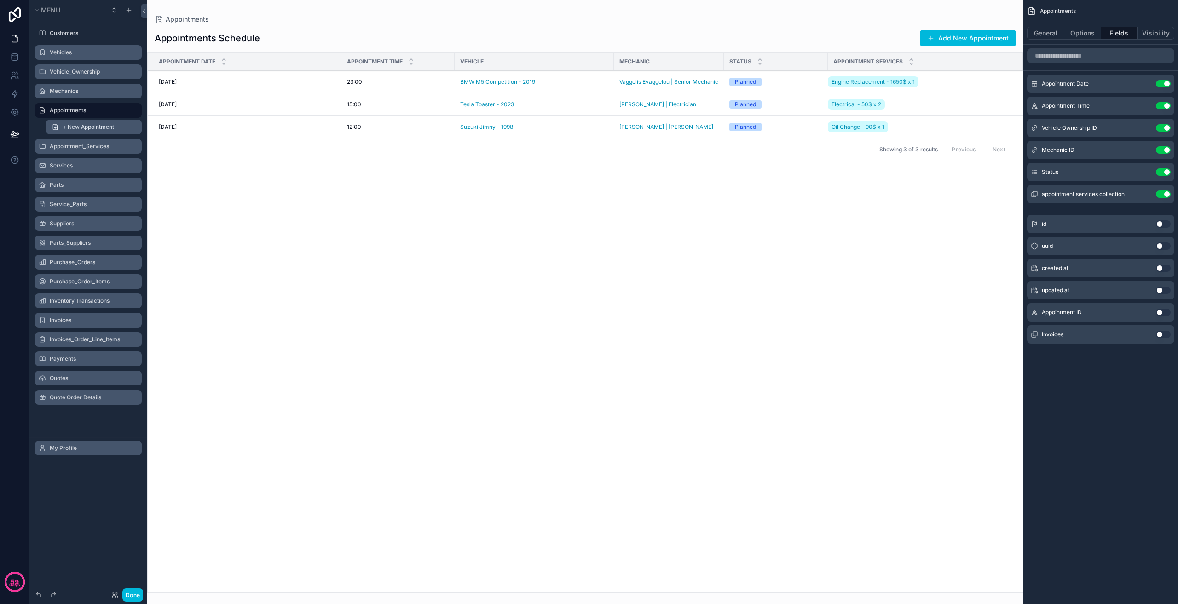
click at [105, 131] on link "+ New Appointment" at bounding box center [94, 127] width 96 height 15
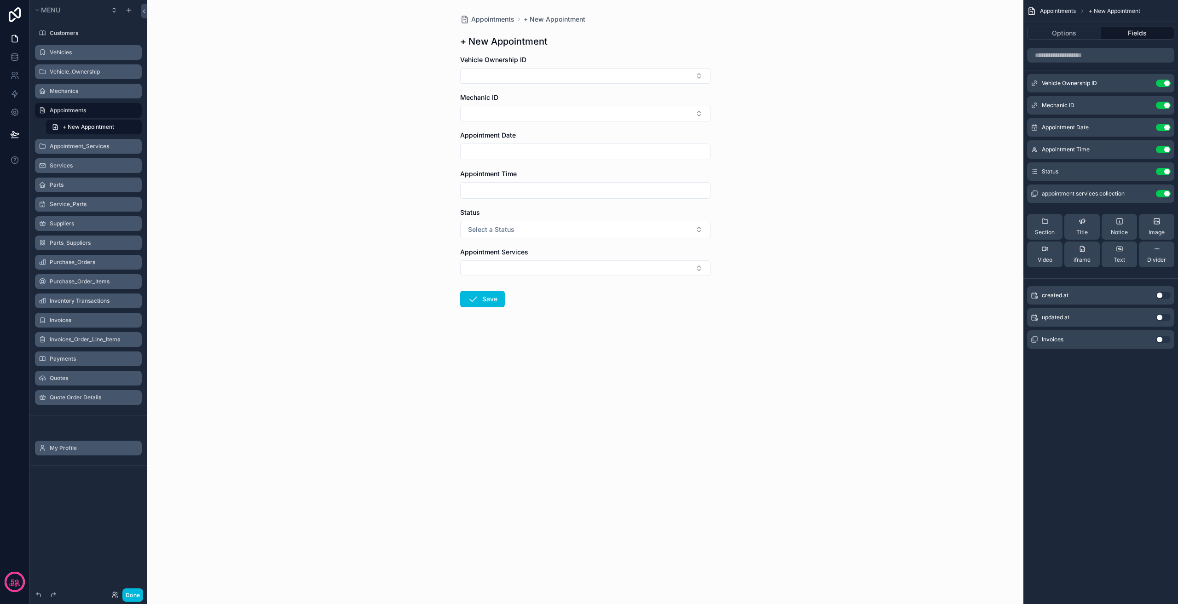
click at [84, 146] on label "Appointment_Services" at bounding box center [93, 146] width 87 height 7
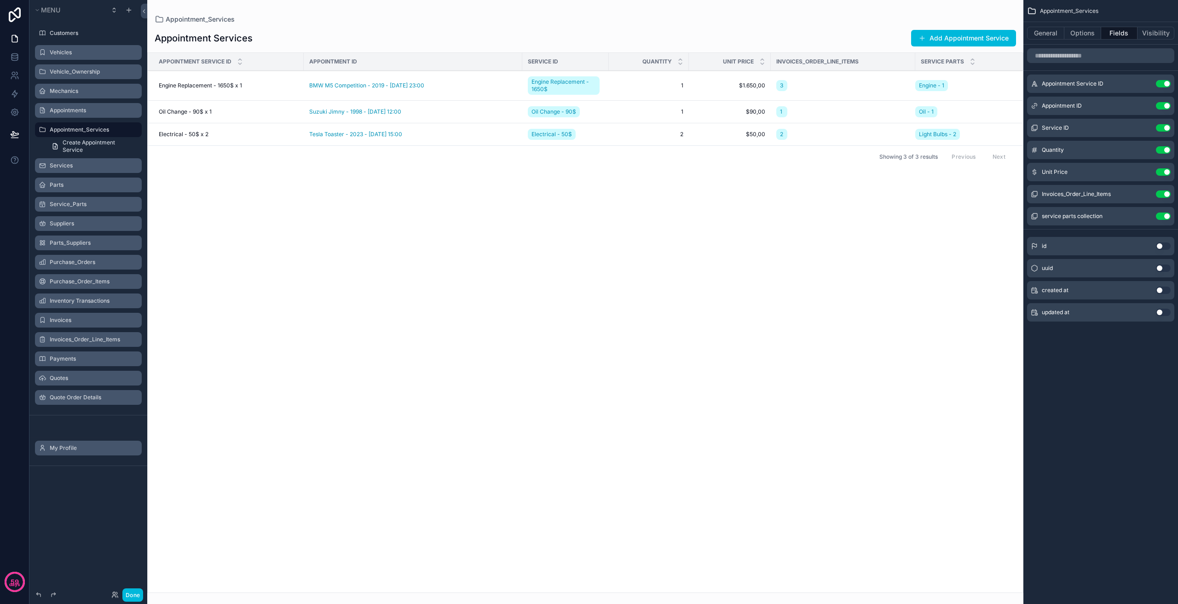
click at [80, 110] on label "Appointments" at bounding box center [93, 110] width 87 height 7
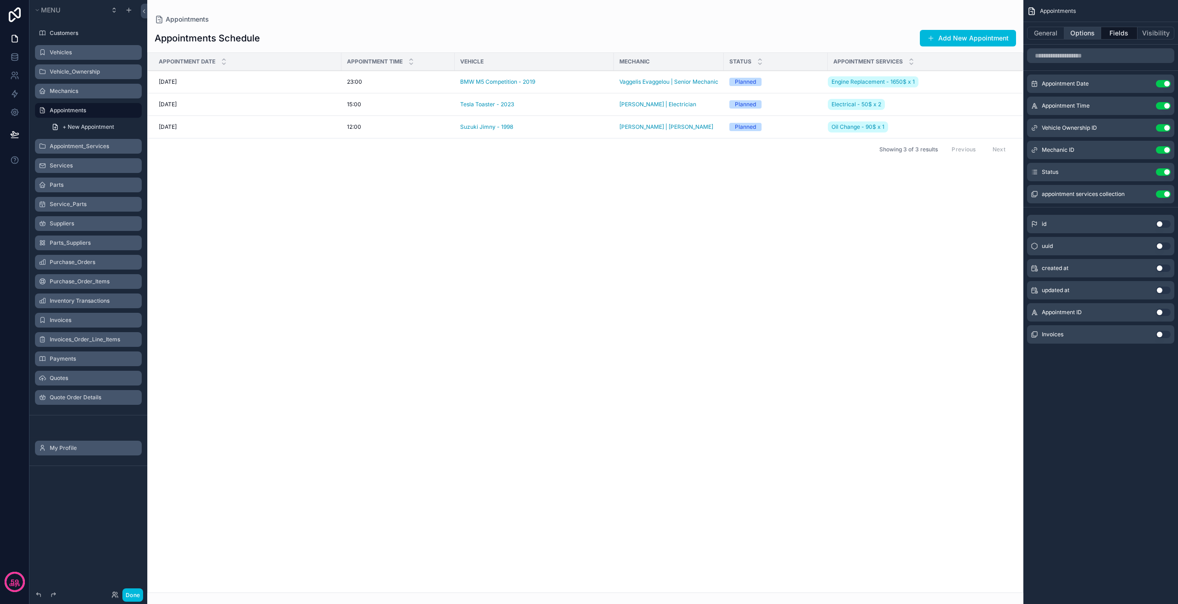
click at [1091, 37] on button "Options" at bounding box center [1082, 33] width 37 height 13
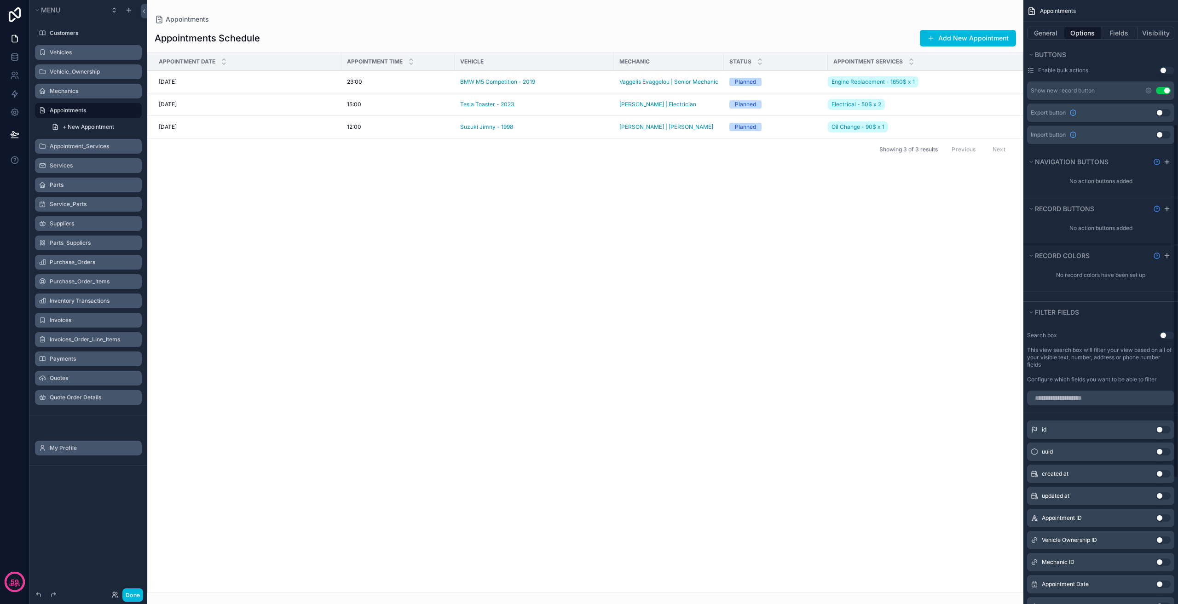
scroll to position [322, 0]
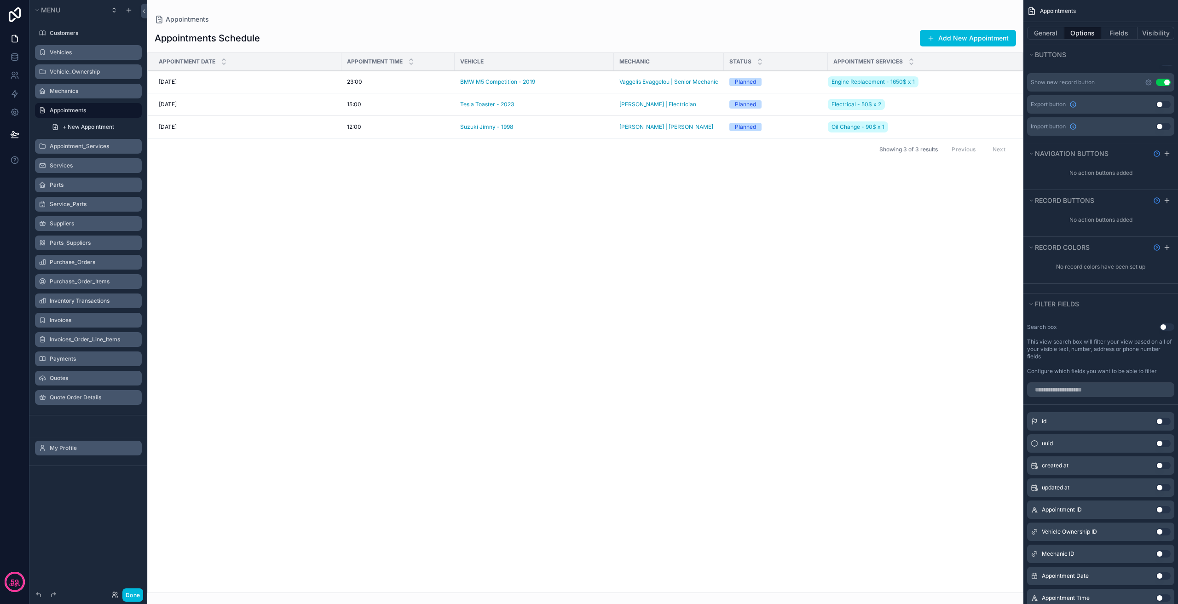
click at [1166, 327] on button "Use setting" at bounding box center [1167, 326] width 15 height 7
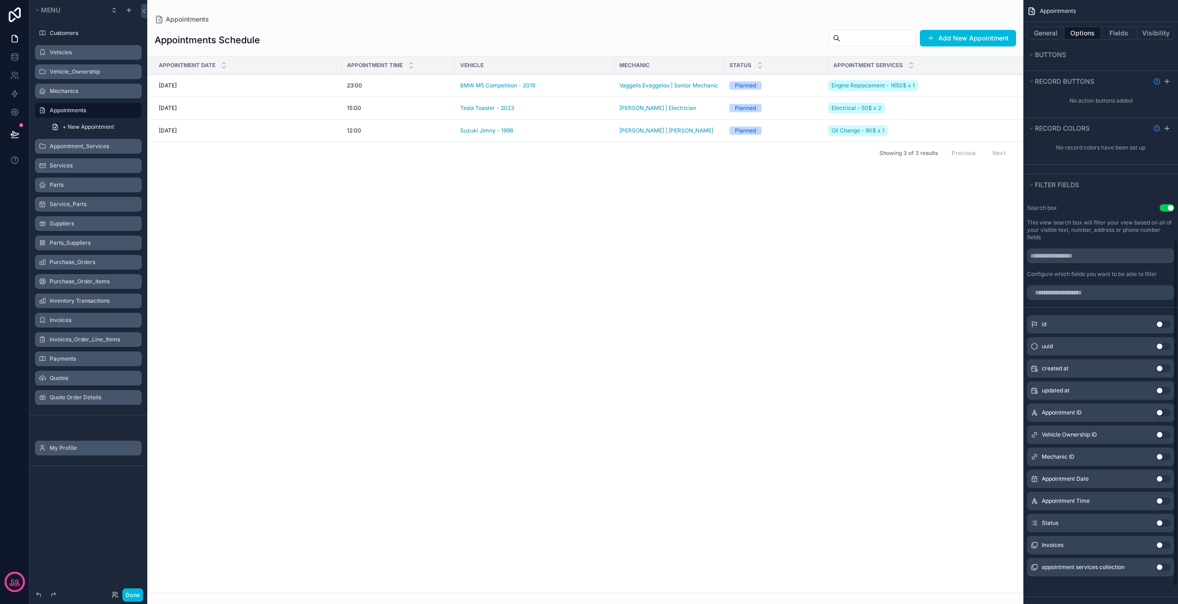
scroll to position [449, 0]
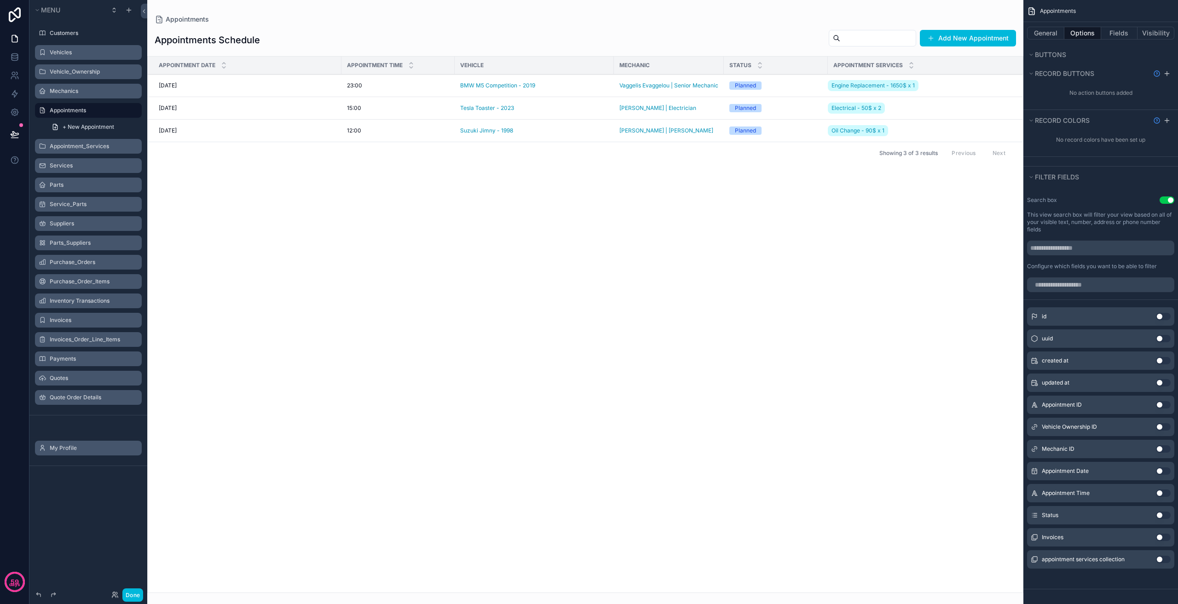
click at [1165, 516] on button "Use setting" at bounding box center [1163, 515] width 15 height 7
click at [1165, 200] on button "Use setting" at bounding box center [1167, 199] width 15 height 7
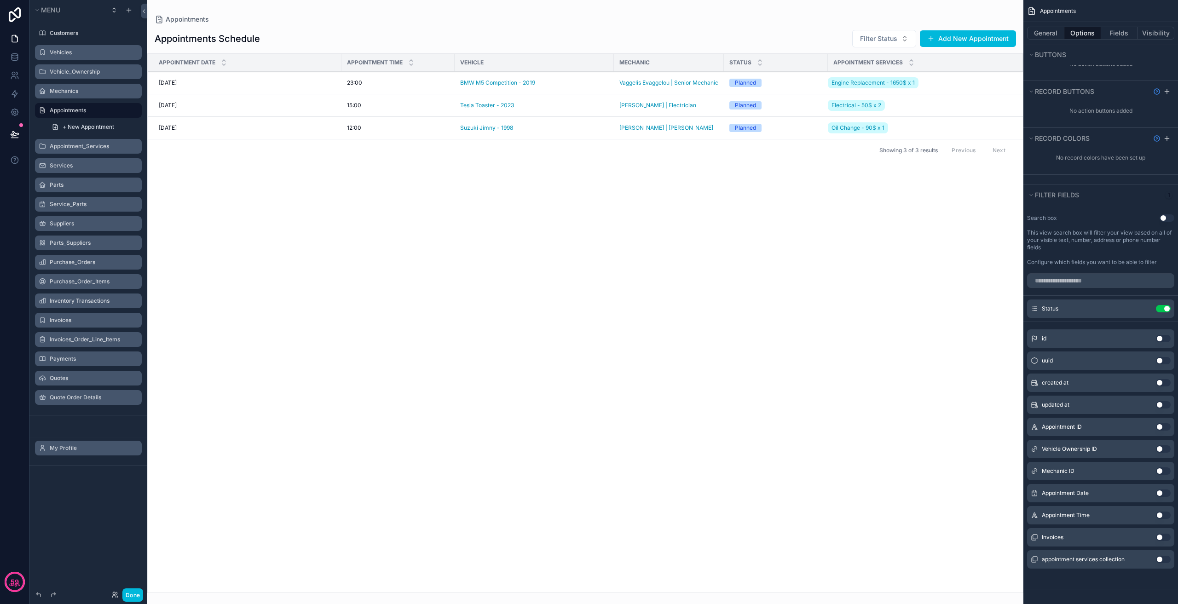
click at [1161, 336] on button "Use setting" at bounding box center [1163, 338] width 15 height 7
click at [1166, 330] on button "Use setting" at bounding box center [1163, 330] width 15 height 7
click at [1162, 307] on button "Use setting" at bounding box center [1163, 308] width 15 height 7
click at [1163, 223] on button "Use setting" at bounding box center [1167, 222] width 15 height 7
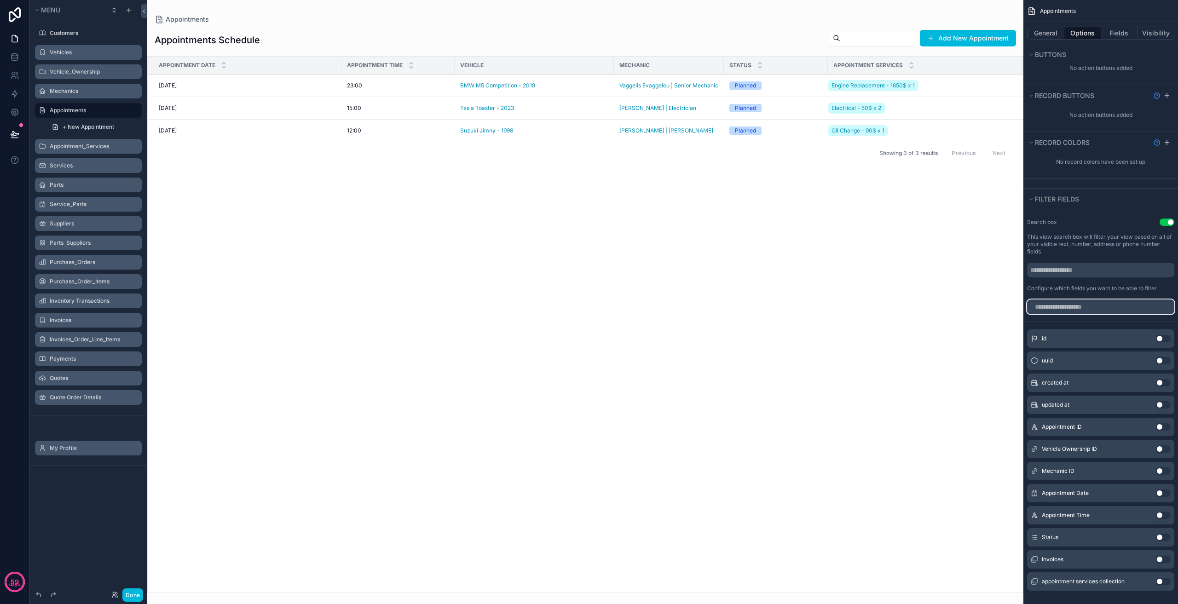
click at [1104, 303] on input "scrollable content" at bounding box center [1100, 307] width 147 height 15
click at [1090, 269] on input "scrollable content" at bounding box center [1100, 270] width 147 height 15
type input "******"
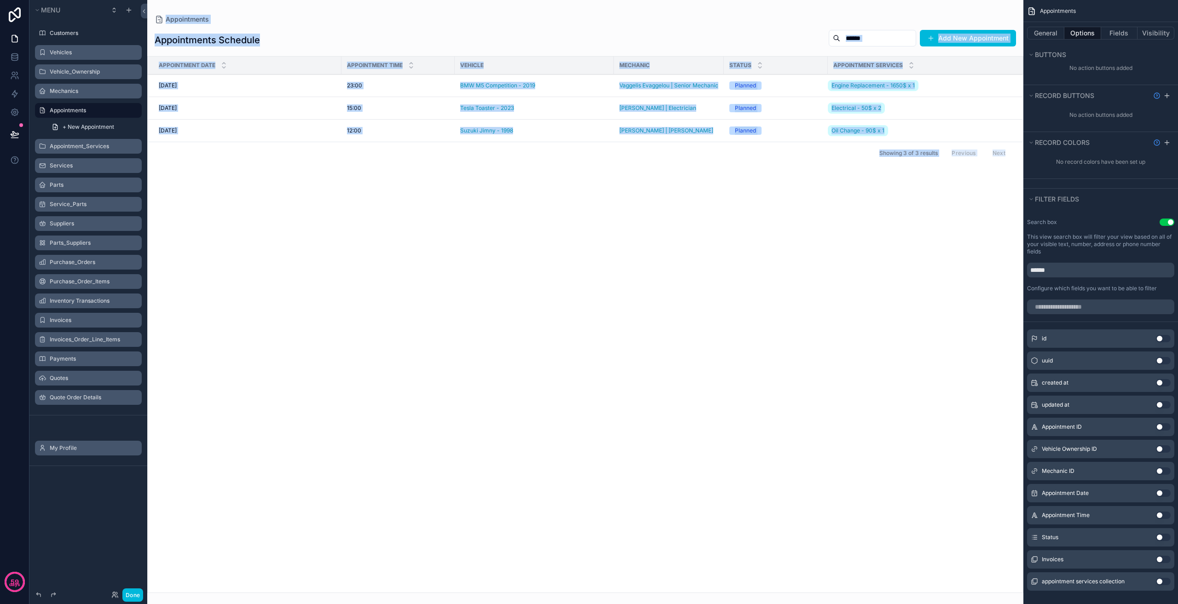
click at [974, 301] on div "scrollable content" at bounding box center [585, 302] width 876 height 604
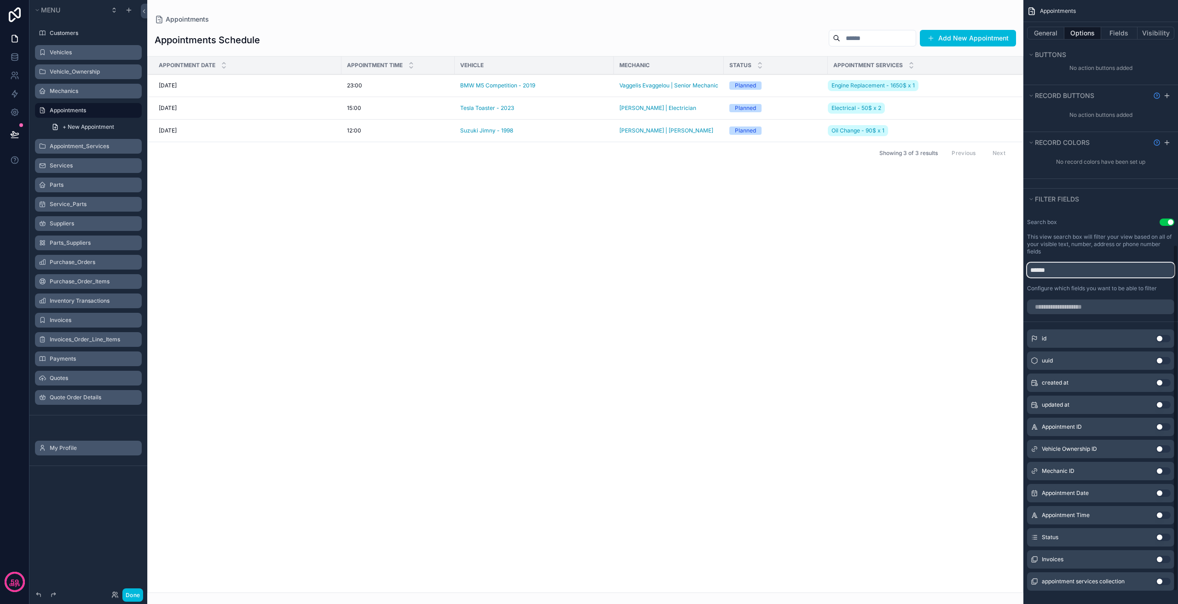
click at [1092, 268] on input "******" at bounding box center [1100, 270] width 147 height 15
drag, startPoint x: 1086, startPoint y: 265, endPoint x: 1004, endPoint y: 262, distance: 82.4
click at [1004, 262] on div "Customers Vehicles Vehicle_Ownership Mechanics Appointments Appointment_Service…" at bounding box center [662, 302] width 1031 height 604
click at [1162, 217] on div "Search box Use setting This view search box will filter your view based on all …" at bounding box center [1100, 255] width 155 height 81
click at [1164, 221] on button "Use setting" at bounding box center [1167, 222] width 15 height 7
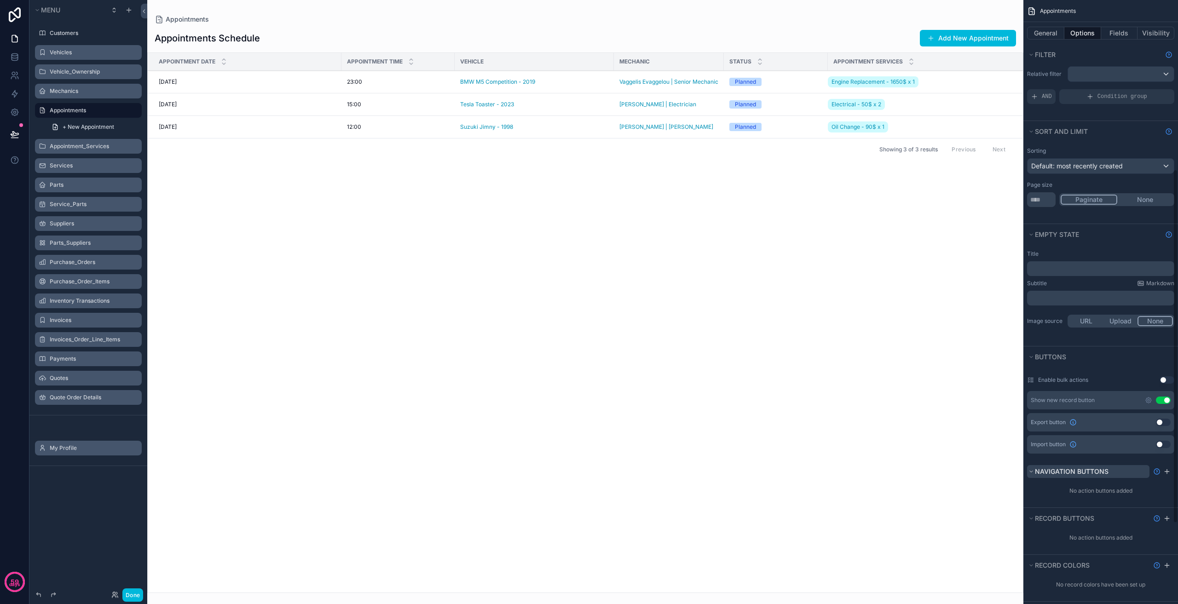
scroll to position [0, 0]
click at [1123, 84] on div "scrollable content" at bounding box center [1121, 78] width 106 height 15
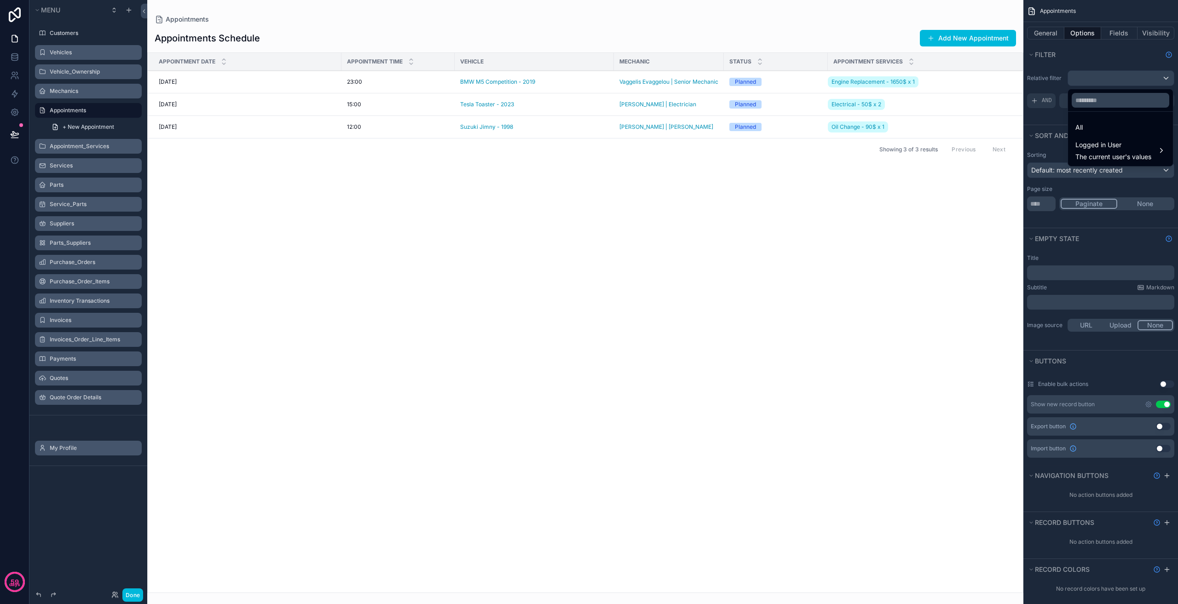
click at [1125, 81] on div "scrollable content" at bounding box center [589, 302] width 1178 height 604
click at [1104, 168] on span "Default: most recently created" at bounding box center [1077, 170] width 92 height 8
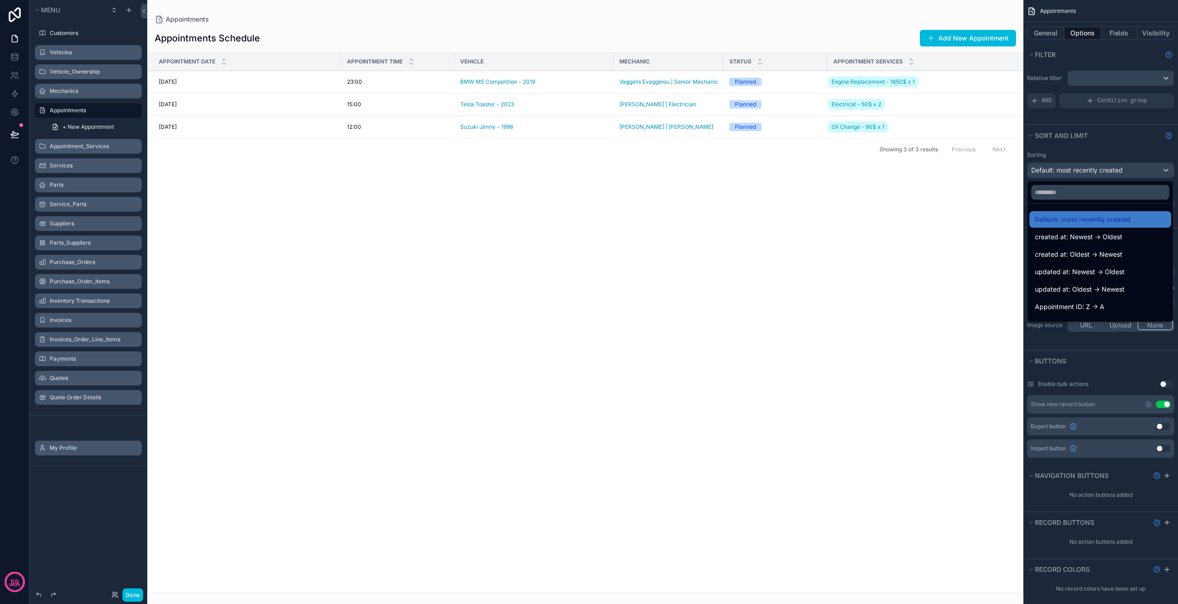
click at [996, 274] on div "Appointment Date Appointment Time Vehicle Mechanic Status Appointment Services …" at bounding box center [585, 323] width 875 height 540
click at [1072, 167] on div "scrollable content" at bounding box center [589, 302] width 1178 height 604
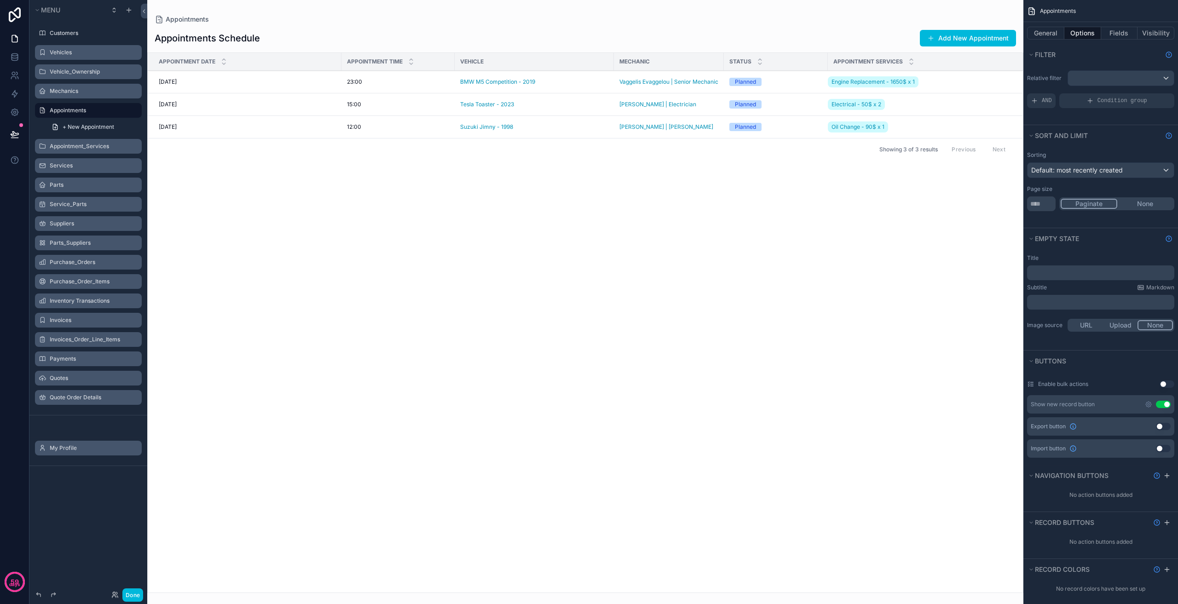
click at [454, 393] on div "Appointment Date Appointment Time Vehicle Mechanic Status Appointment Services …" at bounding box center [585, 323] width 875 height 540
click at [18, 134] on icon at bounding box center [14, 134] width 9 height 9
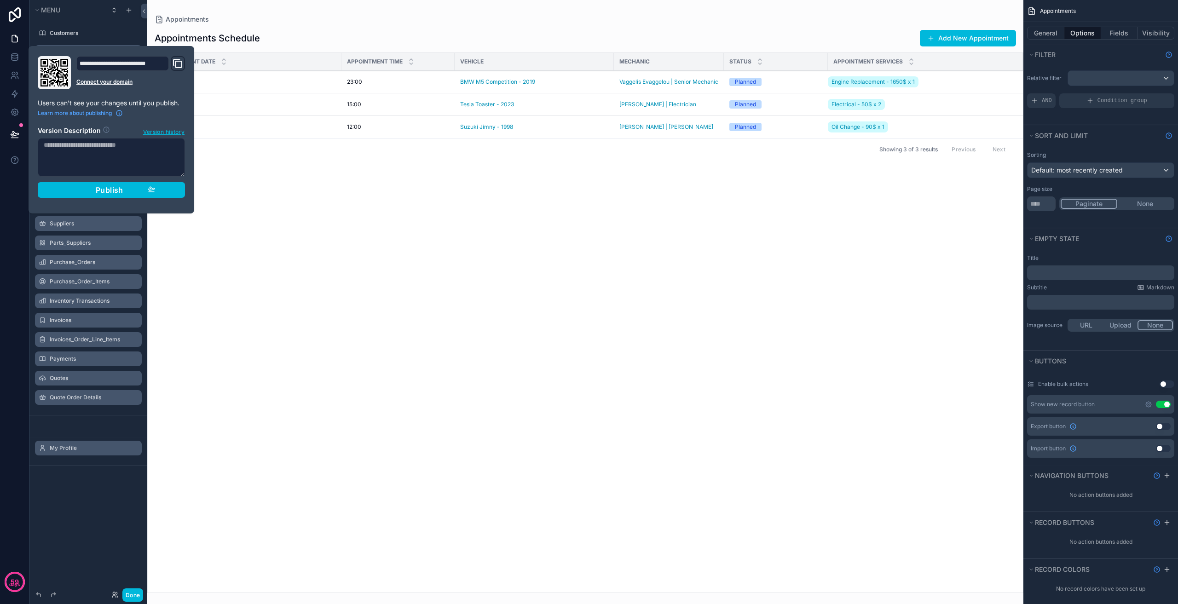
click at [115, 182] on section "Version Description Version history Publish" at bounding box center [111, 159] width 147 height 77
click at [110, 185] on button "Publish" at bounding box center [111, 190] width 147 height 16
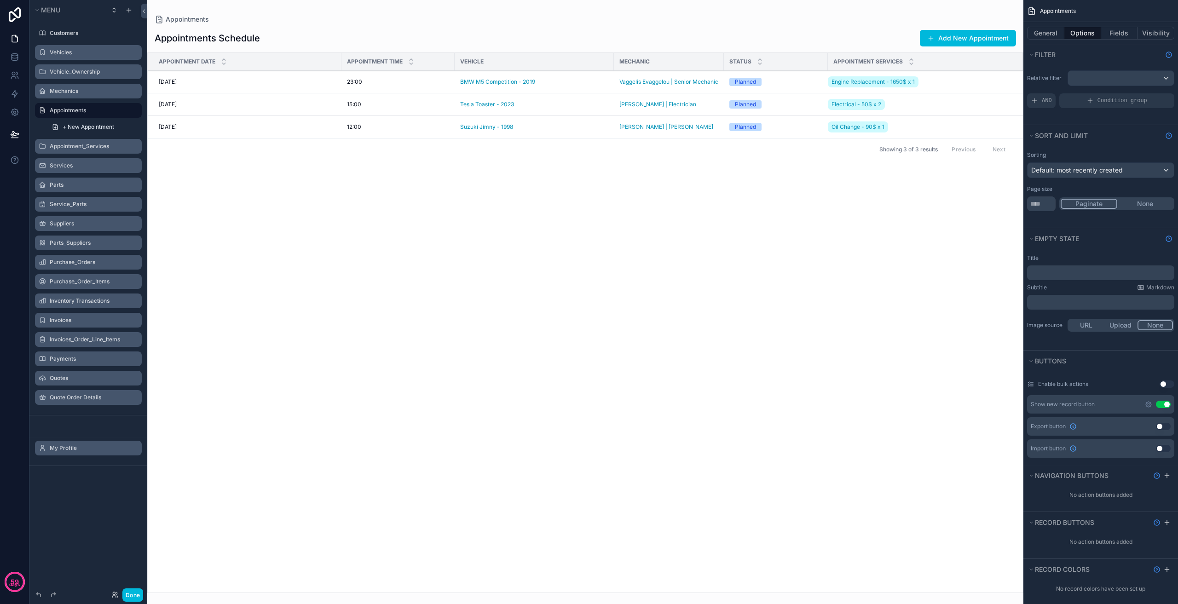
click at [81, 31] on label "Customers" at bounding box center [93, 32] width 87 height 7
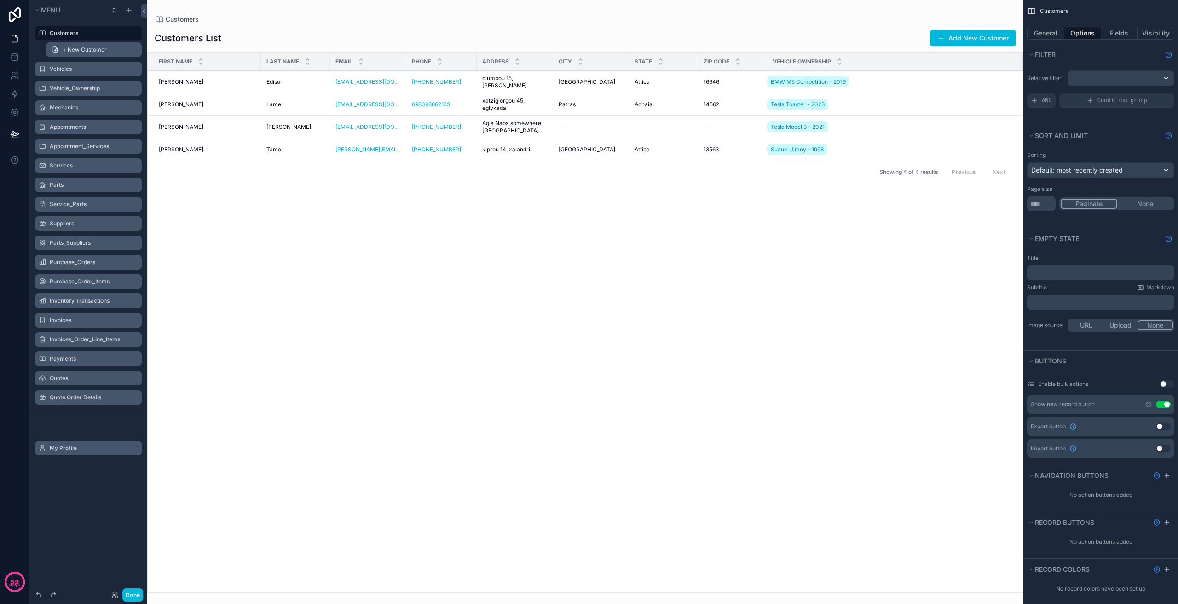
click at [66, 47] on span "+ New Customer" at bounding box center [85, 49] width 44 height 7
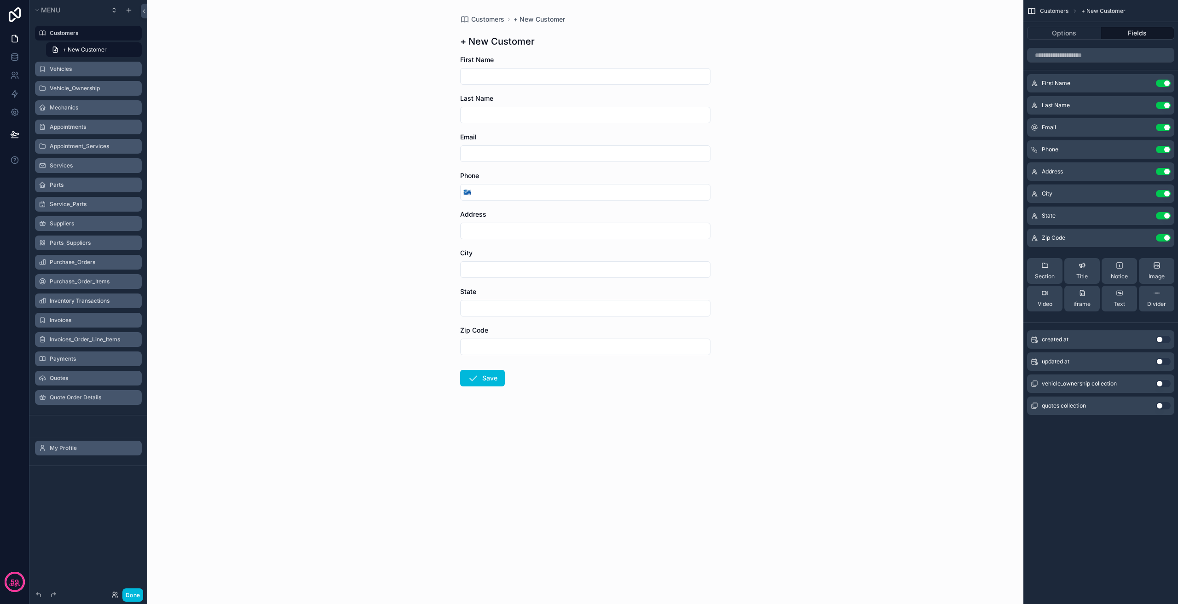
click at [91, 66] on label "Vehicles" at bounding box center [93, 68] width 87 height 7
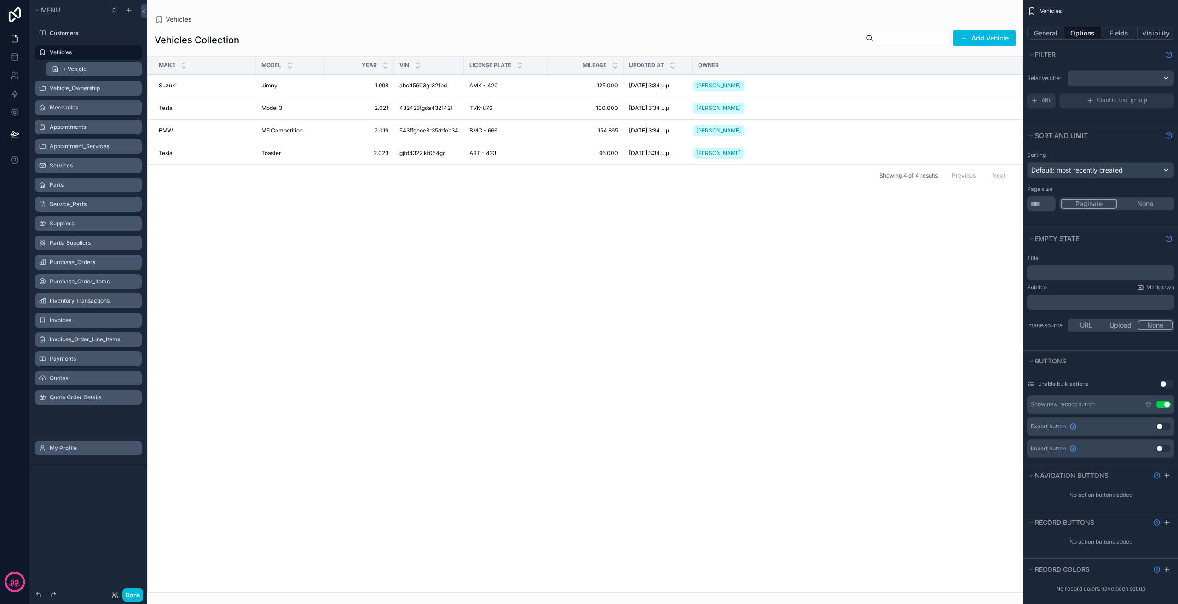
click at [89, 68] on link "+ Vehicle" at bounding box center [94, 69] width 96 height 15
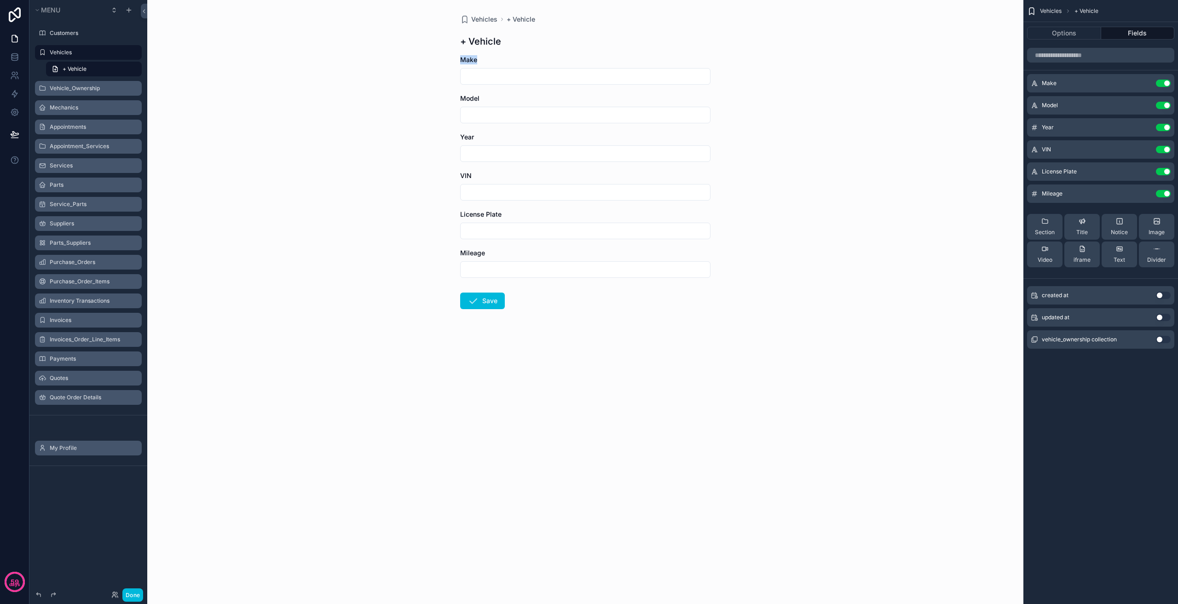
drag, startPoint x: 460, startPoint y: 58, endPoint x: 504, endPoint y: 70, distance: 45.9
click at [501, 62] on div "Vehicles + Vehicle + Vehicle Make Model Year VIN License Plate Mileage Save" at bounding box center [585, 302] width 876 height 604
drag, startPoint x: 455, startPoint y: 108, endPoint x: 508, endPoint y: 110, distance: 52.9
click at [508, 110] on div "Vehicles + Vehicle + Vehicle Make Model Year VIN License Plate Mileage Save" at bounding box center [585, 184] width 265 height 368
drag, startPoint x: 493, startPoint y: 126, endPoint x: 539, endPoint y: 129, distance: 46.1
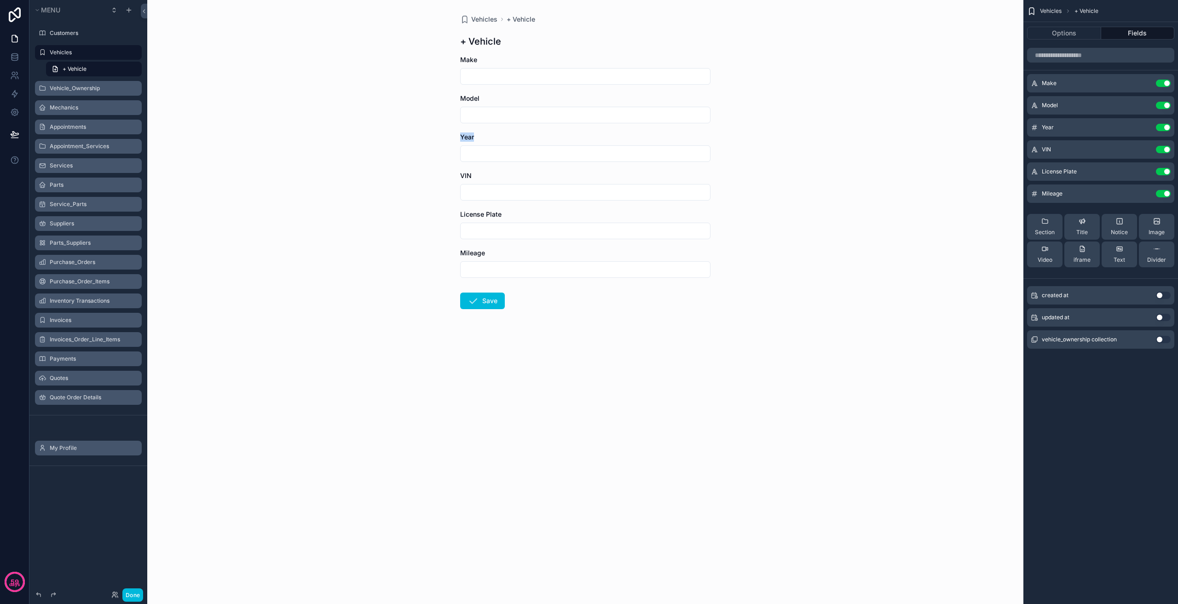
click at [539, 129] on form "Make Model Year VIN License Plate Mileage Save" at bounding box center [585, 211] width 250 height 313
drag, startPoint x: 465, startPoint y: 175, endPoint x: 552, endPoint y: 194, distance: 88.5
click at [548, 187] on div "VIN" at bounding box center [585, 185] width 250 height 29
drag, startPoint x: 517, startPoint y: 222, endPoint x: 520, endPoint y: 243, distance: 20.9
click at [531, 223] on div "License Plate" at bounding box center [585, 224] width 250 height 29
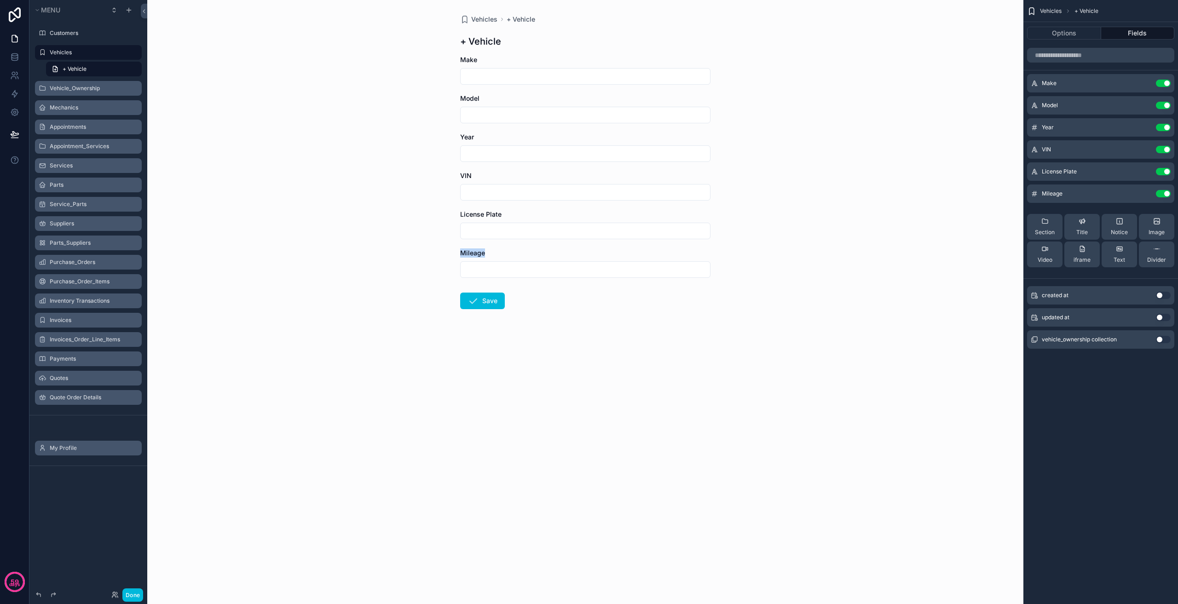
drag, startPoint x: 448, startPoint y: 253, endPoint x: 546, endPoint y: 253, distance: 98.0
click at [546, 253] on div "Vehicles + Vehicle + Vehicle Make Model Year VIN License Plate Mileage Save" at bounding box center [585, 302] width 876 height 604
click at [404, 261] on div "Vehicles + Vehicle + Vehicle Make Model Year VIN License Plate Mileage Save" at bounding box center [585, 302] width 876 height 604
click at [95, 86] on label "Vehicle_Ownership" at bounding box center [93, 88] width 87 height 7
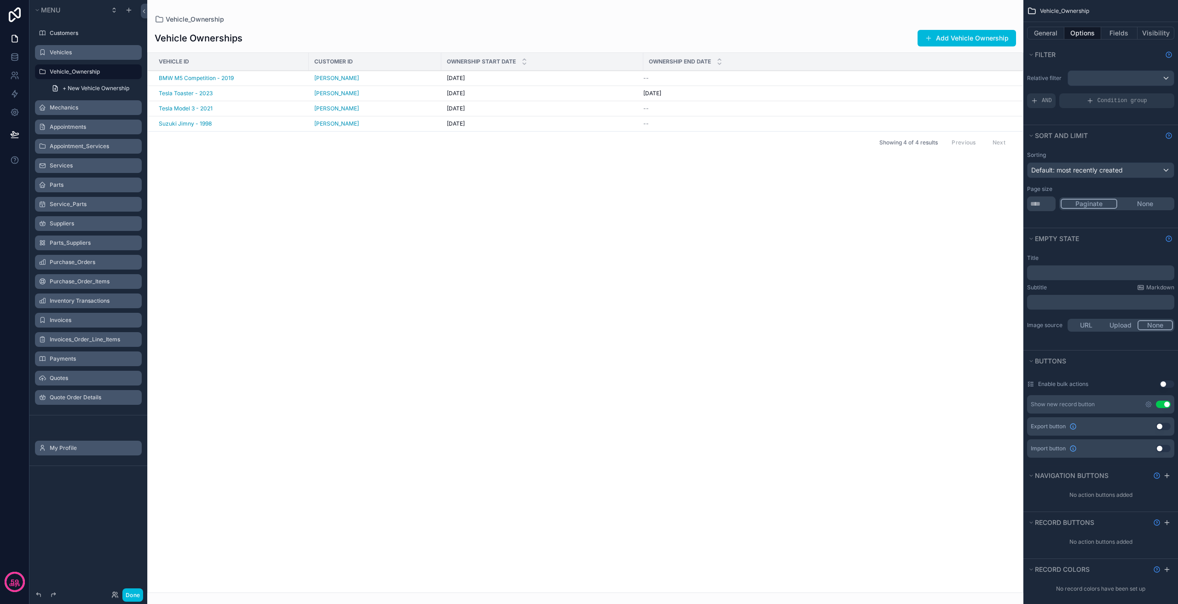
click at [549, 299] on div "scrollable content" at bounding box center [585, 302] width 876 height 604
click at [367, 210] on div "Vehicle ID Customer ID Ownership Start Date Ownership End Date BMW M5 Competiti…" at bounding box center [585, 323] width 875 height 540
click at [93, 108] on label "Mechanics" at bounding box center [93, 107] width 87 height 7
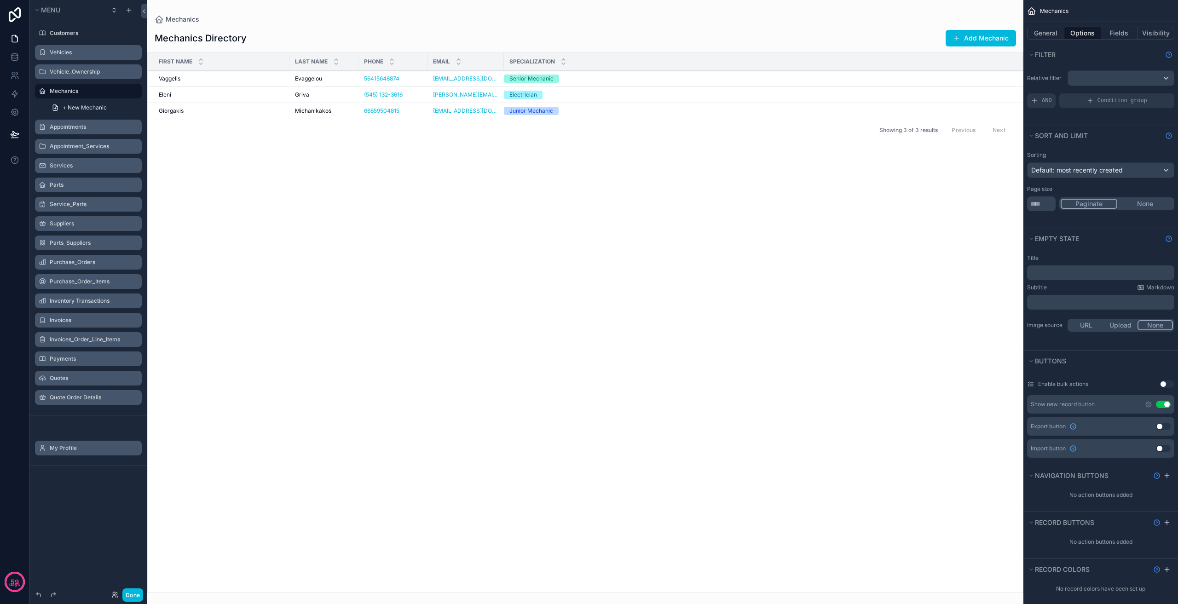
click at [85, 399] on label "Quote Order Details" at bounding box center [93, 397] width 87 height 7
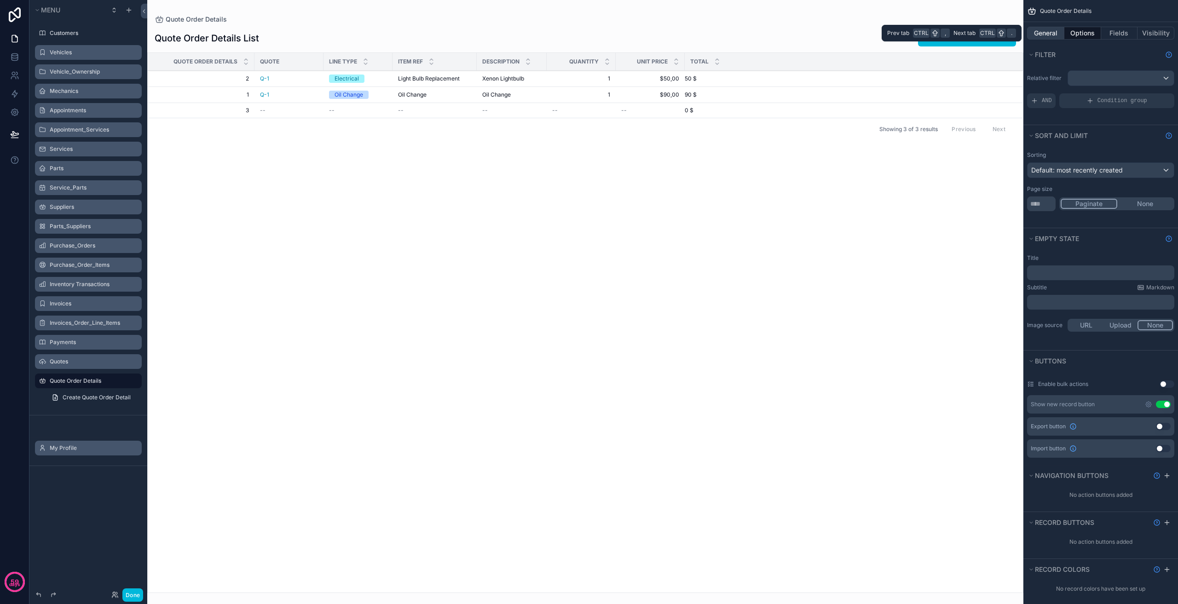
click at [1040, 31] on button "General" at bounding box center [1045, 33] width 37 height 13
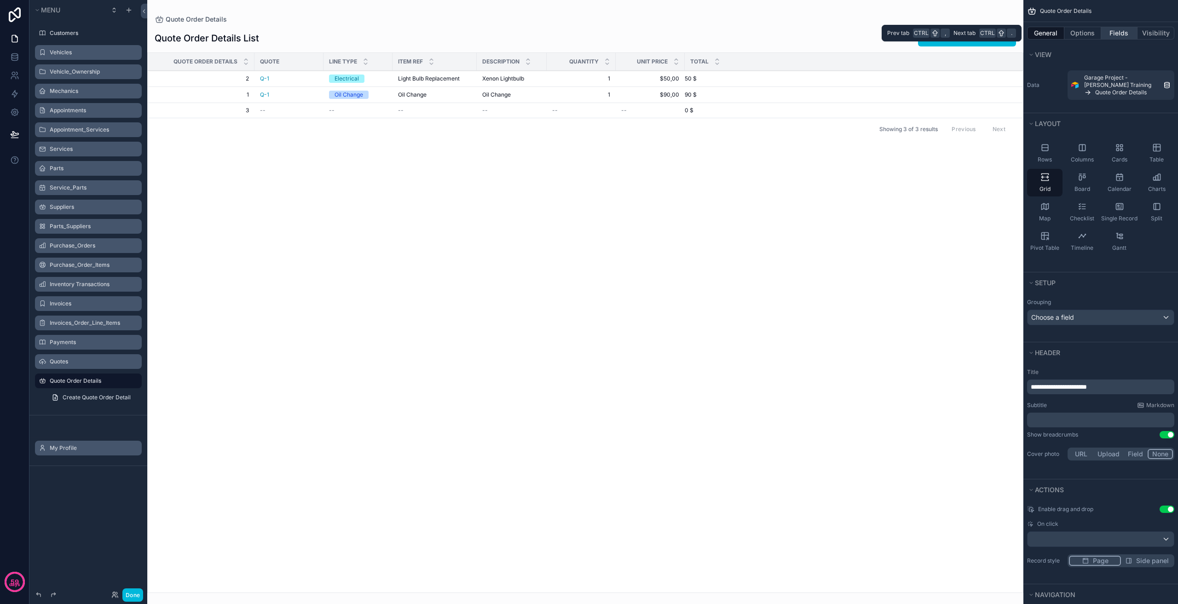
click at [1105, 30] on button "Fields" at bounding box center [1119, 33] width 37 height 13
